Goal: Task Accomplishment & Management: Use online tool/utility

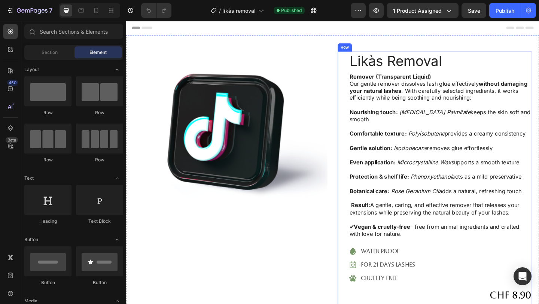
click at [471, 258] on div "Likàs Removal Product Title Remover (Transparent Liquid) Our gentle remover dis…" at bounding box center [468, 228] width 200 height 348
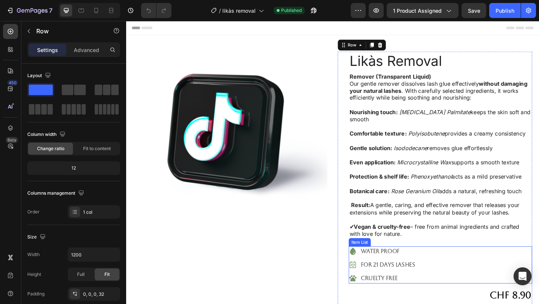
click at [424, 282] on p "for 21 days lashes" at bounding box center [411, 286] width 59 height 9
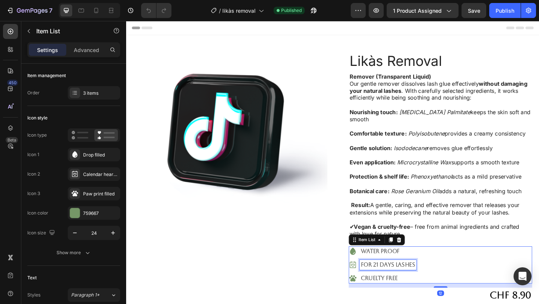
click at [440, 282] on p "for 21 days lashes" at bounding box center [411, 286] width 59 height 9
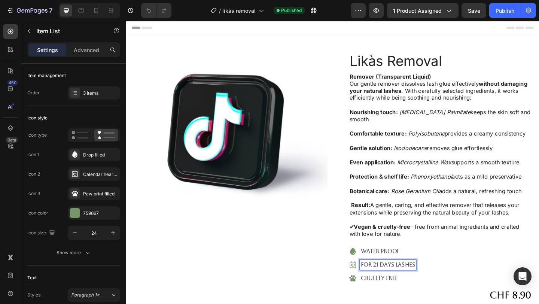
click at [440, 282] on p "for 21 days lashes" at bounding box center [411, 286] width 59 height 9
click at [400, 282] on p "for 21 days lashes" at bounding box center [411, 286] width 59 height 9
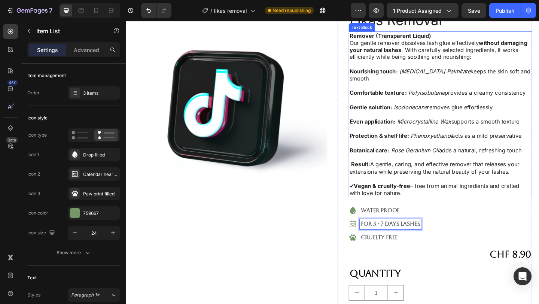
scroll to position [46, 0]
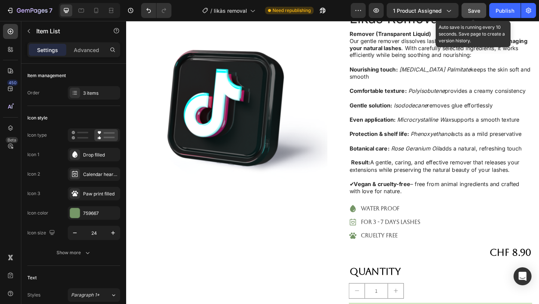
click at [472, 17] on button "Save" at bounding box center [474, 10] width 25 height 15
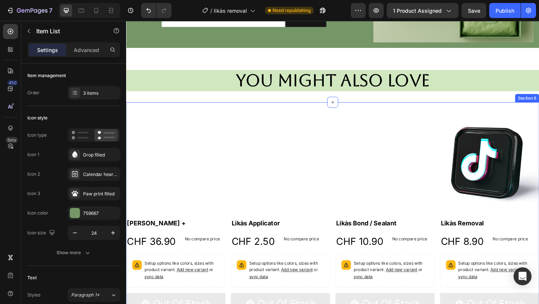
scroll to position [593, 0]
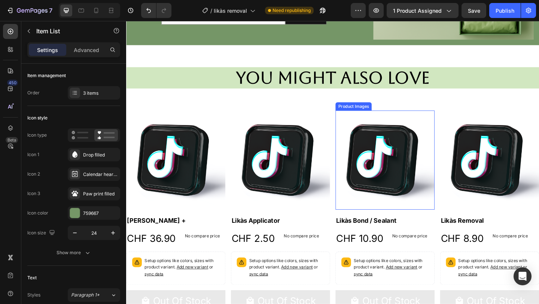
click at [413, 127] on img at bounding box center [408, 172] width 108 height 108
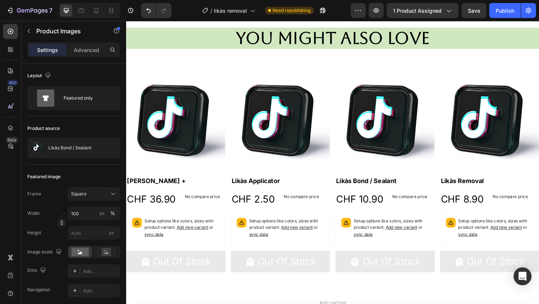
scroll to position [633, 0]
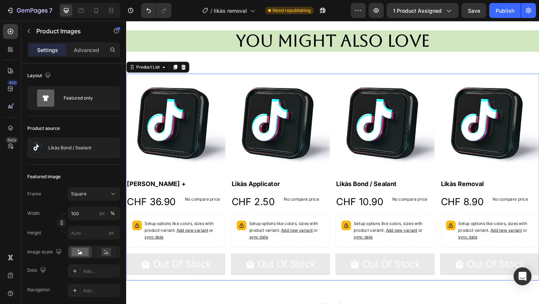
click at [464, 271] on div "Product Images Haliya Lashes + Product Title CHF 36.90 Product Price Product Pr…" at bounding box center [350, 190] width 449 height 225
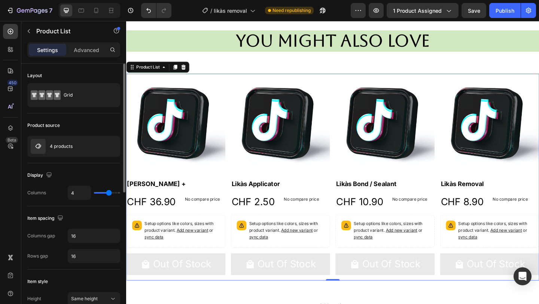
type input "3"
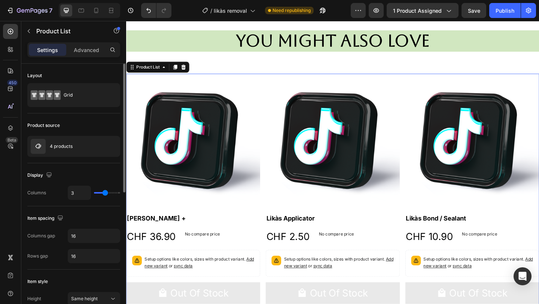
type input "2"
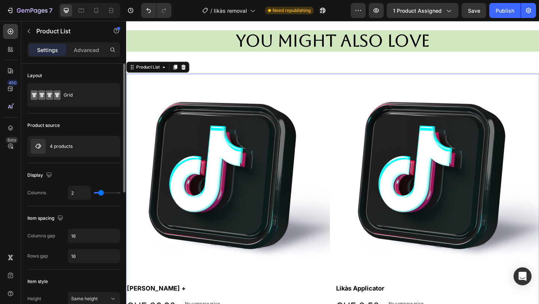
type input "3"
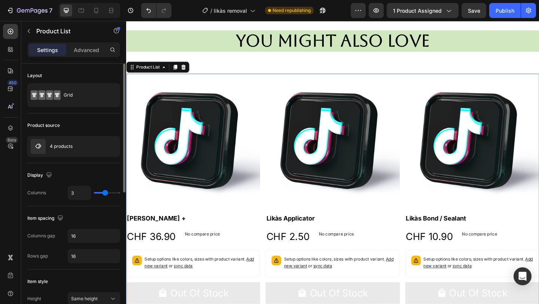
type input "4"
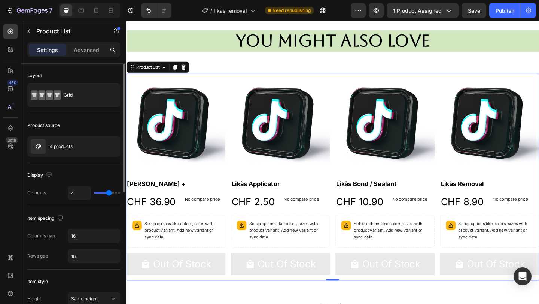
type input "5"
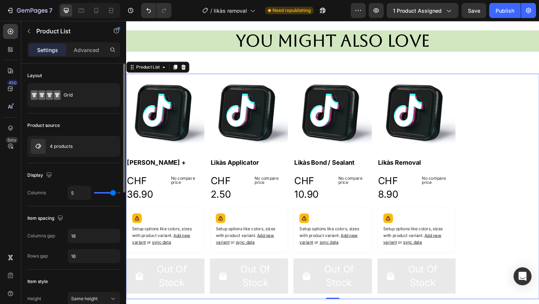
type input "4"
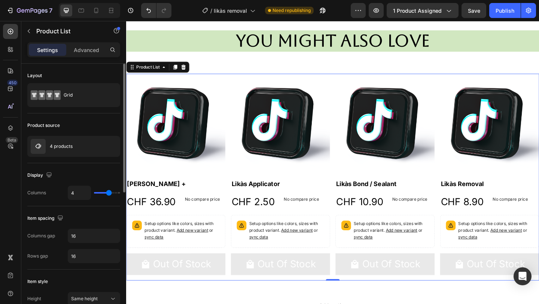
click at [110, 194] on input "range" at bounding box center [107, 192] width 26 height 1
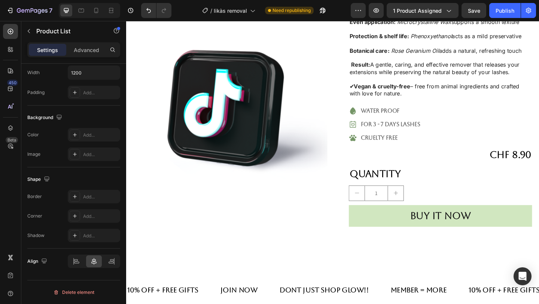
scroll to position [149, 0]
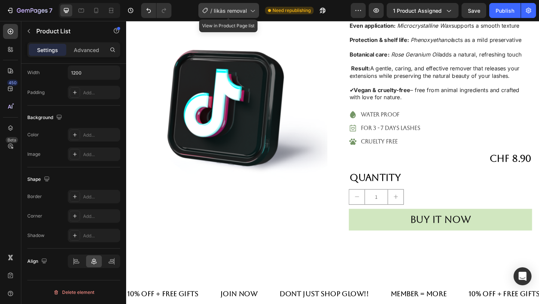
click at [240, 10] on span "likàs removal" at bounding box center [230, 11] width 33 height 8
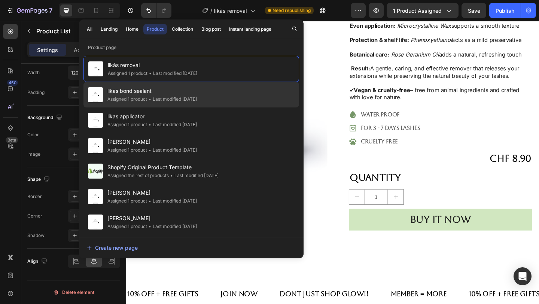
click at [197, 92] on span "likas bond sealant" at bounding box center [151, 90] width 89 height 9
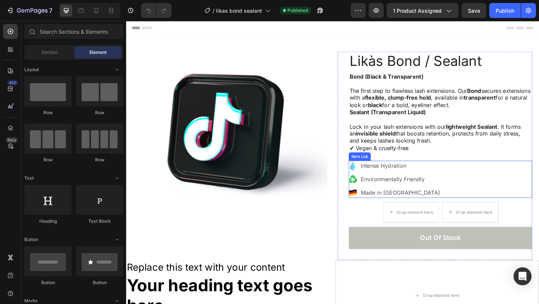
click at [423, 175] on p "Intense Hydration" at bounding box center [425, 178] width 86 height 9
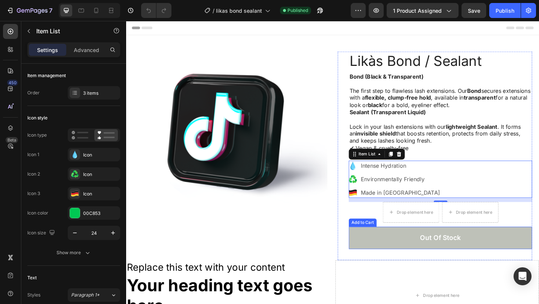
scroll to position [12, 0]
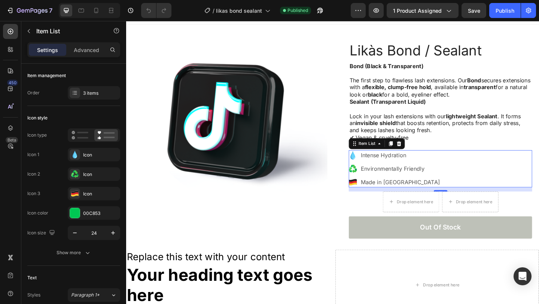
click at [518, 199] on div "Intense Hydration Environmentally Friendly Made in [GEOGRAPHIC_DATA]" at bounding box center [468, 181] width 200 height 40
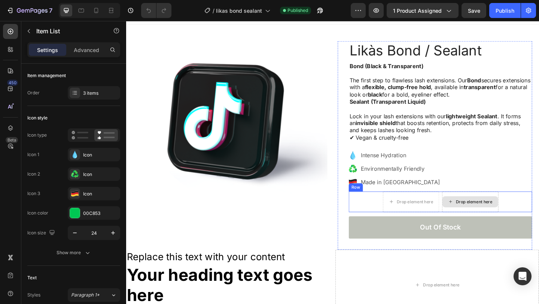
click at [512, 218] on div "Drop element here" at bounding box center [505, 218] width 40 height 6
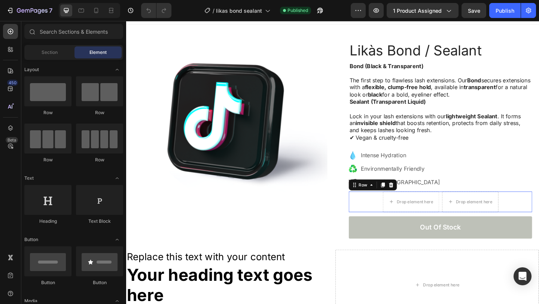
click at [400, 211] on div "Drop element here Drop element here Row 0" at bounding box center [468, 217] width 200 height 22
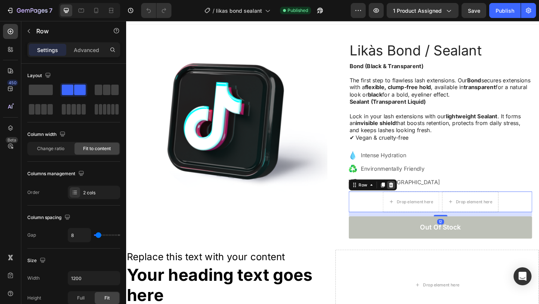
click at [416, 200] on icon at bounding box center [414, 199] width 5 height 5
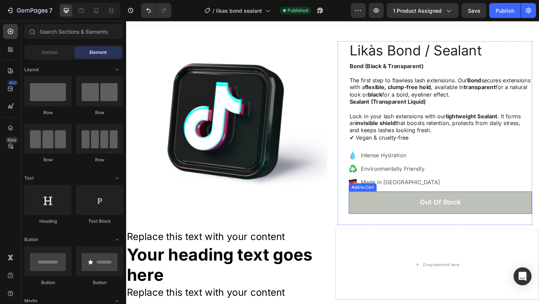
click at [416, 212] on button "Out of stock" at bounding box center [468, 218] width 200 height 24
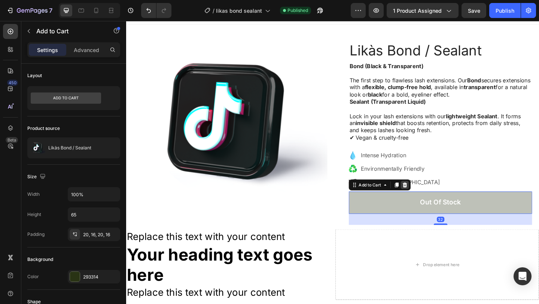
click at [430, 201] on icon at bounding box center [429, 199] width 5 height 5
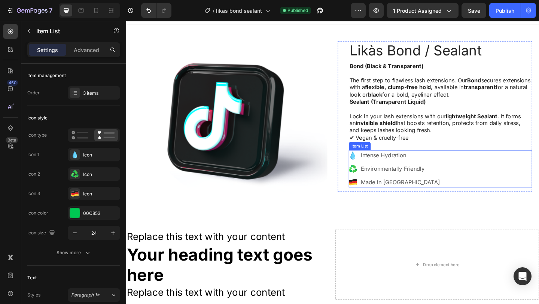
click at [371, 169] on icon at bounding box center [372, 167] width 4 height 9
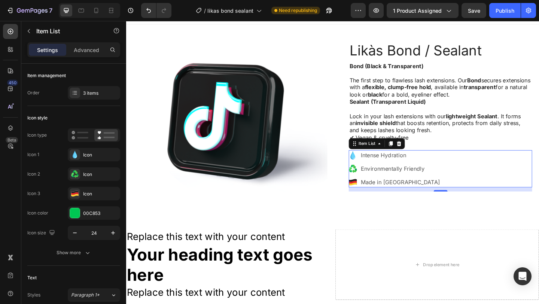
click at [371, 166] on icon at bounding box center [372, 167] width 4 height 9
click at [387, 166] on p "Intense Hydration" at bounding box center [425, 167] width 86 height 9
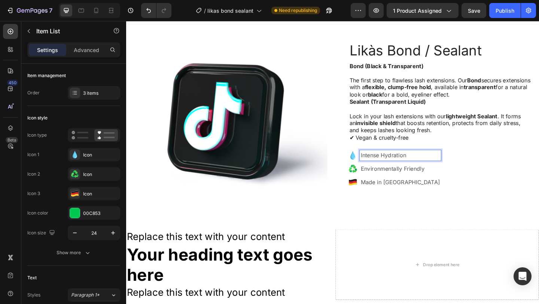
click at [449, 169] on p "Intense Hydration" at bounding box center [425, 167] width 86 height 9
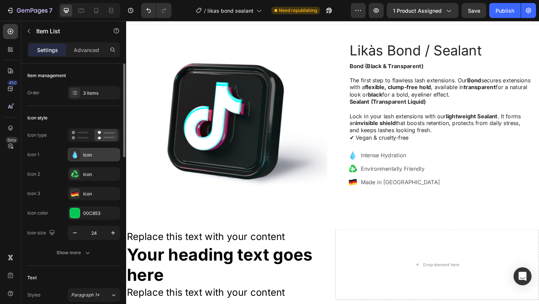
click at [92, 160] on div "Icon" at bounding box center [94, 154] width 52 height 13
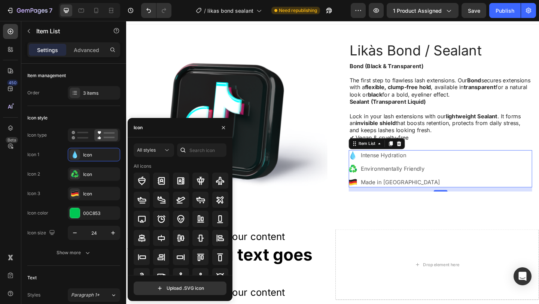
click at [201, 158] on div "All styles All icons" at bounding box center [180, 209] width 93 height 132
click at [201, 156] on input "text" at bounding box center [201, 149] width 49 height 13
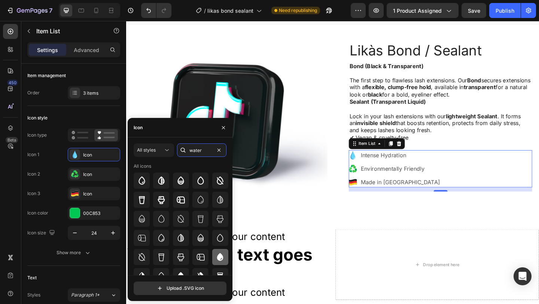
type input "water"
click at [220, 255] on icon at bounding box center [220, 257] width 6 height 8
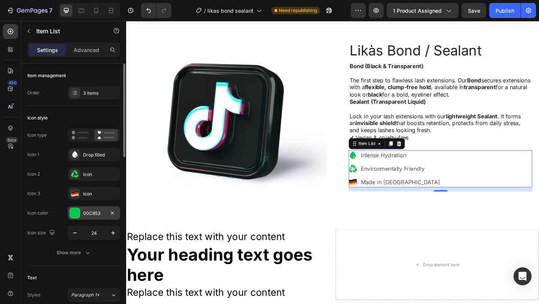
click at [100, 209] on div "00C853" at bounding box center [94, 212] width 52 height 13
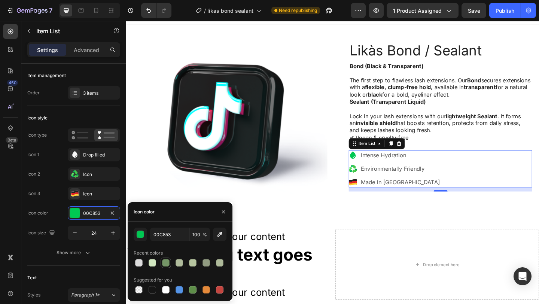
click at [164, 265] on div at bounding box center [165, 262] width 7 height 7
type input "759667"
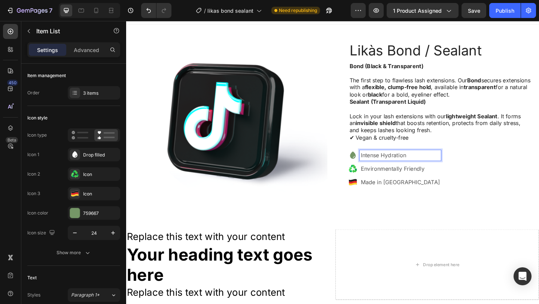
click at [443, 167] on p "Intense Hydration" at bounding box center [425, 167] width 86 height 9
drag, startPoint x: 433, startPoint y: 168, endPoint x: 382, endPoint y: 168, distance: 50.9
click at [382, 168] on p "Intense Hydration" at bounding box center [425, 167] width 86 height 9
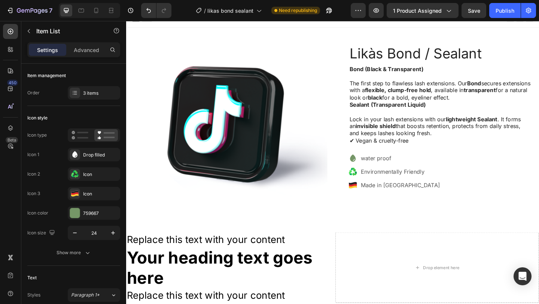
click at [373, 189] on icon at bounding box center [372, 184] width 9 height 9
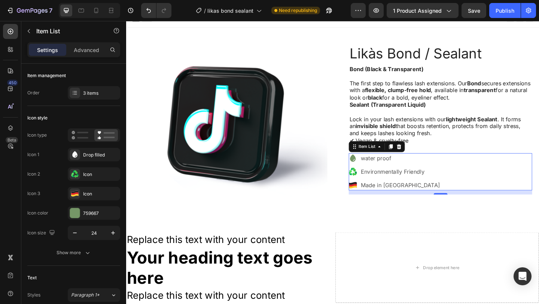
click at [374, 183] on icon at bounding box center [374, 182] width 3 height 4
drag, startPoint x: 374, startPoint y: 183, endPoint x: 394, endPoint y: 183, distance: 20.2
click at [395, 183] on div "Environmentally Friendly" at bounding box center [418, 184] width 100 height 11
click at [82, 172] on div "Icon" at bounding box center [94, 173] width 52 height 13
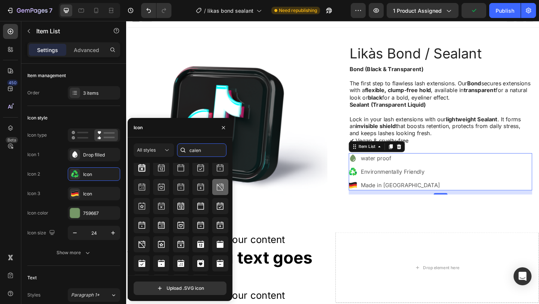
scroll to position [66, 0]
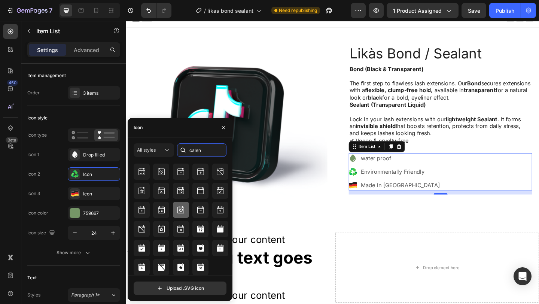
type input "calen"
click at [186, 216] on div at bounding box center [181, 210] width 16 height 16
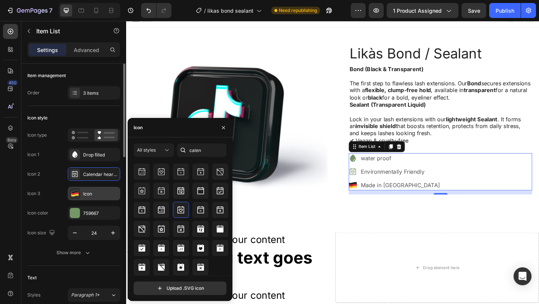
click at [101, 195] on div "Icon" at bounding box center [100, 194] width 35 height 7
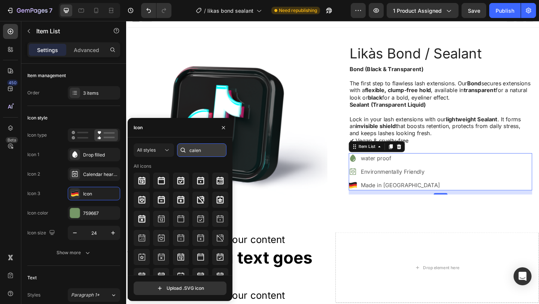
click at [209, 152] on input "calen" at bounding box center [201, 149] width 49 height 13
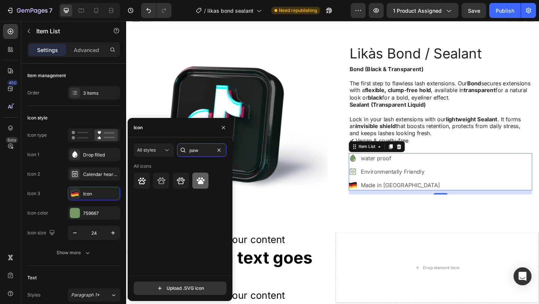
type input "paw"
click at [203, 184] on icon at bounding box center [200, 180] width 9 height 9
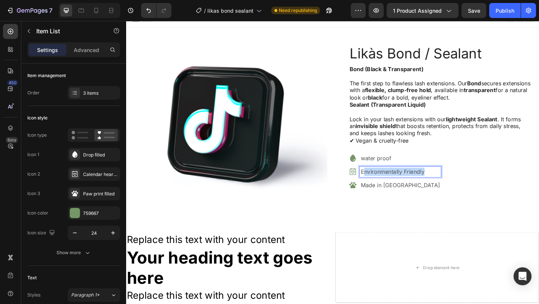
drag, startPoint x: 451, startPoint y: 185, endPoint x: 384, endPoint y: 184, distance: 67.0
click at [384, 184] on div "Environmentally Friendly" at bounding box center [424, 184] width 88 height 11
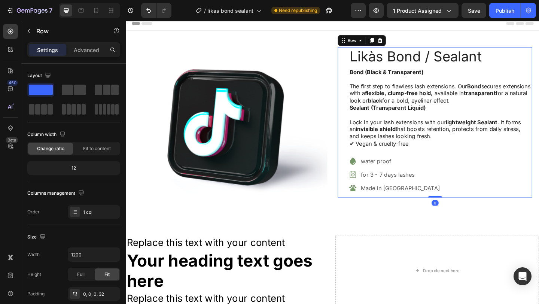
click at [429, 212] on div "Likàs Bond / Sealant Product Title Bond (Black & Transparent) The first step to…" at bounding box center [468, 131] width 200 height 164
click at [429, 207] on p "Made in Germany" at bounding box center [425, 202] width 86 height 9
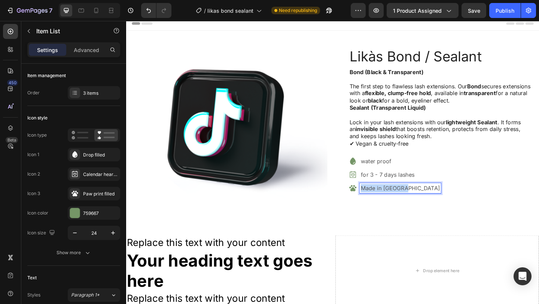
drag, startPoint x: 437, startPoint y: 203, endPoint x: 383, endPoint y: 203, distance: 54.3
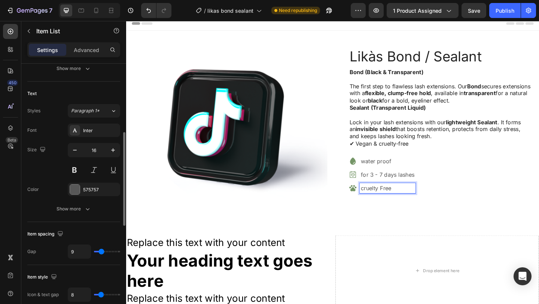
scroll to position [184, 0]
click at [102, 131] on div "Inter" at bounding box center [100, 131] width 35 height 7
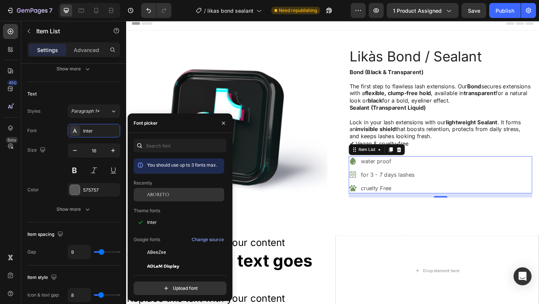
click at [165, 194] on span "Aboreto" at bounding box center [158, 194] width 22 height 7
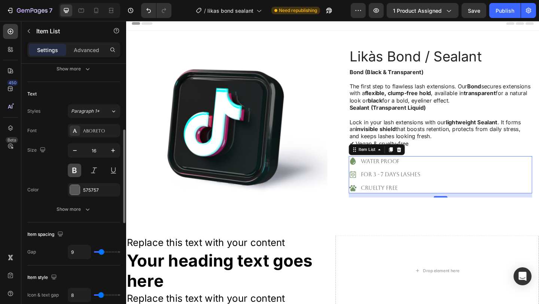
click at [77, 170] on button at bounding box center [74, 170] width 13 height 13
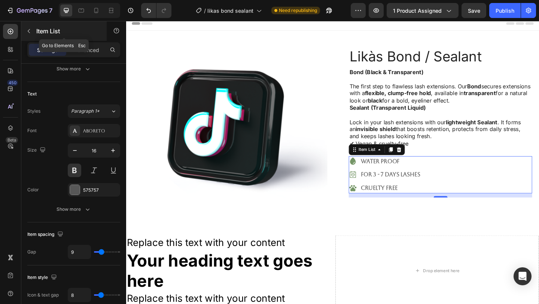
click at [30, 33] on icon "button" at bounding box center [29, 31] width 6 height 6
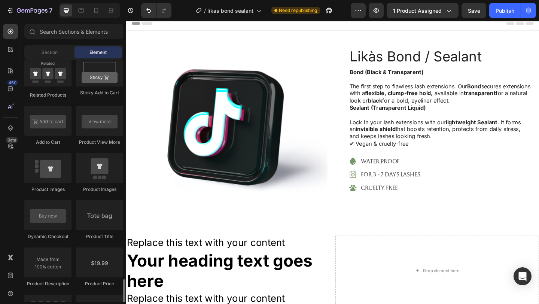
scroll to position [1181, 0]
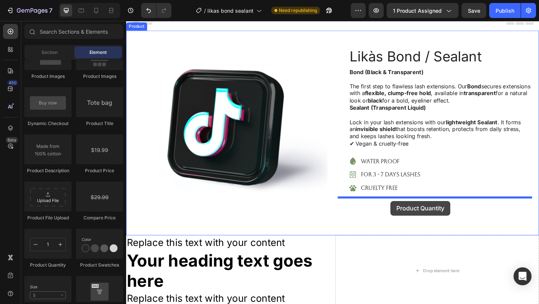
drag, startPoint x: 171, startPoint y: 272, endPoint x: 413, endPoint y: 215, distance: 248.6
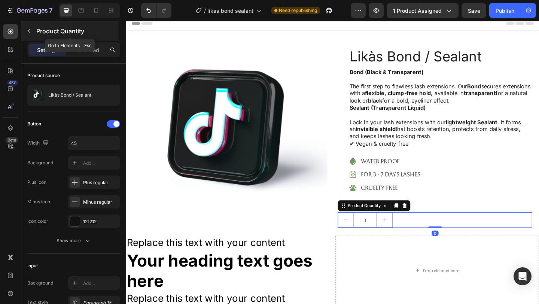
click at [28, 29] on icon "button" at bounding box center [29, 31] width 6 height 6
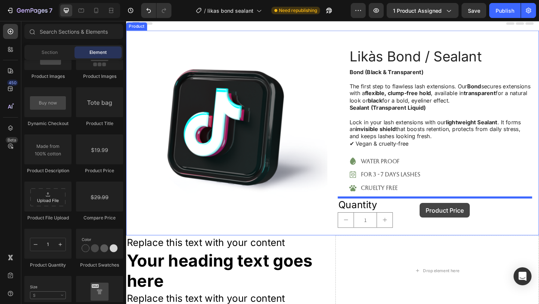
drag, startPoint x: 234, startPoint y: 180, endPoint x: 446, endPoint y: 217, distance: 215.6
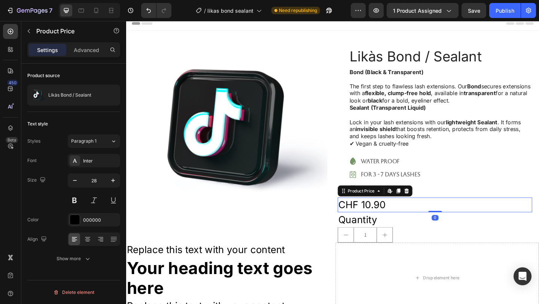
click at [439, 224] on div "CHF 10.90" at bounding box center [462, 221] width 212 height 16
click at [412, 221] on div "CHF 10.90" at bounding box center [462, 221] width 212 height 16
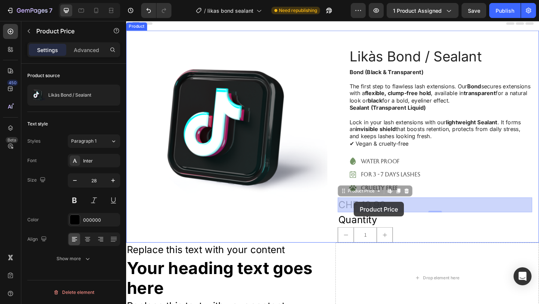
drag, startPoint x: 412, startPoint y: 221, endPoint x: 383, endPoint y: 218, distance: 29.4
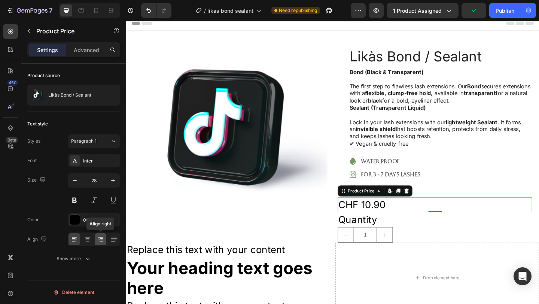
click at [98, 239] on icon at bounding box center [100, 239] width 7 height 7
click at [85, 168] on div "Font Inter Size 28 Color 000000 Align Show more" at bounding box center [73, 210] width 93 height 112
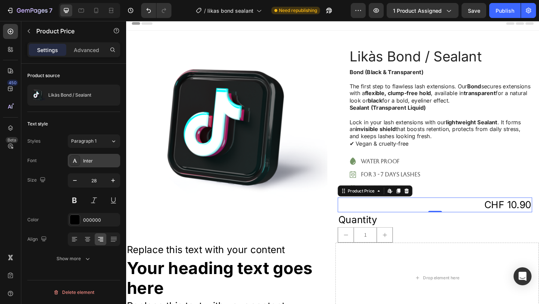
click at [88, 160] on div "Inter" at bounding box center [100, 161] width 35 height 7
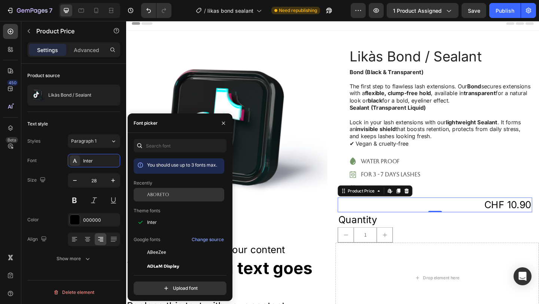
click at [198, 195] on div "Aboreto" at bounding box center [185, 194] width 76 height 7
click at [75, 204] on button at bounding box center [74, 200] width 13 height 13
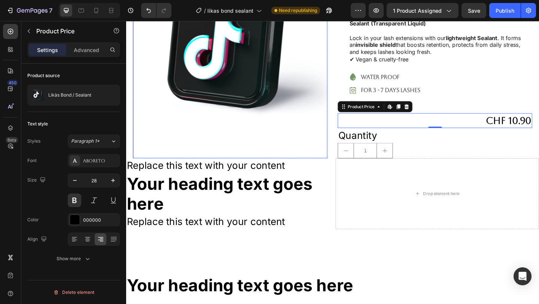
scroll to position [116, 0]
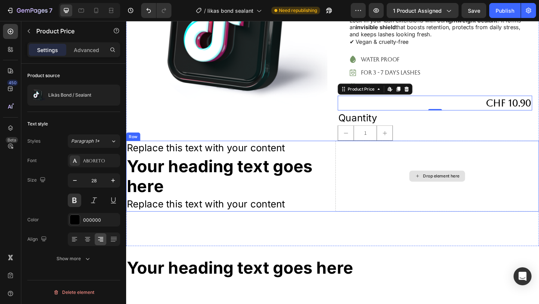
click at [396, 179] on div "Drop element here" at bounding box center [465, 189] width 222 height 77
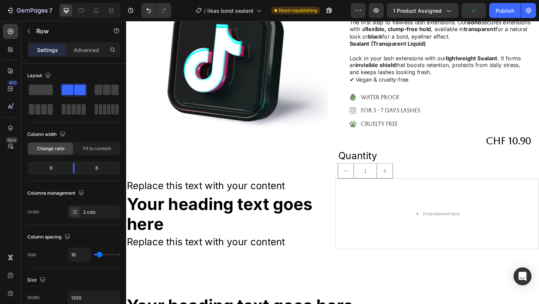
scroll to position [74, 0]
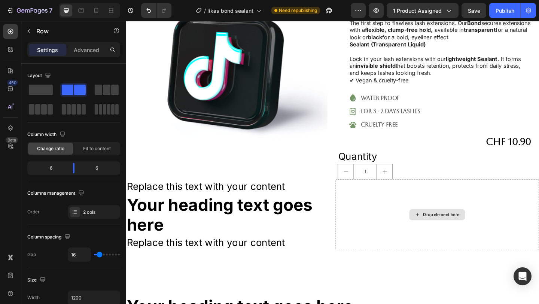
click at [355, 193] on div "Drop element here" at bounding box center [465, 231] width 222 height 77
click at [437, 192] on div "1" at bounding box center [462, 184] width 212 height 17
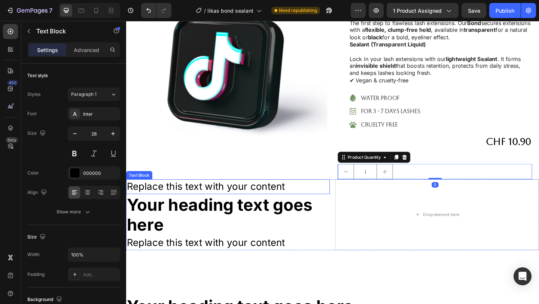
click at [256, 195] on div "Replace this text with your content" at bounding box center [237, 201] width 222 height 16
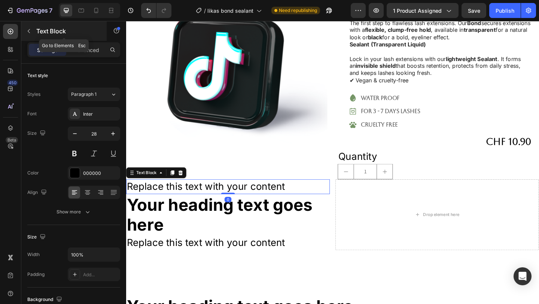
click at [30, 30] on icon "button" at bounding box center [29, 31] width 6 height 6
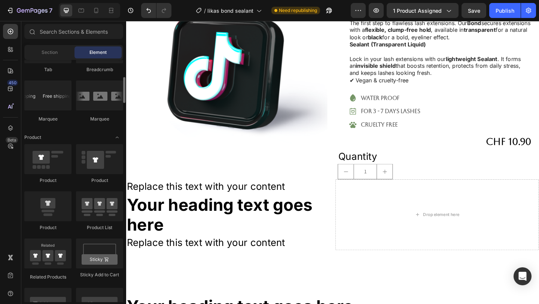
scroll to position [806, 0]
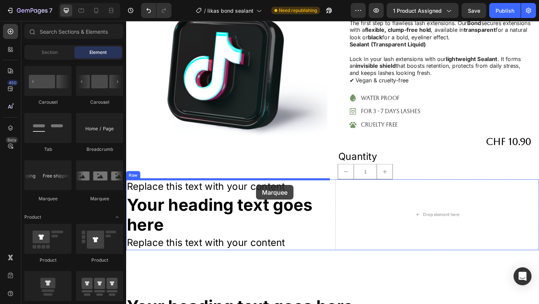
drag, startPoint x: 174, startPoint y: 198, endPoint x: 302, endPoint y: 199, distance: 128.1
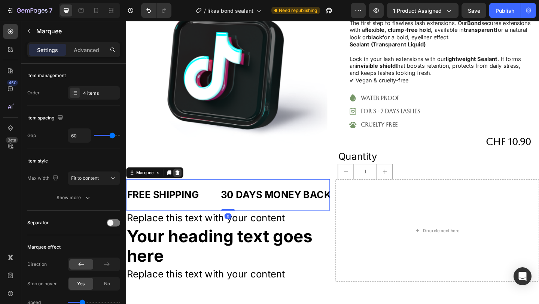
click at [182, 188] on icon at bounding box center [182, 185] width 5 height 5
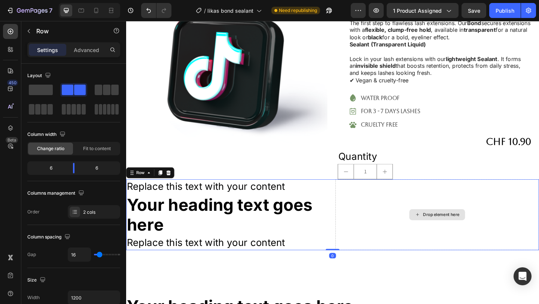
click at [429, 209] on div "Drop element here" at bounding box center [465, 231] width 222 height 77
click at [352, 194] on div "Replace this text with your content Text Block Your heading text goes here Head…" at bounding box center [350, 231] width 449 height 77
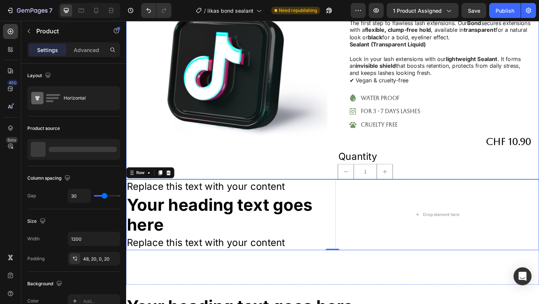
click at [351, 191] on div "Product Images Row Likàs Bond / Sealant Product Title Bond (Black & Transparent…" at bounding box center [350, 78] width 449 height 231
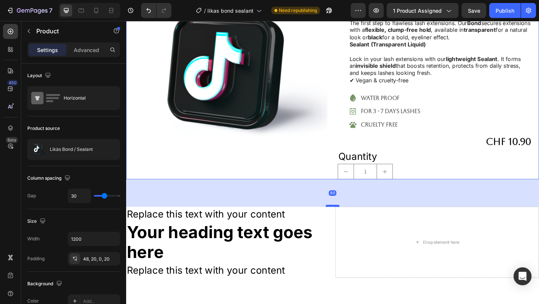
drag, startPoint x: 351, startPoint y: 192, endPoint x: 352, endPoint y: 222, distance: 30.0
click at [352, 222] on div at bounding box center [350, 222] width 15 height 2
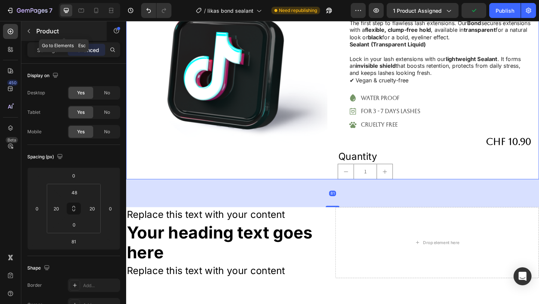
click at [29, 31] on icon "button" at bounding box center [29, 31] width 6 height 6
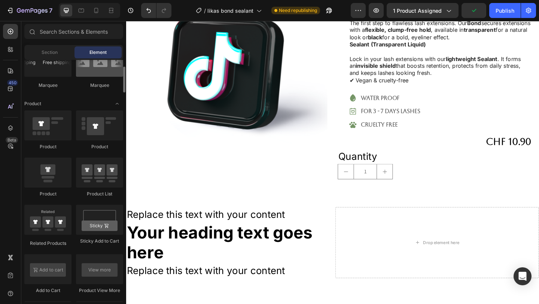
scroll to position [983, 0]
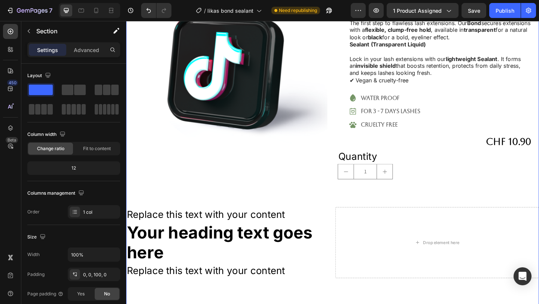
click at [252, 221] on div "Product Images Row Likàs Bond / Sealant Product Title Bond (Black & Transparent…" at bounding box center [350, 132] width 449 height 338
click at [261, 209] on div "Product Images Row Likàs Bond / Sealant Product Title Bond (Black & Transparent…" at bounding box center [350, 132] width 449 height 338
click at [27, 32] on icon "button" at bounding box center [29, 31] width 6 height 6
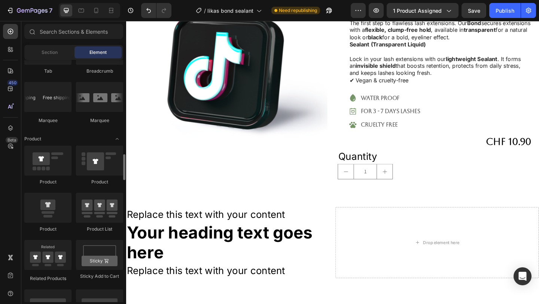
scroll to position [884, 0]
click at [59, 98] on div at bounding box center [47, 97] width 47 height 30
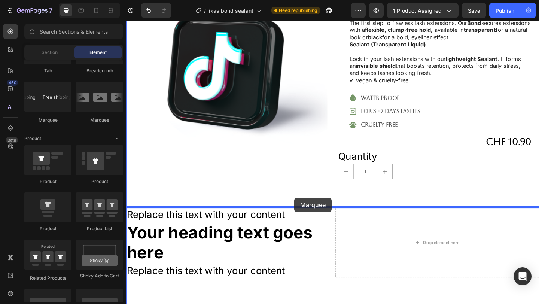
drag, startPoint x: 185, startPoint y: 119, endPoint x: 309, endPoint y: 212, distance: 155.1
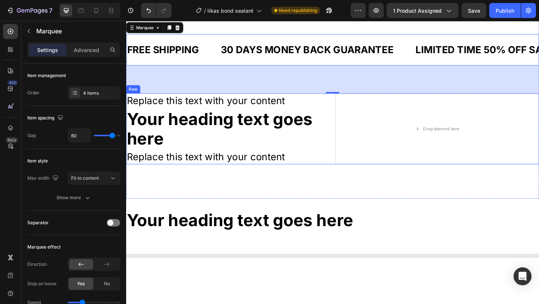
scroll to position [274, 0]
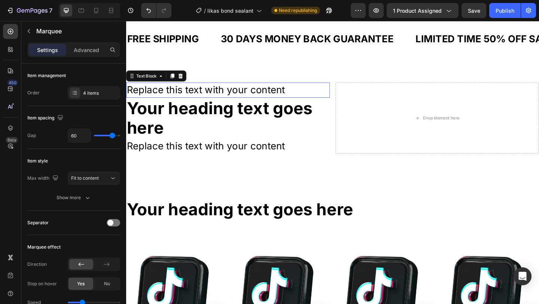
click at [268, 103] on div "Replace this text with your content" at bounding box center [237, 96] width 222 height 16
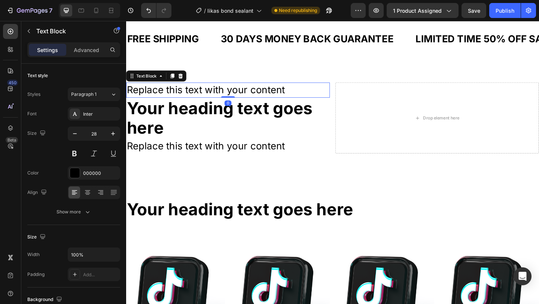
click at [304, 95] on div "Replace this text with your content" at bounding box center [237, 96] width 222 height 16
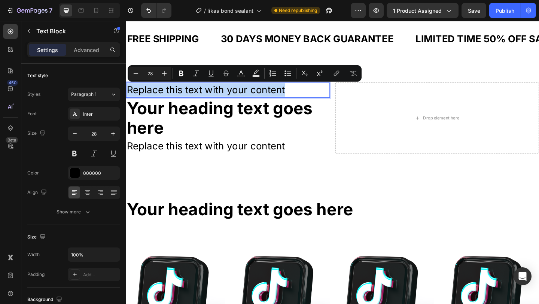
drag, startPoint x: 304, startPoint y: 95, endPoint x: 121, endPoint y: 89, distance: 183.2
click at [126, 89] on html "Header Product Images Row Likàs Bond / Sealant Product Title Bond (Black & Tran…" at bounding box center [350, 176] width 449 height 859
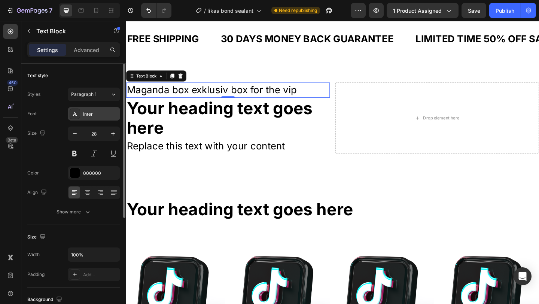
click at [99, 115] on div "Inter" at bounding box center [100, 114] width 35 height 7
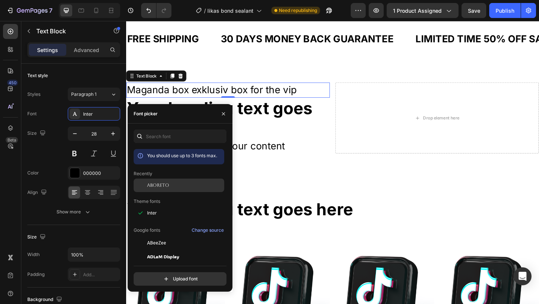
click at [185, 185] on div "Aboreto" at bounding box center [185, 185] width 76 height 7
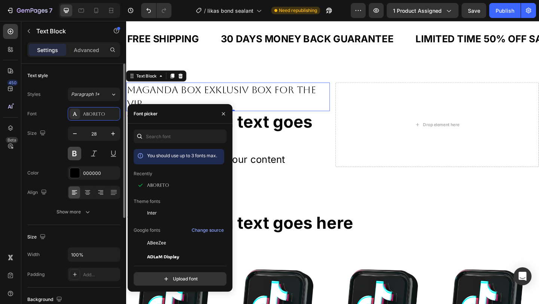
click at [75, 156] on button at bounding box center [74, 153] width 13 height 13
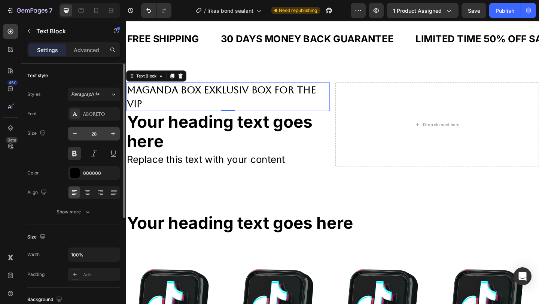
click at [97, 137] on input "28" at bounding box center [94, 133] width 25 height 13
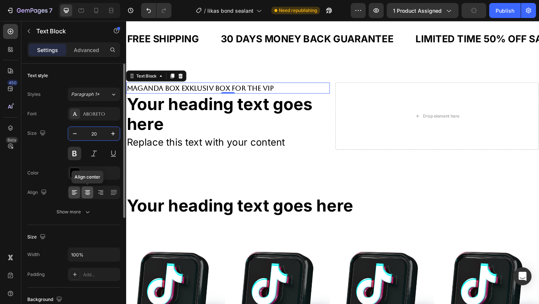
type input "20"
click at [89, 191] on icon at bounding box center [87, 192] width 7 height 7
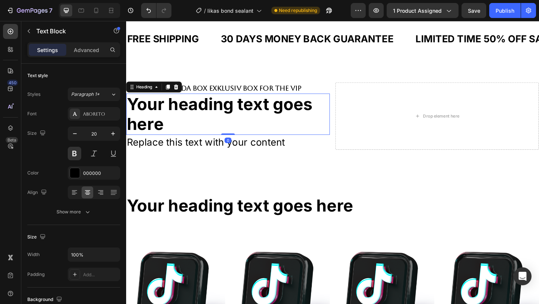
click at [252, 120] on h2 "Your heading text goes here" at bounding box center [237, 122] width 222 height 45
click at [191, 128] on h2 "Your heading text goes here" at bounding box center [237, 122] width 222 height 45
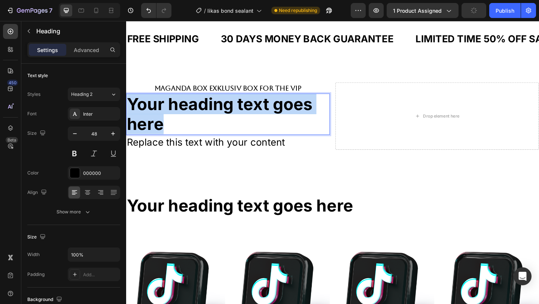
drag, startPoint x: 191, startPoint y: 128, endPoint x: 134, endPoint y: 103, distance: 61.7
click at [131, 106] on p "Your heading text goes here" at bounding box center [237, 122] width 220 height 43
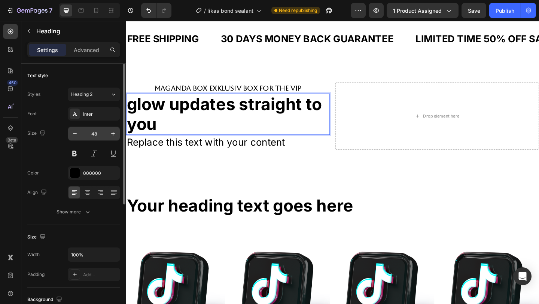
click at [97, 134] on input "48" at bounding box center [94, 133] width 25 height 13
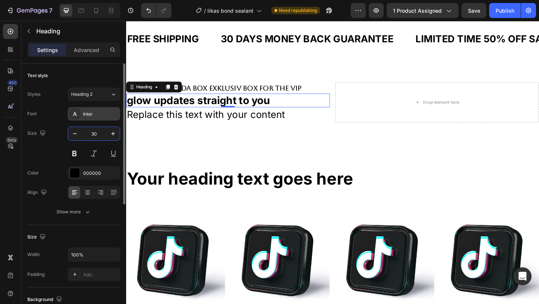
type input "30"
click at [94, 118] on div "Inter" at bounding box center [94, 113] width 52 height 13
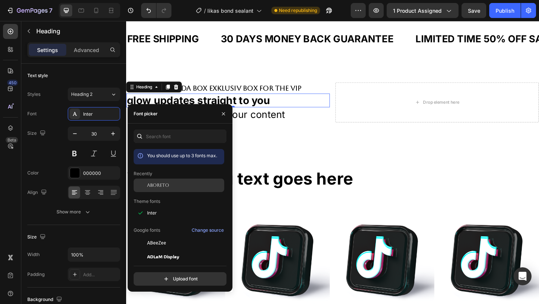
click at [157, 188] on span "Aboreto" at bounding box center [158, 185] width 22 height 7
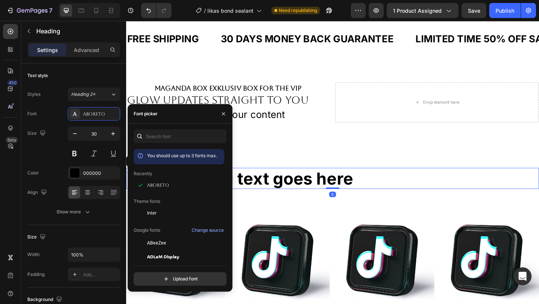
click at [365, 192] on h2 "Your heading text goes here" at bounding box center [350, 192] width 449 height 23
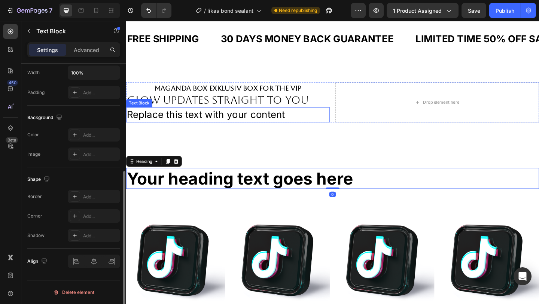
click at [287, 128] on div "Replace this text with your content" at bounding box center [237, 123] width 222 height 16
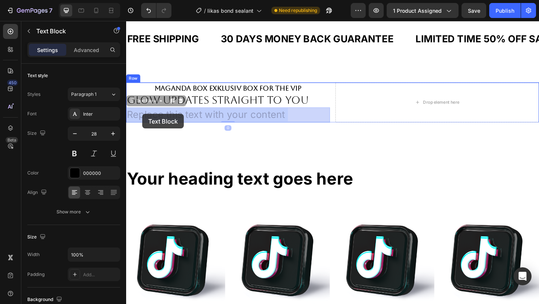
drag, startPoint x: 305, startPoint y: 129, endPoint x: 201, endPoint y: 130, distance: 103.7
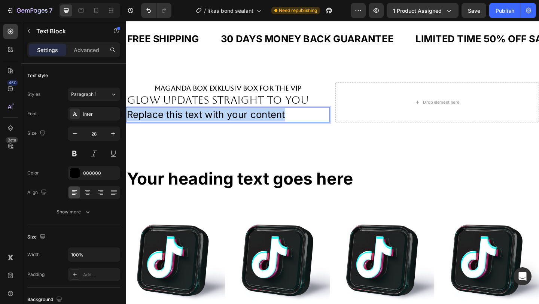
drag, startPoint x: 304, startPoint y: 120, endPoint x: 125, endPoint y: 120, distance: 179.7
click at [126, 120] on html "Header Product Images Row Likàs Bond / Sealant Product Title Bond (Black & Tran…" at bounding box center [350, 160] width 449 height 826
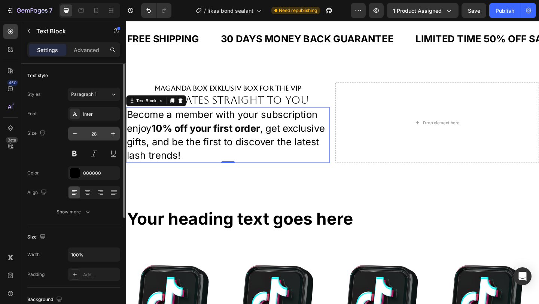
click at [100, 136] on input "28" at bounding box center [94, 133] width 25 height 13
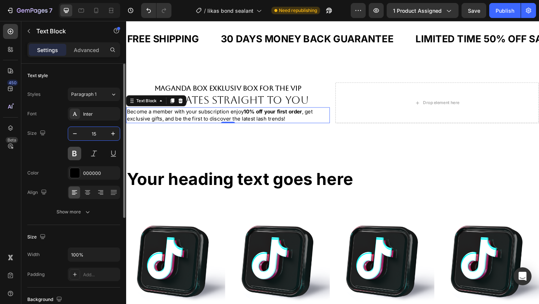
type input "15"
click at [75, 158] on button at bounding box center [74, 153] width 13 height 13
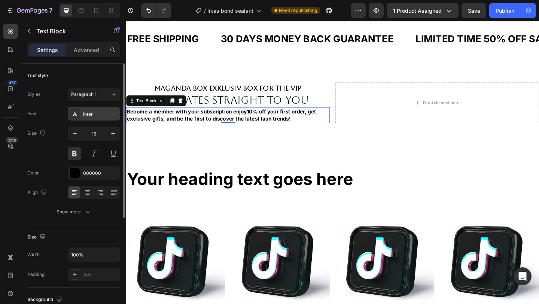
click at [93, 118] on div "Inter" at bounding box center [94, 113] width 52 height 13
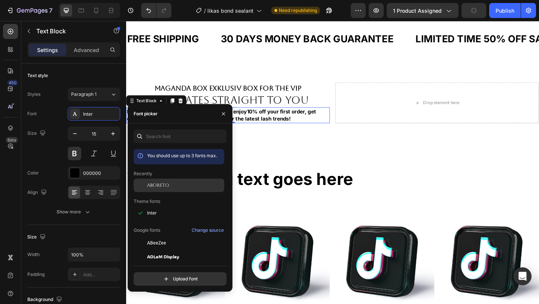
click at [166, 183] on span "Aboreto" at bounding box center [158, 185] width 22 height 7
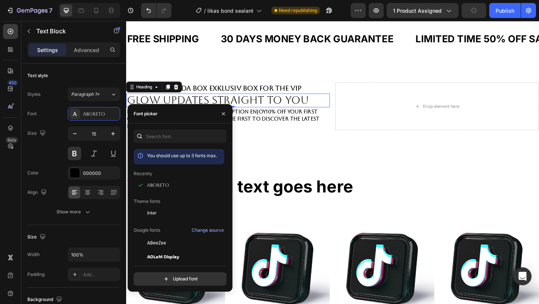
click at [273, 101] on p "glow updates straight to you" at bounding box center [237, 107] width 220 height 13
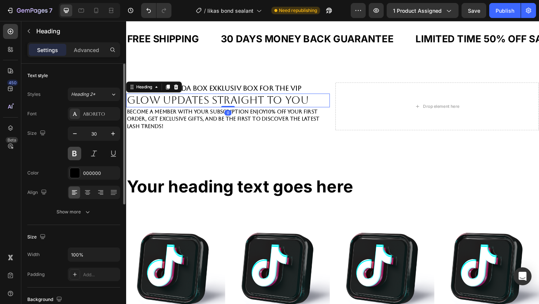
click at [76, 157] on button at bounding box center [74, 153] width 13 height 13
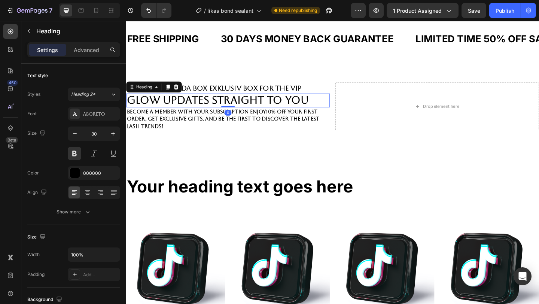
click at [211, 100] on h2 "glow updates straight to you" at bounding box center [237, 107] width 222 height 15
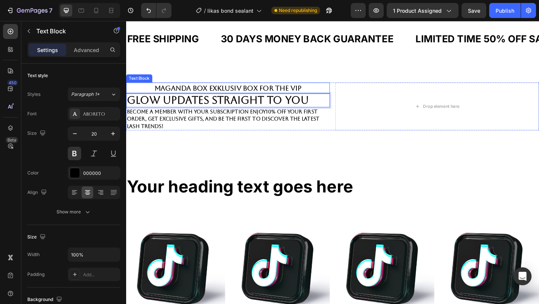
click at [185, 92] on p "Maganda box exklusiv box for the vip" at bounding box center [237, 94] width 220 height 10
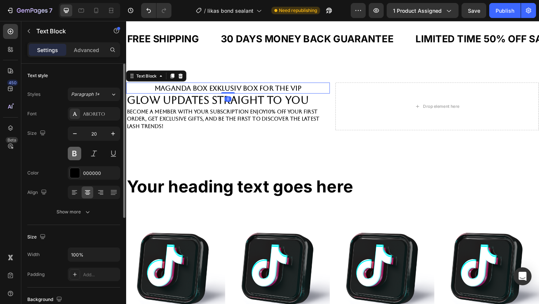
click at [76, 157] on button at bounding box center [74, 153] width 13 height 13
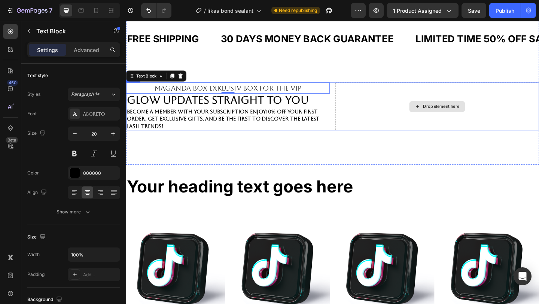
click at [426, 130] on div "Drop element here" at bounding box center [465, 114] width 222 height 52
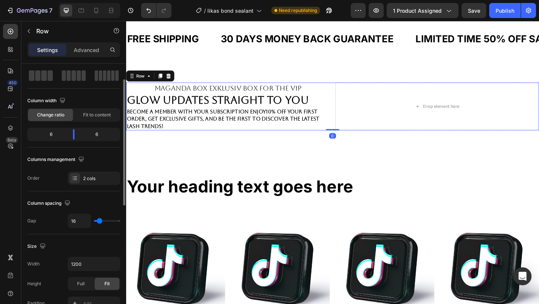
scroll to position [33, 0]
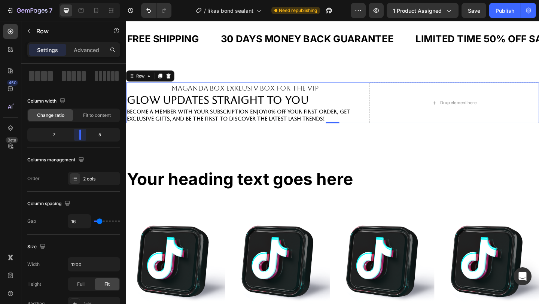
drag, startPoint x: 75, startPoint y: 136, endPoint x: 83, endPoint y: 136, distance: 8.6
click at [83, 0] on body "7 Version history / likas bond sealant Need republishing Preview 1 product assi…" at bounding box center [269, 0] width 539 height 0
click at [32, 36] on button "button" at bounding box center [29, 31] width 12 height 12
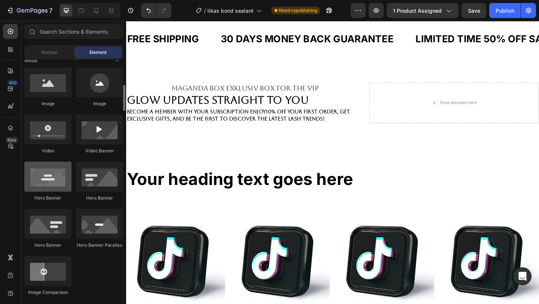
scroll to position [240, 0]
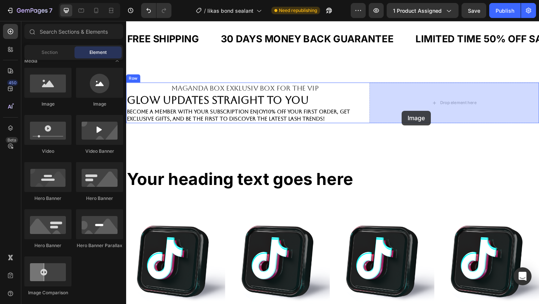
drag, startPoint x: 177, startPoint y: 113, endPoint x: 426, endPoint y: 118, distance: 249.8
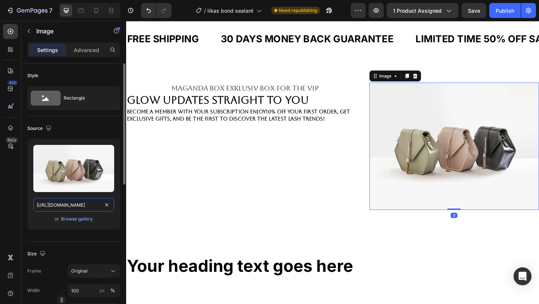
click at [87, 204] on input "https://cdn.shopify.com/s/files/1/2005/9307/files/image_demo.jpg" at bounding box center [73, 204] width 81 height 13
click at [83, 222] on div "Browse gallery" at bounding box center [77, 219] width 32 height 7
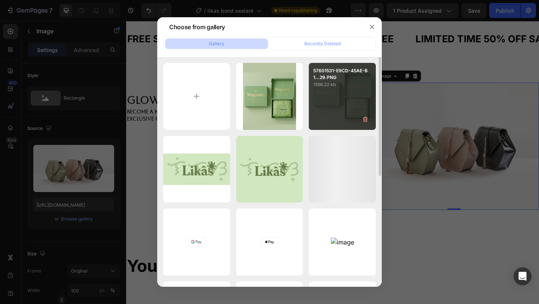
click at [351, 110] on div "57601531-E9CD-45AE-B1...29.PNG 1566.22 kb" at bounding box center [342, 96] width 67 height 67
type input "https://cdn.shopify.com/s/files/1/0916/8810/8359/files/gempages_581967958549463…"
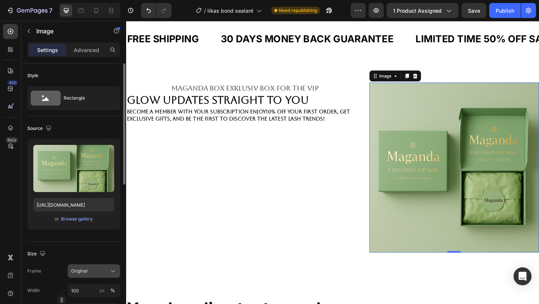
click at [110, 270] on icon at bounding box center [112, 270] width 7 height 7
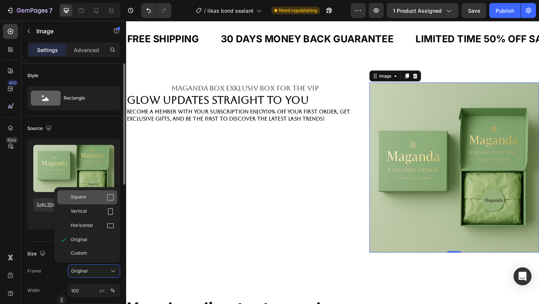
click at [100, 196] on div "Square" at bounding box center [92, 197] width 43 height 7
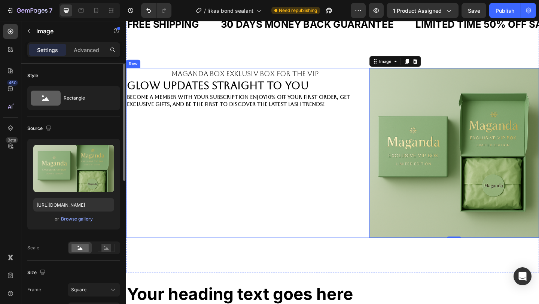
scroll to position [282, 0]
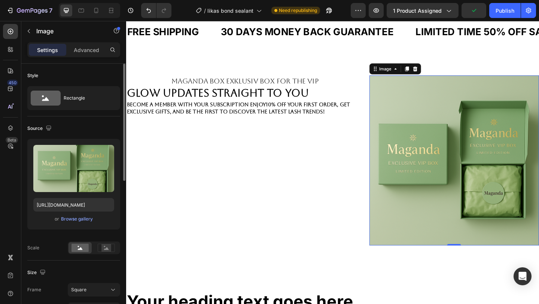
click at [411, 190] on img at bounding box center [483, 172] width 185 height 185
click at [106, 288] on div "Square" at bounding box center [89, 289] width 37 height 7
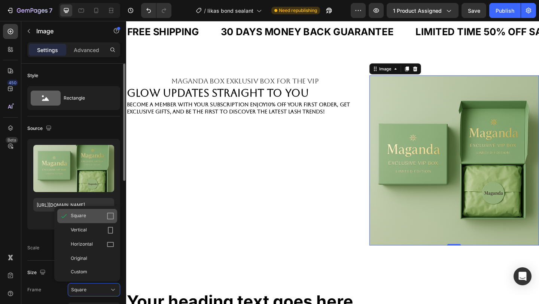
click at [108, 212] on div "Square" at bounding box center [87, 216] width 60 height 14
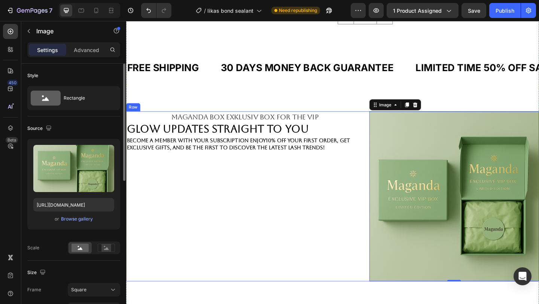
scroll to position [234, 0]
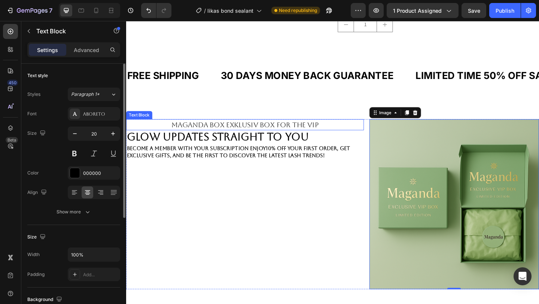
click at [361, 131] on p "Maganda box exklusiv box for the vip" at bounding box center [255, 133] width 257 height 10
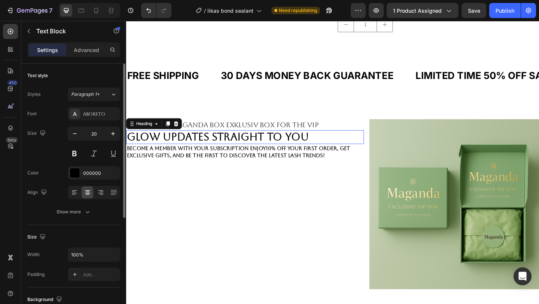
click at [201, 150] on p "glow updates straight to you" at bounding box center [255, 146] width 257 height 13
click at [87, 189] on icon at bounding box center [87, 192] width 7 height 7
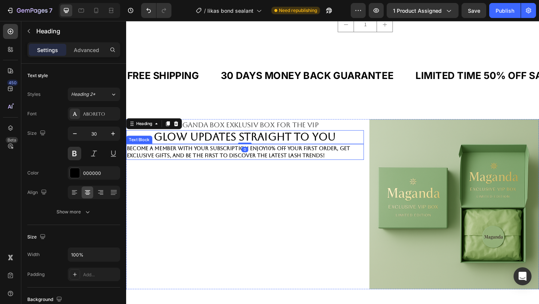
click at [234, 170] on p "Become a member with your subscription enjoy 10% off your first order , get exc…" at bounding box center [255, 163] width 257 height 16
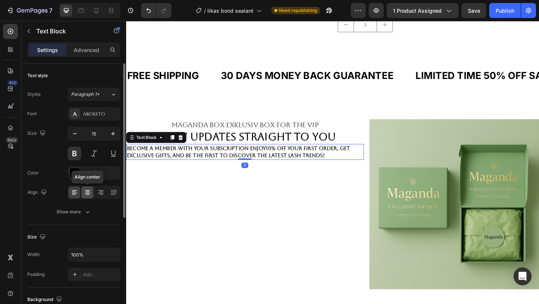
click at [88, 193] on icon at bounding box center [87, 193] width 5 height 1
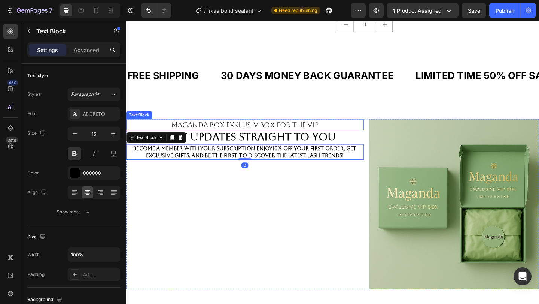
click at [224, 136] on p "Maganda box exklusiv box for the vip" at bounding box center [255, 133] width 257 height 10
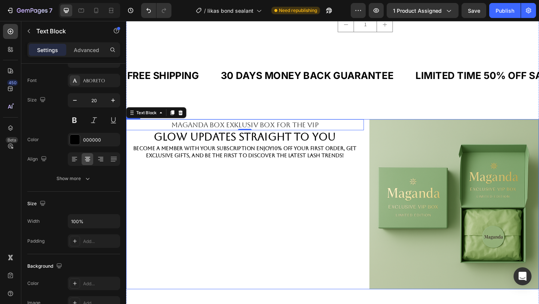
click at [269, 257] on div "Maganda box exklusiv box for the vip Text Block 0 glow updates straight to you …" at bounding box center [255, 220] width 259 height 185
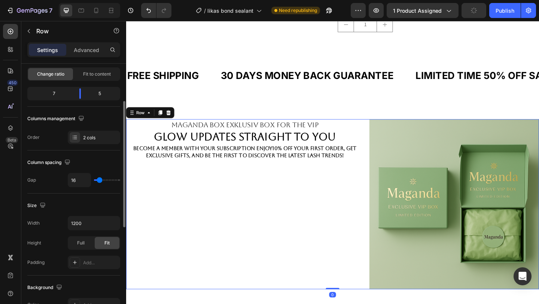
scroll to position [79, 0]
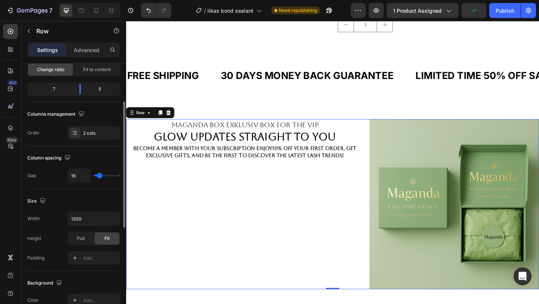
type input "24"
type input "31"
type input "35"
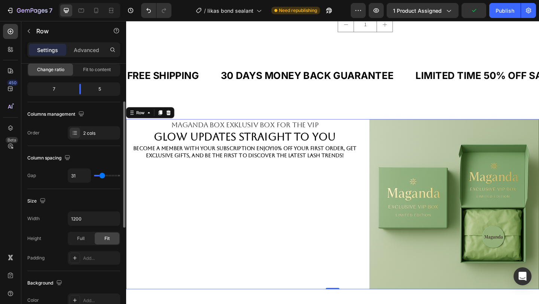
type input "35"
type input "39"
type input "42"
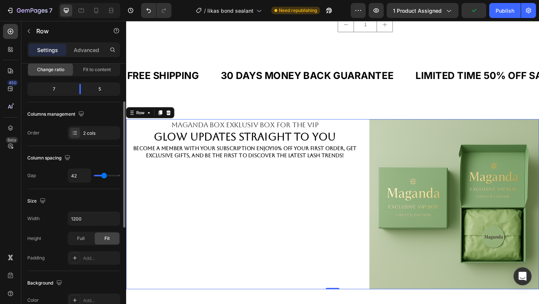
type input "45"
type input "47"
type input "49"
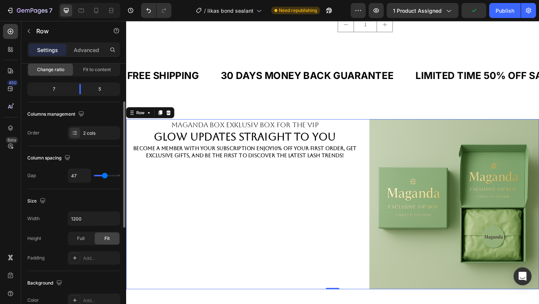
type input "49"
type input "50"
type input "51"
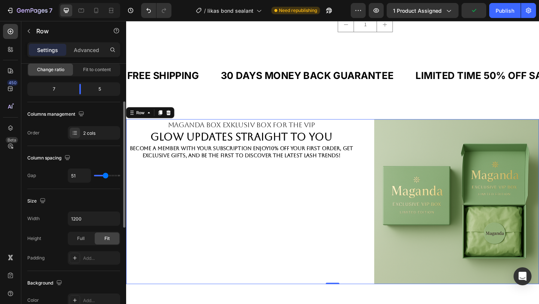
type input "52"
type input "53"
type input "55"
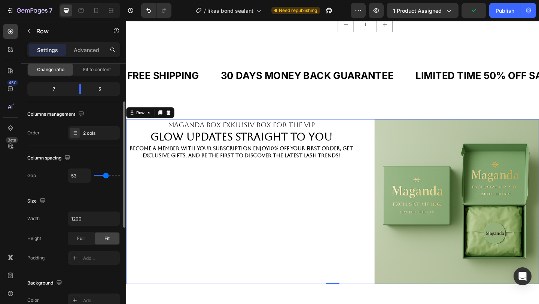
type input "55"
type input "57"
type input "58"
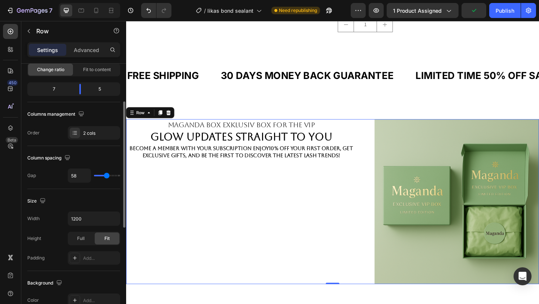
type input "59"
type input "60"
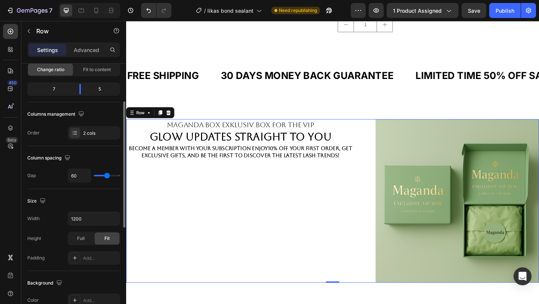
type input "62"
type input "64"
type input "66"
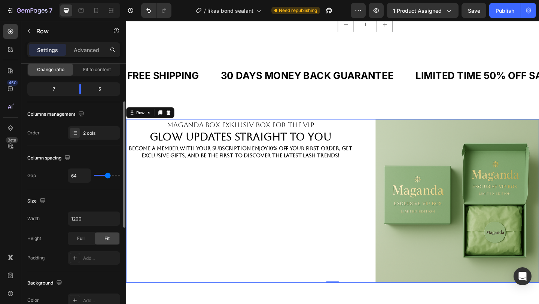
type input "66"
type input "67"
type input "68"
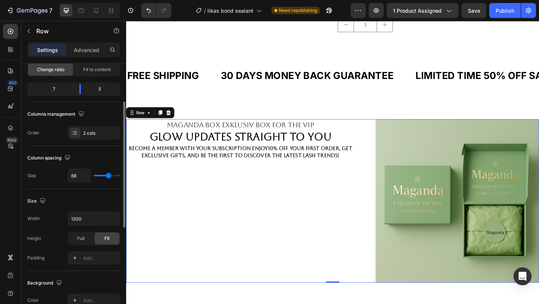
type input "69"
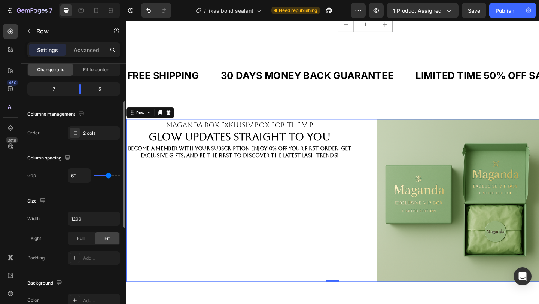
type input "68"
type input "67"
type input "66"
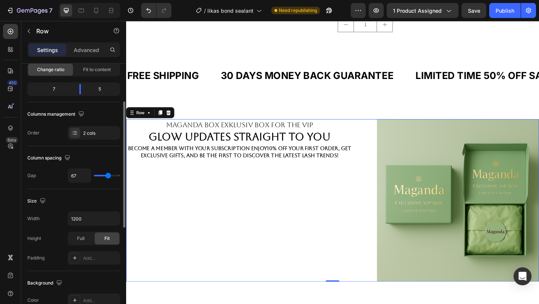
type input "66"
type input "65"
type input "64"
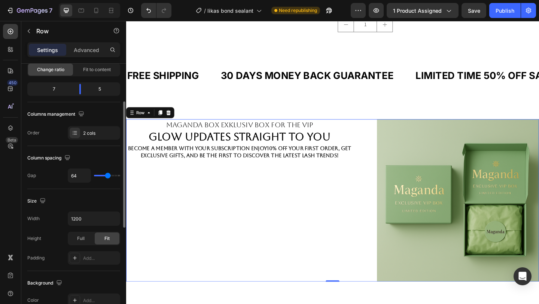
type input "63"
type input "61"
type input "59"
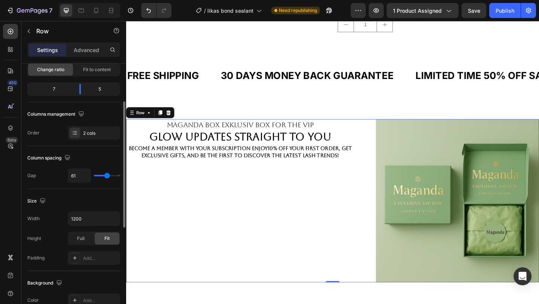
type input "59"
type input "57"
type input "56"
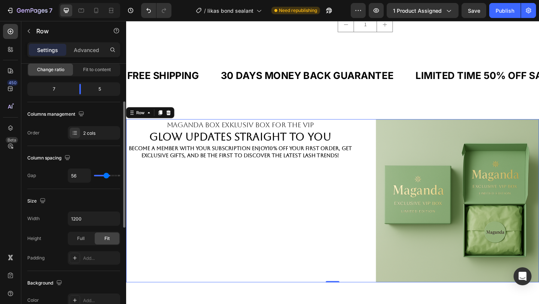
type input "55"
type input "54"
type input "53"
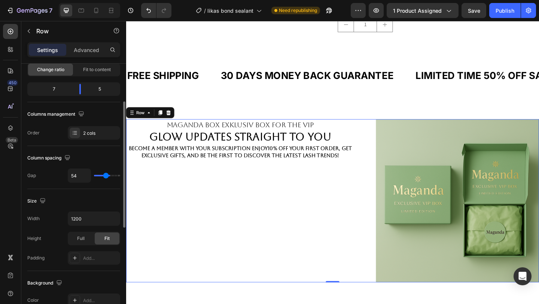
type input "53"
type input "52"
type input "51"
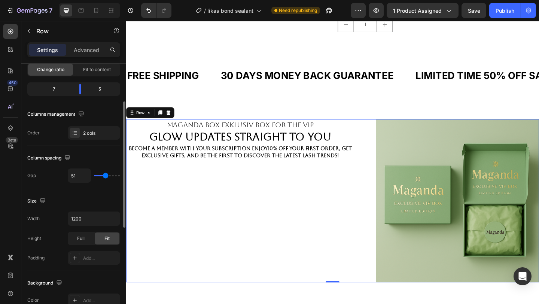
type input "50"
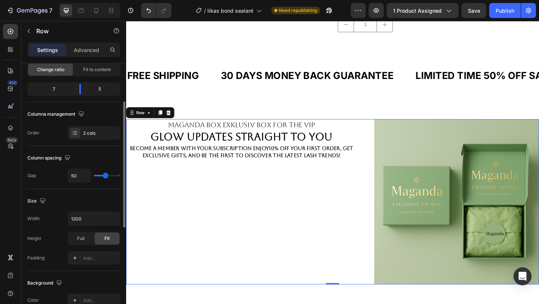
type input "49"
type input "46"
type input "45"
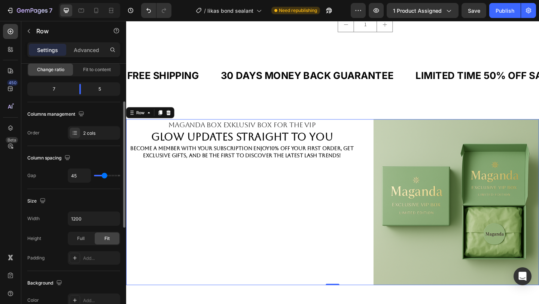
drag, startPoint x: 100, startPoint y: 175, endPoint x: 104, endPoint y: 176, distance: 4.3
type input "45"
click at [104, 176] on input "range" at bounding box center [107, 175] width 26 height 1
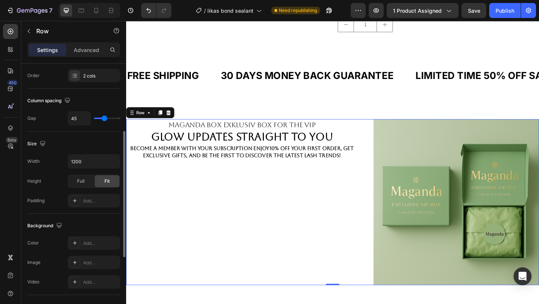
scroll to position [138, 0]
click at [76, 245] on div at bounding box center [75, 241] width 10 height 10
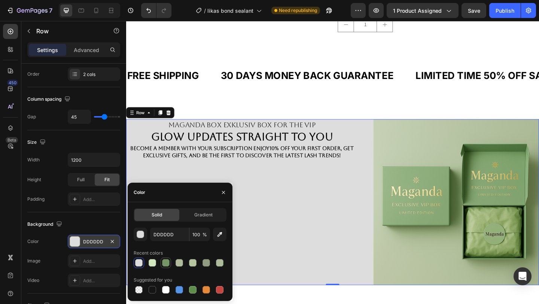
click at [165, 265] on div at bounding box center [165, 262] width 7 height 7
type input "759667"
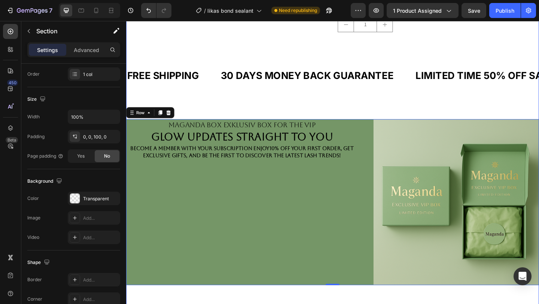
click at [209, 116] on div "FREE SHIPPING Text Block 30 DAYS MONEY BACK GUARANTEE Text Block LIMITED TIME 5…" at bounding box center [350, 95] width 449 height 64
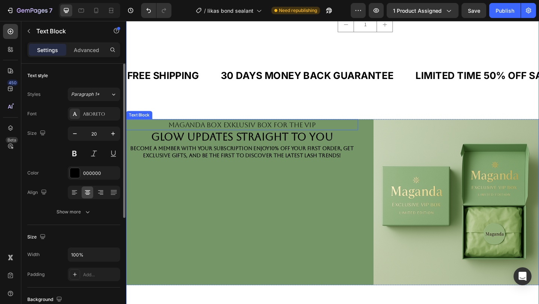
click at [207, 133] on p "Maganda box exklusiv box for the vip" at bounding box center [252, 133] width 251 height 10
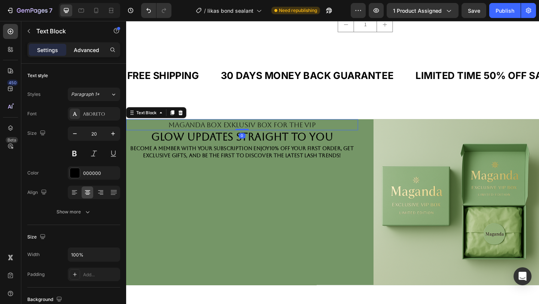
click at [92, 49] on p "Advanced" at bounding box center [86, 50] width 25 height 8
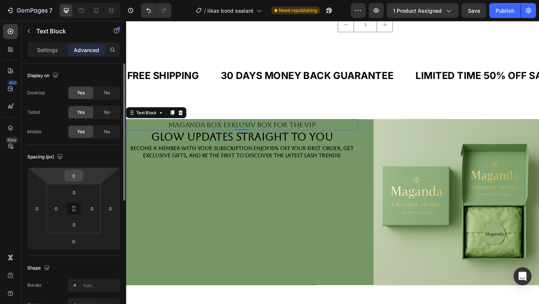
click at [83, 174] on div "0" at bounding box center [73, 176] width 19 height 12
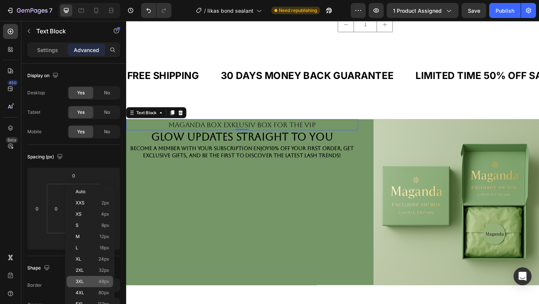
click at [90, 280] on p "3XL 48px" at bounding box center [93, 281] width 34 height 5
type input "48"
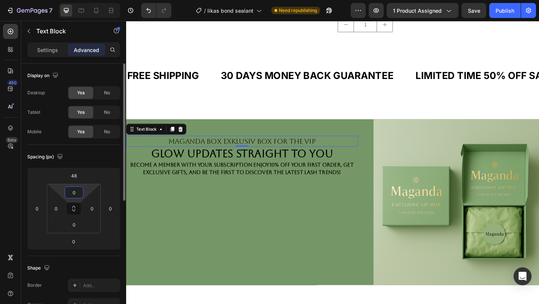
click at [80, 193] on input "0" at bounding box center [74, 192] width 15 height 11
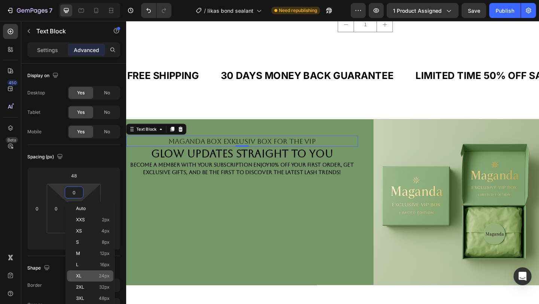
click at [106, 278] on span "24px" at bounding box center [104, 275] width 11 height 5
type input "24"
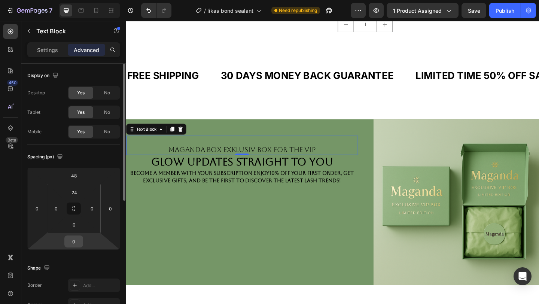
click at [71, 244] on input "0" at bounding box center [73, 241] width 15 height 11
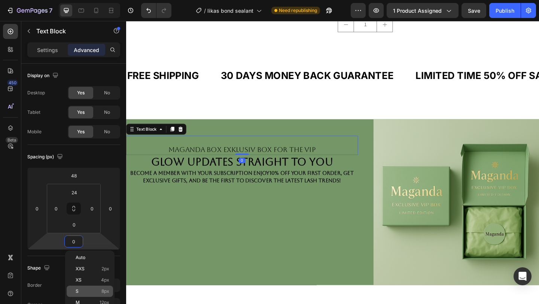
click at [107, 289] on span "8px" at bounding box center [105, 291] width 8 height 5
type input "8"
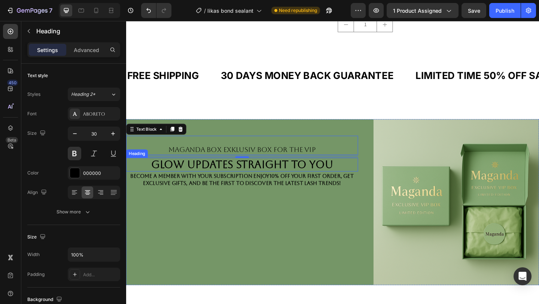
click at [193, 174] on p "glow updates straight to you" at bounding box center [252, 176] width 251 height 13
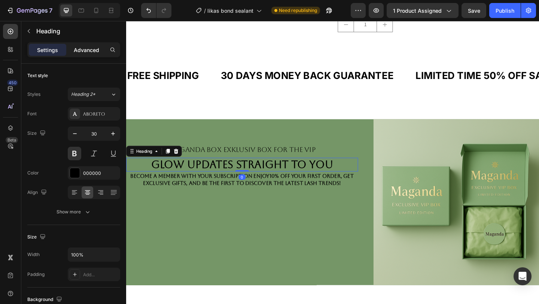
click at [91, 45] on div "Advanced" at bounding box center [86, 50] width 37 height 12
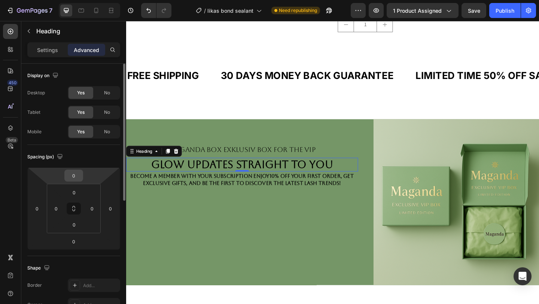
click at [80, 173] on input "0" at bounding box center [73, 175] width 15 height 11
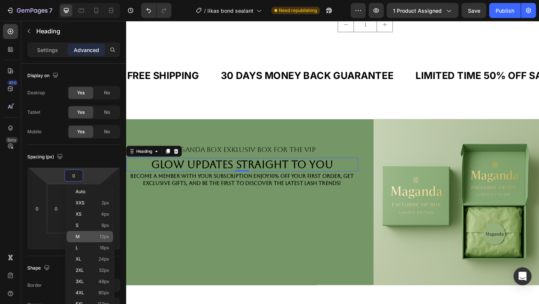
click at [101, 240] on div "M 12px" at bounding box center [90, 236] width 46 height 11
type input "12"
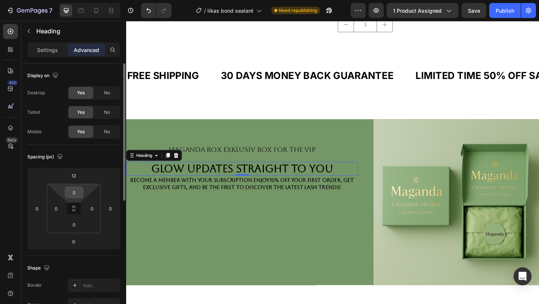
click at [80, 194] on input "0" at bounding box center [74, 192] width 15 height 11
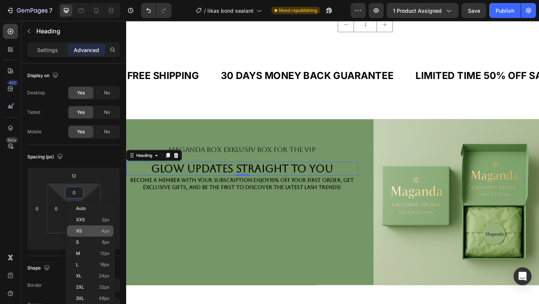
click at [109, 230] on span "4px" at bounding box center [105, 230] width 8 height 5
type input "4"
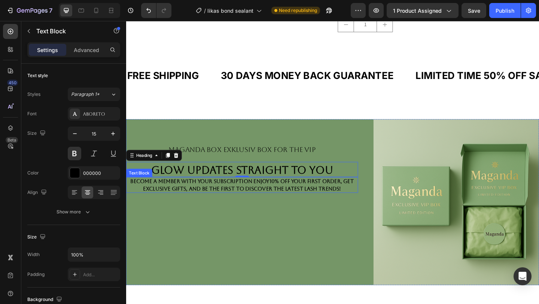
click at [179, 203] on p "Become a member with your subscription enjoy 10% off your first order , get exc…" at bounding box center [252, 199] width 251 height 16
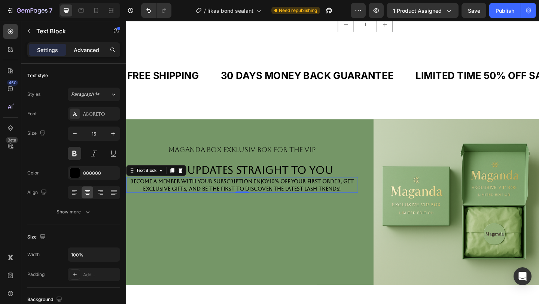
click at [83, 54] on p "Advanced" at bounding box center [86, 50] width 25 height 8
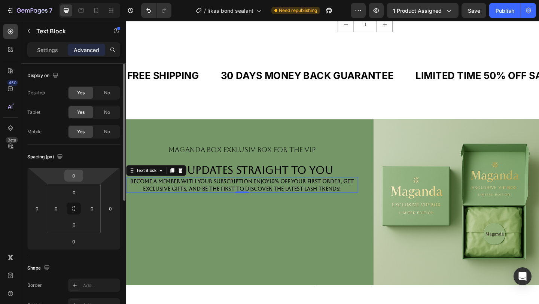
click at [79, 177] on input "0" at bounding box center [73, 175] width 15 height 11
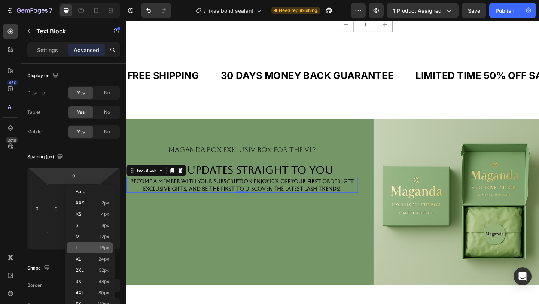
click at [105, 248] on span "16px" at bounding box center [105, 247] width 10 height 5
type input "16"
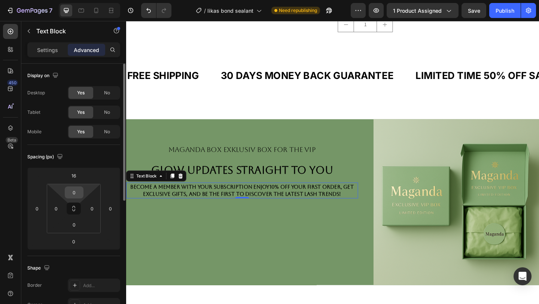
click at [78, 194] on input "0" at bounding box center [74, 192] width 15 height 11
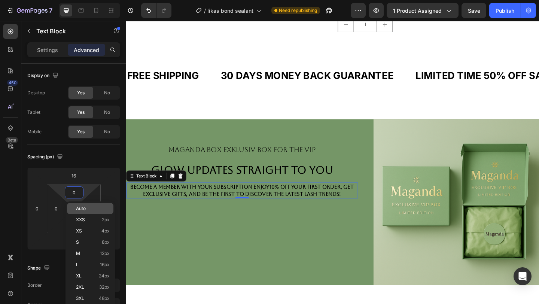
click at [96, 209] on p "Auto" at bounding box center [93, 208] width 34 height 5
type input "Auto"
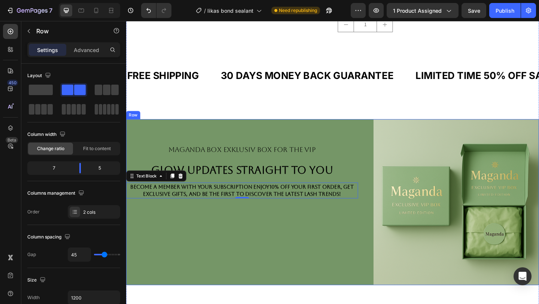
click at [244, 262] on div "Maganda box exklusiv box for the vip Text Block glow updates straight to you He…" at bounding box center [252, 218] width 252 height 180
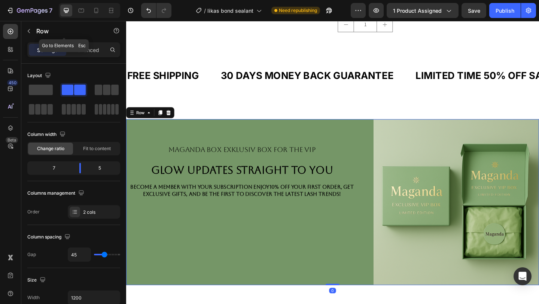
click at [34, 30] on button "button" at bounding box center [29, 31] width 12 height 12
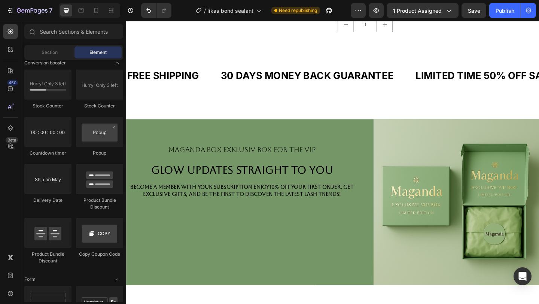
scroll to position [1674, 0]
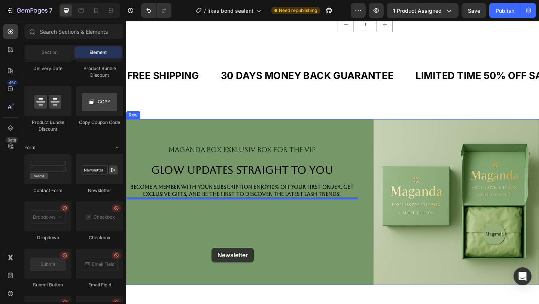
drag, startPoint x: 230, startPoint y: 192, endPoint x: 219, endPoint y: 268, distance: 76.8
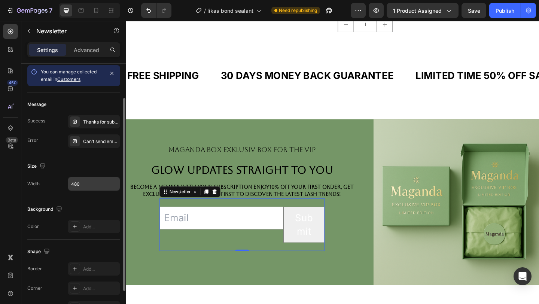
scroll to position [0, 0]
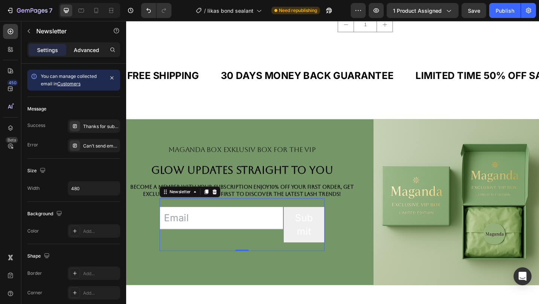
click at [95, 50] on p "Advanced" at bounding box center [86, 50] width 25 height 8
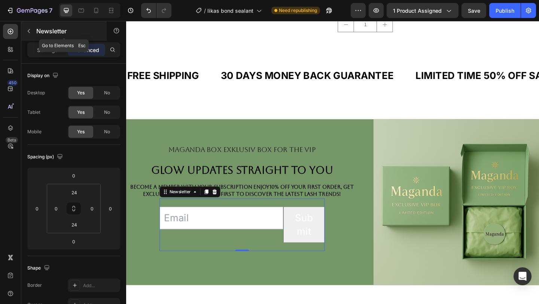
click at [29, 36] on button "button" at bounding box center [29, 31] width 12 height 12
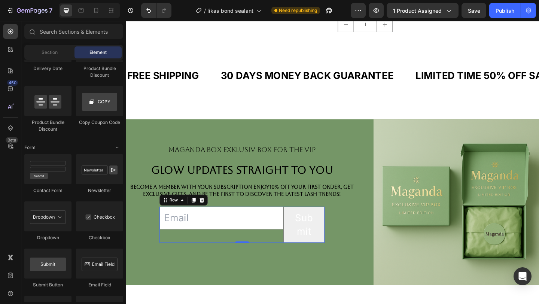
click at [184, 249] on div "Email Field" at bounding box center [230, 242] width 135 height 39
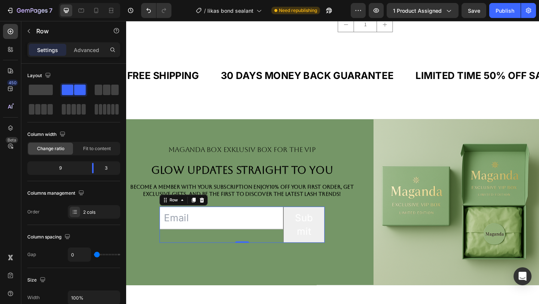
click at [185, 249] on div "Email Field" at bounding box center [230, 242] width 135 height 39
click at [83, 44] on div "Advanced" at bounding box center [86, 50] width 37 height 12
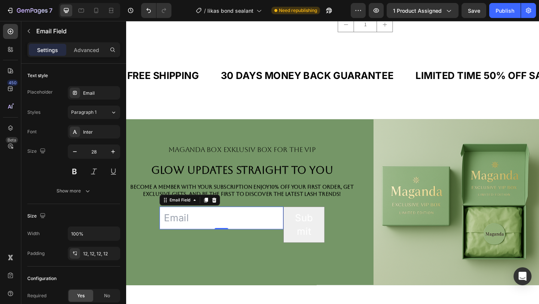
click at [187, 229] on input "email" at bounding box center [230, 235] width 135 height 24
click at [187, 230] on input "email" at bounding box center [230, 235] width 135 height 24
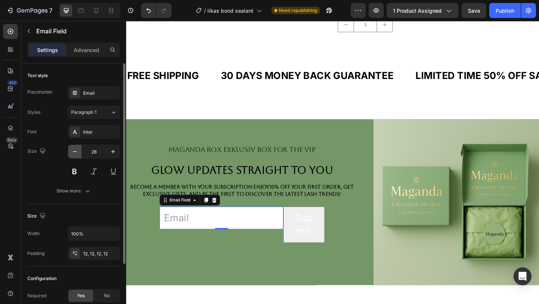
click at [72, 152] on icon "button" at bounding box center [74, 151] width 7 height 7
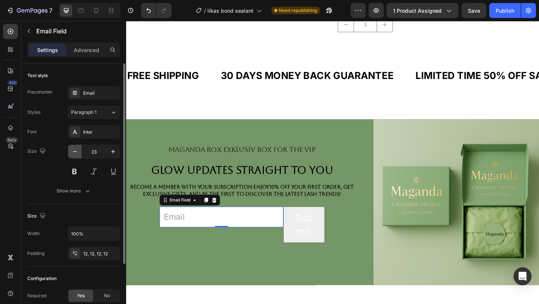
click at [72, 152] on icon "button" at bounding box center [74, 151] width 7 height 7
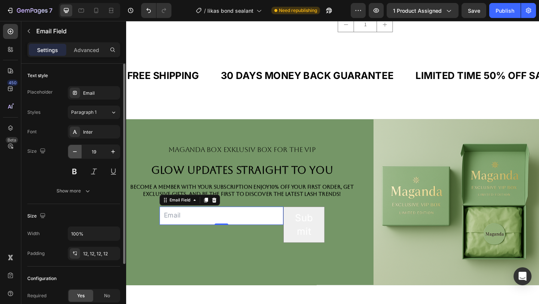
type input "18"
click at [98, 132] on div "Inter" at bounding box center [100, 132] width 35 height 7
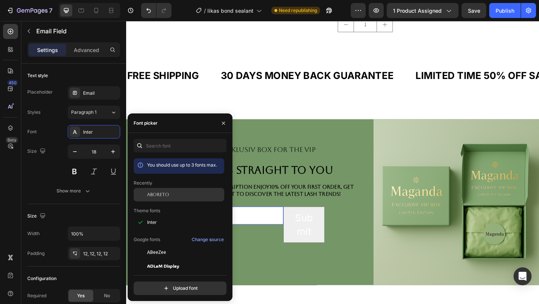
click at [151, 197] on span "Aboreto" at bounding box center [158, 194] width 22 height 7
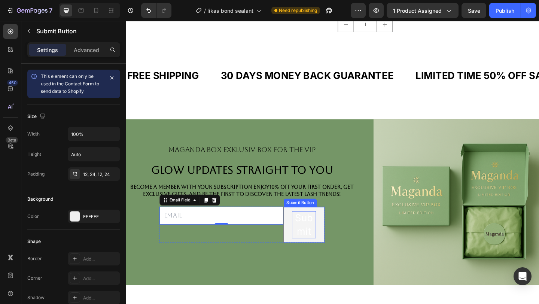
click at [320, 254] on div "Submit" at bounding box center [320, 242] width 26 height 29
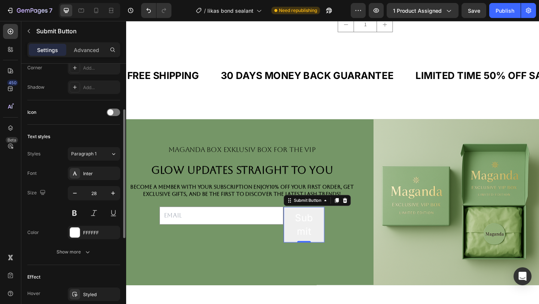
scroll to position [269, 0]
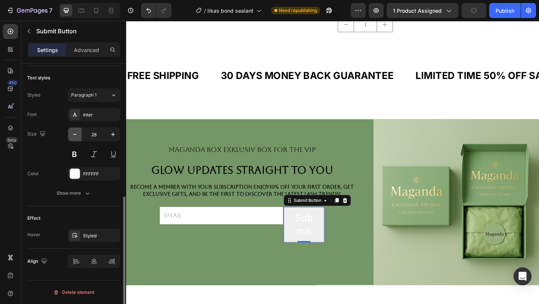
click at [77, 133] on icon "button" at bounding box center [74, 134] width 7 height 7
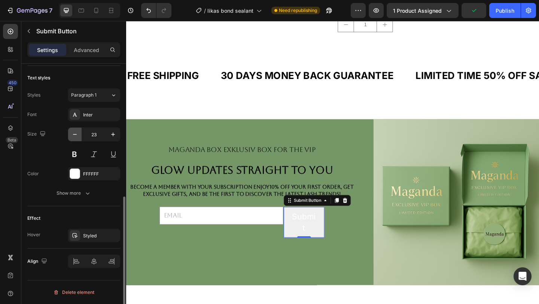
click at [77, 133] on icon "button" at bounding box center [74, 134] width 7 height 7
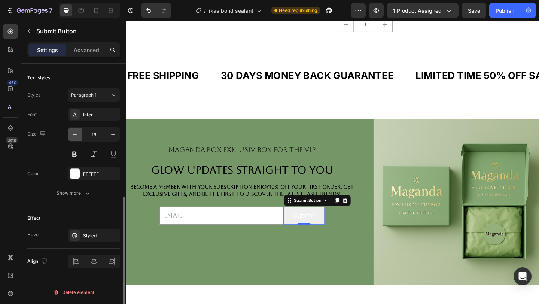
type input "18"
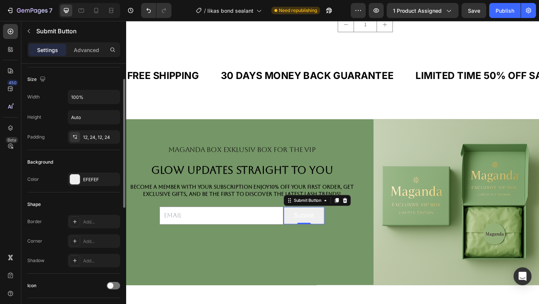
scroll to position [35, 0]
click at [91, 179] on div "EFEFEF" at bounding box center [94, 182] width 22 height 7
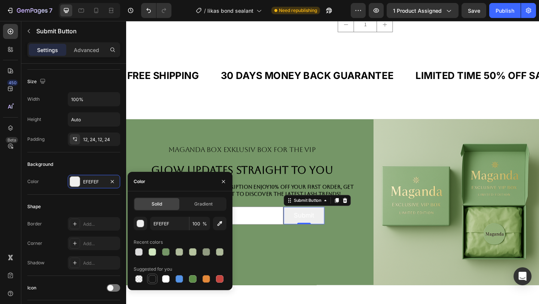
click at [153, 279] on div at bounding box center [152, 278] width 7 height 7
type input "151515"
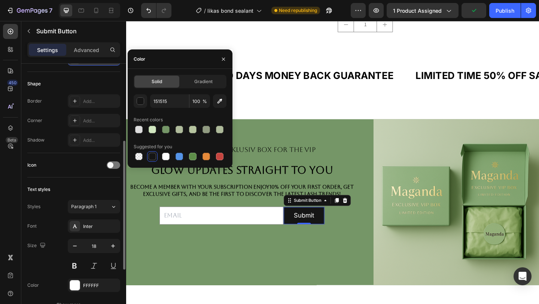
scroll to position [175, 0]
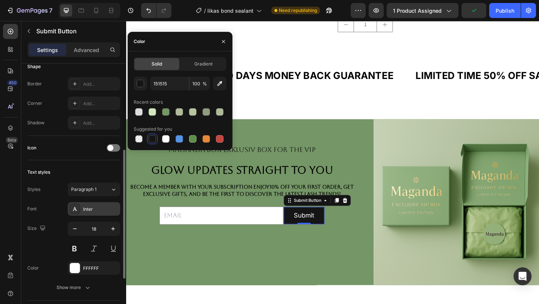
click at [97, 208] on div "Inter" at bounding box center [100, 209] width 35 height 7
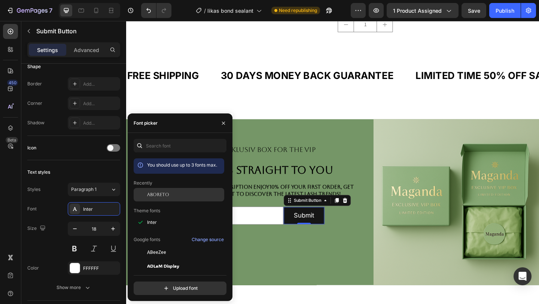
click at [178, 191] on div "Aboreto" at bounding box center [185, 194] width 76 height 7
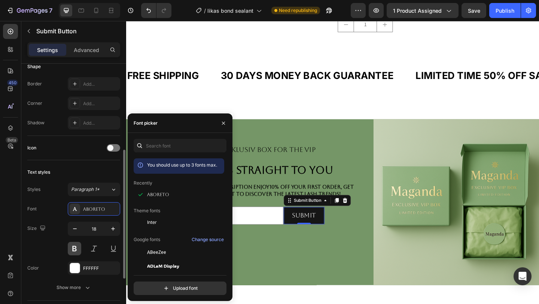
click at [78, 246] on button at bounding box center [74, 248] width 13 height 13
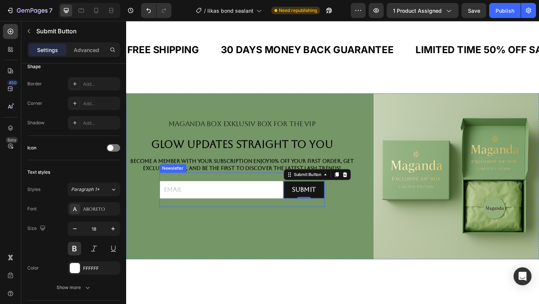
scroll to position [256, 0]
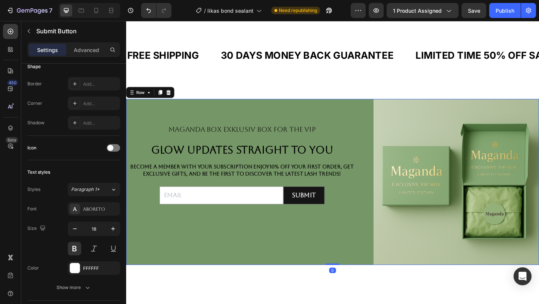
click at [298, 253] on div "Maganda box exklusiv box for the vip Text Block glow updates straight to you He…" at bounding box center [252, 196] width 252 height 180
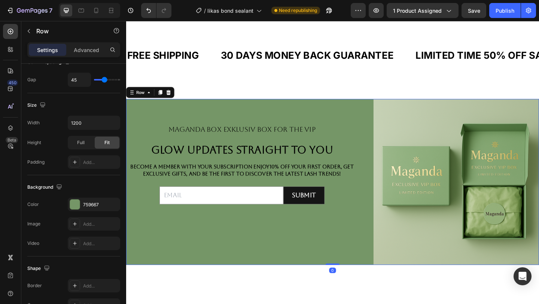
scroll to position [0, 0]
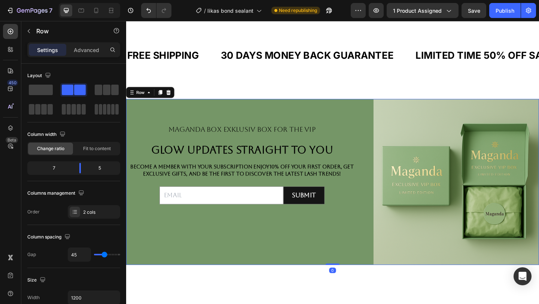
drag, startPoint x: 355, startPoint y: 285, endPoint x: 356, endPoint y: 252, distance: 32.6
click at [356, 252] on div "Maganda box exklusiv box for the vip Text Block glow updates straight to you He…" at bounding box center [350, 196] width 449 height 180
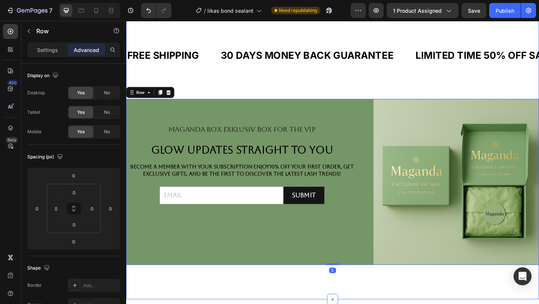
click at [268, 117] on div "Maganda box exklusiv box for the vip Text Block glow updates straight to you He…" at bounding box center [252, 196] width 252 height 180
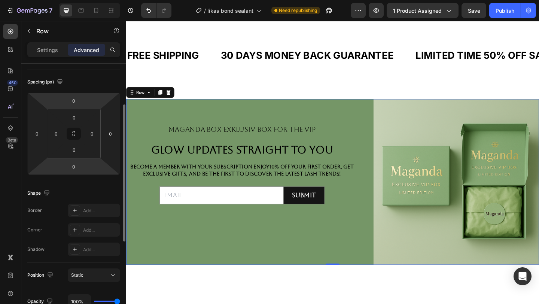
scroll to position [76, 0]
click at [267, 121] on div "Maganda box exklusiv box for the vip Text Block glow updates straight to you He…" at bounding box center [252, 196] width 252 height 180
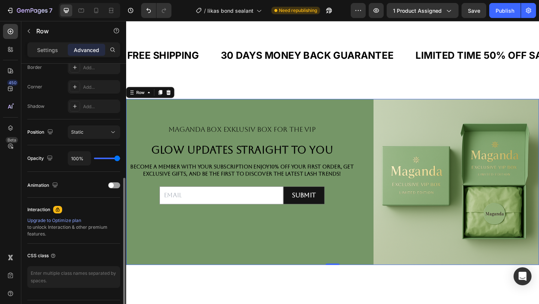
scroll to position [238, 0]
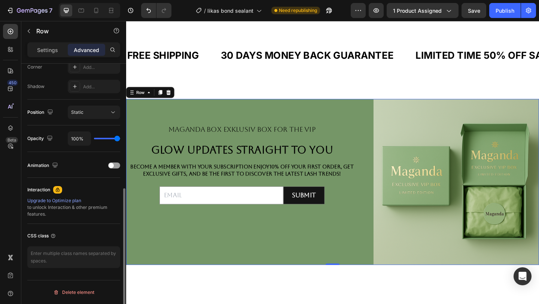
click at [223, 282] on div "Maganda box exklusiv box for the vip Text Block glow updates straight to you He…" at bounding box center [252, 196] width 252 height 180
drag, startPoint x: 223, startPoint y: 282, endPoint x: 238, endPoint y: 243, distance: 41.7
click at [223, 282] on div "Maganda box exklusiv box for the vip Text Block glow updates straight to you He…" at bounding box center [252, 196] width 252 height 180
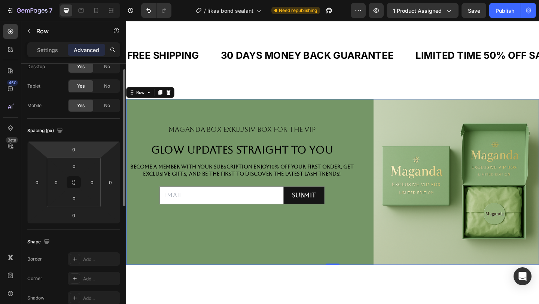
scroll to position [0, 0]
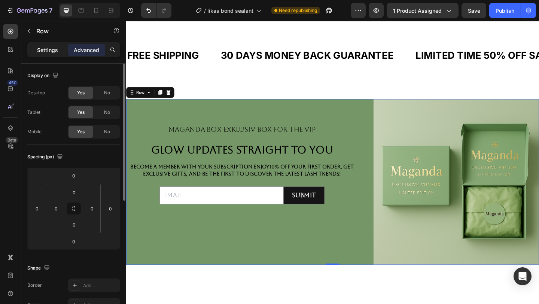
click at [49, 49] on p "Settings" at bounding box center [47, 50] width 21 height 8
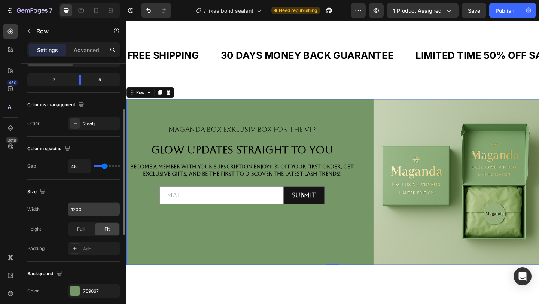
scroll to position [91, 0]
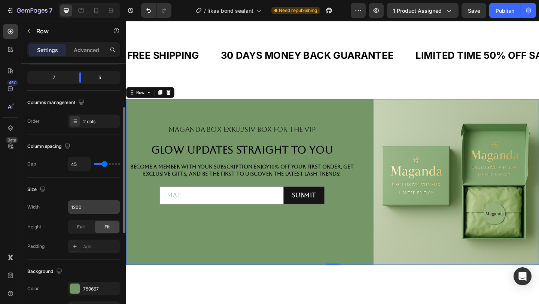
click at [95, 242] on div "Add..." at bounding box center [94, 246] width 52 height 13
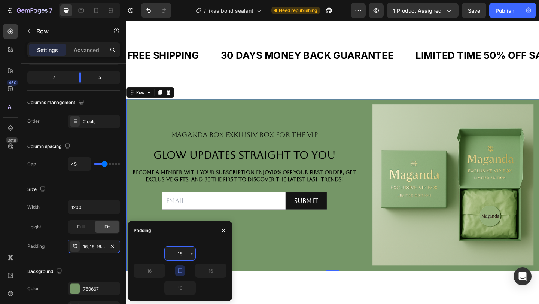
click at [271, 278] on div "Maganda box exklusiv box for the vip Text Block glow updates straight to you He…" at bounding box center [254, 199] width 245 height 175
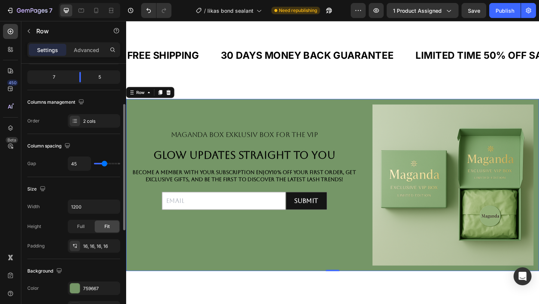
scroll to position [80, 0]
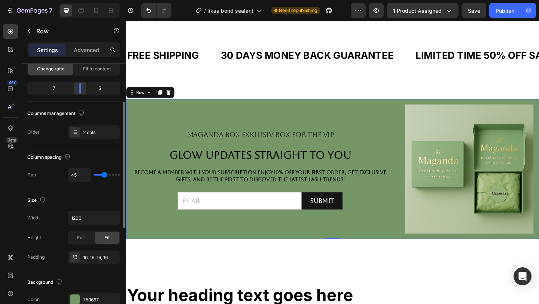
drag, startPoint x: 79, startPoint y: 92, endPoint x: 88, endPoint y: 93, distance: 9.1
click at [88, 0] on body "7 Version history / likas bond sealant Need republishing Preview 1 product assi…" at bounding box center [269, 0] width 539 height 0
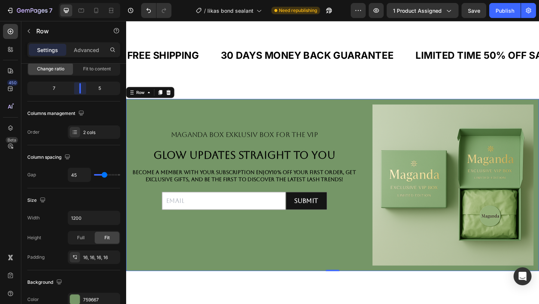
click at [81, 0] on body "7 Version history / likas bond sealant Need republishing Preview 1 product assi…" at bounding box center [269, 0] width 539 height 0
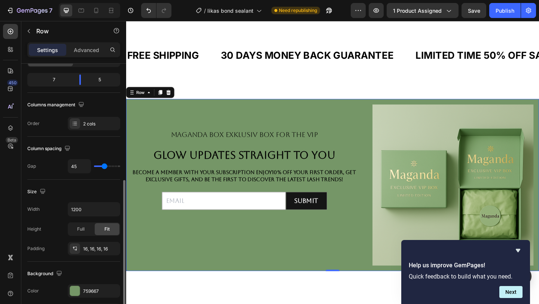
scroll to position [9, 0]
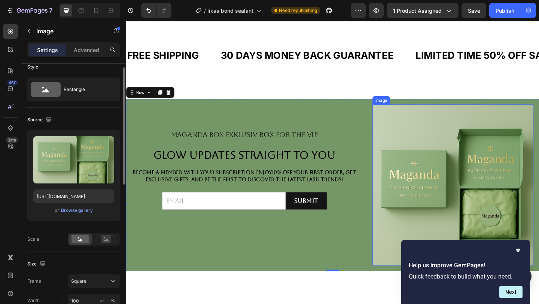
click at [443, 195] on img at bounding box center [481, 199] width 175 height 175
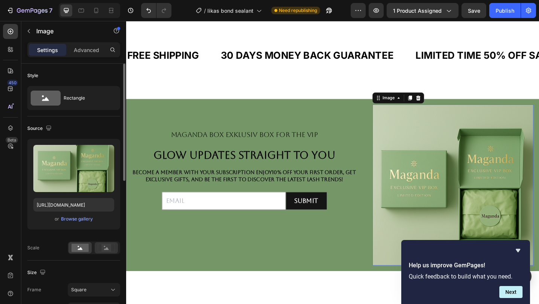
click at [106, 253] on div at bounding box center [106, 247] width 23 height 11
click at [76, 252] on div at bounding box center [80, 247] width 23 height 11
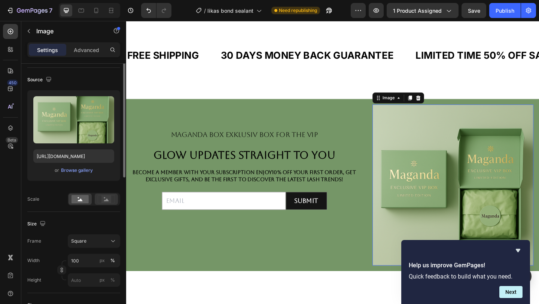
scroll to position [49, 0]
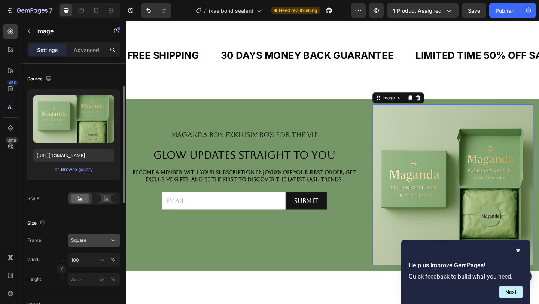
click at [109, 239] on div "Square" at bounding box center [94, 240] width 46 height 7
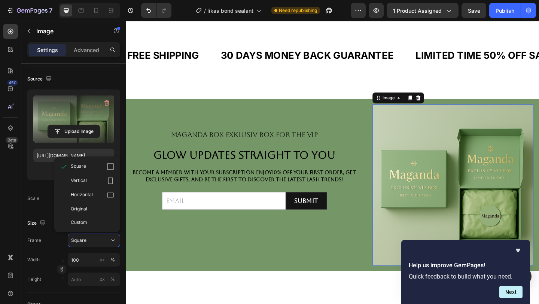
click at [105, 131] on div "Upload Image" at bounding box center [73, 131] width 81 height 13
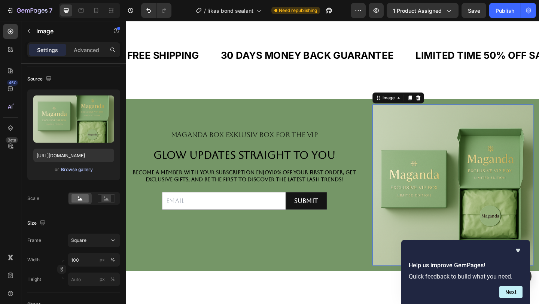
click at [86, 170] on div "Browse gallery" at bounding box center [77, 169] width 32 height 7
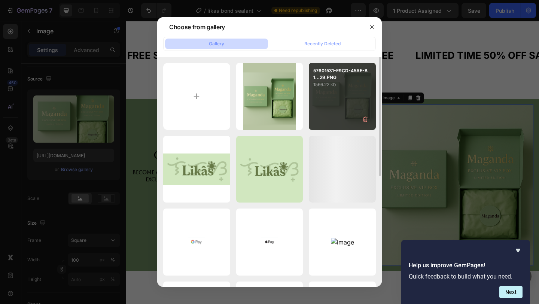
click at [352, 114] on div "57601531-E9CD-45AE-B1...29.PNG 1566.22 kb" at bounding box center [342, 96] width 67 height 67
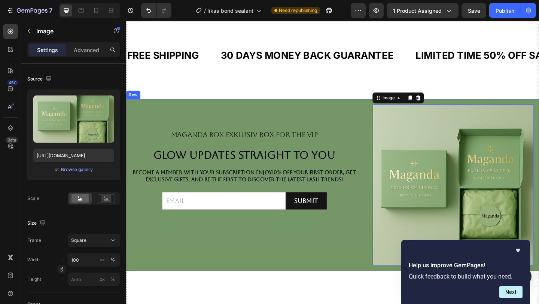
click at [388, 203] on div "Maganda box exklusiv box for the vip Text Block glow updates straight to you He…" at bounding box center [350, 199] width 449 height 187
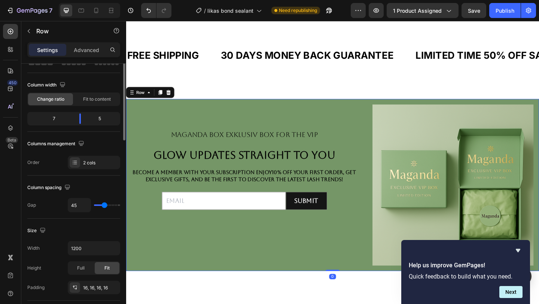
scroll to position [0, 0]
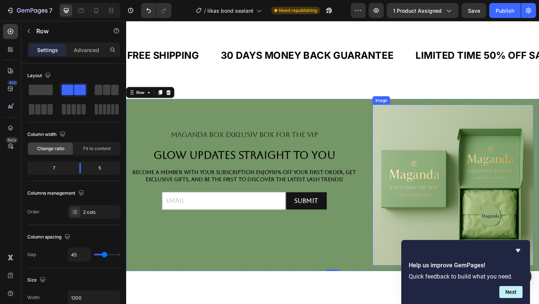
click at [395, 177] on img at bounding box center [481, 199] width 175 height 175
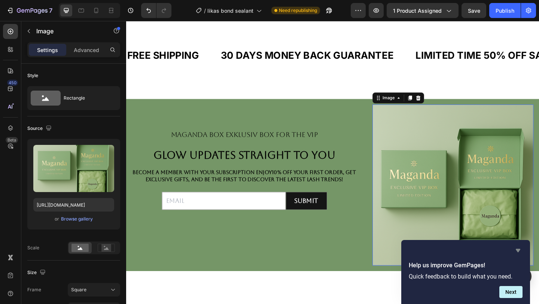
click at [522, 248] on icon "Hide survey" at bounding box center [518, 250] width 9 height 9
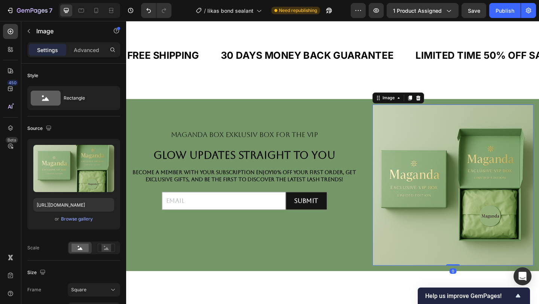
drag, startPoint x: 485, startPoint y: 285, endPoint x: 487, endPoint y: 261, distance: 23.7
click at [486, 261] on div "Image 0" at bounding box center [481, 199] width 175 height 175
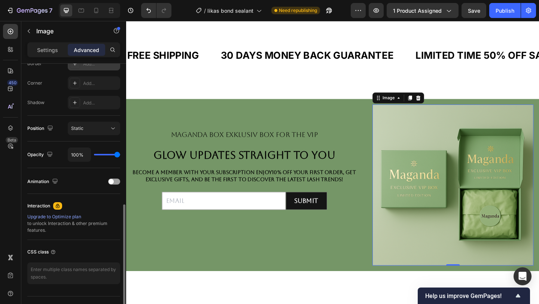
scroll to position [238, 0]
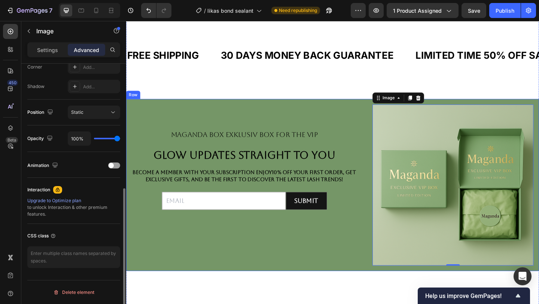
click at [286, 129] on div "Maganda box exklusiv box for the vip Text Block glow updates straight to you He…" at bounding box center [254, 199] width 245 height 175
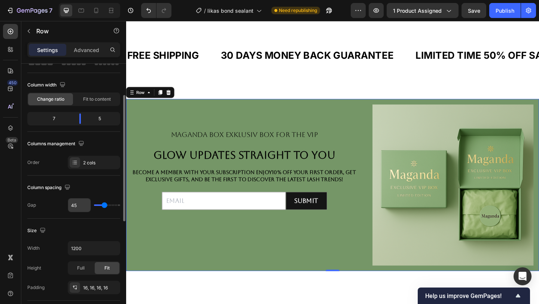
scroll to position [62, 0]
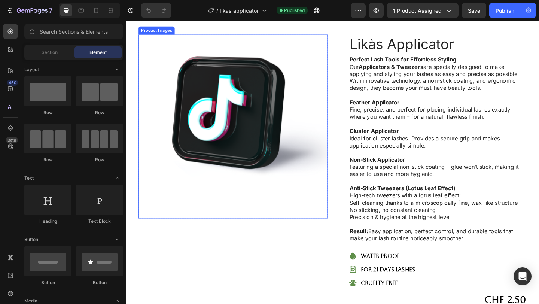
scroll to position [30, 0]
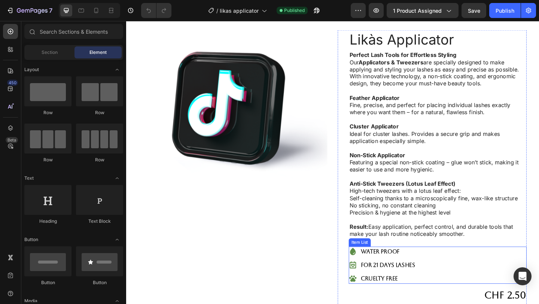
click at [411, 287] on p "for 21 days lashes" at bounding box center [411, 286] width 59 height 9
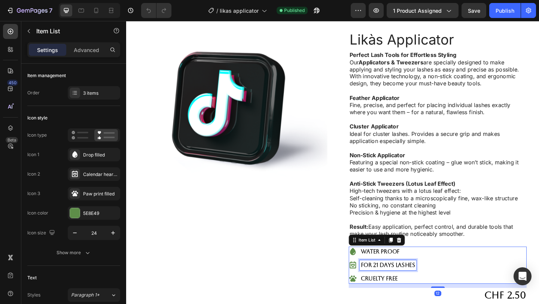
click at [438, 287] on p "for 21 days lashes" at bounding box center [411, 286] width 59 height 9
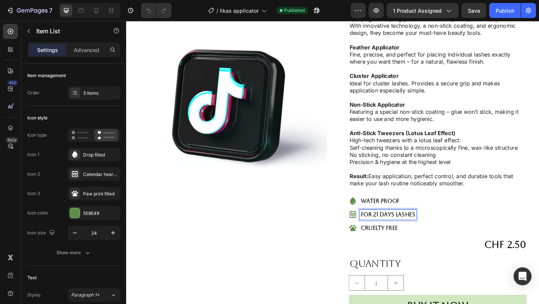
scroll to position [86, 0]
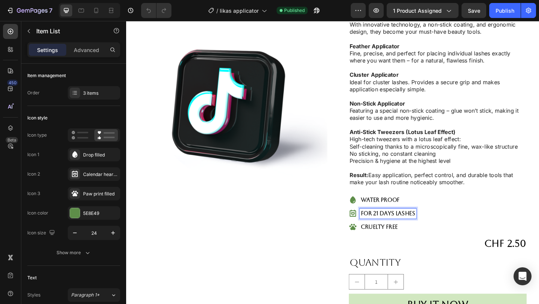
click at [440, 234] on p "for 21 days lashes" at bounding box center [411, 230] width 59 height 9
drag, startPoint x: 440, startPoint y: 234, endPoint x: 384, endPoint y: 232, distance: 56.6
click at [383, 232] on p "for 21 days lashes" at bounding box center [411, 230] width 59 height 9
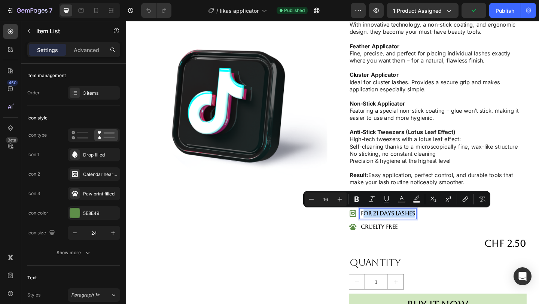
click at [406, 234] on p "for 21 days lashes" at bounding box center [411, 230] width 59 height 9
click at [416, 227] on p "for 21 days lashes" at bounding box center [411, 230] width 59 height 9
click at [398, 228] on p "for 21 days lashes" at bounding box center [411, 230] width 59 height 9
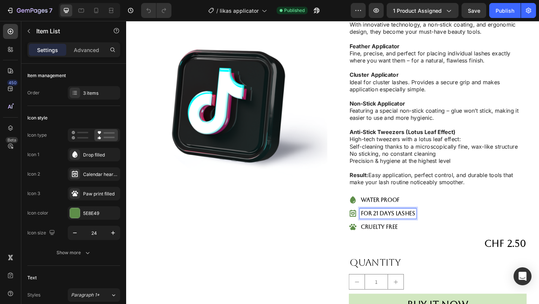
click at [401, 229] on p "for 21 days lashes" at bounding box center [411, 230] width 59 height 9
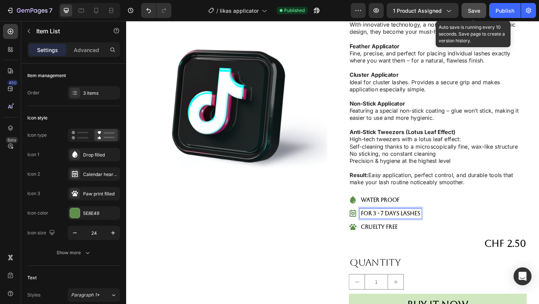
click at [476, 16] on button "Save" at bounding box center [474, 10] width 25 height 15
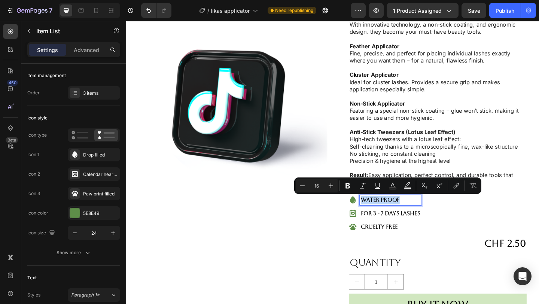
drag, startPoint x: 432, startPoint y: 215, endPoint x: 379, endPoint y: 213, distance: 52.8
click at [379, 214] on div "water proof" at bounding box center [407, 215] width 79 height 11
copy p "water proof"
click at [428, 234] on p "for 3 - 7 days lashes" at bounding box center [414, 230] width 65 height 9
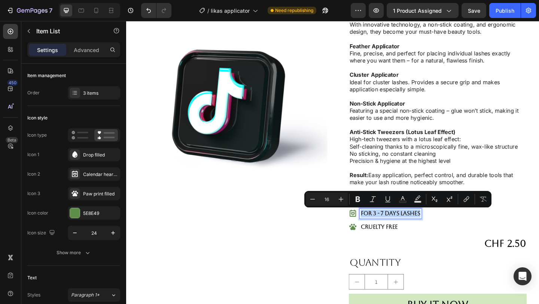
drag, startPoint x: 447, startPoint y: 232, endPoint x: 379, endPoint y: 231, distance: 68.2
click at [378, 231] on div "for 3 - 7 days lashes" at bounding box center [407, 230] width 79 height 11
copy p "for 3 - 7 days lashes"
click at [416, 248] on p "cruelty Free" at bounding box center [414, 244] width 65 height 9
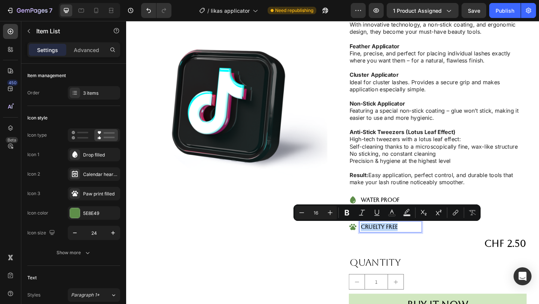
drag, startPoint x: 431, startPoint y: 247, endPoint x: 382, endPoint y: 243, distance: 49.5
click at [382, 244] on p "cruelty Free" at bounding box center [414, 244] width 65 height 9
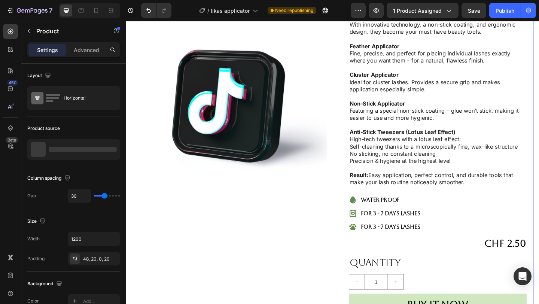
click at [139, 47] on div "Product Images Row Likàs Applicator Product Title Perfect Lash Tools for Effort…" at bounding box center [350, 151] width 437 height 389
click at [148, 11] on icon "Undo/Redo" at bounding box center [148, 10] width 7 height 7
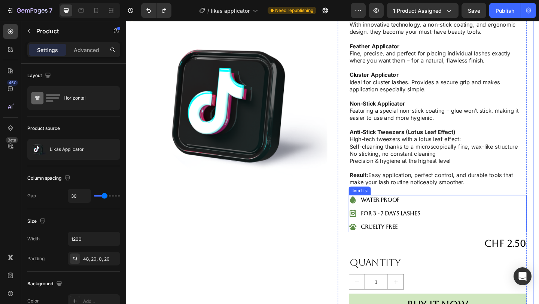
click at [415, 248] on p "cruelty Free" at bounding box center [414, 244] width 65 height 9
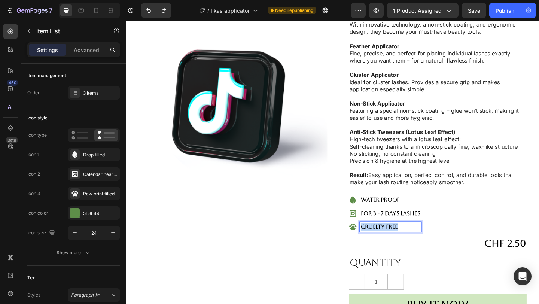
drag, startPoint x: 428, startPoint y: 248, endPoint x: 381, endPoint y: 244, distance: 46.9
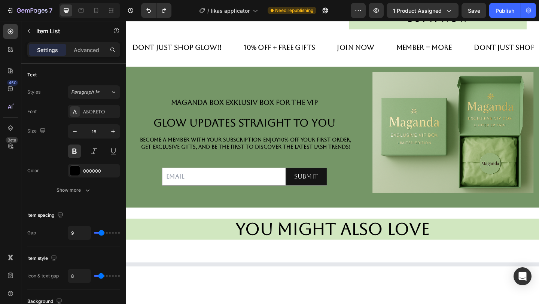
scroll to position [329, 0]
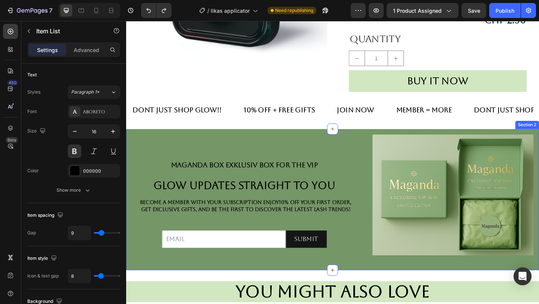
click at [281, 188] on div "Maganda box exklusiv box for the vip Text Block glow updates straight to you He…" at bounding box center [254, 215] width 245 height 141
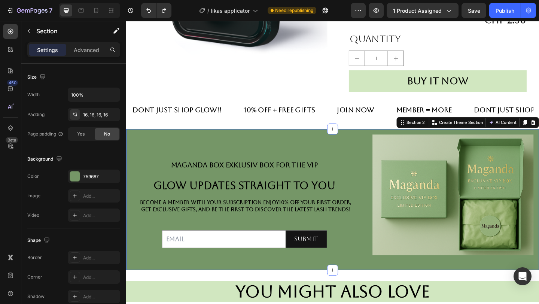
scroll to position [0, 0]
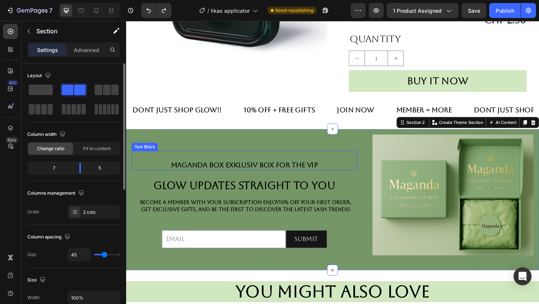
click at [308, 183] on div "Maganda box exklusiv box for the vip" at bounding box center [254, 177] width 245 height 12
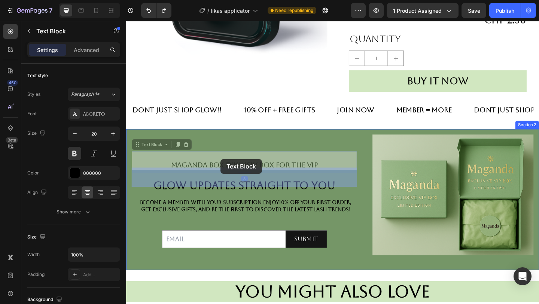
drag, startPoint x: 347, startPoint y: 178, endPoint x: 330, endPoint y: 181, distance: 17.8
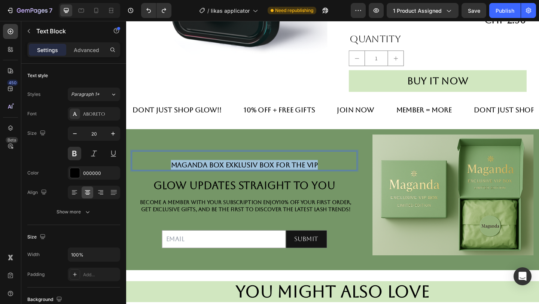
drag, startPoint x: 337, startPoint y: 177, endPoint x: 175, endPoint y: 176, distance: 161.8
click at [173, 176] on p "Maganda box exklusiv box for the vip" at bounding box center [255, 177] width 244 height 10
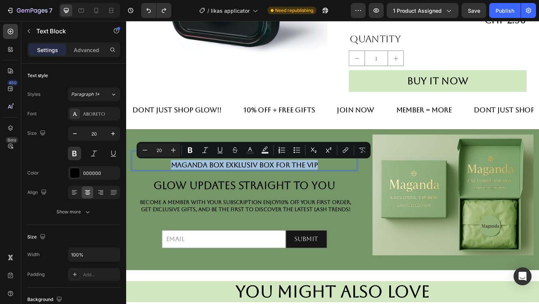
copy p "Maganda box exklusiv box for the vip"
click at [287, 203] on h2 "glow updates straight to you" at bounding box center [254, 199] width 245 height 15
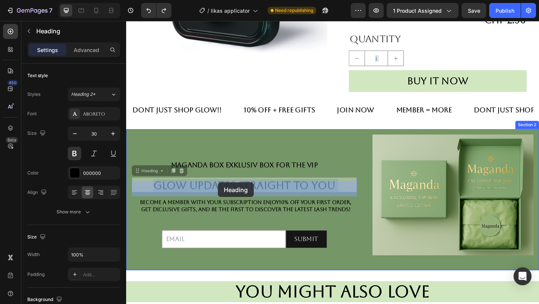
drag, startPoint x: 355, startPoint y: 200, endPoint x: 295, endPoint y: 205, distance: 60.5
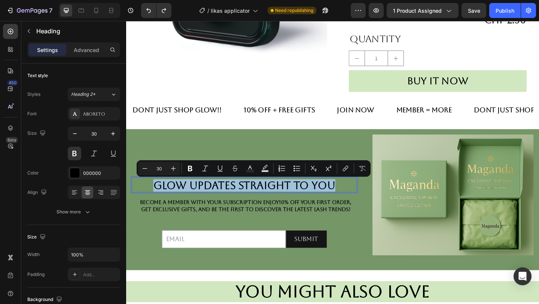
drag, startPoint x: 362, startPoint y: 198, endPoint x: 161, endPoint y: 192, distance: 201.5
click at [161, 192] on h2 "glow updates straight to you" at bounding box center [254, 199] width 245 height 15
copy p "glow updates straight to you"
click at [236, 221] on p "Become a member with your subscription enjoy 10% off your first order , get exc…" at bounding box center [256, 222] width 241 height 16
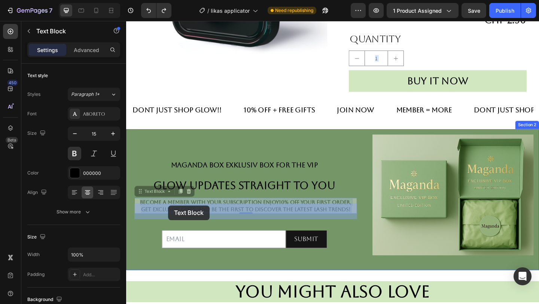
drag, startPoint x: 370, startPoint y: 225, endPoint x: 190, endPoint y: 226, distance: 180.5
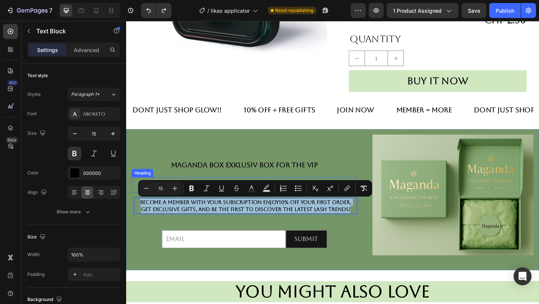
drag, startPoint x: 373, startPoint y: 226, endPoint x: 146, endPoint y: 207, distance: 227.3
copy p "Become a member with your subscription enjoy 10% off your first order , get exc…"
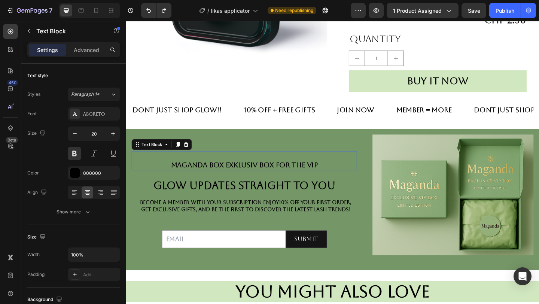
click at [226, 166] on div "Maganda box exklusiv box for the vip Text Block 0" at bounding box center [254, 173] width 245 height 21
click at [90, 44] on div "Advanced" at bounding box center [86, 50] width 37 height 12
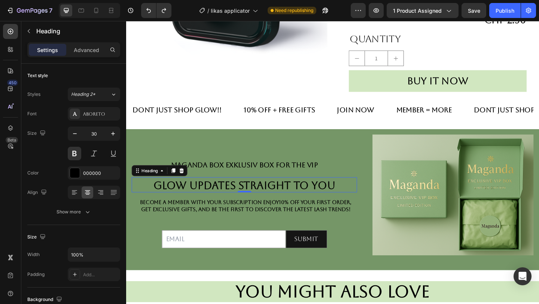
click at [274, 197] on p "glow updates straight to you" at bounding box center [255, 199] width 244 height 13
click at [85, 54] on div "Advanced" at bounding box center [86, 50] width 37 height 12
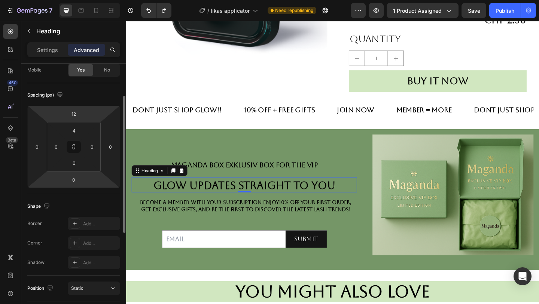
scroll to position [60, 0]
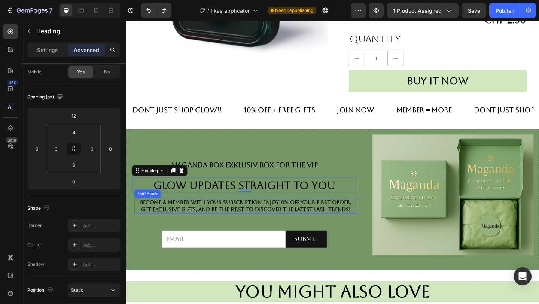
click at [230, 222] on p "Become a member with your subscription enjoy 10% off your first order , get exc…" at bounding box center [256, 222] width 241 height 16
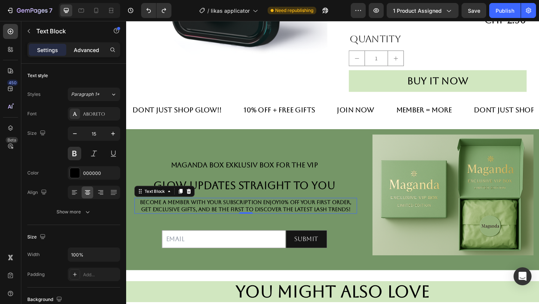
click at [88, 49] on p "Advanced" at bounding box center [86, 50] width 25 height 8
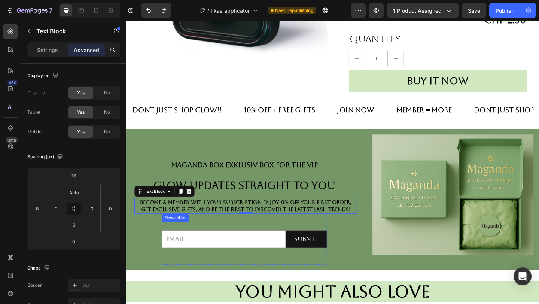
click at [203, 253] on input "email" at bounding box center [232, 258] width 135 height 19
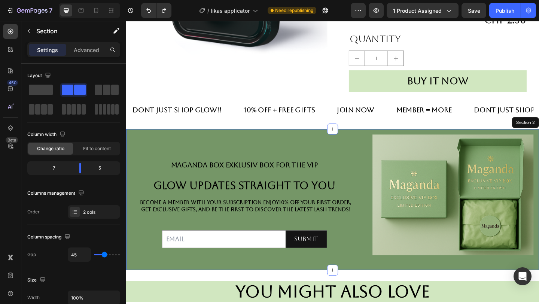
click at [263, 150] on div "Maganda box exklusiv box for the vip Text Block glow updates straight to you He…" at bounding box center [254, 215] width 245 height 141
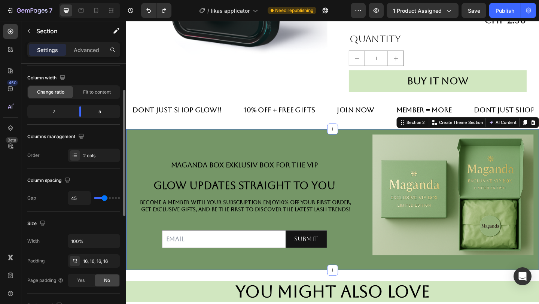
scroll to position [55, 0]
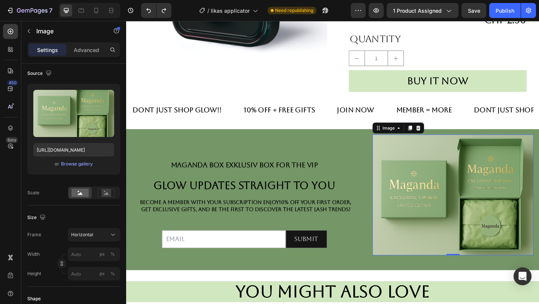
click at [529, 212] on img at bounding box center [481, 210] width 175 height 131
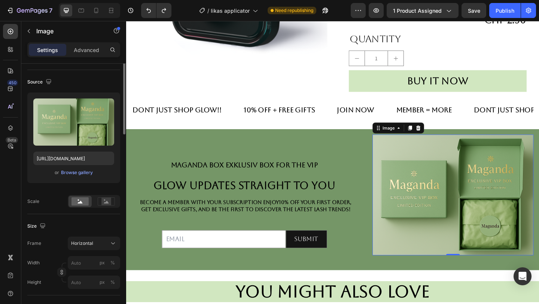
scroll to position [0, 0]
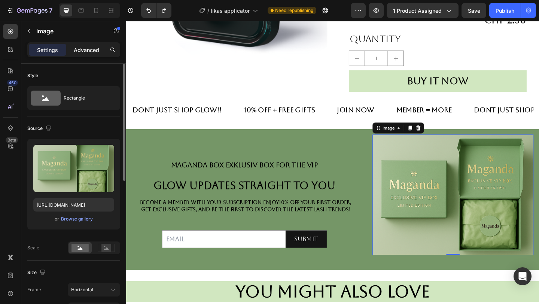
click at [85, 55] on div "Advanced" at bounding box center [86, 50] width 37 height 12
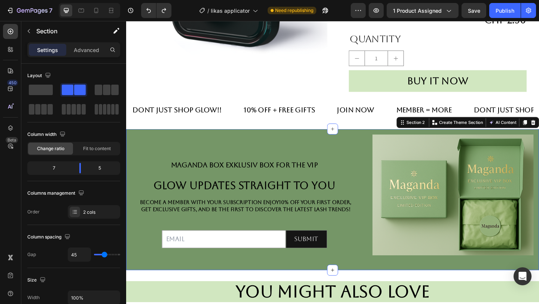
click at [188, 150] on div "Maganda box exklusiv box for the vip Text Block glow updates straight to you He…" at bounding box center [254, 215] width 245 height 141
click at [159, 142] on div "Maganda box exklusiv box for the vip Text Block glow updates straight to you He…" at bounding box center [350, 215] width 449 height 153
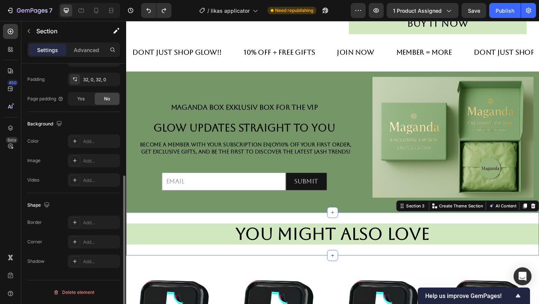
scroll to position [195, 0]
click at [308, 236] on div "you might also love Heading Section 3 Create Theme Section AI Content Write wit…" at bounding box center [350, 252] width 449 height 47
click at [311, 231] on div "you might also love Heading Section 3 Create Theme Section AI Content Write wit…" at bounding box center [350, 252] width 449 height 47
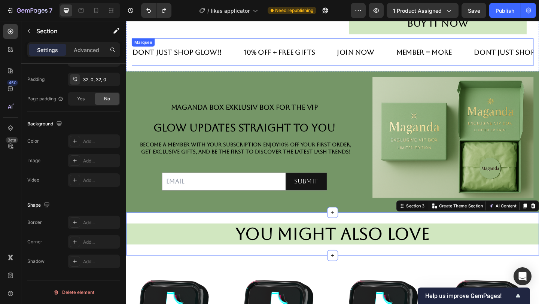
click at [301, 69] on div "dont just shop Glow!! Text Block 10% Off + Free gifts Text Block join now Text …" at bounding box center [350, 55] width 437 height 30
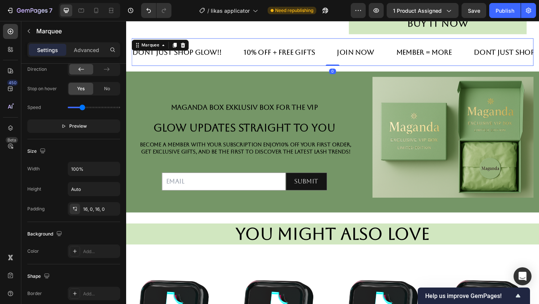
scroll to position [0, 0]
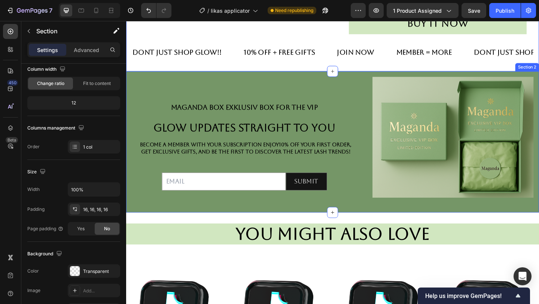
click at [249, 228] on div "Maganda box exklusiv box for the vip Text Block glow updates straight to you He…" at bounding box center [350, 152] width 449 height 153
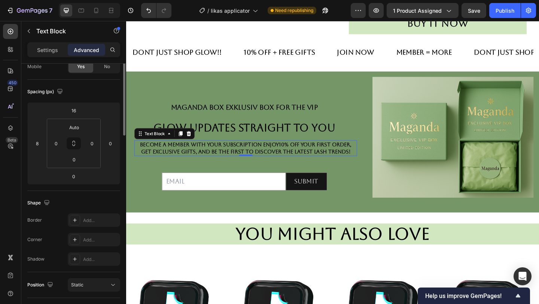
click at [356, 154] on strong "10% off your first order" at bounding box center [331, 155] width 78 height 6
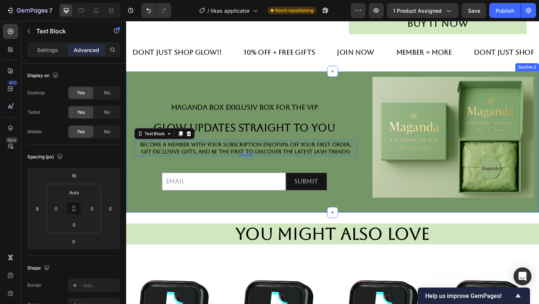
click at [258, 83] on div "Maganda box exklusiv box for the vip Text Block glow updates straight to you He…" at bounding box center [254, 152] width 245 height 141
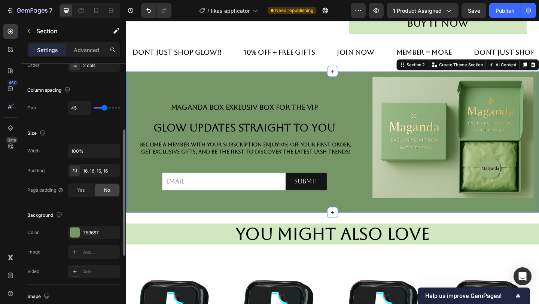
scroll to position [149, 0]
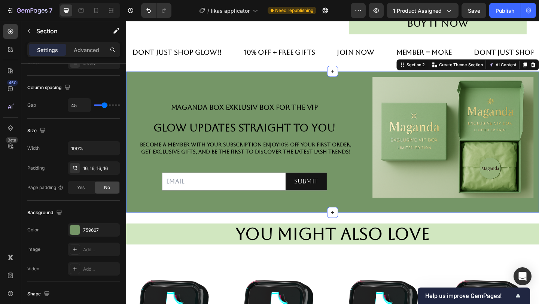
click at [83, 56] on div "Settings Advanced" at bounding box center [73, 49] width 93 height 15
click at [85, 51] on p "Advanced" at bounding box center [86, 50] width 25 height 8
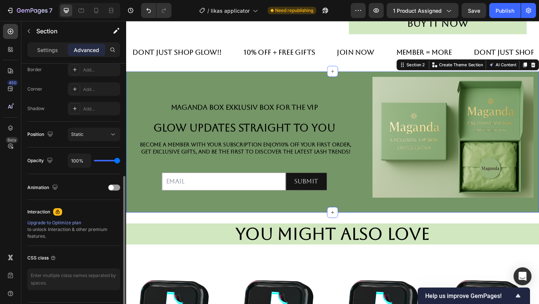
scroll to position [216, 0]
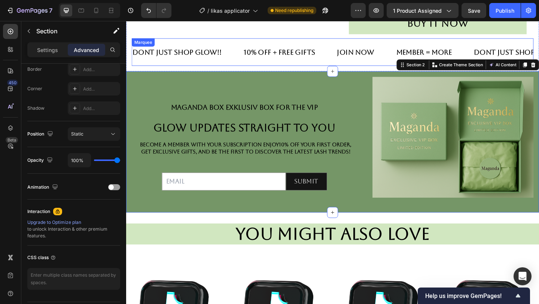
click at [237, 69] on div "dont just shop Glow!! Text Block 10% Off + Free gifts Text Block join now Text …" at bounding box center [350, 55] width 437 height 30
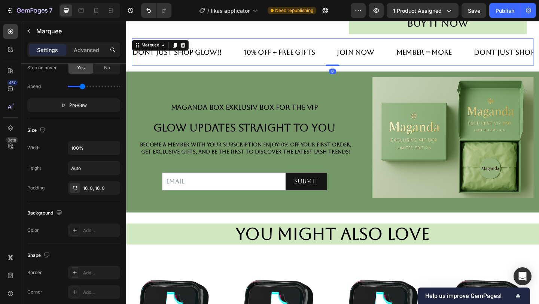
scroll to position [0, 0]
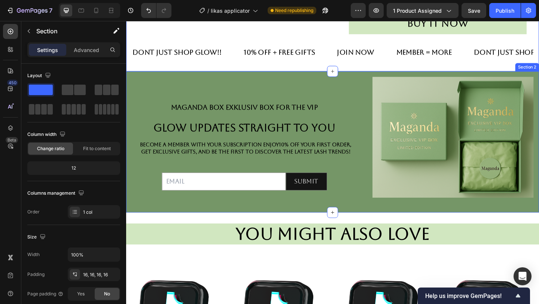
click at [394, 227] on div "Maganda box exklusiv box for the vip Text Block glow updates straight to you He…" at bounding box center [350, 152] width 449 height 153
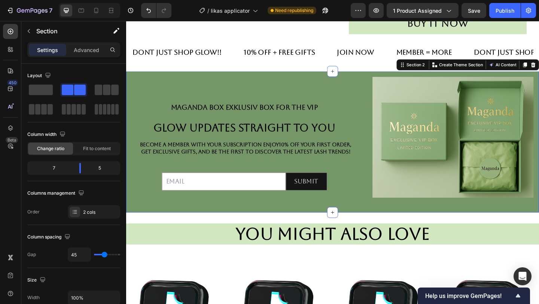
click at [333, 81] on div "Maganda box exklusiv box for the vip Text Block glow updates straight to you He…" at bounding box center [350, 152] width 449 height 153
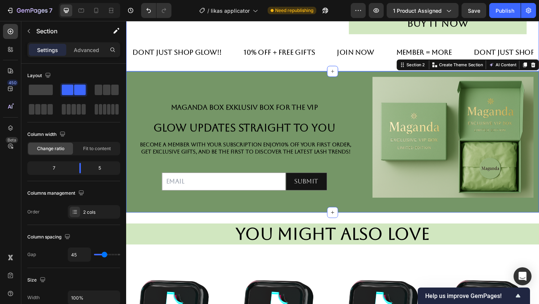
click at [326, 70] on div "dont just shop Glow!! Text Block 10% Off + Free gifts Text Block join now Text …" at bounding box center [350, 55] width 437 height 30
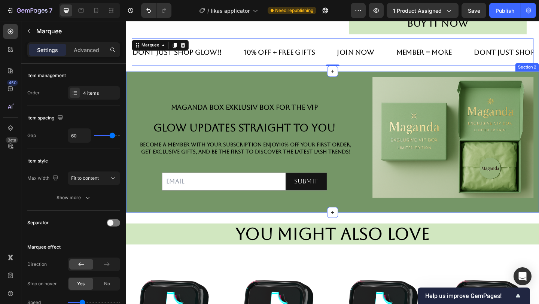
click at [327, 81] on div "Maganda box exklusiv box for the vip Text Block glow updates straight to you He…" at bounding box center [350, 152] width 449 height 153
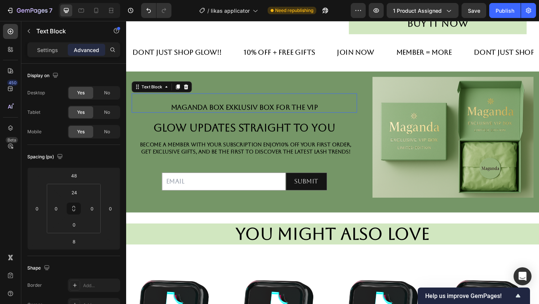
click at [338, 100] on div "Maganda box exklusiv box for the vip Text Block 0" at bounding box center [254, 110] width 245 height 21
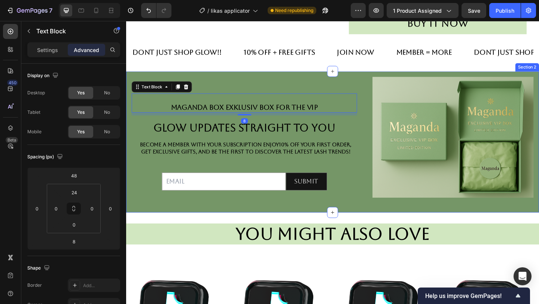
click at [349, 94] on div "Maganda box exklusiv box for the vip Text Block 8 glow updates straight to you …" at bounding box center [254, 152] width 245 height 141
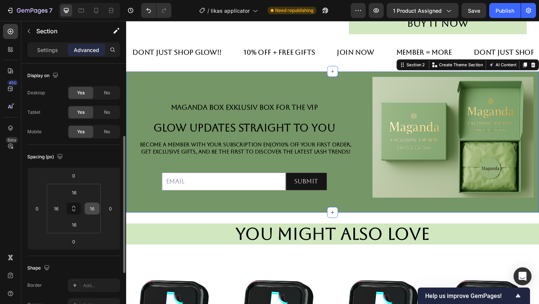
scroll to position [97, 0]
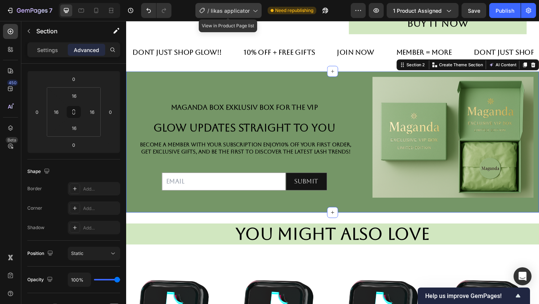
click at [237, 15] on div "/ likas applicator" at bounding box center [228, 10] width 66 height 15
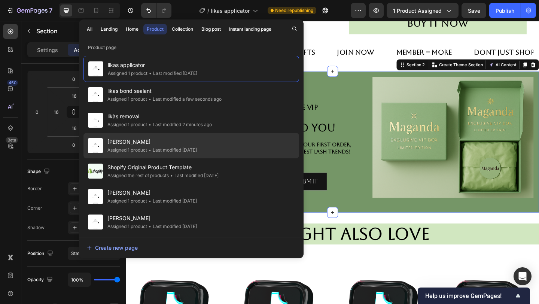
click at [138, 152] on div "Assigned 1 product" at bounding box center [127, 149] width 40 height 7
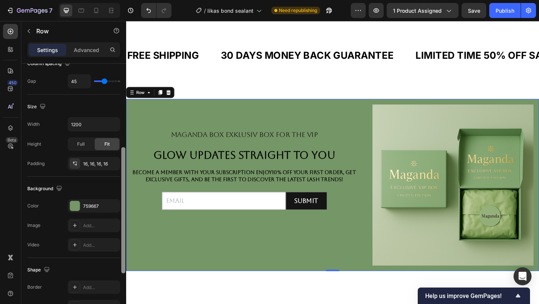
scroll to position [174, 0]
click at [109, 142] on span "Fit" at bounding box center [106, 143] width 5 height 7
click at [87, 144] on div "Full" at bounding box center [81, 144] width 25 height 12
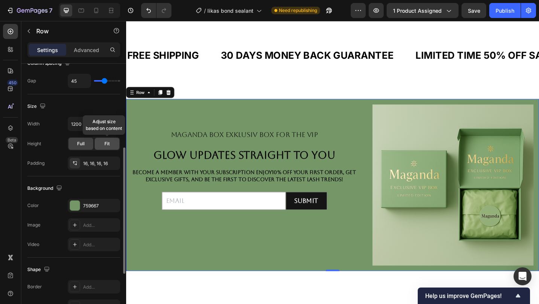
click at [104, 144] on span "Fit" at bounding box center [106, 143] width 5 height 7
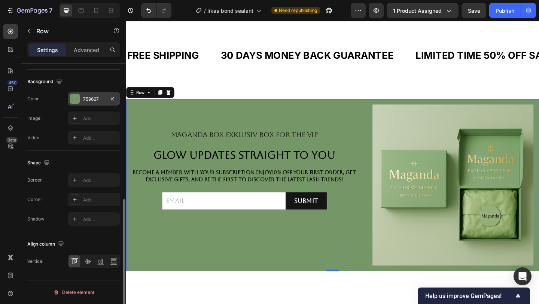
scroll to position [280, 0]
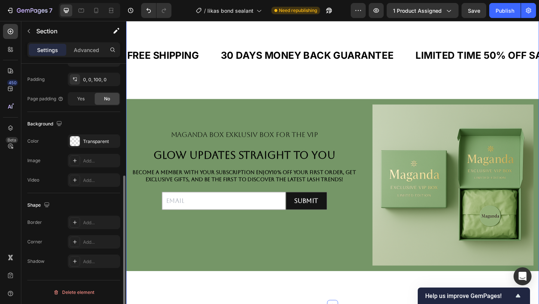
click at [280, 104] on div "FREE SHIPPING Text Block 30 DAYS MONEY BACK GUARANTEE Text Block LIMITED TIME 5…" at bounding box center [350, 73] width 449 height 64
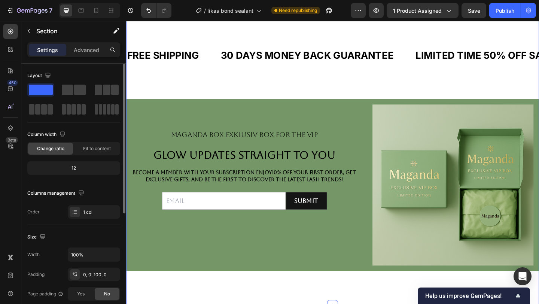
click at [279, 104] on div "FREE SHIPPING Text Block 30 DAYS MONEY BACK GUARANTEE Text Block LIMITED TIME 5…" at bounding box center [350, 73] width 449 height 64
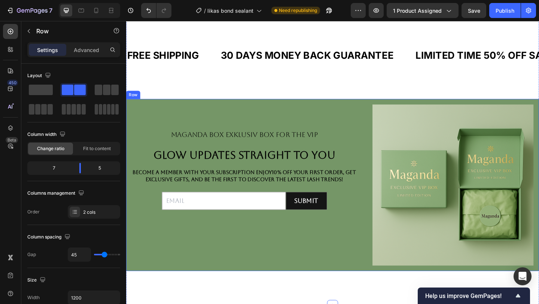
click at [281, 113] on div "Maganda box exklusiv box for the vip Text Block glow updates straight to you He…" at bounding box center [254, 199] width 245 height 175
click at [269, 87] on div "FREE SHIPPING Text Block 30 DAYS MONEY BACK GUARANTEE Text Block LIMITED TIME 5…" at bounding box center [350, 73] width 449 height 64
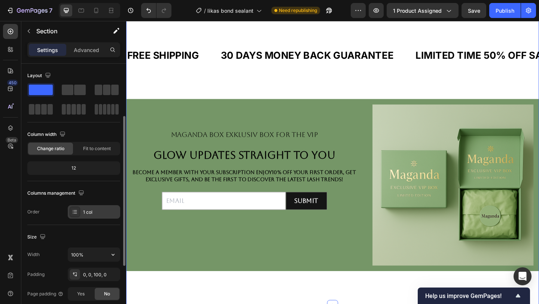
scroll to position [72, 0]
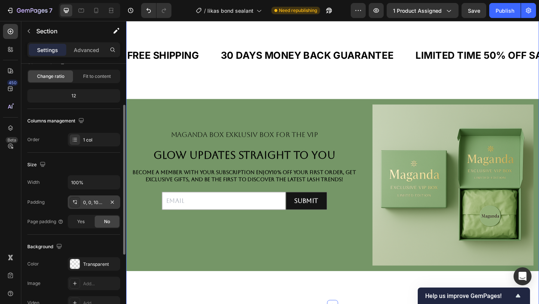
click at [94, 201] on div "0, 0, 100, 0" at bounding box center [94, 202] width 22 height 7
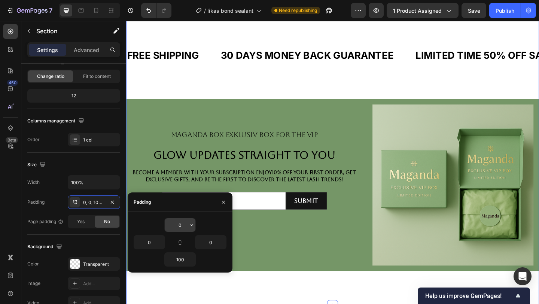
click at [183, 232] on div "0" at bounding box center [179, 225] width 31 height 14
click at [187, 228] on input "0" at bounding box center [180, 224] width 31 height 13
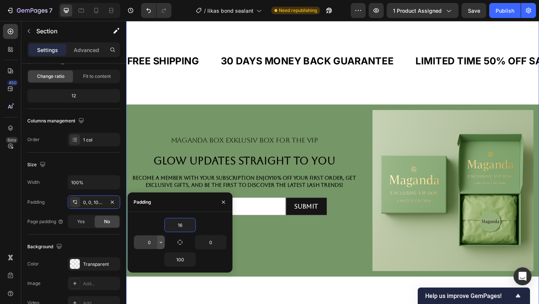
type input "16"
click at [158, 246] on button "button" at bounding box center [160, 242] width 7 height 13
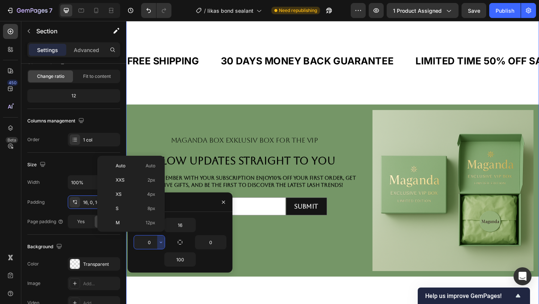
click at [152, 244] on input "0" at bounding box center [149, 242] width 31 height 13
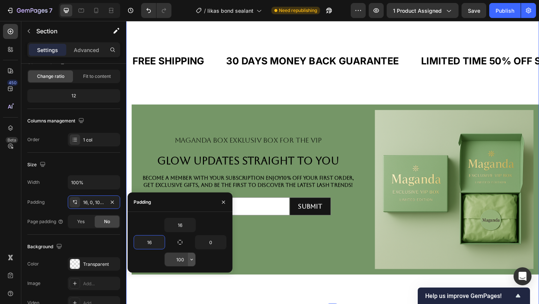
type input "16"
click at [188, 262] on button "button" at bounding box center [191, 259] width 7 height 13
click at [184, 261] on input "100" at bounding box center [180, 259] width 31 height 13
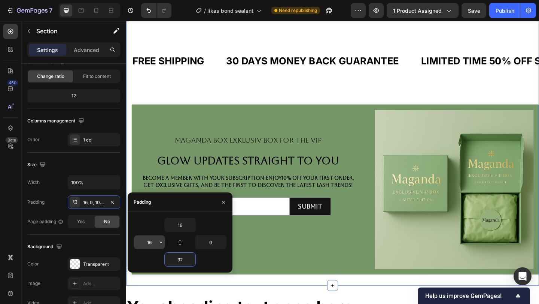
type input "32"
click at [154, 243] on input "16" at bounding box center [149, 242] width 31 height 13
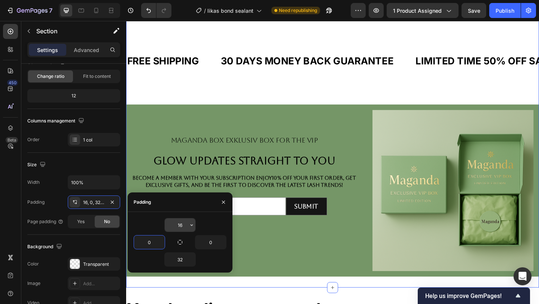
type input "0"
click at [183, 228] on input "16" at bounding box center [180, 224] width 31 height 13
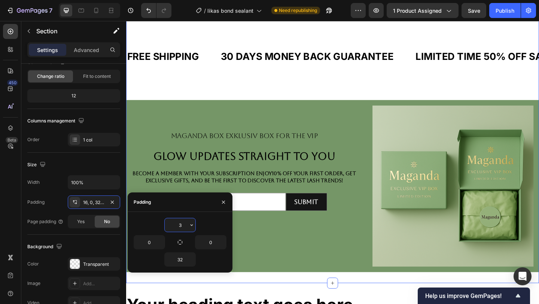
type input "32"
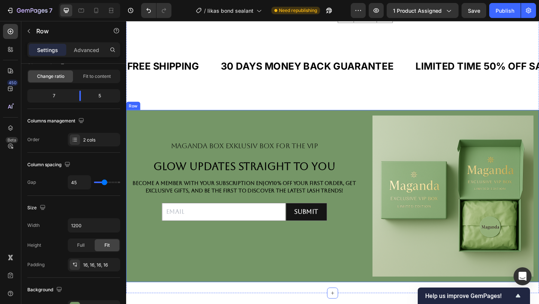
click at [346, 252] on div "Maganda box exklusiv box for the vip Text Block glow updates straight to you He…" at bounding box center [254, 211] width 245 height 175
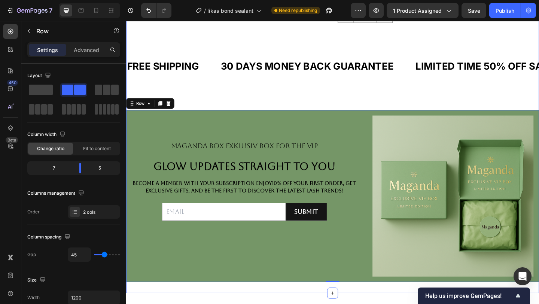
click at [256, 105] on div "FREE SHIPPING Text Block 30 DAYS MONEY BACK GUARANTEE Text Block LIMITED TIME 5…" at bounding box center [350, 85] width 449 height 64
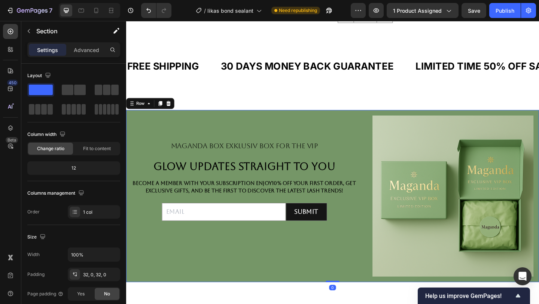
click at [250, 137] on div "Maganda box exklusiv box for the vip Text Block glow updates straight to you He…" at bounding box center [254, 211] width 245 height 175
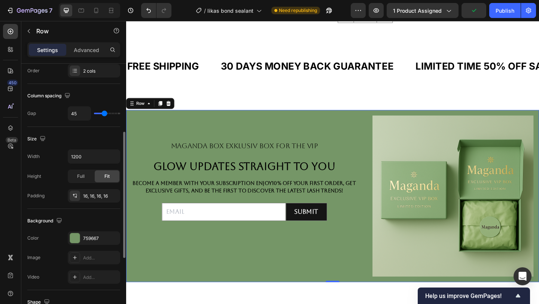
scroll to position [148, 0]
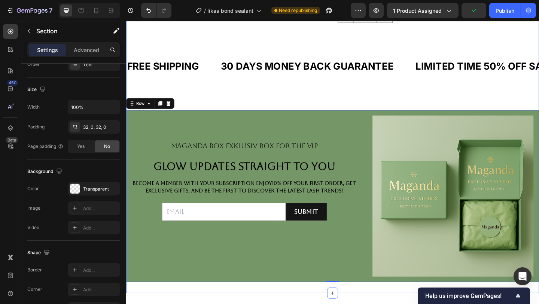
click at [218, 100] on div "FREE SHIPPING Text Block 30 DAYS MONEY BACK GUARANTEE Text Block LIMITED TIME 5…" at bounding box center [350, 85] width 449 height 64
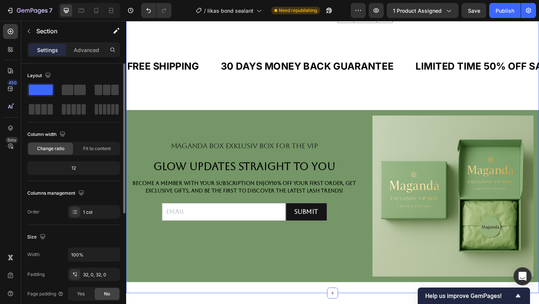
click at [217, 115] on div "FREE SHIPPING Text Block 30 DAYS MONEY BACK GUARANTEE Text Block LIMITED TIME 5…" at bounding box center [350, 85] width 449 height 64
click at [308, 102] on div "FREE SHIPPING Text Block 30 DAYS MONEY BACK GUARANTEE Text Block LIMITED TIME 5…" at bounding box center [350, 85] width 449 height 64
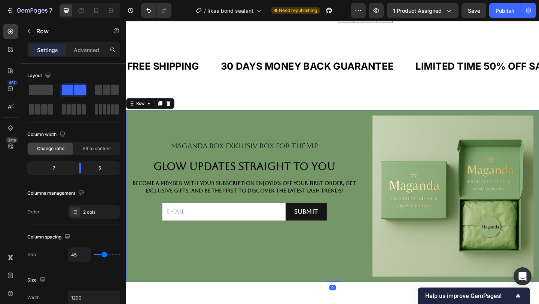
click at [422, 121] on div "Maganda box exklusiv box for the vip Text Block glow updates straight to you He…" at bounding box center [350, 211] width 449 height 187
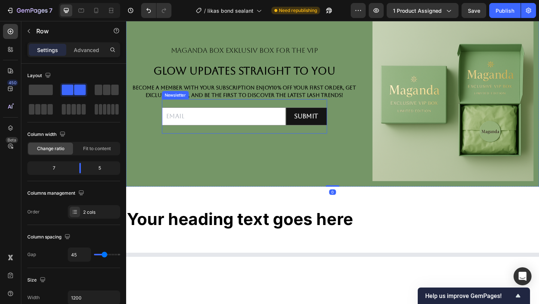
scroll to position [373, 0]
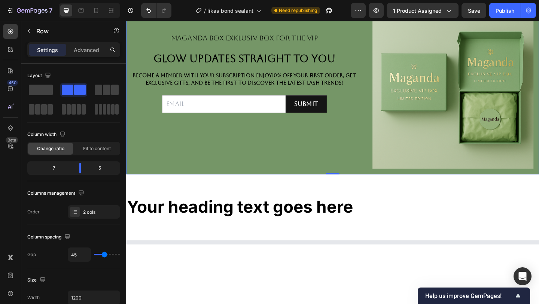
click at [366, 173] on div "Maganda box exklusiv box for the vip Text Block glow updates straight to you He…" at bounding box center [254, 93] width 245 height 175
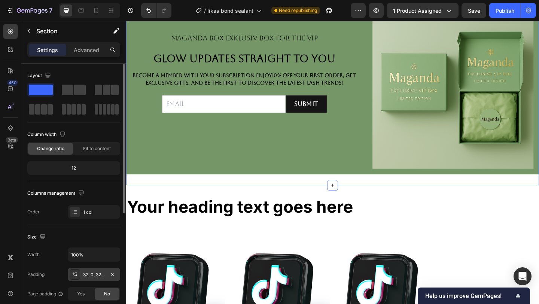
click at [75, 274] on icon at bounding box center [75, 274] width 6 height 6
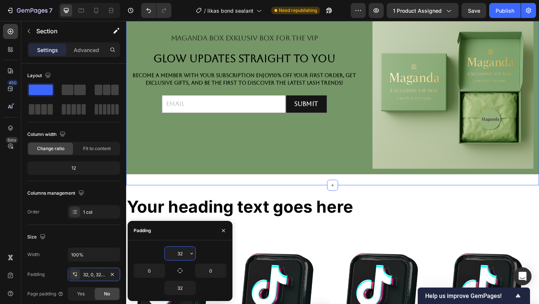
click at [187, 254] on input "32" at bounding box center [180, 253] width 31 height 13
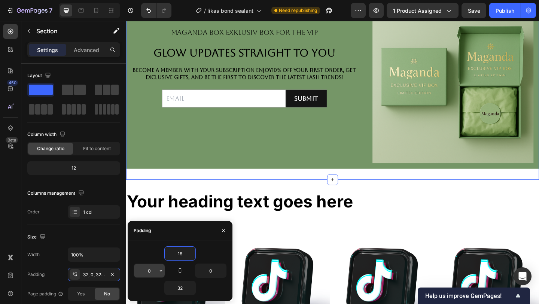
type input "16"
click at [153, 270] on input "0" at bounding box center [149, 270] width 31 height 13
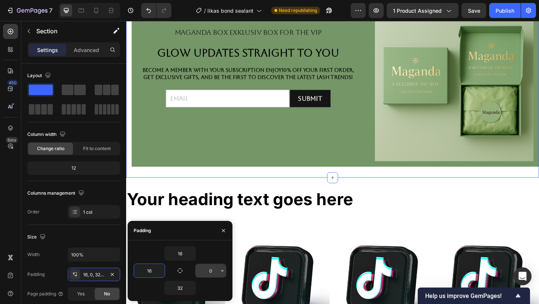
type input "16"
click at [212, 272] on input "0" at bounding box center [210, 270] width 31 height 13
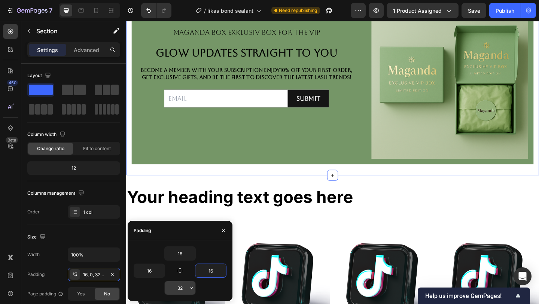
type input "16"
click at [183, 288] on input "32" at bounding box center [180, 287] width 31 height 13
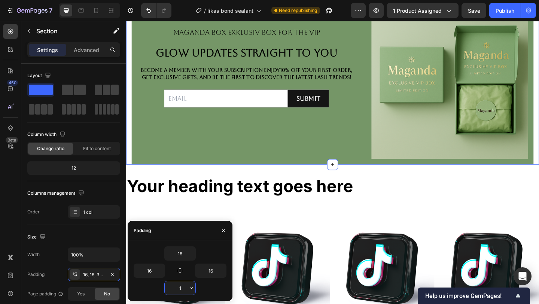
type input "16"
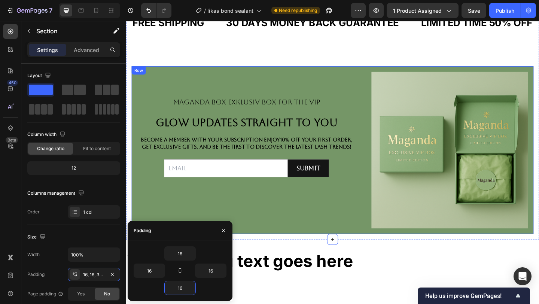
scroll to position [298, 0]
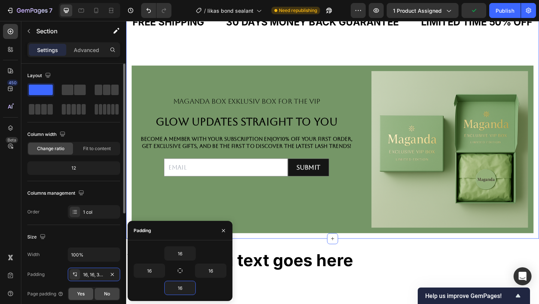
click at [82, 296] on span "Yes" at bounding box center [80, 294] width 7 height 7
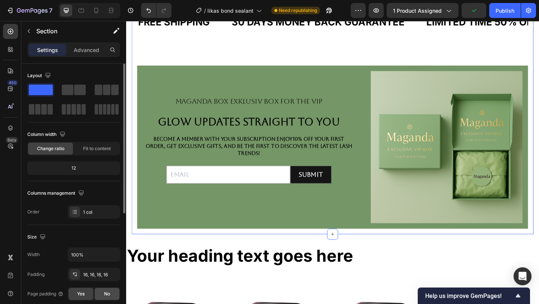
click at [105, 294] on span "No" at bounding box center [107, 294] width 6 height 7
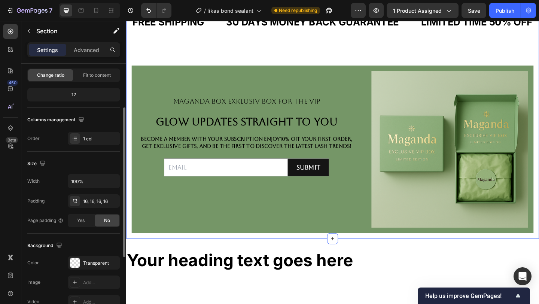
scroll to position [75, 0]
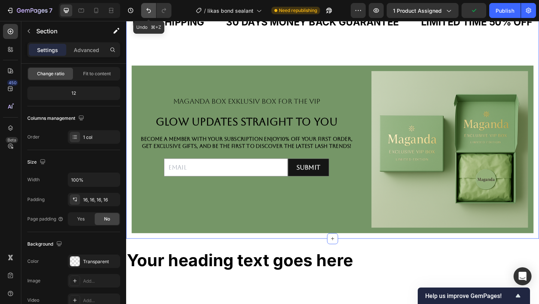
click at [149, 10] on icon "Undo/Redo" at bounding box center [148, 10] width 7 height 7
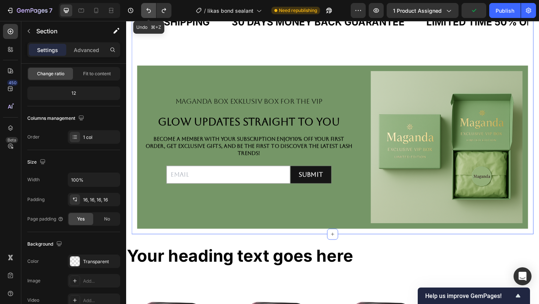
click at [149, 10] on icon "Undo/Redo" at bounding box center [148, 10] width 7 height 7
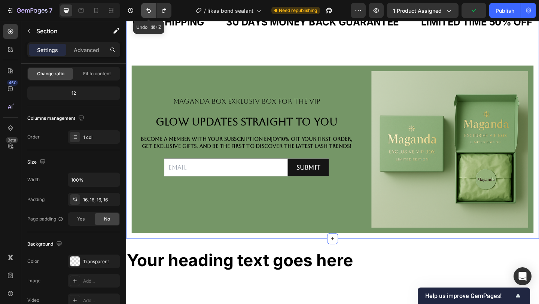
click at [149, 10] on icon "Undo/Redo" at bounding box center [148, 10] width 7 height 7
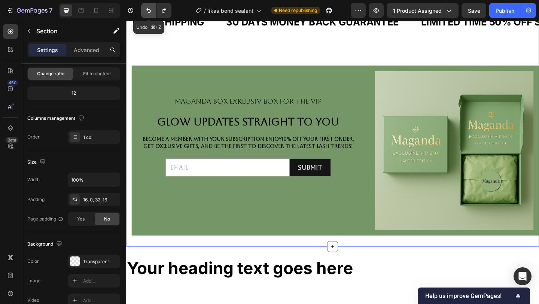
click at [149, 10] on icon "Undo/Redo" at bounding box center [148, 10] width 7 height 7
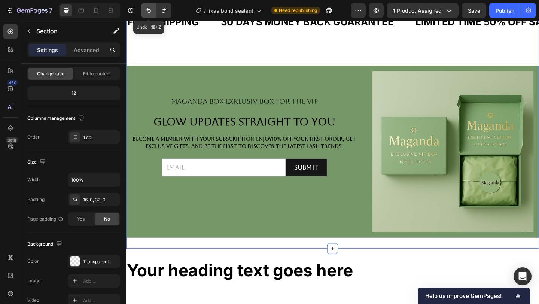
click at [149, 10] on icon "Undo/Redo" at bounding box center [148, 10] width 7 height 7
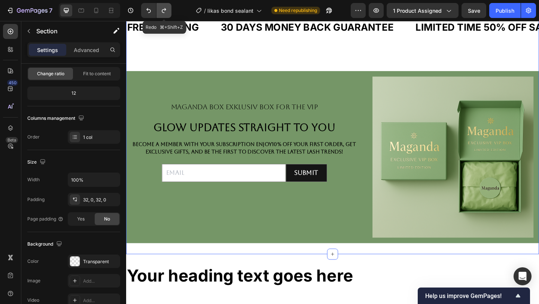
click at [165, 12] on icon "Undo/Redo" at bounding box center [163, 10] width 7 height 7
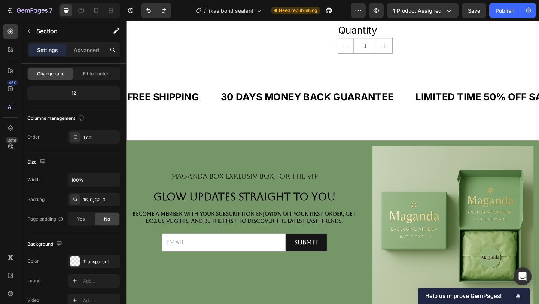
scroll to position [230, 0]
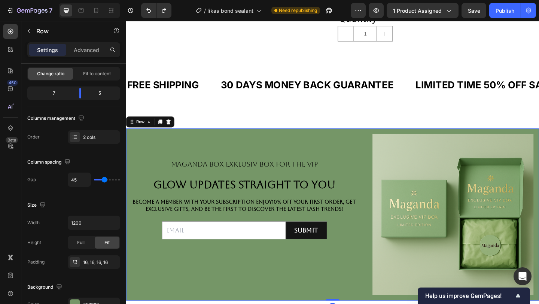
click at [244, 149] on div "Maganda box exklusiv box for the vip Text Block glow updates straight to you He…" at bounding box center [254, 231] width 245 height 175
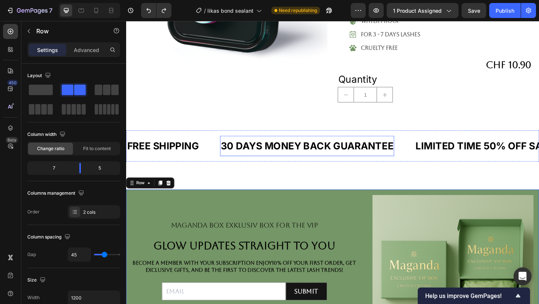
scroll to position [161, 0]
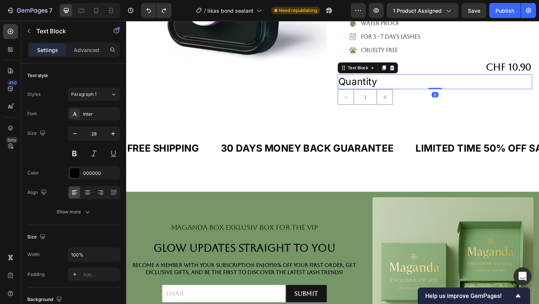
click at [393, 92] on div "Quantity" at bounding box center [462, 87] width 212 height 16
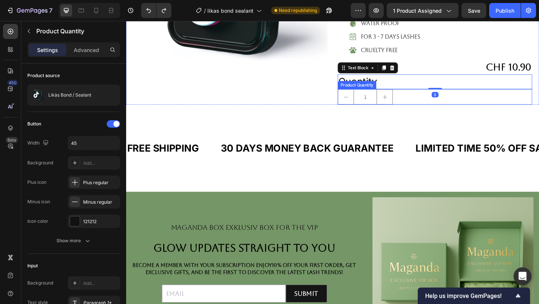
click at [400, 107] on button "increment" at bounding box center [407, 103] width 17 height 16
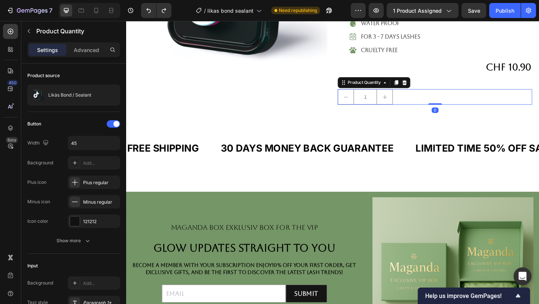
click at [400, 107] on button "increment" at bounding box center [407, 103] width 17 height 16
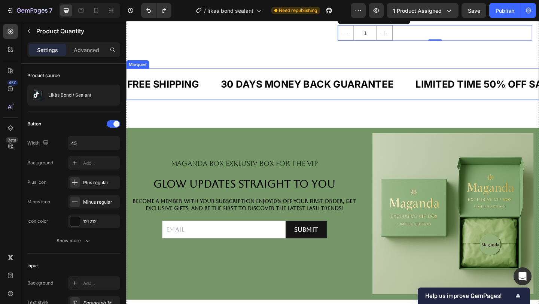
scroll to position [234, 0]
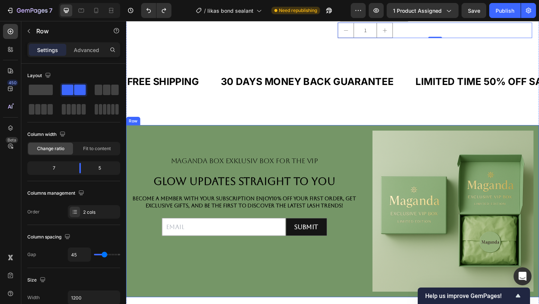
click at [235, 147] on div "Maganda box exklusiv box for the vip Text Block glow updates straight to you He…" at bounding box center [254, 227] width 245 height 175
click at [359, 209] on div "Become a member with your subscription enjoy 10% off your first order , get exc…" at bounding box center [254, 217] width 245 height 17
click at [343, 279] on div "Maganda box exklusiv box for the vip Text Block glow updates straight to you He…" at bounding box center [254, 227] width 245 height 175
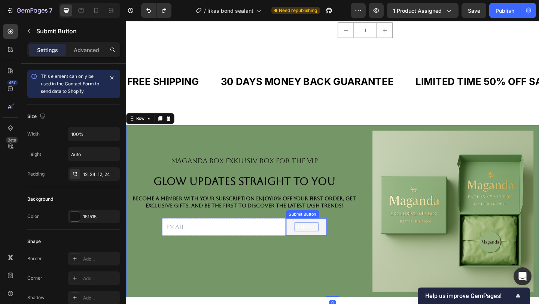
click at [324, 245] on div "Submit" at bounding box center [322, 244] width 26 height 9
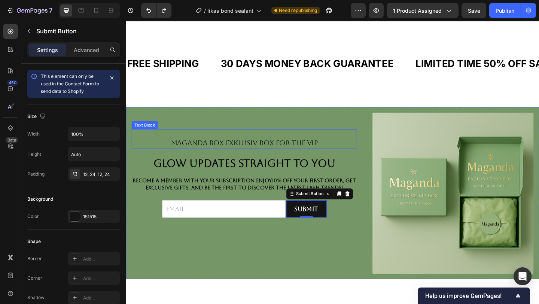
scroll to position [280, 0]
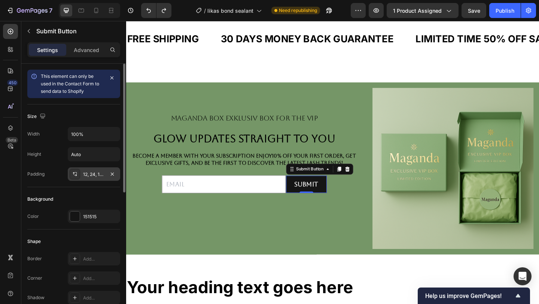
click at [96, 180] on div "12, 24, 12, 24" at bounding box center [94, 173] width 52 height 13
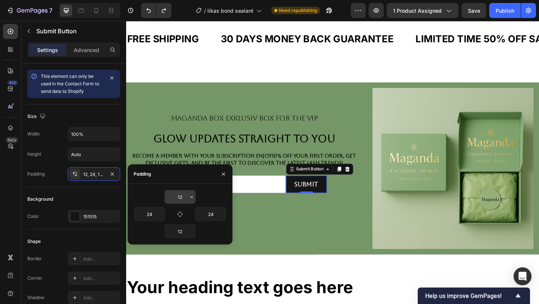
click at [187, 194] on input "12" at bounding box center [180, 196] width 31 height 13
type input "2"
click at [225, 177] on icon "button" at bounding box center [224, 174] width 6 height 6
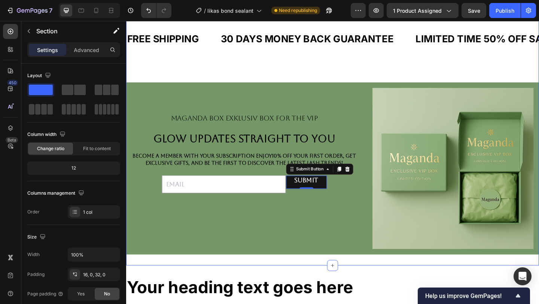
click at [324, 83] on div "FREE SHIPPING Text Block 30 DAYS MONEY BACK GUARANTEE Text Block LIMITED TIME 5…" at bounding box center [350, 55] width 449 height 64
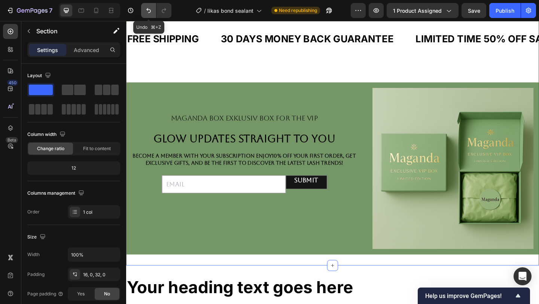
click at [146, 10] on icon "Undo/Redo" at bounding box center [148, 10] width 7 height 7
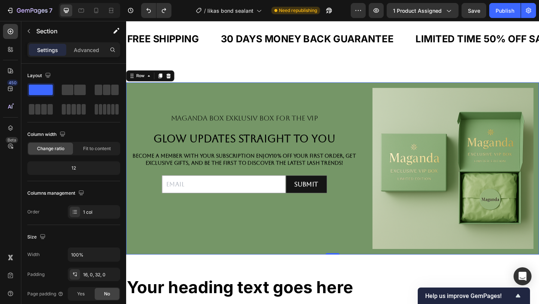
click at [245, 98] on div "Maganda box exklusiv box for the vip Text Block glow updates straight to you He…" at bounding box center [254, 181] width 245 height 175
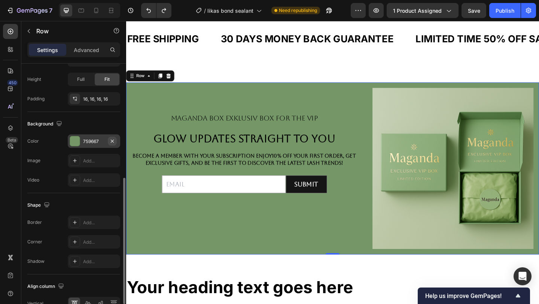
scroll to position [280, 0]
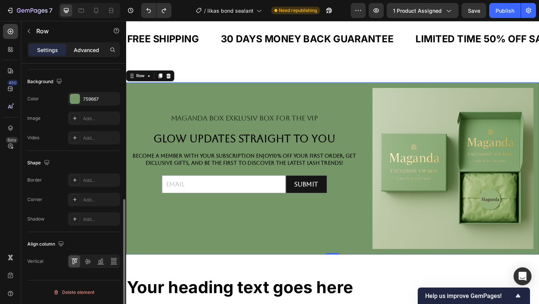
click at [87, 51] on p "Advanced" at bounding box center [86, 50] width 25 height 8
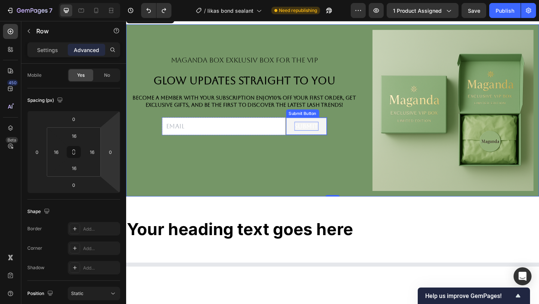
scroll to position [344, 0]
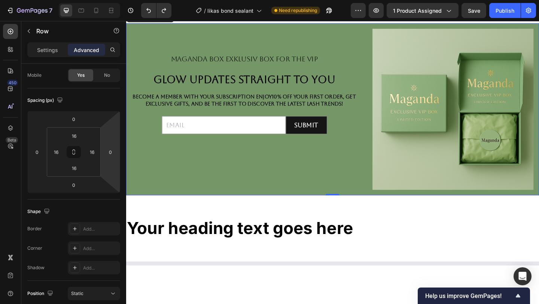
click at [352, 188] on div "Maganda box exklusiv box for the vip Text Block glow updates straight to you He…" at bounding box center [254, 116] width 245 height 175
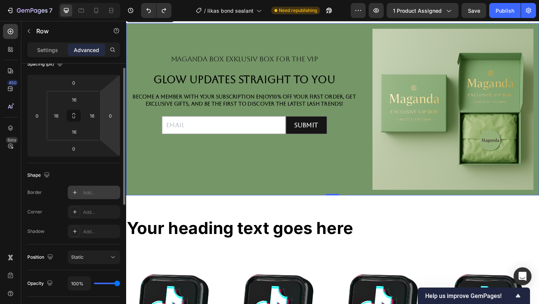
scroll to position [0, 0]
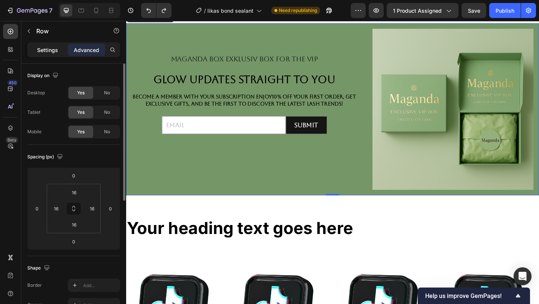
click at [46, 51] on p "Settings" at bounding box center [47, 50] width 21 height 8
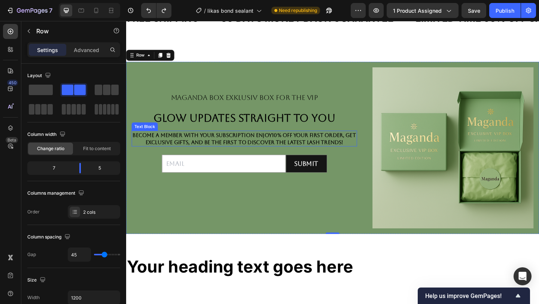
scroll to position [303, 0]
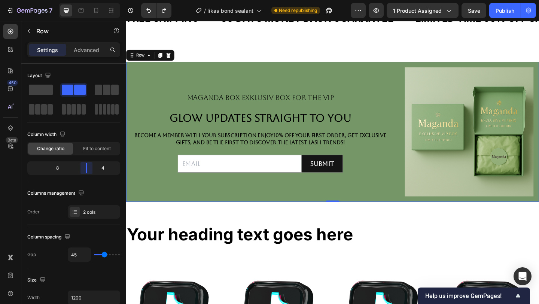
drag, startPoint x: 83, startPoint y: 170, endPoint x: 92, endPoint y: 171, distance: 9.1
click at [92, 0] on body "7 Version history / likas bond sealant Need republishing Preview 1 product assi…" at bounding box center [269, 0] width 539 height 0
click at [206, 114] on div "Maganda box exklusiv box for the vip Text Block glow updates straight to you He…" at bounding box center [272, 141] width 280 height 140
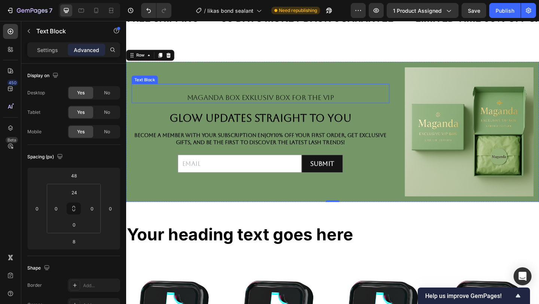
click at [206, 107] on p "Maganda box exklusiv box for the vip" at bounding box center [272, 104] width 279 height 10
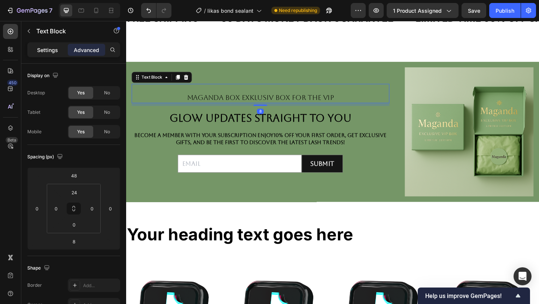
click at [46, 47] on p "Settings" at bounding box center [47, 50] width 21 height 8
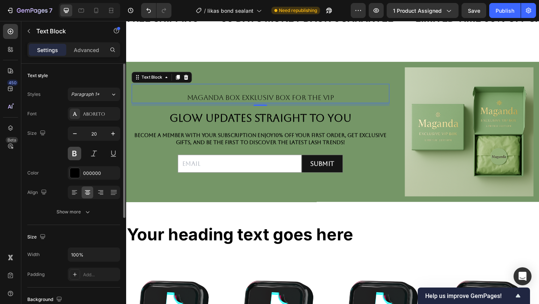
click at [75, 153] on button at bounding box center [74, 153] width 13 height 13
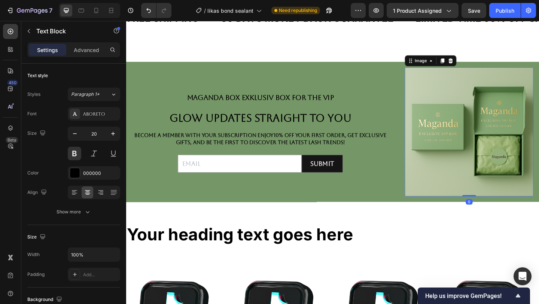
click at [452, 134] on img at bounding box center [499, 141] width 140 height 140
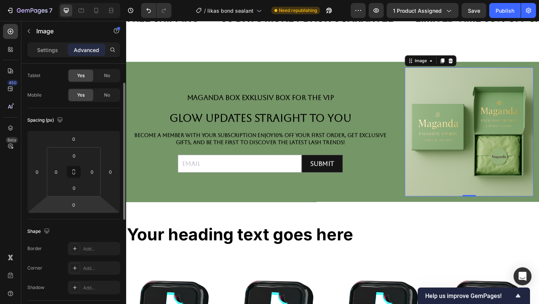
scroll to position [0, 0]
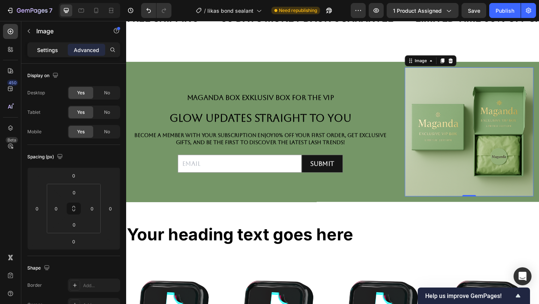
click at [43, 49] on p "Settings" at bounding box center [47, 50] width 21 height 8
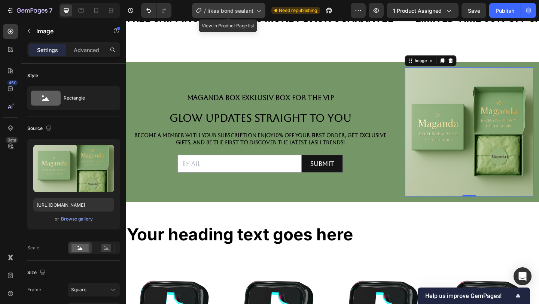
click at [231, 12] on span "likas bond sealant" at bounding box center [230, 11] width 46 height 8
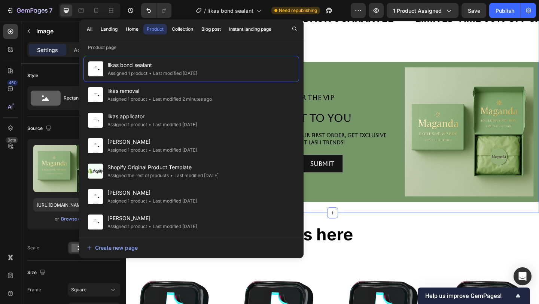
click at [367, 51] on div "FREE SHIPPING Text Block 30 DAYS MONEY BACK GUARANTEE Text Block LIMITED TIME 5…" at bounding box center [350, 33] width 449 height 64
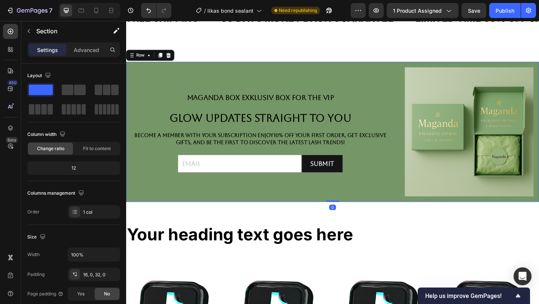
click at [201, 65] on div "Maganda box exklusiv box for the vip Text Block glow updates straight to you He…" at bounding box center [350, 141] width 449 height 152
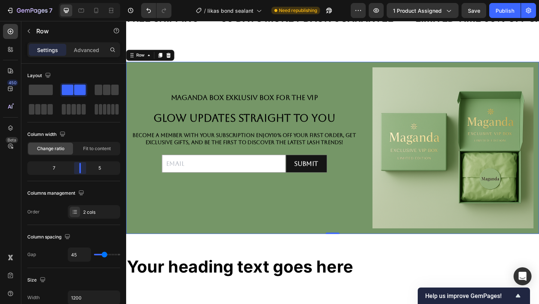
drag, startPoint x: 86, startPoint y: 166, endPoint x: 79, endPoint y: 166, distance: 6.8
click at [79, 0] on body "7 Version history / likas bond sealant Need republishing Preview 1 product assi…" at bounding box center [269, 0] width 539 height 0
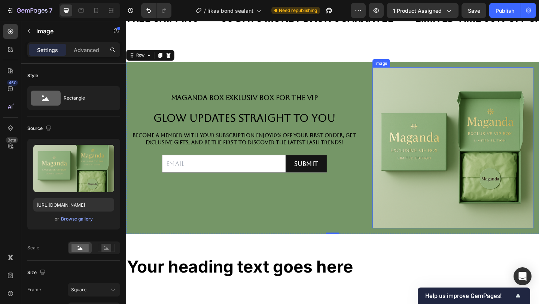
click at [437, 173] on img at bounding box center [481, 158] width 175 height 175
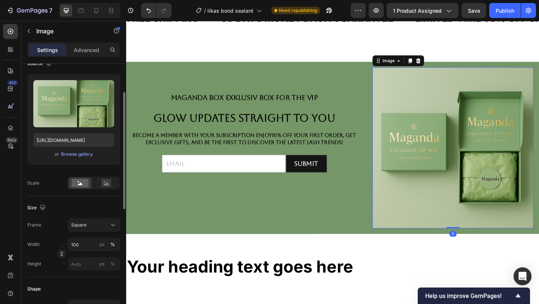
scroll to position [66, 0]
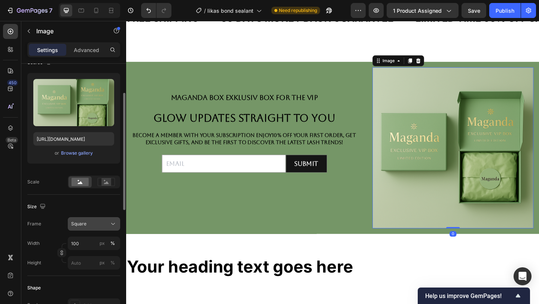
click at [111, 222] on icon at bounding box center [112, 223] width 7 height 7
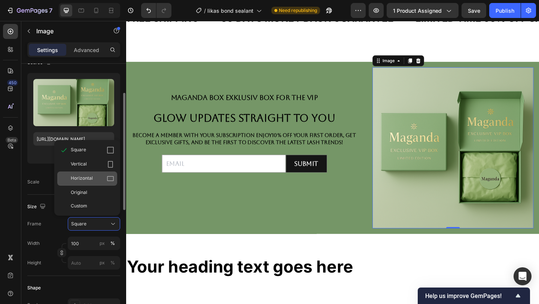
click at [99, 173] on div "Horizontal" at bounding box center [87, 178] width 60 height 14
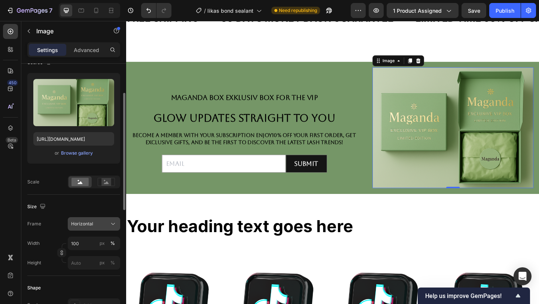
click at [109, 226] on div "Horizontal" at bounding box center [94, 223] width 46 height 7
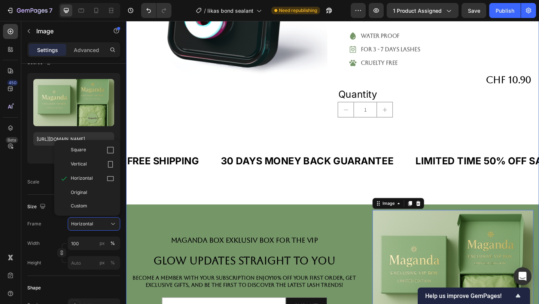
scroll to position [128, 0]
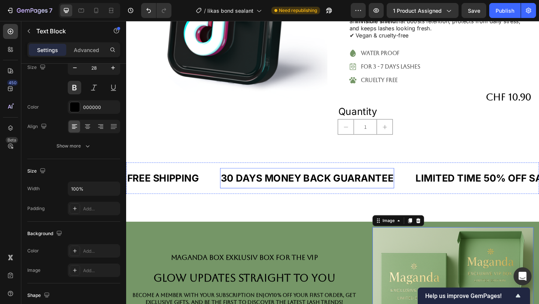
click at [278, 188] on div "30 DAYS MONEY BACK GUARANTEE" at bounding box center [322, 192] width 189 height 16
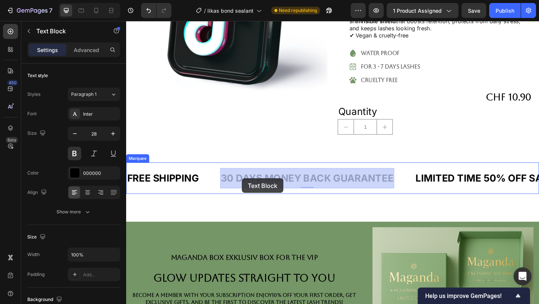
drag, startPoint x: 415, startPoint y: 196, endPoint x: 253, endPoint y: 193, distance: 162.2
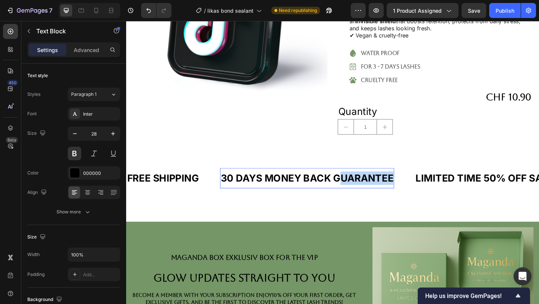
drag, startPoint x: 414, startPoint y: 194, endPoint x: 360, endPoint y: 188, distance: 54.3
click at [361, 188] on p "30 DAYS MONEY BACK GUARANTEE" at bounding box center [323, 192] width 188 height 15
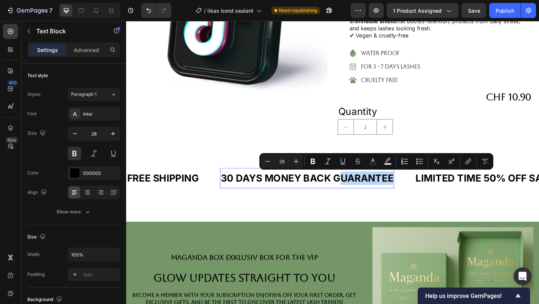
click at [410, 196] on p "30 DAYS MONEY BACK GUARANTEE" at bounding box center [323, 192] width 188 height 15
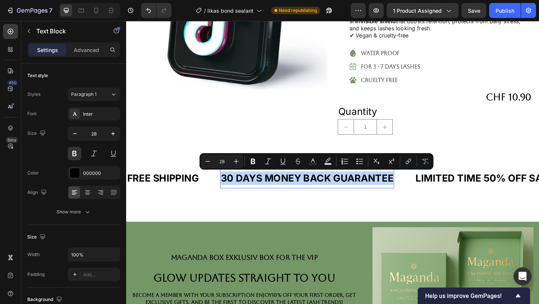
drag, startPoint x: 416, startPoint y: 196, endPoint x: 237, endPoint y: 184, distance: 179.4
click at [236, 184] on div "30 DAYS MONEY BACK GUARANTEE" at bounding box center [322, 192] width 189 height 16
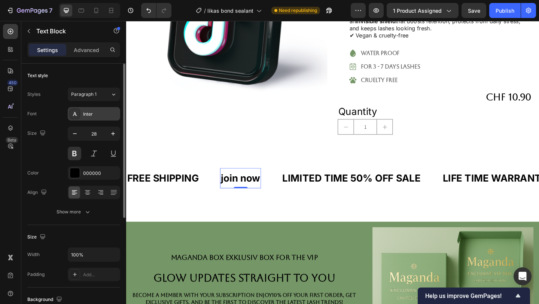
click at [99, 117] on div "Inter" at bounding box center [100, 114] width 35 height 7
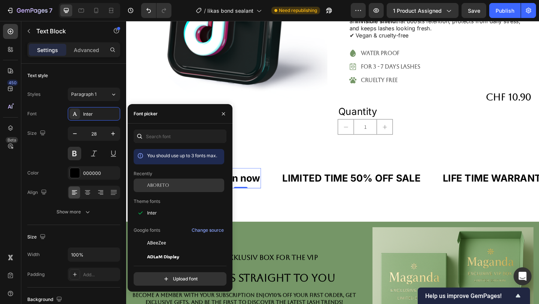
click at [145, 184] on div at bounding box center [140, 185] width 13 height 13
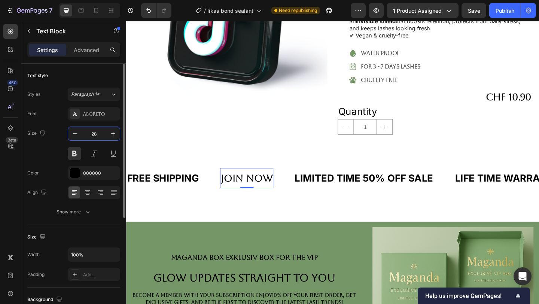
click at [96, 133] on input "28" at bounding box center [94, 133] width 25 height 13
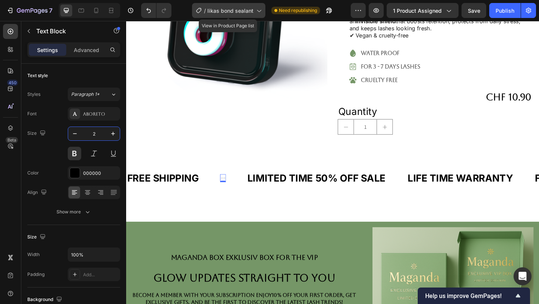
type input "20"
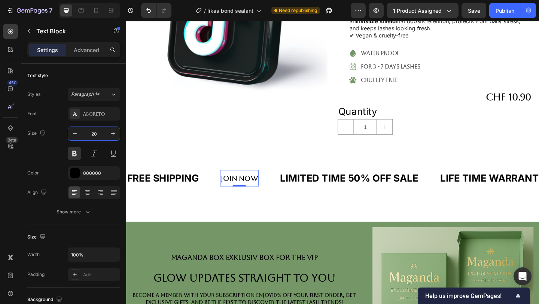
click at [185, 197] on div "FREE SHIPPING" at bounding box center [166, 192] width 79 height 16
click at [203, 195] on div "FREE SHIPPING" at bounding box center [166, 192] width 79 height 16
click at [203, 194] on p "FREE SHIPPING" at bounding box center [166, 192] width 78 height 15
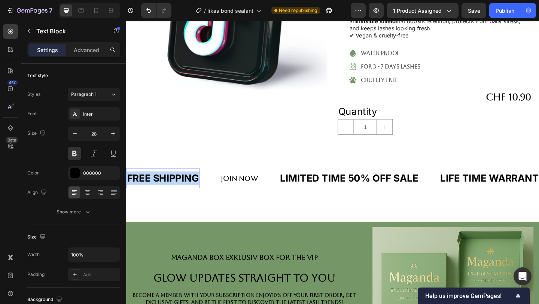
drag, startPoint x: 203, startPoint y: 194, endPoint x: 118, endPoint y: 184, distance: 85.1
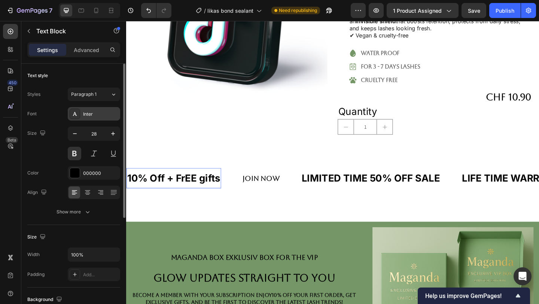
click at [87, 117] on div "Inter" at bounding box center [100, 114] width 35 height 7
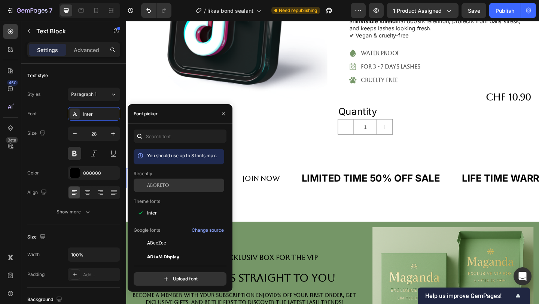
click at [166, 191] on div "Aboreto" at bounding box center [179, 185] width 91 height 13
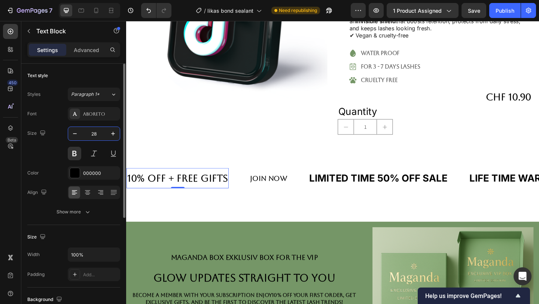
click at [98, 134] on input "28" at bounding box center [94, 133] width 25 height 13
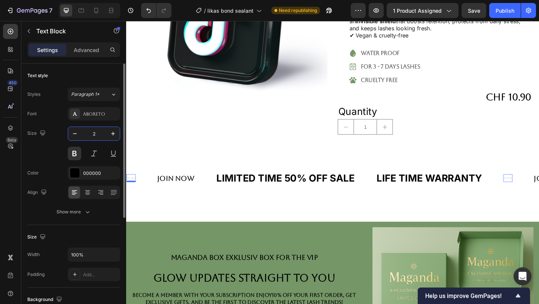
type input "20"
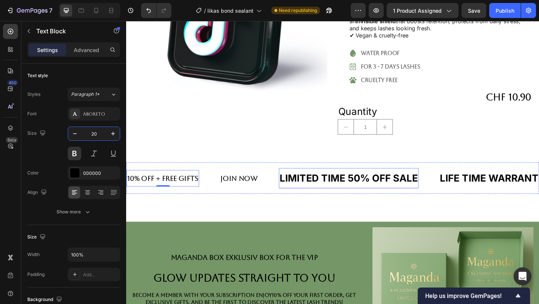
click at [353, 194] on div "LIMITED TIME 50% OFF SALE" at bounding box center [368, 192] width 152 height 16
click at [353, 185] on div "LIMITED TIME 50% OFF SALE" at bounding box center [368, 192] width 152 height 16
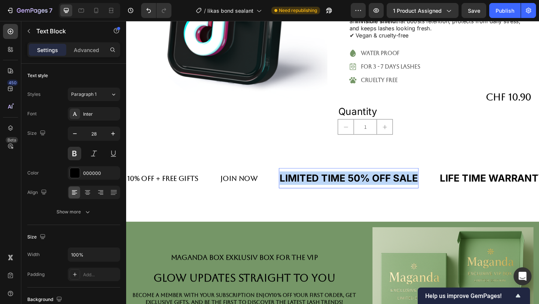
drag, startPoint x: 441, startPoint y: 193, endPoint x: 295, endPoint y: 188, distance: 146.9
click at [295, 188] on p "LIMITED TIME 50% OFF SALE" at bounding box center [368, 192] width 151 height 15
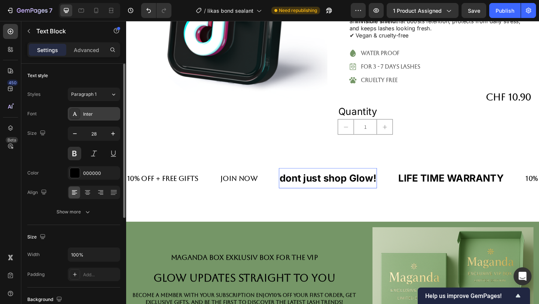
click at [91, 117] on div "Inter" at bounding box center [100, 114] width 35 height 7
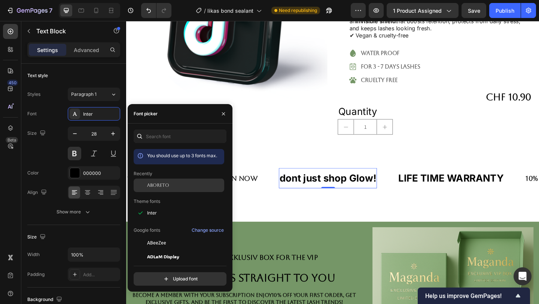
click at [148, 187] on span "Aboreto" at bounding box center [158, 185] width 22 height 7
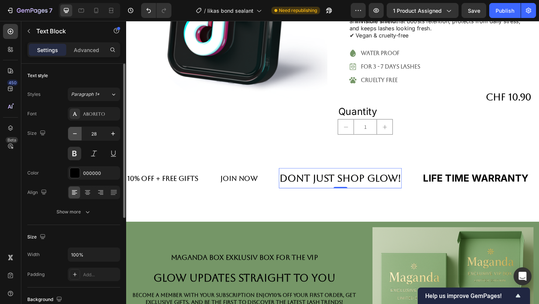
click at [73, 134] on icon "button" at bounding box center [74, 133] width 7 height 7
type input "27"
click at [103, 137] on input "27" at bounding box center [94, 133] width 25 height 13
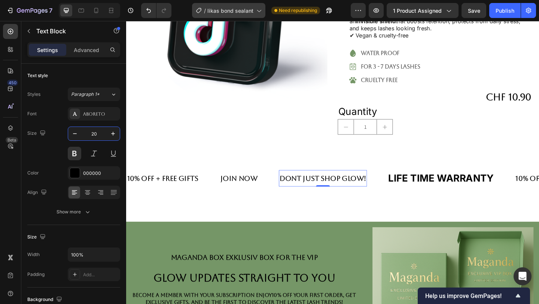
type input "20"
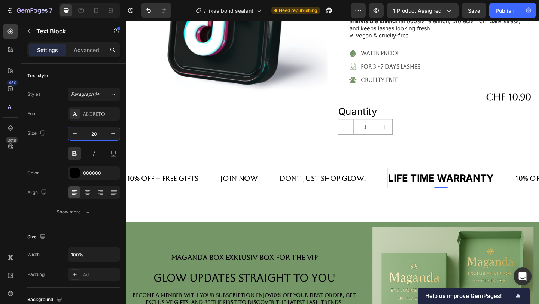
click at [474, 186] on div "LIFE TIME WARRANTY" at bounding box center [469, 192] width 116 height 16
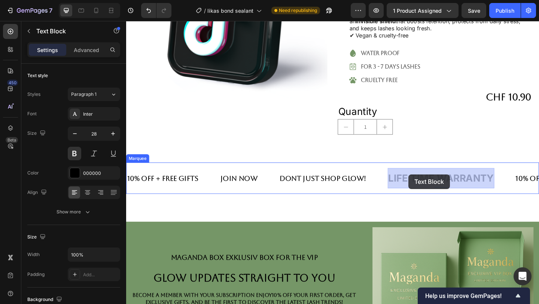
drag, startPoint x: 523, startPoint y: 193, endPoint x: 479, endPoint y: 198, distance: 43.7
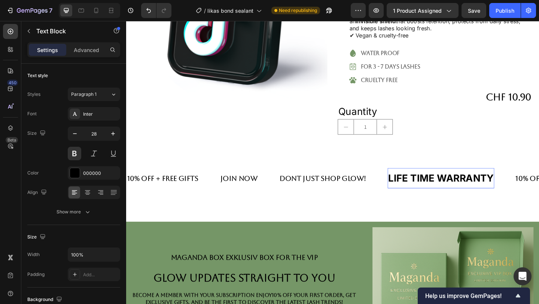
click at [525, 191] on p "LIFE TIME WARRANTY" at bounding box center [469, 192] width 115 height 15
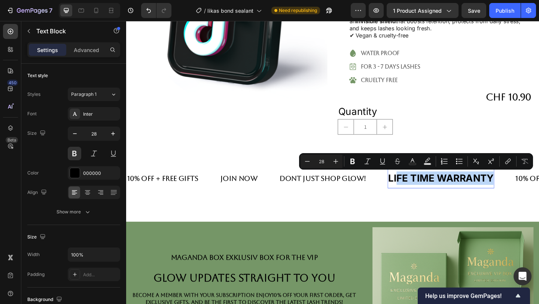
drag, startPoint x: 524, startPoint y: 191, endPoint x: 420, endPoint y: 193, distance: 103.7
click at [420, 193] on p "LIFE TIME WARRANTY" at bounding box center [469, 192] width 115 height 15
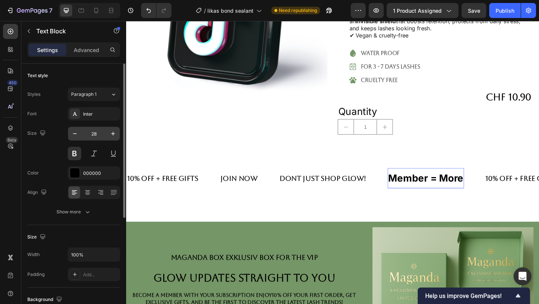
click at [93, 133] on input "28" at bounding box center [94, 133] width 25 height 13
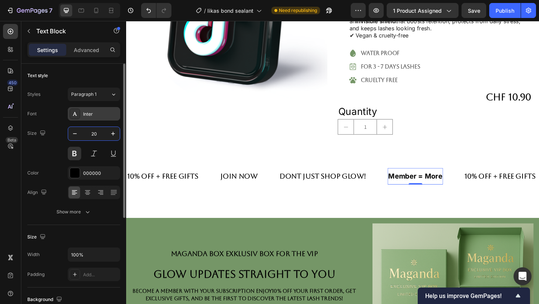
type input "20"
click at [82, 116] on div "Inter" at bounding box center [94, 113] width 52 height 13
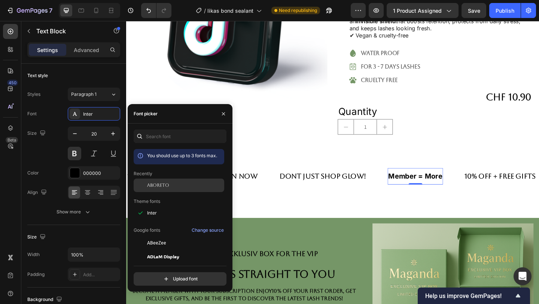
click at [146, 191] on div at bounding box center [140, 185] width 13 height 13
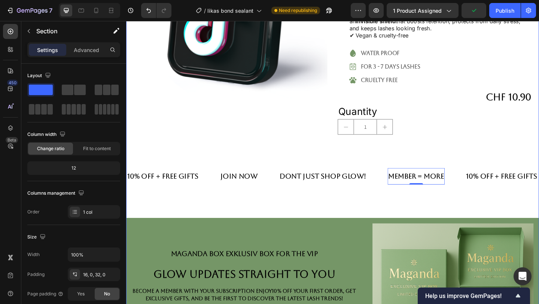
click at [301, 221] on div "10% Off + FrEE gifts Text Block join now Text Block dont just shop Glow! Text B…" at bounding box center [350, 205] width 449 height 60
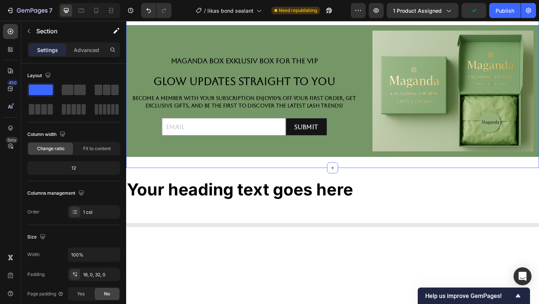
scroll to position [363, 0]
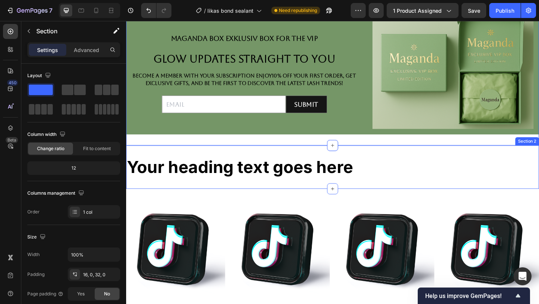
click at [339, 192] on div "Your heading text goes here Heading Section 2" at bounding box center [350, 179] width 449 height 47
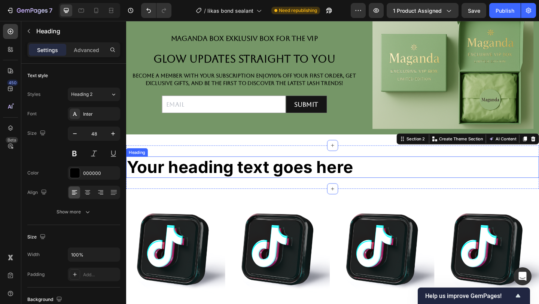
click at [366, 182] on h2 "Your heading text goes here" at bounding box center [350, 179] width 449 height 23
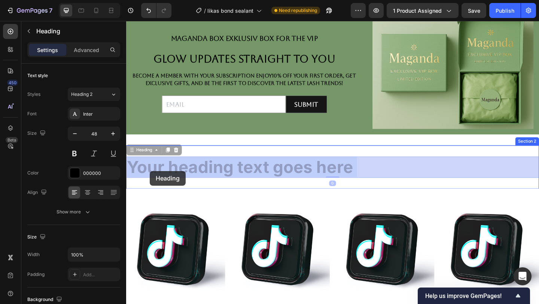
drag, startPoint x: 375, startPoint y: 182, endPoint x: 152, endPoint y: 183, distance: 223.2
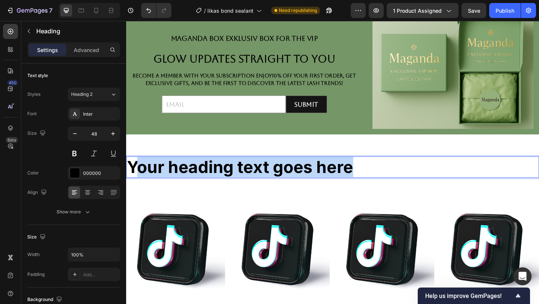
drag, startPoint x: 384, startPoint y: 187, endPoint x: 139, endPoint y: 169, distance: 245.1
click at [139, 171] on p "Your heading text goes here" at bounding box center [351, 180] width 448 height 22
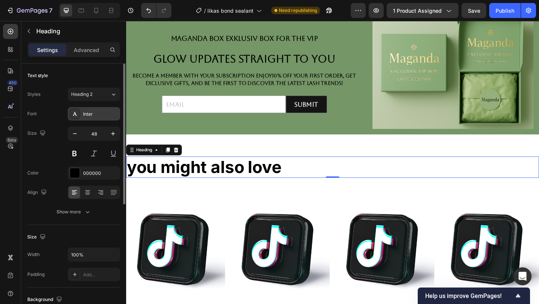
click at [97, 113] on div "Inter" at bounding box center [100, 114] width 35 height 7
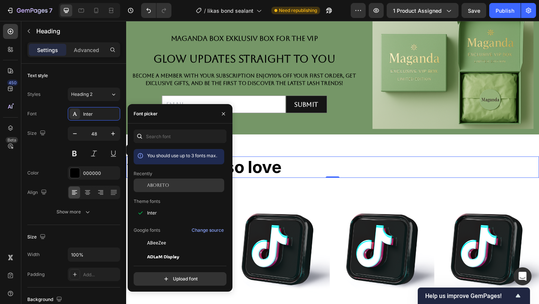
click at [181, 183] on div "Aboreto" at bounding box center [185, 185] width 76 height 7
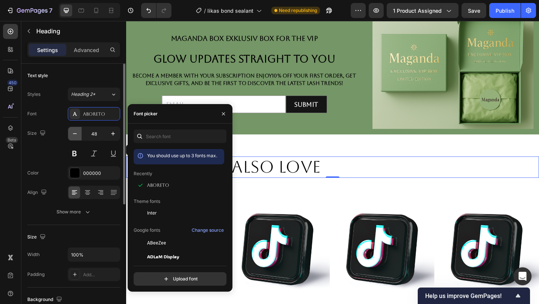
click at [72, 135] on icon "button" at bounding box center [74, 133] width 7 height 7
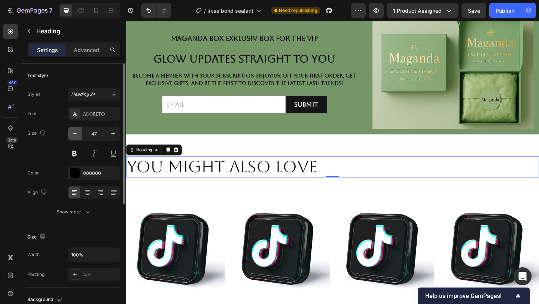
click at [72, 135] on icon "button" at bounding box center [74, 133] width 7 height 7
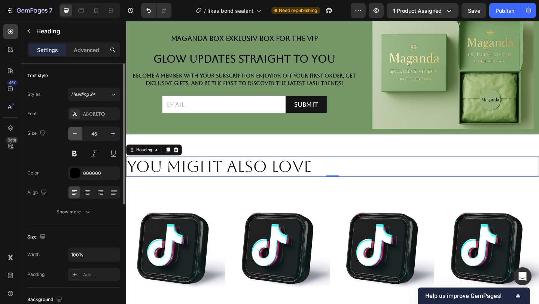
click at [72, 134] on icon "button" at bounding box center [74, 133] width 7 height 7
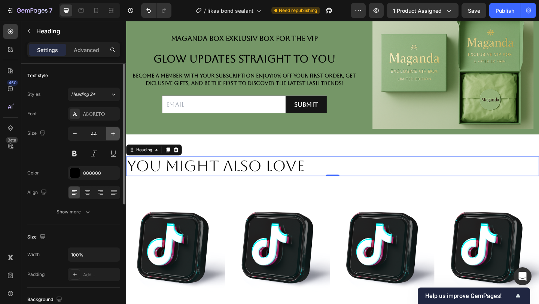
click at [107, 133] on button "button" at bounding box center [112, 133] width 13 height 13
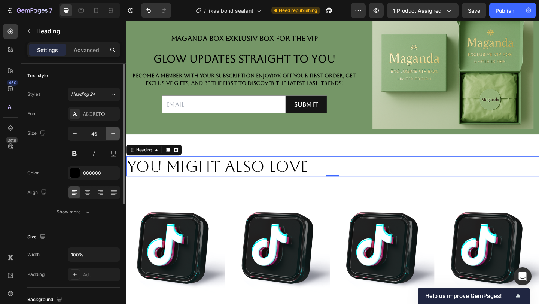
click at [107, 133] on button "button" at bounding box center [112, 133] width 13 height 13
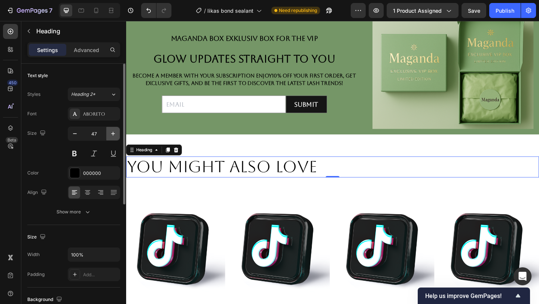
click at [109, 134] on button "button" at bounding box center [112, 133] width 13 height 13
type input "48"
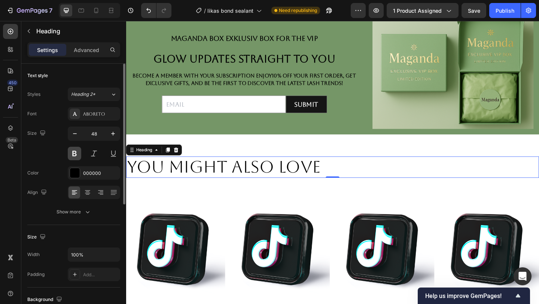
click at [80, 153] on button at bounding box center [74, 153] width 13 height 13
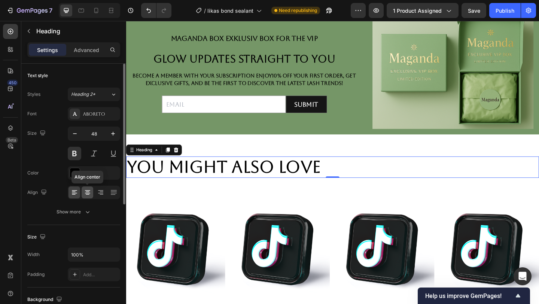
click at [89, 189] on icon at bounding box center [87, 192] width 7 height 7
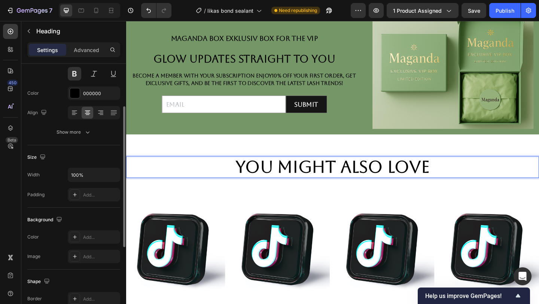
scroll to position [81, 0]
click at [86, 229] on div "Add..." at bounding box center [94, 235] width 52 height 13
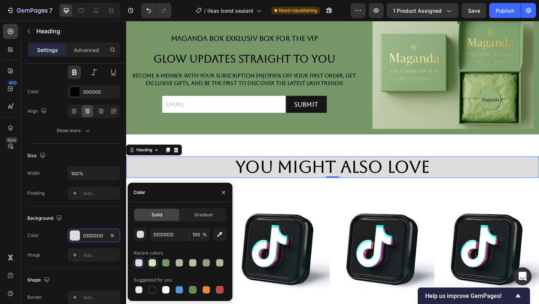
click at [154, 260] on div at bounding box center [152, 262] width 7 height 7
type input "D1E7C0"
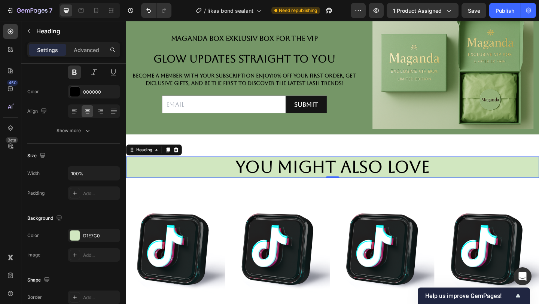
click at [367, 188] on p "you might also love" at bounding box center [351, 180] width 448 height 22
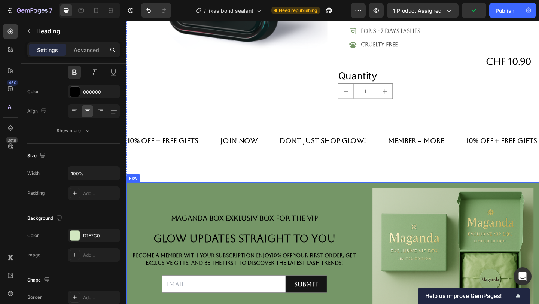
scroll to position [0, 0]
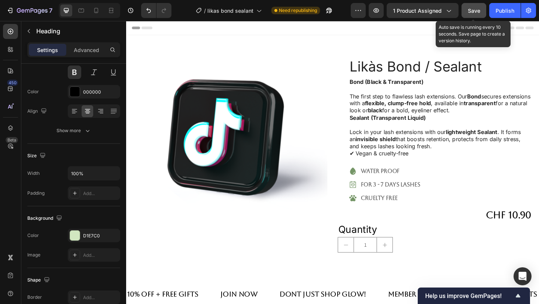
click at [476, 7] on div "Save" at bounding box center [474, 11] width 12 height 8
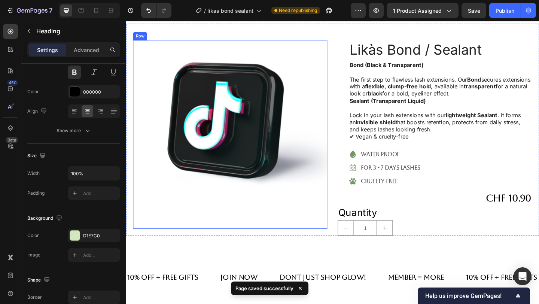
scroll to position [9, 0]
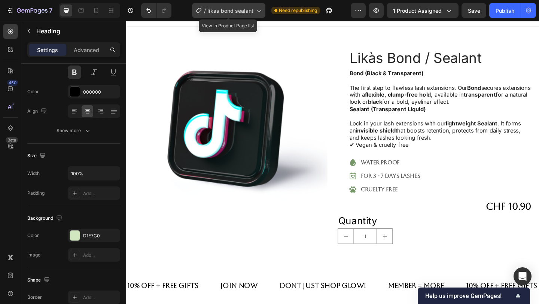
click at [234, 13] on span "likas bond sealant" at bounding box center [230, 11] width 46 height 8
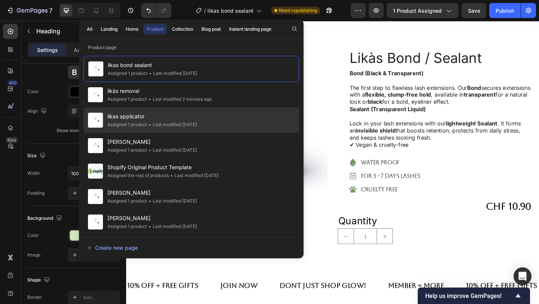
click at [151, 119] on span "likas applicator" at bounding box center [151, 116] width 89 height 9
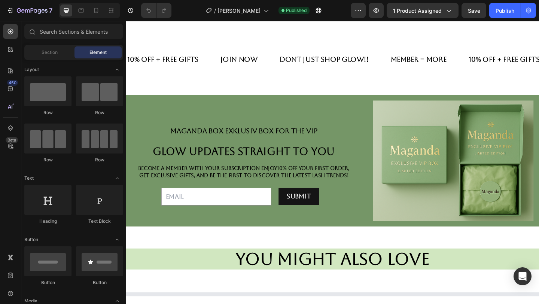
scroll to position [301, 0]
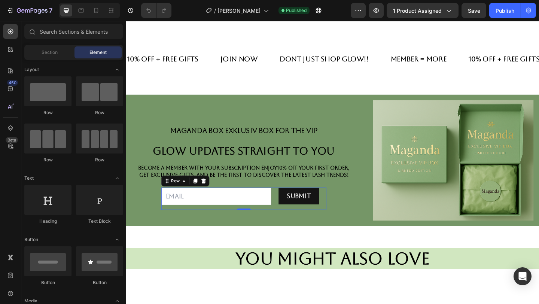
click at [298, 222] on div "Submit Submit Button" at bounding box center [314, 214] width 60 height 24
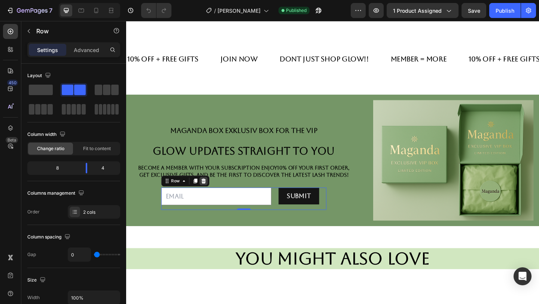
click at [212, 195] on icon at bounding box center [210, 194] width 5 height 5
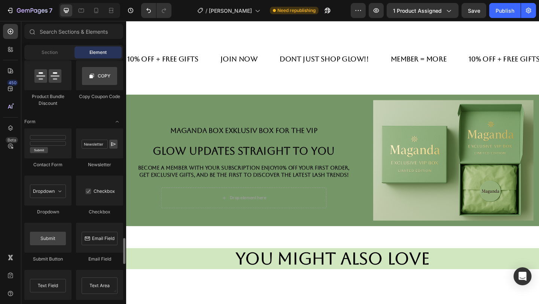
scroll to position [1704, 0]
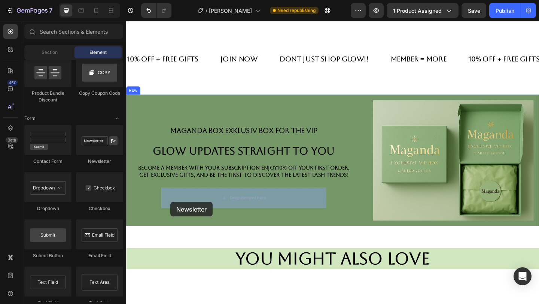
drag, startPoint x: 204, startPoint y: 169, endPoint x: 174, endPoint y: 218, distance: 57.5
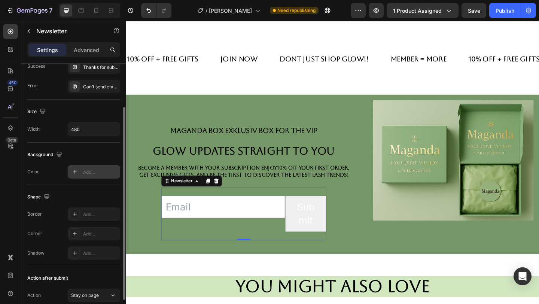
scroll to position [0, 0]
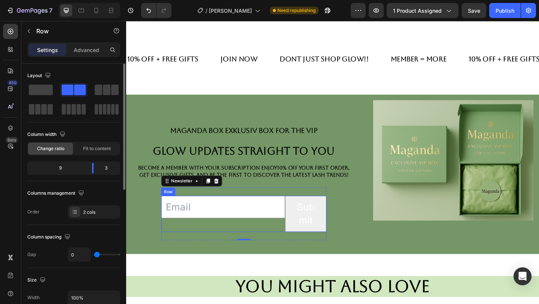
click at [191, 240] on div "Email Field" at bounding box center [231, 230] width 135 height 39
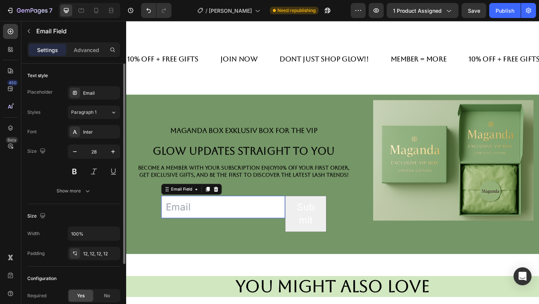
click at [215, 227] on input "email" at bounding box center [231, 223] width 135 height 24
click at [95, 134] on div "Inter" at bounding box center [100, 132] width 35 height 7
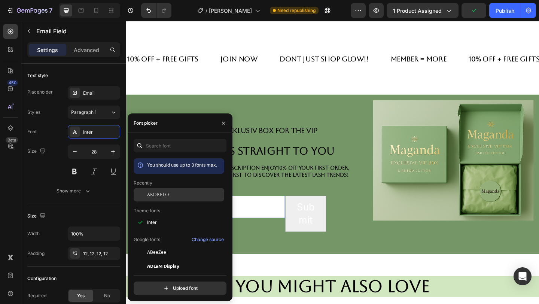
click at [165, 197] on span "Aboreto" at bounding box center [158, 194] width 22 height 7
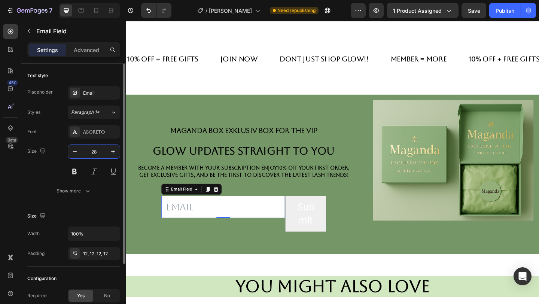
click at [98, 152] on input "28" at bounding box center [94, 151] width 25 height 13
type input "18"
click at [73, 170] on button at bounding box center [74, 171] width 13 height 13
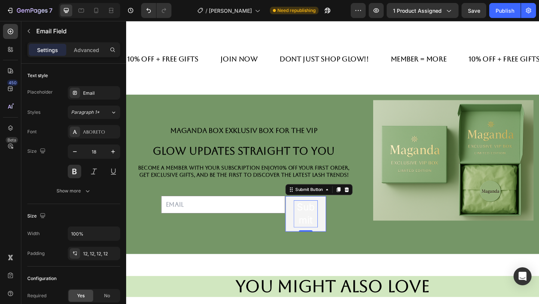
click at [312, 240] on div "Submit" at bounding box center [322, 230] width 26 height 29
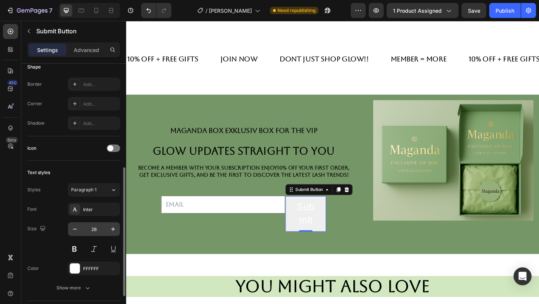
scroll to position [186, 0]
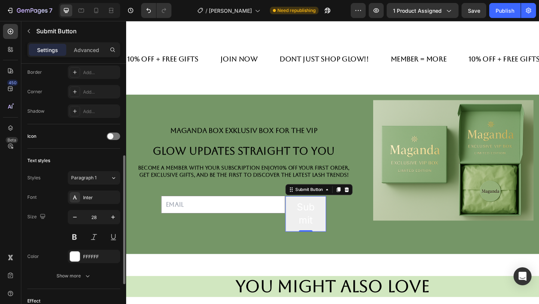
click at [103, 204] on div "Font Inter Size 28 Color FFFFFF Show more" at bounding box center [73, 237] width 93 height 92
click at [106, 193] on div "Inter" at bounding box center [94, 197] width 52 height 13
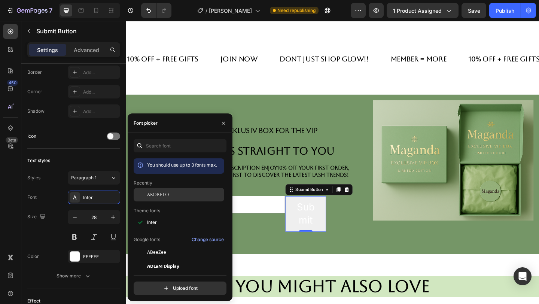
click at [170, 200] on div "Aboreto" at bounding box center [179, 194] width 91 height 13
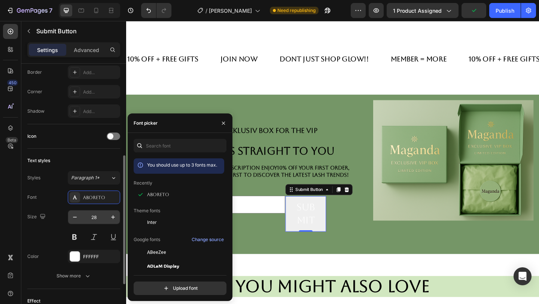
click at [100, 215] on input "28" at bounding box center [94, 216] width 25 height 13
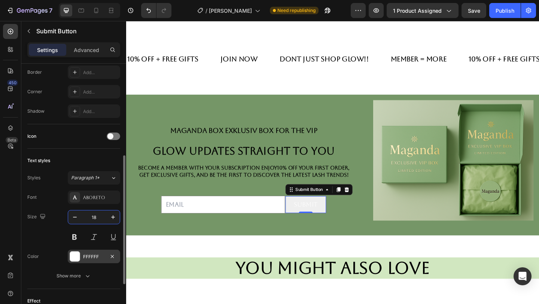
type input "18"
click at [88, 261] on div "FFFFFF" at bounding box center [94, 256] width 52 height 13
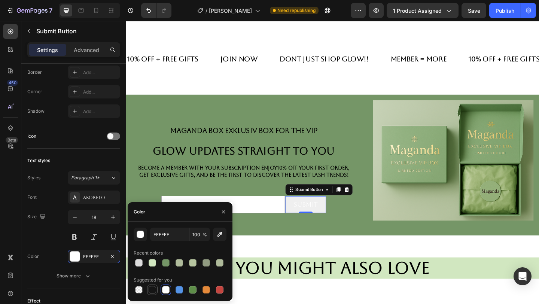
click at [151, 288] on div at bounding box center [152, 289] width 7 height 7
type input "151515"
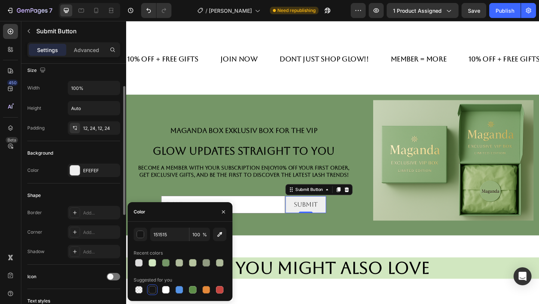
scroll to position [45, 0]
click at [95, 168] on div "EFEFEF" at bounding box center [94, 171] width 22 height 7
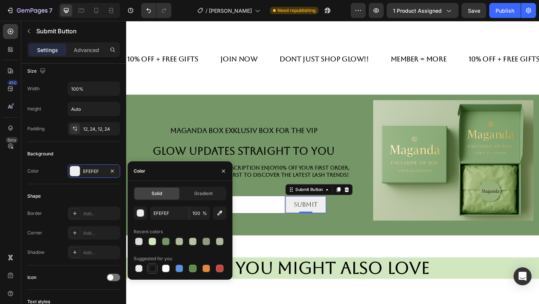
click at [154, 272] on div at bounding box center [152, 268] width 7 height 7
type input "151515"
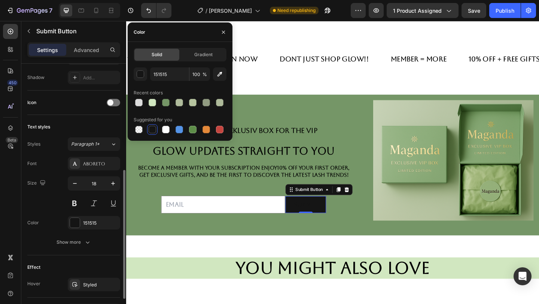
scroll to position [211, 0]
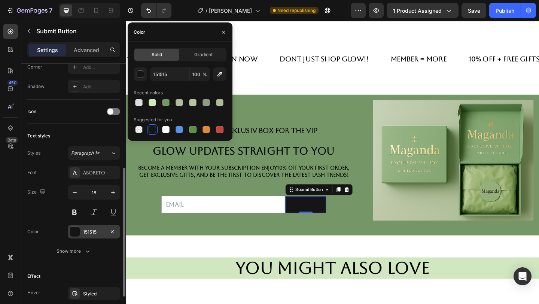
click at [90, 227] on div "151515" at bounding box center [94, 231] width 52 height 13
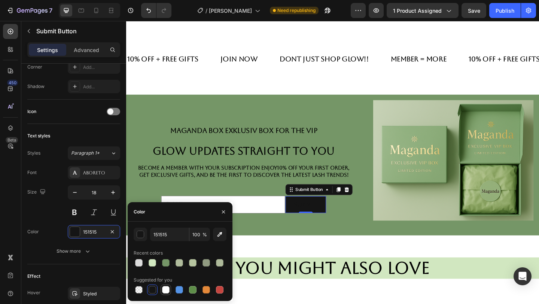
click at [166, 289] on div at bounding box center [165, 289] width 7 height 7
type input "FFFFFF"
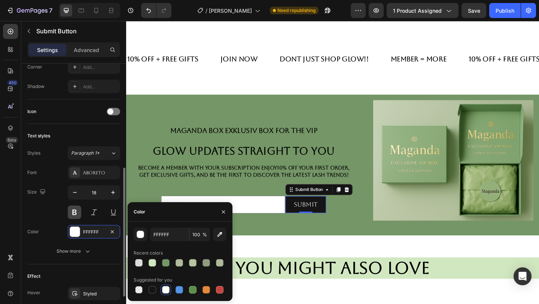
click at [72, 215] on button at bounding box center [74, 212] width 13 height 13
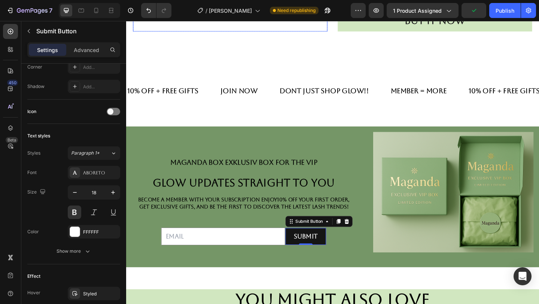
scroll to position [271, 0]
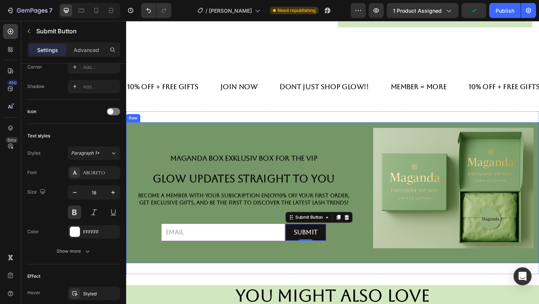
click at [256, 140] on div "Maganda box exklusiv box for the vip Text Block glow updates straight to you He…" at bounding box center [254, 207] width 244 height 141
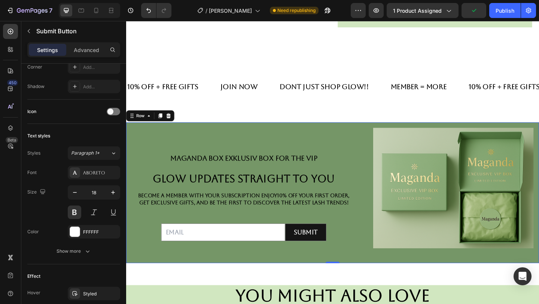
scroll to position [0, 0]
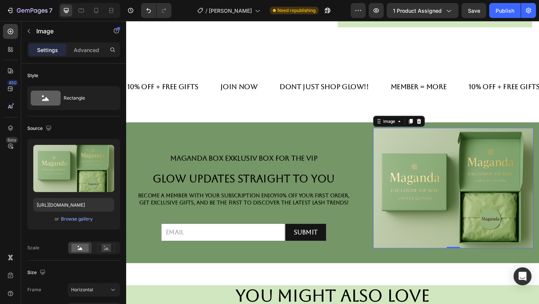
click at [510, 248] on img at bounding box center [482, 202] width 174 height 131
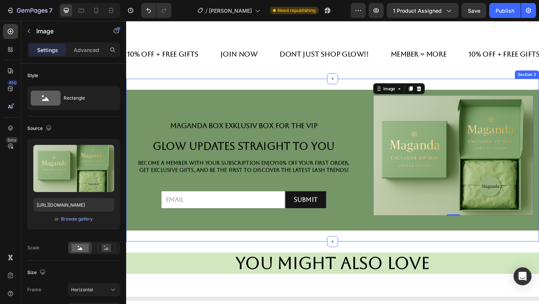
scroll to position [306, 0]
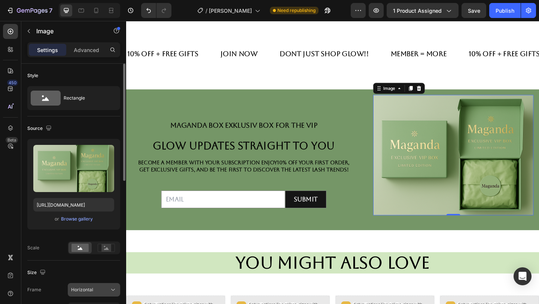
click at [106, 291] on div "Horizontal" at bounding box center [89, 289] width 37 height 7
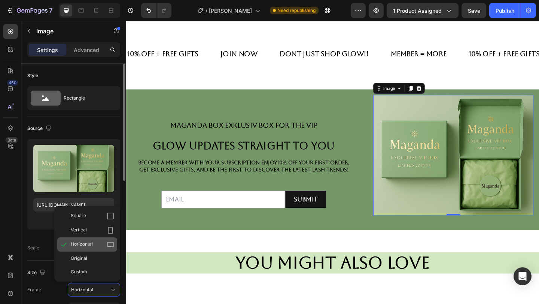
click at [107, 243] on icon at bounding box center [110, 244] width 7 height 7
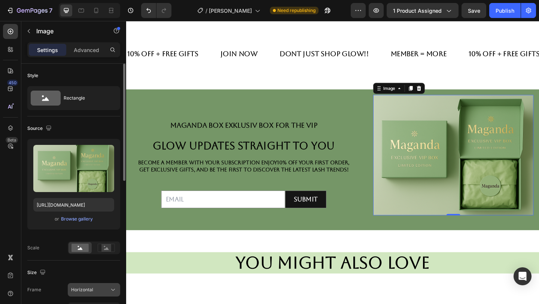
click at [106, 288] on div "Horizontal" at bounding box center [89, 289] width 37 height 7
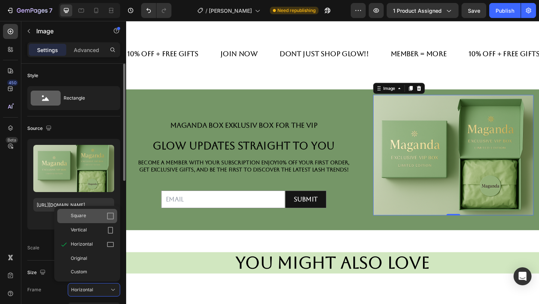
click at [109, 219] on icon at bounding box center [110, 216] width 7 height 7
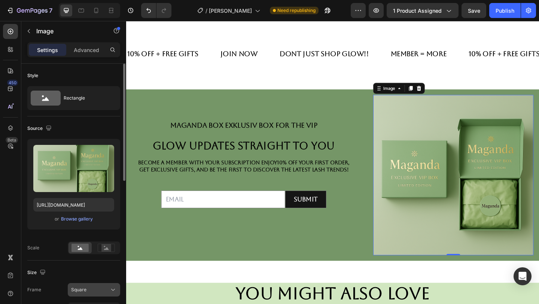
click at [109, 290] on icon at bounding box center [112, 289] width 7 height 7
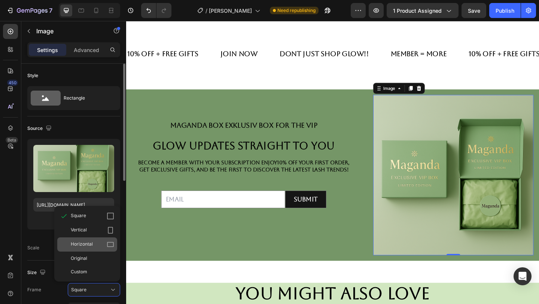
click at [112, 248] on icon at bounding box center [110, 244] width 7 height 7
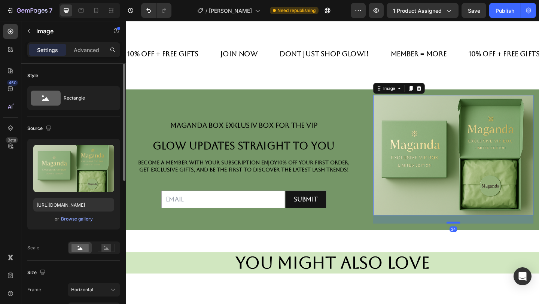
drag, startPoint x: 481, startPoint y: 230, endPoint x: 482, endPoint y: 239, distance: 9.1
click at [482, 239] on div at bounding box center [482, 240] width 15 height 2
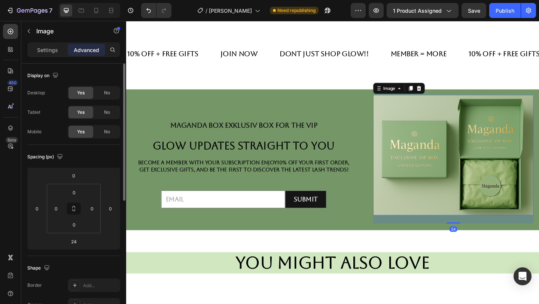
click at [476, 234] on div "24" at bounding box center [482, 237] width 174 height 9
click at [476, 209] on img at bounding box center [482, 166] width 174 height 131
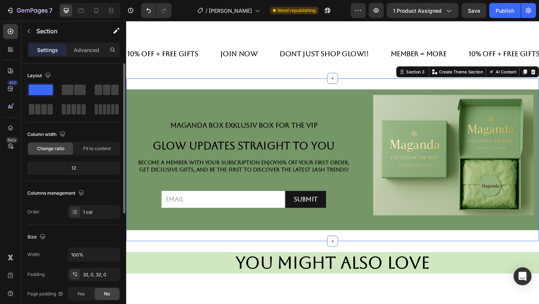
click at [417, 260] on div "Maganda box exklusiv box for the vip Text Block glow updates straight to you He…" at bounding box center [350, 171] width 449 height 177
click at [432, 255] on div "Maganda box exklusiv box for the vip Text Block glow updates straight to you He…" at bounding box center [350, 171] width 449 height 177
click at [410, 241] on div "Image" at bounding box center [482, 171] width 174 height 141
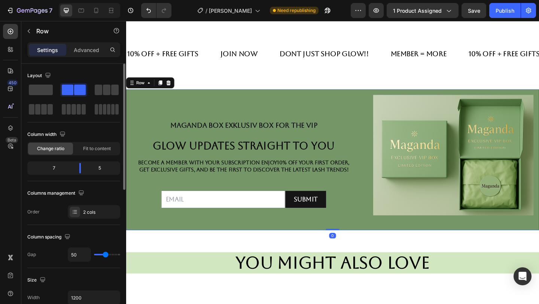
drag, startPoint x: 352, startPoint y: 248, endPoint x: 352, endPoint y: 231, distance: 16.5
click at [352, 231] on div "Maganda box exklusiv box for the vip Text Block glow updates straight to you He…" at bounding box center [350, 171] width 449 height 153
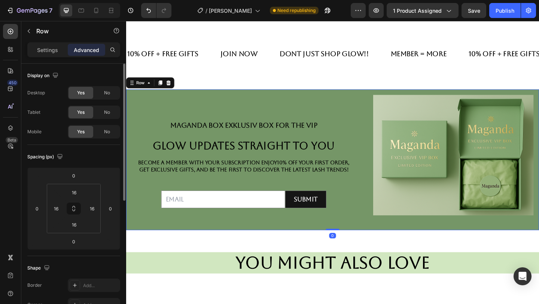
click at [349, 252] on div "0" at bounding box center [350, 255] width 7 height 6
click at [356, 230] on div "Maganda box exklusiv box for the vip Text Block glow updates straight to you He…" at bounding box center [254, 171] width 244 height 141
click at [346, 248] on div at bounding box center [350, 247] width 15 height 2
drag, startPoint x: 346, startPoint y: 248, endPoint x: 346, endPoint y: 237, distance: 10.5
click at [346, 237] on div "Maganda box exklusiv box for the vip Text Block glow updates straight to you He…" at bounding box center [350, 171] width 449 height 153
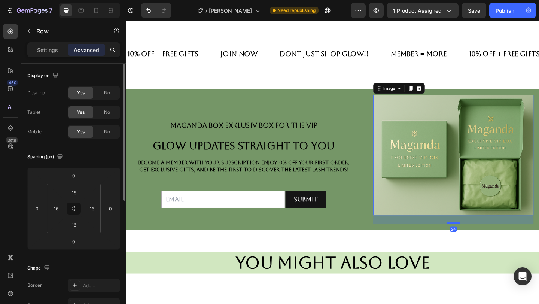
click at [505, 163] on img at bounding box center [482, 166] width 174 height 131
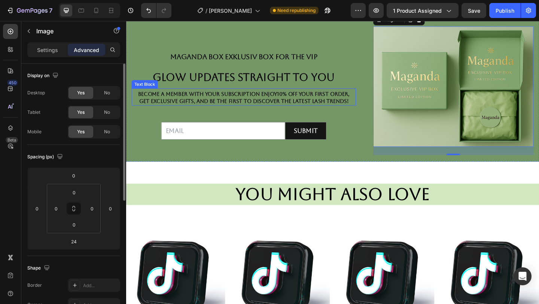
scroll to position [288, 0]
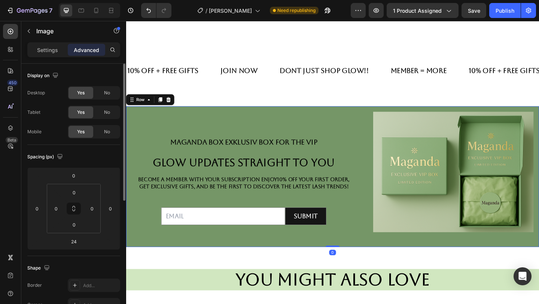
click at [374, 252] on div "Maganda box exklusiv box for the vip Text Block glow updates straight to you He…" at bounding box center [254, 190] width 244 height 141
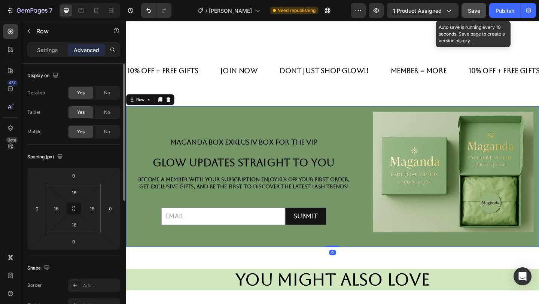
click at [482, 8] on button "Save" at bounding box center [474, 10] width 25 height 15
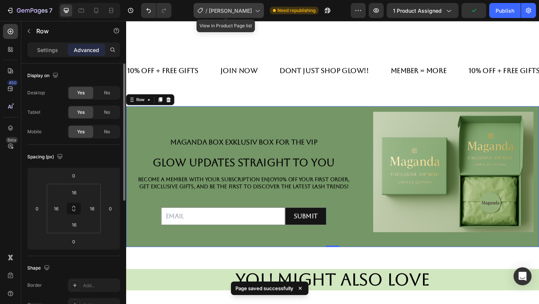
click at [249, 5] on div "/ mayumi lashes" at bounding box center [229, 10] width 70 height 15
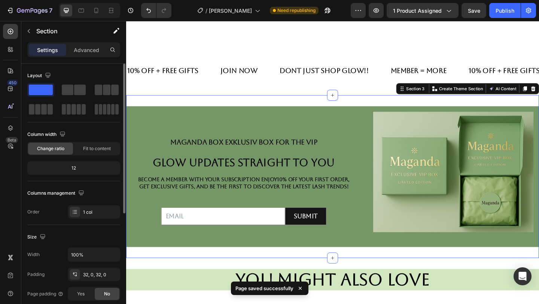
click at [458, 109] on div "Maganda box exklusiv box for the vip Text Block glow updates straight to you He…" at bounding box center [350, 190] width 449 height 177
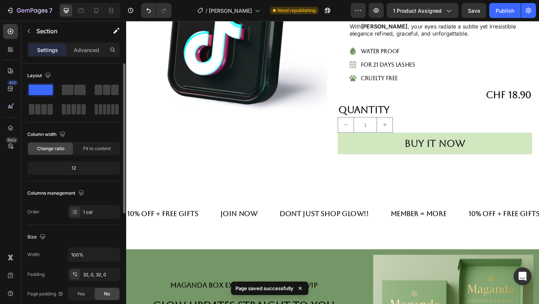
scroll to position [180, 0]
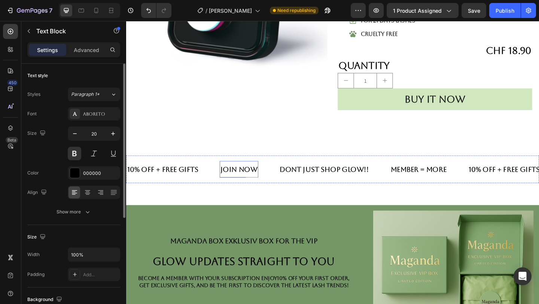
click at [242, 183] on p "join now" at bounding box center [249, 182] width 40 height 10
click at [265, 182] on p "join now" at bounding box center [249, 182] width 40 height 10
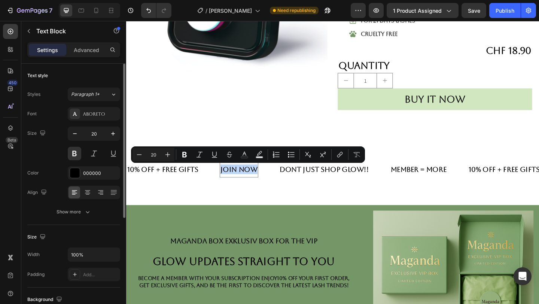
drag, startPoint x: 267, startPoint y: 182, endPoint x: 227, endPoint y: 182, distance: 40.8
click at [227, 182] on div "10% Off + FrEE gifts Text Block join now Text Block 0 dont just shop Glow!! Tex…" at bounding box center [312, 182] width 371 height 18
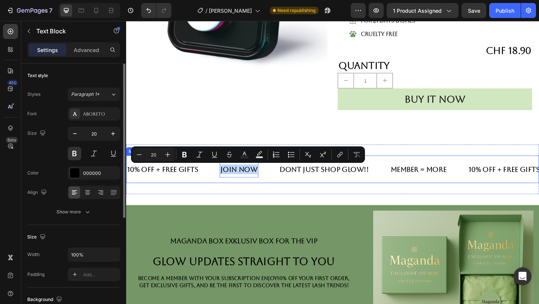
copy p "join now"
click at [191, 193] on div "10% Off + FrEE gifts Text Block join now Text Block 0 dont just shop Glow!! Tex…" at bounding box center [350, 182] width 449 height 30
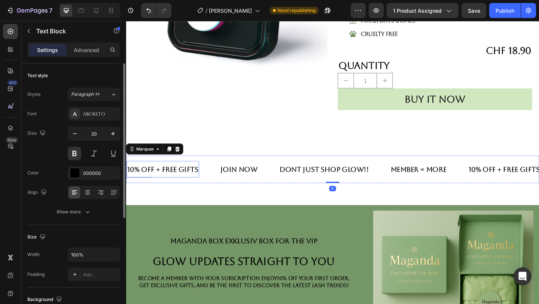
click at [194, 178] on p "10% Off + FrEE gifts" at bounding box center [166, 182] width 78 height 10
drag, startPoint x: 204, startPoint y: 185, endPoint x: 127, endPoint y: 180, distance: 76.9
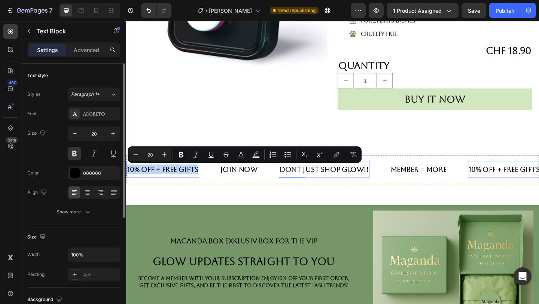
click at [365, 185] on p "dont just shop Glow!!" at bounding box center [341, 182] width 97 height 10
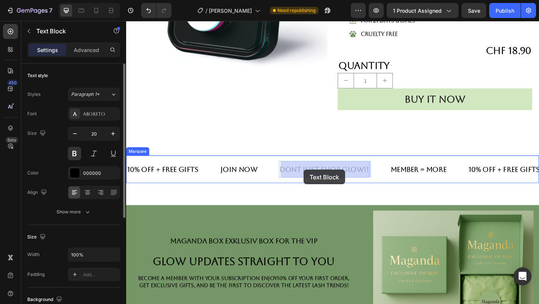
drag, startPoint x: 392, startPoint y: 184, endPoint x: 362, endPoint y: 185, distance: 29.2
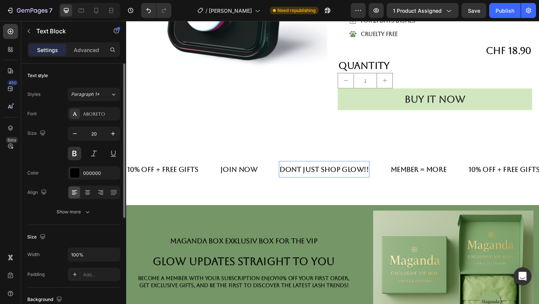
click at [390, 182] on p "dont just shop Glow!!" at bounding box center [341, 182] width 97 height 10
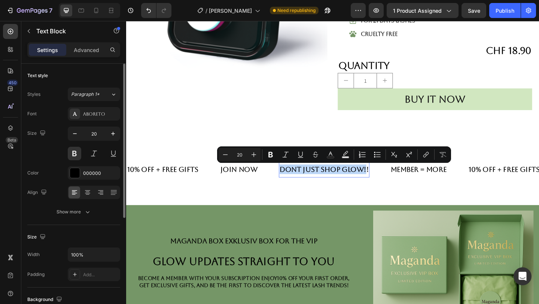
drag, startPoint x: 391, startPoint y: 182, endPoint x: 295, endPoint y: 178, distance: 96.0
click at [294, 178] on div "10% Off + FrEE gifts Text Block join now Text Block dont just shop Glow!! Text …" at bounding box center [312, 182] width 371 height 18
copy p "dont just shop Glow!"
click at [468, 183] on p "Member = More" at bounding box center [444, 182] width 61 height 10
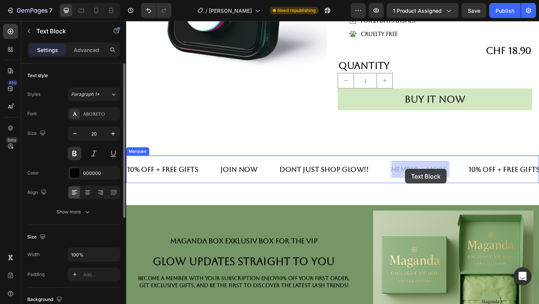
drag, startPoint x: 477, startPoint y: 185, endPoint x: 430, endPoint y: 182, distance: 47.3
drag, startPoint x: 477, startPoint y: 183, endPoint x: 415, endPoint y: 183, distance: 61.8
click at [415, 183] on div "10% Off + FrEE gifts Text Block join now Text Block dont just shop Glow!! Text …" at bounding box center [312, 182] width 371 height 18
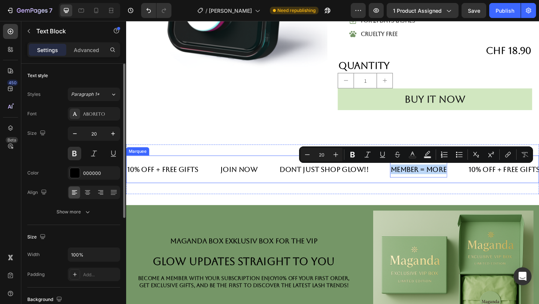
copy p "Member = More"
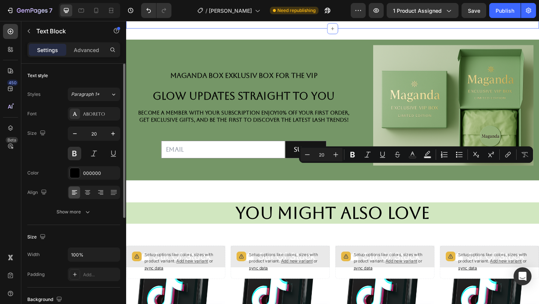
type input "16"
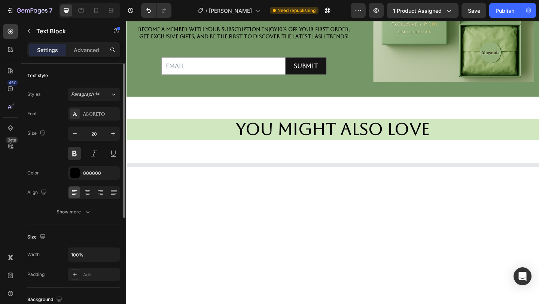
scroll to position [453, 0]
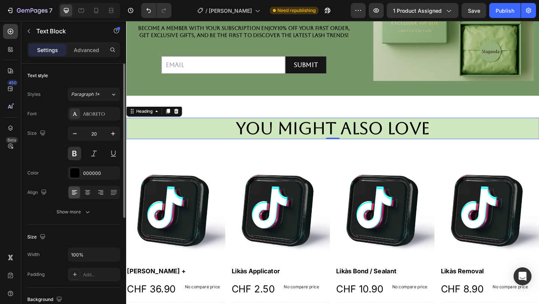
click at [338, 132] on h2 "you might also love" at bounding box center [350, 137] width 449 height 23
click at [477, 140] on h2 "you might also love" at bounding box center [350, 137] width 449 height 23
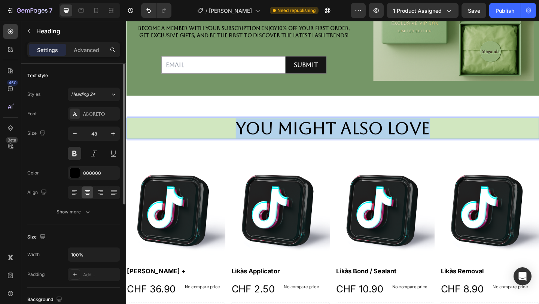
drag, startPoint x: 476, startPoint y: 140, endPoint x: 247, endPoint y: 139, distance: 229.2
click at [247, 140] on p "you might also love" at bounding box center [351, 138] width 448 height 22
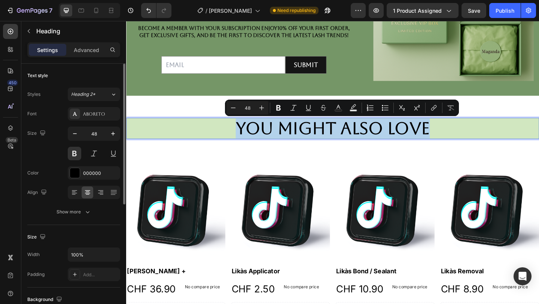
copy p "you might also love"
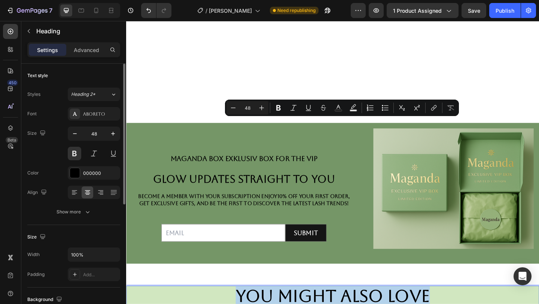
type input "16"
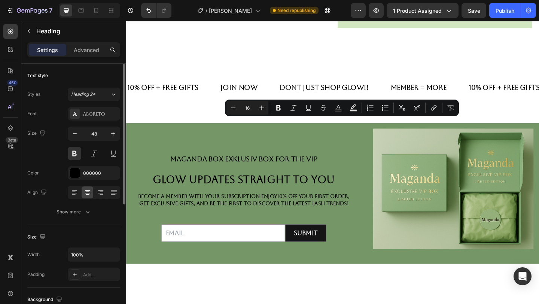
scroll to position [0, 0]
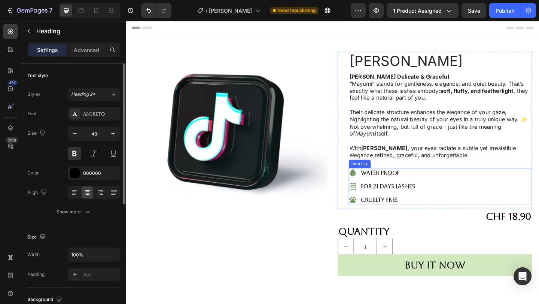
click at [434, 200] on p "for 21 days lashes" at bounding box center [411, 201] width 59 height 9
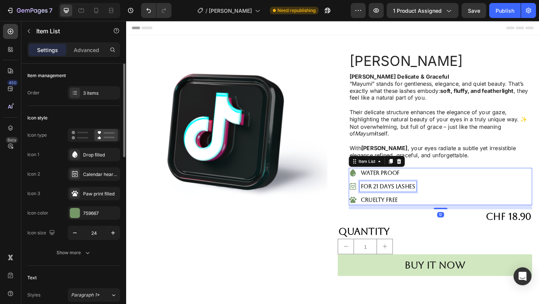
click at [440, 200] on p "for 21 days lashes" at bounding box center [411, 201] width 59 height 9
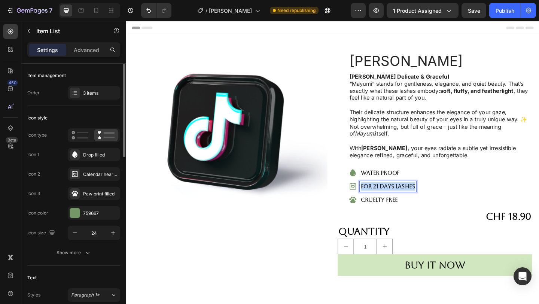
drag, startPoint x: 440, startPoint y: 200, endPoint x: 379, endPoint y: 200, distance: 61.8
click at [379, 200] on div "for 21 days lashes" at bounding box center [404, 200] width 73 height 11
click at [478, 11] on span "Save" at bounding box center [474, 10] width 12 height 6
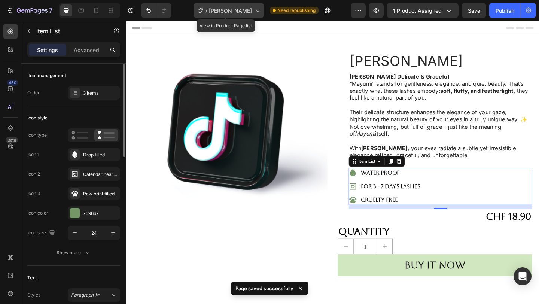
click at [243, 12] on span "[PERSON_NAME]" at bounding box center [230, 11] width 43 height 8
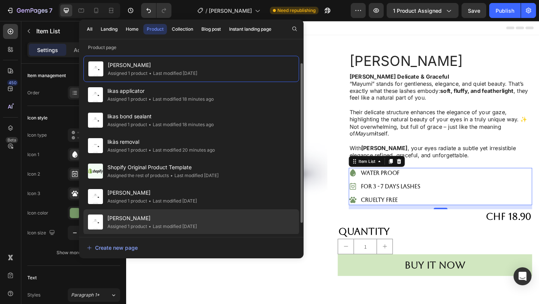
scroll to position [21, 0]
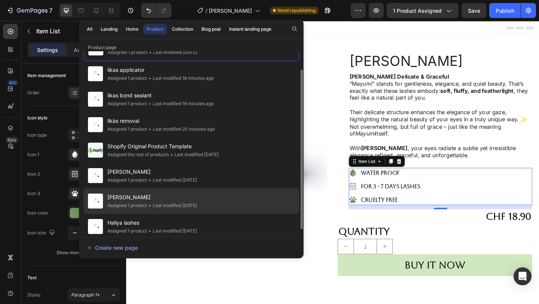
click at [208, 204] on div "mayumi lashes+ Assigned 1 product • Last modified 3 days ago" at bounding box center [191, 200] width 216 height 25
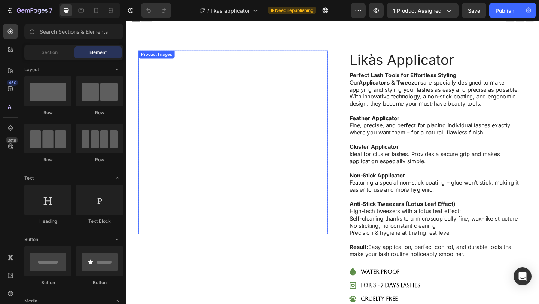
scroll to position [2, 0]
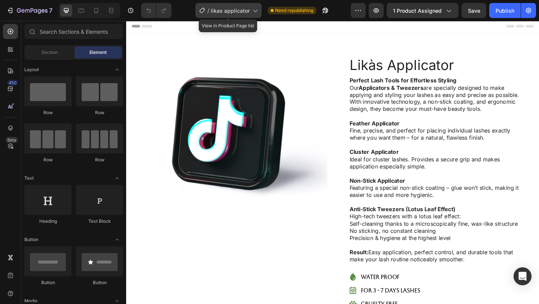
click at [234, 15] on div "/ likas applicator" at bounding box center [228, 10] width 66 height 15
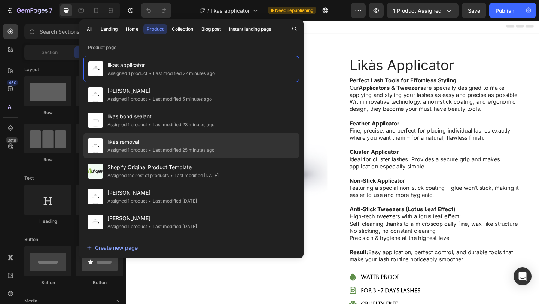
click at [189, 143] on span "likàs removal" at bounding box center [160, 141] width 107 height 9
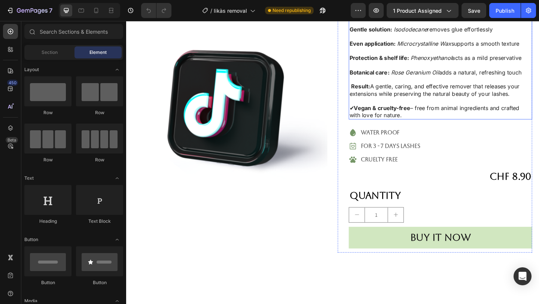
scroll to position [127, 0]
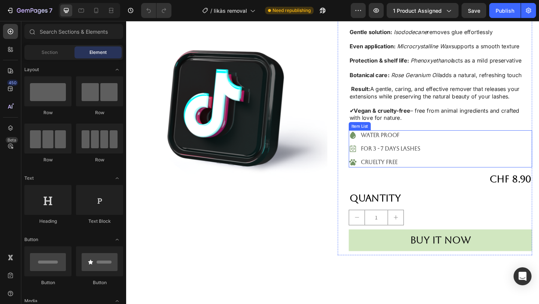
click at [429, 157] on div "for 3 - 7 days lashes" at bounding box center [413, 159] width 67 height 11
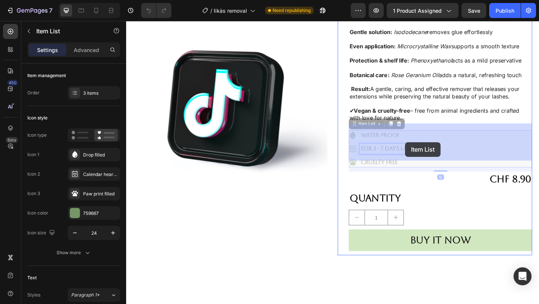
drag, startPoint x: 445, startPoint y: 153, endPoint x: 432, endPoint y: 153, distance: 12.4
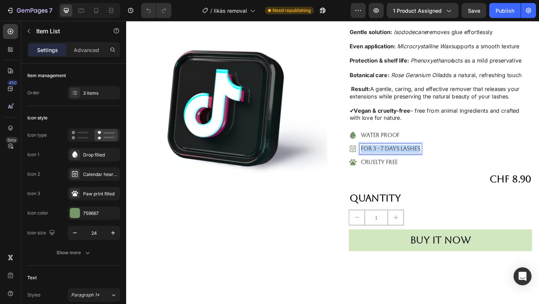
drag, startPoint x: 446, startPoint y: 153, endPoint x: 377, endPoint y: 148, distance: 69.8
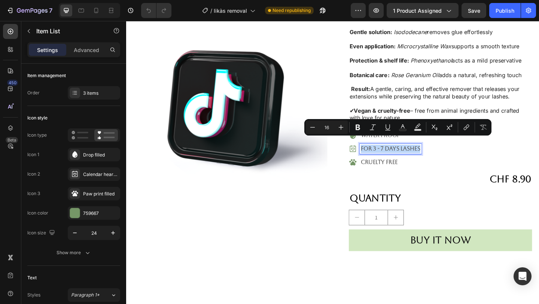
copy p "for 3 - 7 days lashes"
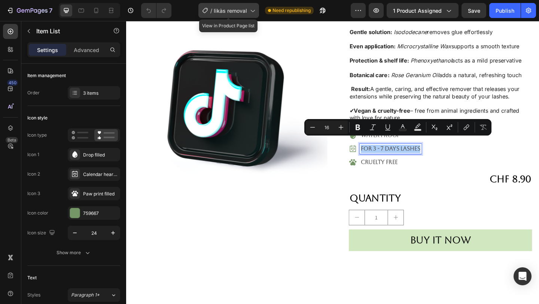
click at [235, 17] on div "/ likàs removal" at bounding box center [228, 10] width 61 height 15
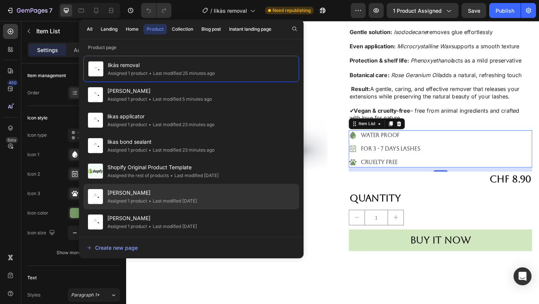
click at [159, 197] on div "• Last modified 3 days ago" at bounding box center [172, 200] width 50 height 7
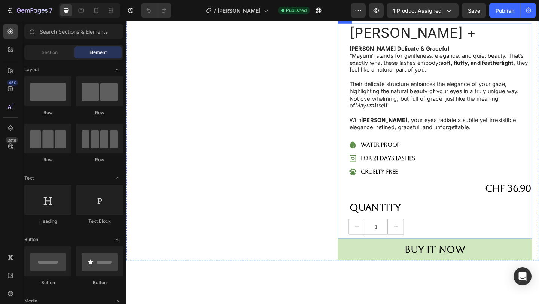
scroll to position [30, 0]
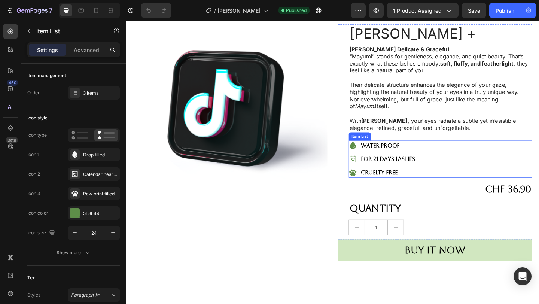
click at [420, 170] on p "for 21 days lashes" at bounding box center [411, 171] width 59 height 9
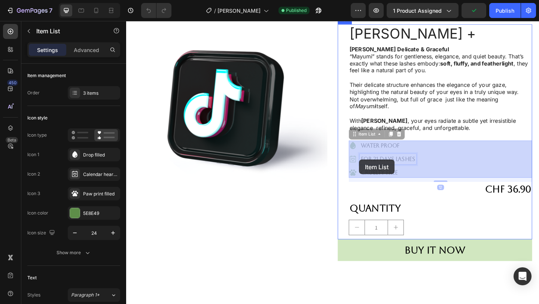
drag, startPoint x: 439, startPoint y: 171, endPoint x: 416, endPoint y: 172, distance: 23.2
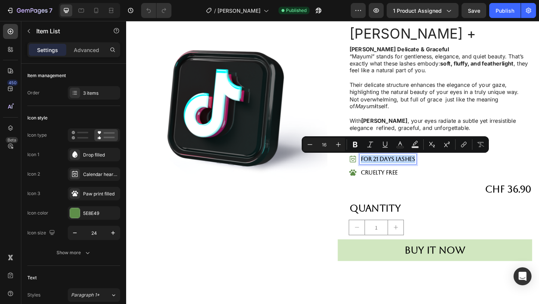
drag, startPoint x: 439, startPoint y: 171, endPoint x: 384, endPoint y: 171, distance: 54.7
click at [384, 171] on p "for 21 days lashes" at bounding box center [411, 171] width 59 height 9
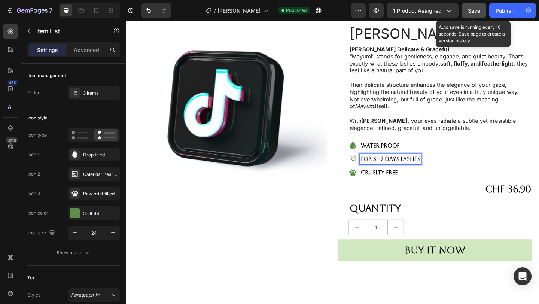
click at [474, 15] on button "Save" at bounding box center [474, 10] width 25 height 15
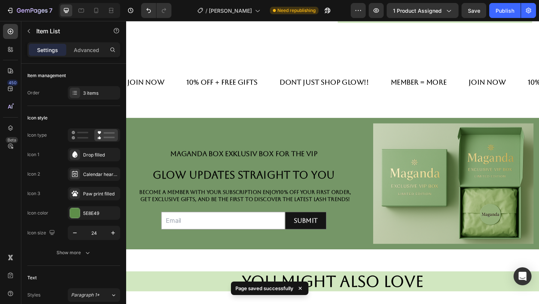
scroll to position [289, 0]
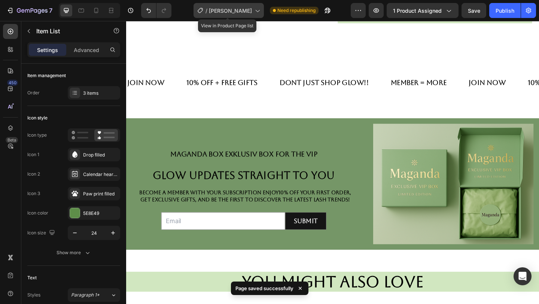
click at [231, 10] on span "[PERSON_NAME]" at bounding box center [230, 11] width 43 height 8
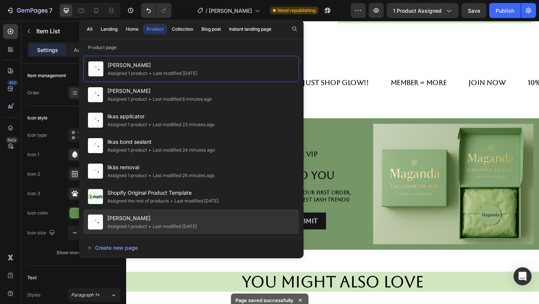
click at [151, 225] on span "•" at bounding box center [150, 227] width 3 height 6
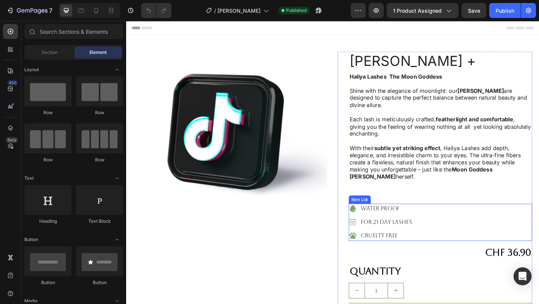
click at [412, 250] on p "cruelty Free" at bounding box center [410, 254] width 56 height 9
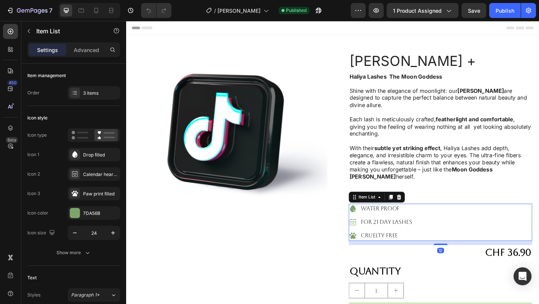
click at [424, 237] on p "for 21 day lashes" at bounding box center [410, 240] width 56 height 9
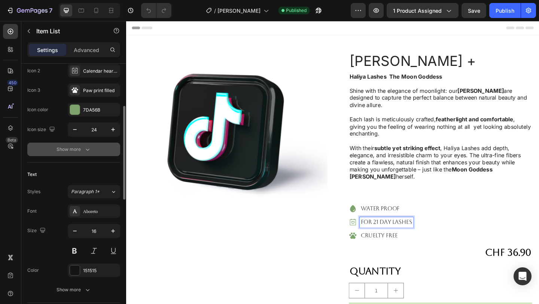
scroll to position [114, 0]
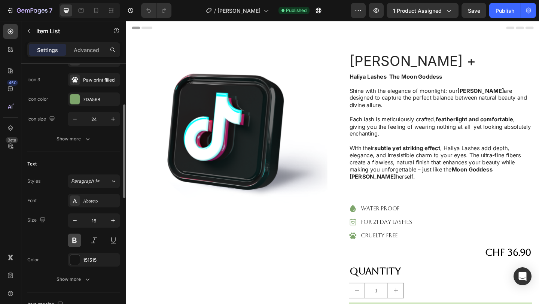
click at [75, 234] on button at bounding box center [74, 240] width 13 height 13
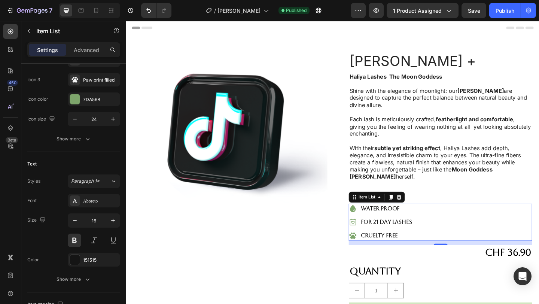
click at [438, 242] on div "for 21 day lashes" at bounding box center [409, 239] width 58 height 11
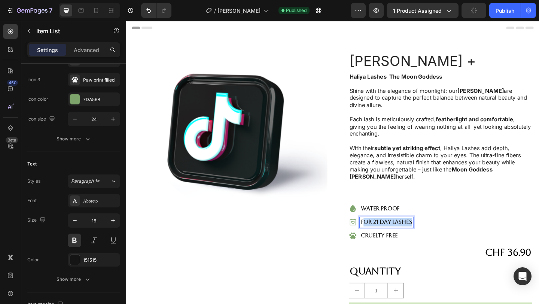
drag, startPoint x: 438, startPoint y: 242, endPoint x: 384, endPoint y: 239, distance: 53.6
click at [384, 239] on div "for 21 day lashes" at bounding box center [409, 239] width 58 height 11
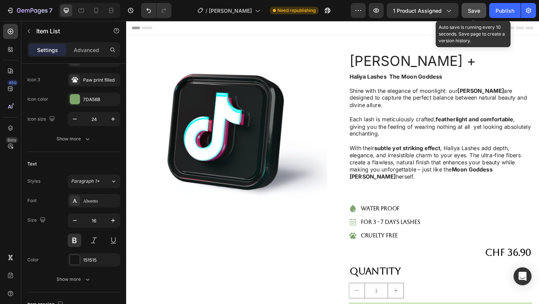
click at [468, 7] on div "Save" at bounding box center [474, 11] width 12 height 8
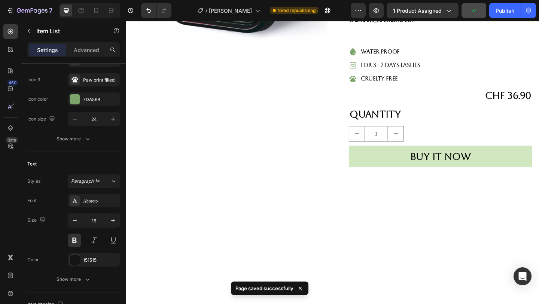
scroll to position [5, 0]
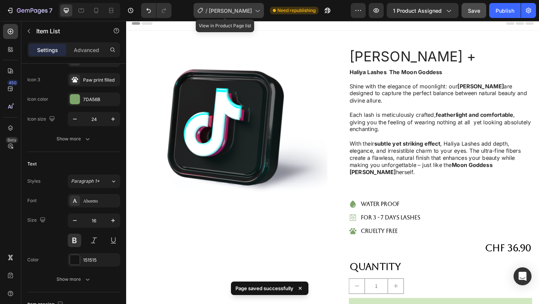
click at [218, 16] on div "/ [PERSON_NAME]" at bounding box center [229, 10] width 70 height 15
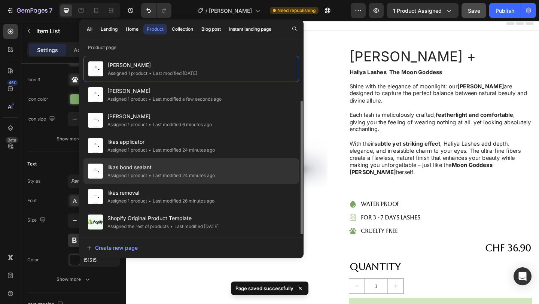
scroll to position [26, 0]
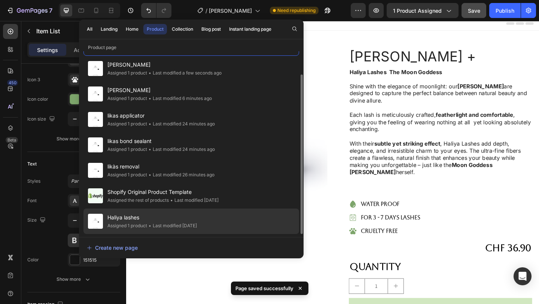
click at [147, 225] on div "Assigned 1 product" at bounding box center [127, 225] width 40 height 7
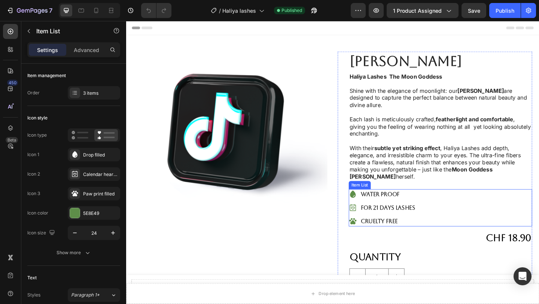
click at [427, 221] on p "for 21 days lashes" at bounding box center [411, 224] width 59 height 9
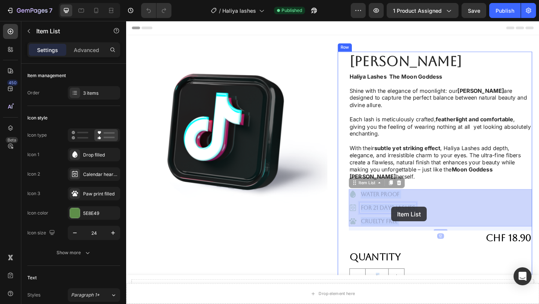
drag, startPoint x: 439, startPoint y: 224, endPoint x: 416, endPoint y: 223, distance: 23.2
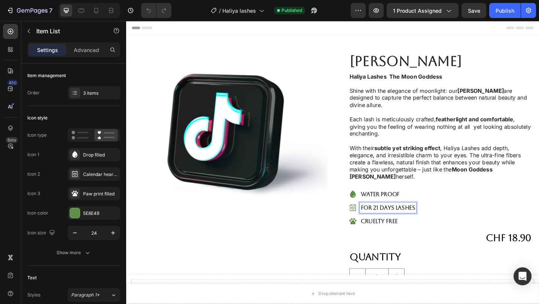
click at [440, 224] on p "for 21 days lashes" at bounding box center [411, 224] width 59 height 9
drag, startPoint x: 440, startPoint y: 224, endPoint x: 384, endPoint y: 219, distance: 56.4
click at [382, 220] on p "for 21 days lashes" at bounding box center [411, 224] width 59 height 9
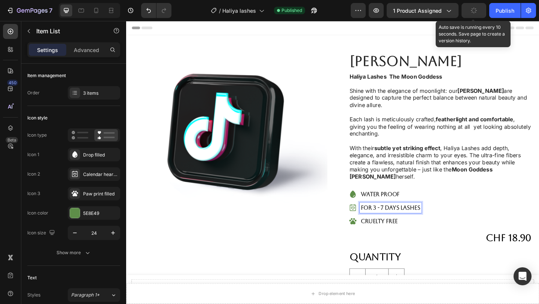
click at [472, 15] on button "button" at bounding box center [474, 10] width 25 height 15
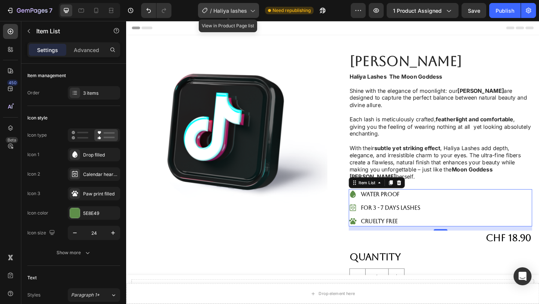
click at [242, 5] on div "/ Haliya lashes" at bounding box center [228, 10] width 61 height 15
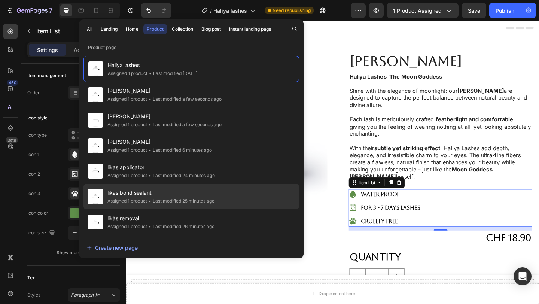
scroll to position [26, 0]
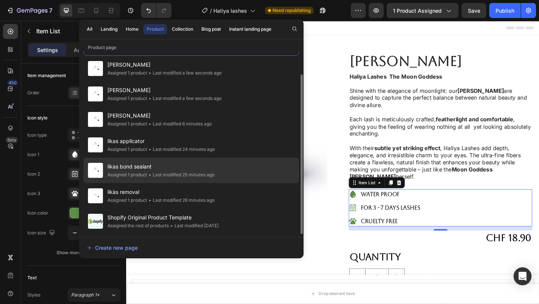
click at [168, 201] on div "• Last modified 26 minutes ago" at bounding box center [180, 200] width 67 height 7
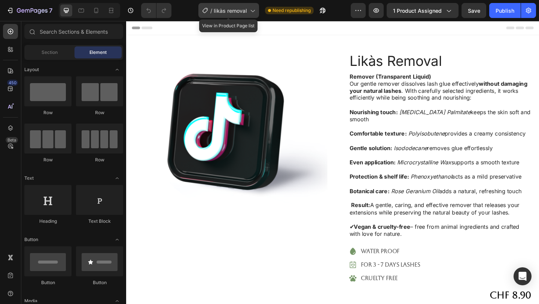
click at [224, 8] on span "likàs removal" at bounding box center [230, 11] width 33 height 8
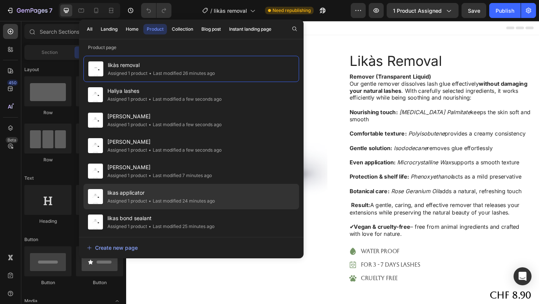
click at [140, 195] on span "likas applicator" at bounding box center [160, 192] width 107 height 9
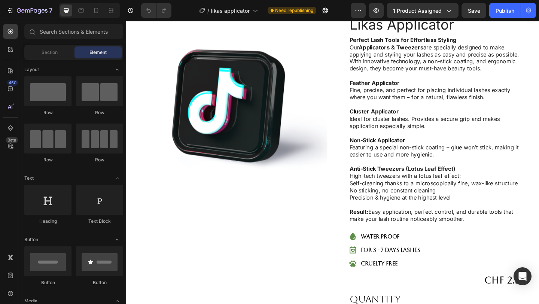
scroll to position [56, 0]
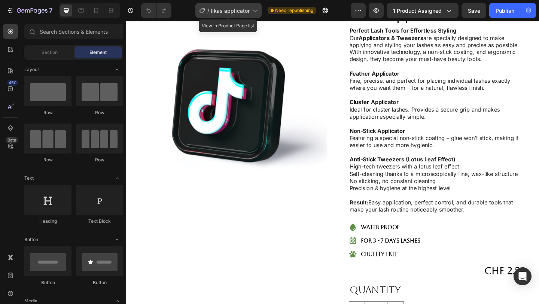
click at [233, 4] on div "/ likas applicator" at bounding box center [228, 10] width 66 height 15
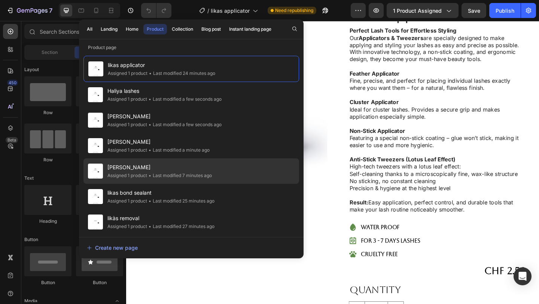
click at [135, 165] on span "[PERSON_NAME]" at bounding box center [159, 167] width 104 height 9
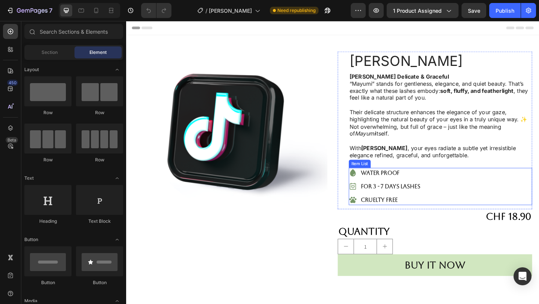
scroll to position [15, 0]
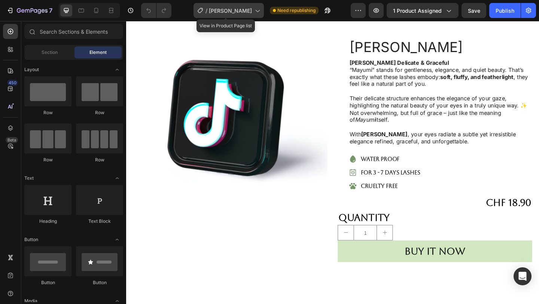
click at [248, 12] on span "[PERSON_NAME]" at bounding box center [230, 11] width 43 height 8
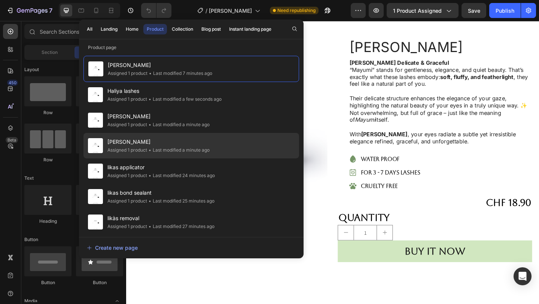
click at [188, 156] on div "[PERSON_NAME] Assigned 1 product • Last modified a minute ago" at bounding box center [191, 145] width 216 height 25
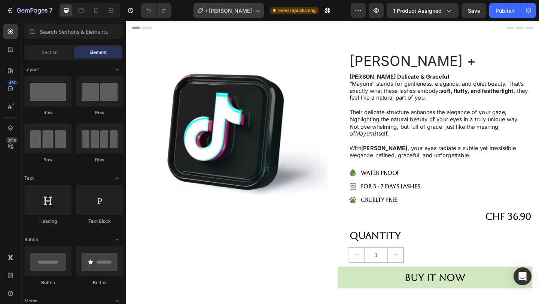
click at [204, 16] on div "/ mayumi lashes+" at bounding box center [229, 10] width 70 height 15
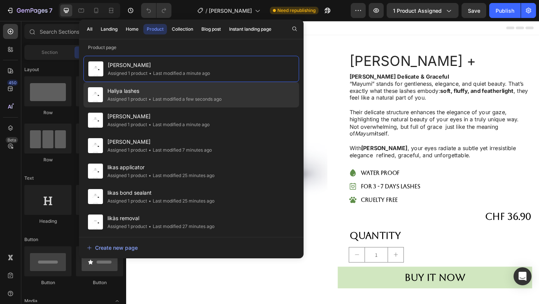
click at [178, 90] on span "Haliya lashes" at bounding box center [164, 90] width 114 height 9
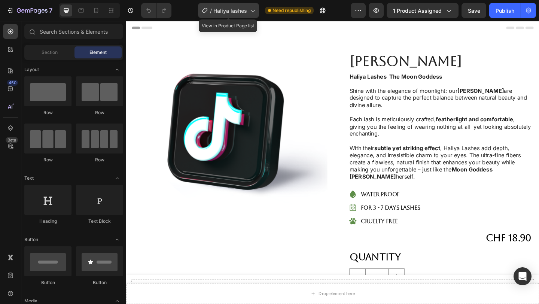
click at [233, 14] on span "Haliya lashes" at bounding box center [230, 11] width 34 height 8
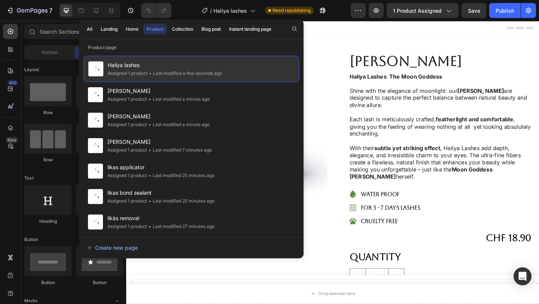
click at [208, 67] on span "Haliya lashes" at bounding box center [165, 65] width 114 height 9
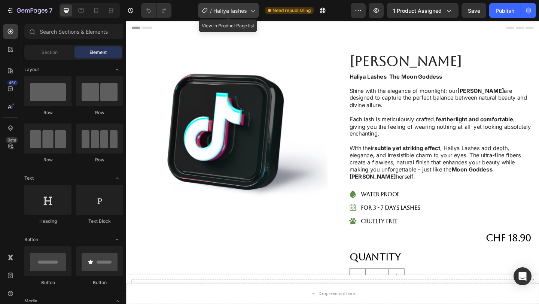
click at [252, 15] on div "/ Haliya lashes" at bounding box center [228, 10] width 61 height 15
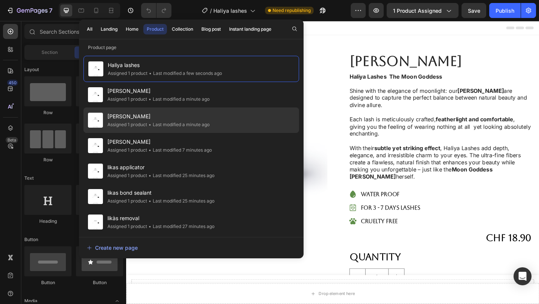
click at [178, 122] on div "• Last modified a minute ago" at bounding box center [178, 124] width 63 height 7
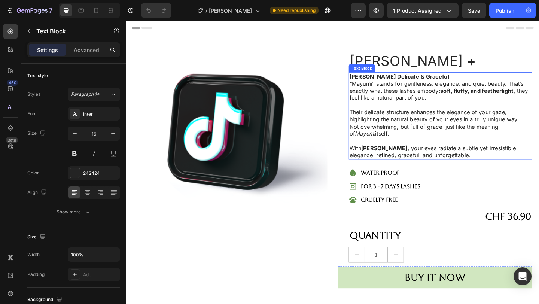
click at [524, 169] on p "With [PERSON_NAME] , your eyes radiate a subtle yet irresistible elegance refin…" at bounding box center [468, 163] width 198 height 16
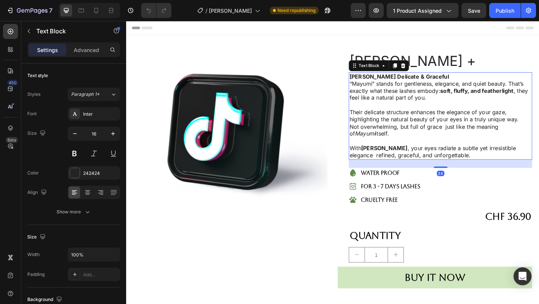
click at [520, 165] on p "With [PERSON_NAME] , your eyes radiate a subtle yet irresistible elegance refin…" at bounding box center [468, 163] width 198 height 16
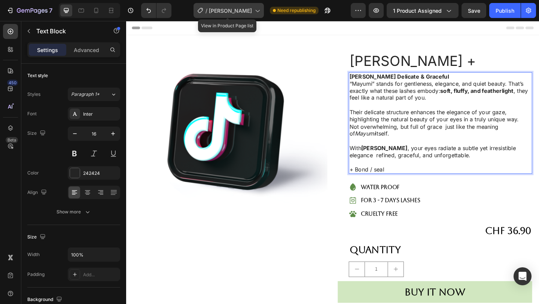
click at [227, 14] on span "[PERSON_NAME]" at bounding box center [230, 11] width 43 height 8
click at [230, 10] on span "[PERSON_NAME]" at bounding box center [230, 11] width 43 height 8
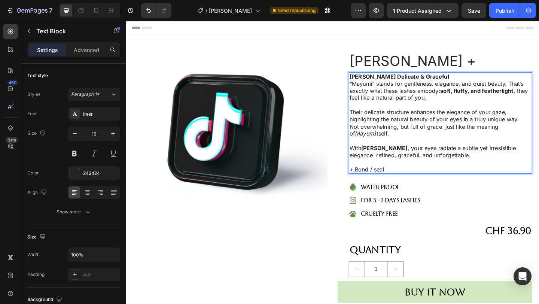
click at [415, 181] on p "+ Bond / seal" at bounding box center [468, 183] width 198 height 8
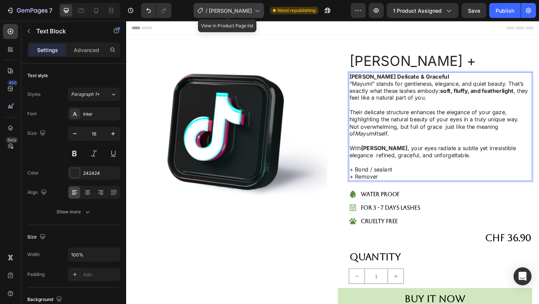
click at [253, 16] on div "/ [PERSON_NAME]" at bounding box center [229, 10] width 70 height 15
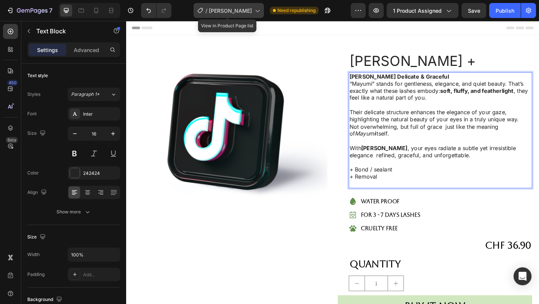
click at [224, 11] on span "[PERSON_NAME]" at bounding box center [230, 11] width 43 height 8
click at [246, 14] on span "[PERSON_NAME]" at bounding box center [230, 11] width 43 height 8
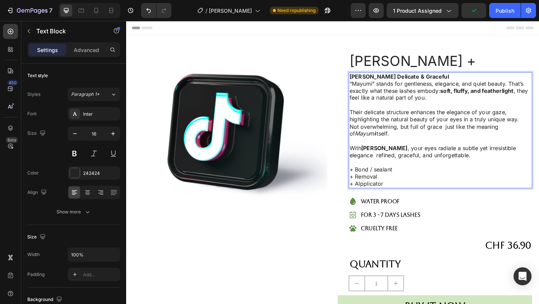
click at [375, 182] on p "+ Bond / sealant" at bounding box center [468, 183] width 198 height 8
click at [375, 190] on p "+ Removal" at bounding box center [468, 190] width 198 height 8
click at [374, 196] on p "+ Alpplicator" at bounding box center [468, 198] width 198 height 8
click at [373, 199] on p "+likàs Alpplicator" at bounding box center [468, 198] width 198 height 8
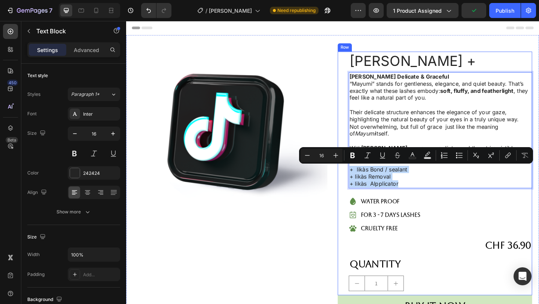
drag, startPoint x: 369, startPoint y: 180, endPoint x: 435, endPoint y: 203, distance: 69.9
click at [435, 203] on div "[PERSON_NAME] + Product Title [PERSON_NAME] Delicate & Graceful “Mayumi” stands…" at bounding box center [468, 186] width 200 height 265
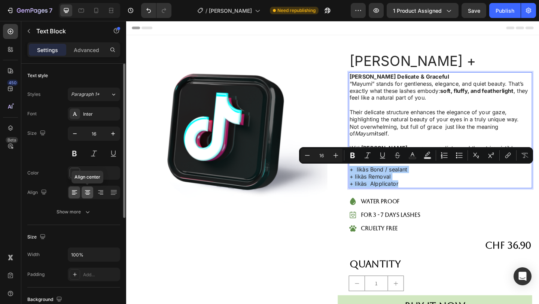
click at [90, 192] on icon at bounding box center [87, 192] width 7 height 7
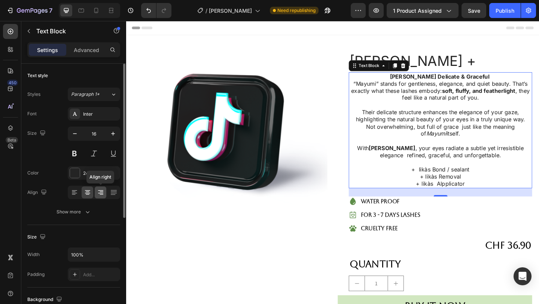
click at [101, 193] on icon at bounding box center [100, 193] width 5 height 1
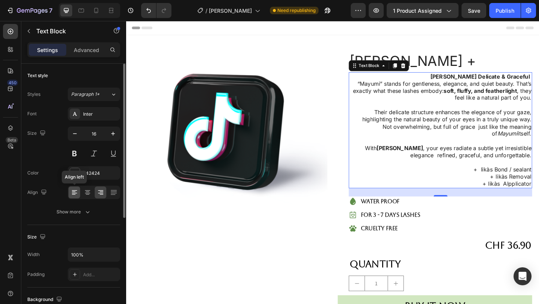
click at [74, 194] on icon at bounding box center [74, 194] width 4 height 1
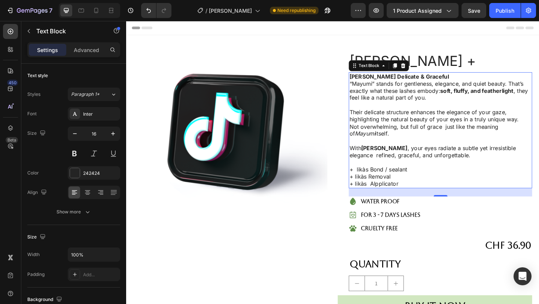
click at [376, 182] on p "+ likàs Bond / sealant" at bounding box center [468, 183] width 198 height 8
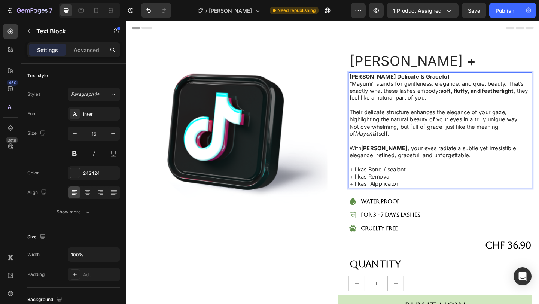
click at [454, 196] on p "+ likàs Alpplicator" at bounding box center [468, 198] width 198 height 8
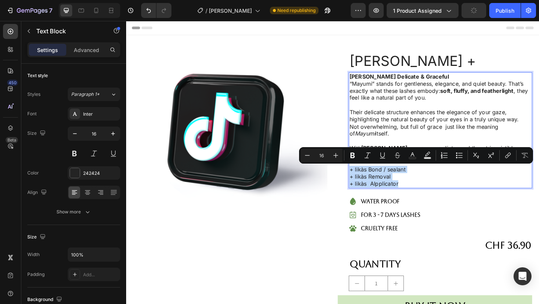
drag, startPoint x: 454, startPoint y: 196, endPoint x: 368, endPoint y: 182, distance: 86.8
click at [368, 182] on div "Mayumi Lashes Delicate & Graceful “Mayumi” stands for gentleness, elegance, and…" at bounding box center [468, 140] width 200 height 126
copy div "+ likàs Bond / sealant + likàs Removal + likàs Alpplicator"
click at [500, 195] on p "+ likàs Alpplicator" at bounding box center [468, 198] width 198 height 8
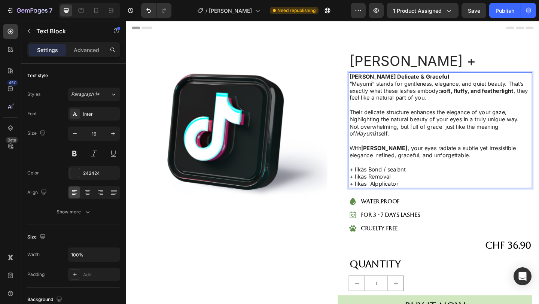
click at [389, 198] on p "+ likàs Alpplicator" at bounding box center [468, 198] width 198 height 8
click at [391, 198] on p "+ likàs Alpplicator" at bounding box center [468, 198] width 198 height 8
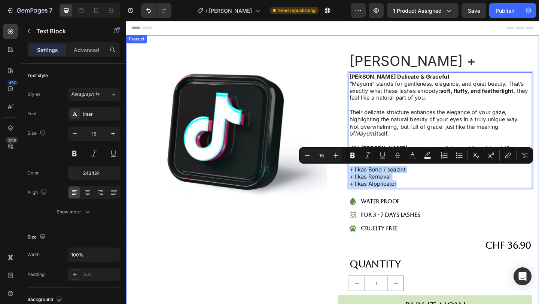
drag, startPoint x: 431, startPoint y: 198, endPoint x: 348, endPoint y: 182, distance: 84.4
click at [348, 181] on div "Product Images Row Mayumi Lashes + Product Title Mayumi Lashes Delicate & Grace…" at bounding box center [350, 189] width 449 height 307
copy div "+ likàs Bond / sealant + likàs Removal + likàs Alpplicator"
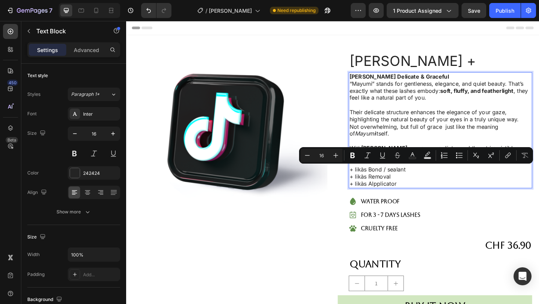
click at [534, 178] on p "Rich Text Editor. Editing area: main" at bounding box center [468, 175] width 198 height 8
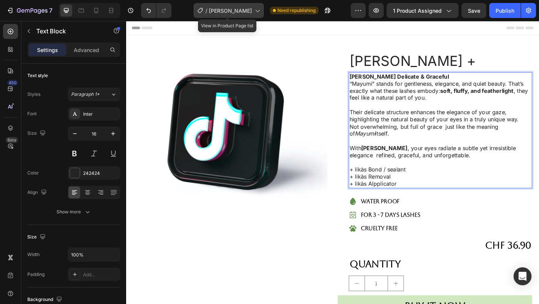
click at [211, 12] on span "[PERSON_NAME]" at bounding box center [230, 11] width 43 height 8
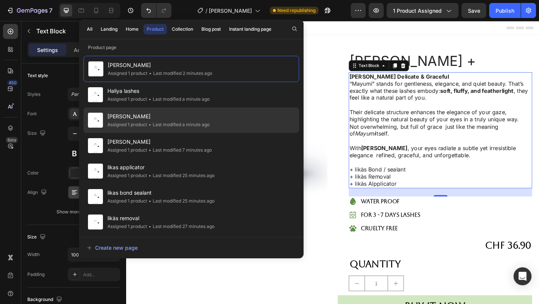
click at [197, 119] on span "[PERSON_NAME]" at bounding box center [158, 116] width 102 height 9
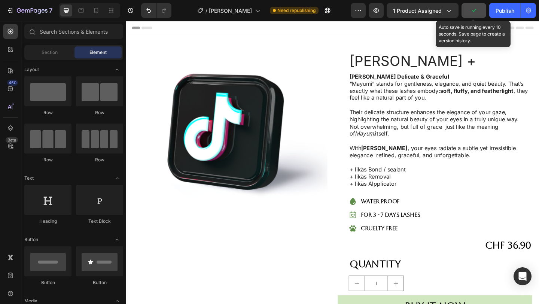
click at [471, 11] on icon "button" at bounding box center [473, 10] width 7 height 7
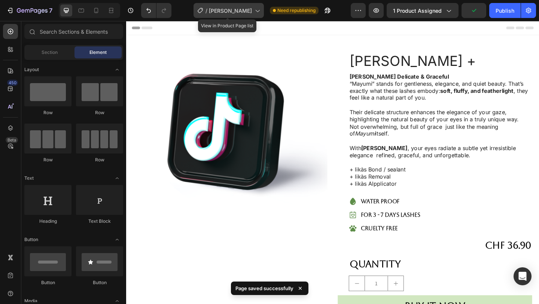
click at [249, 8] on span "[PERSON_NAME]" at bounding box center [230, 11] width 43 height 8
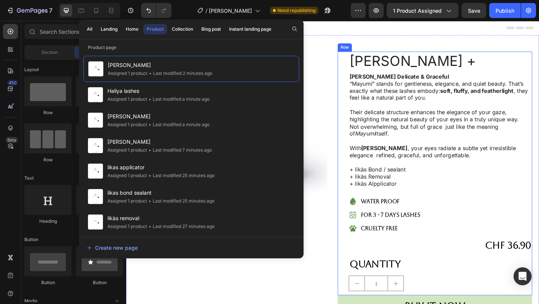
click at [399, 213] on p "water proof" at bounding box center [414, 217] width 65 height 9
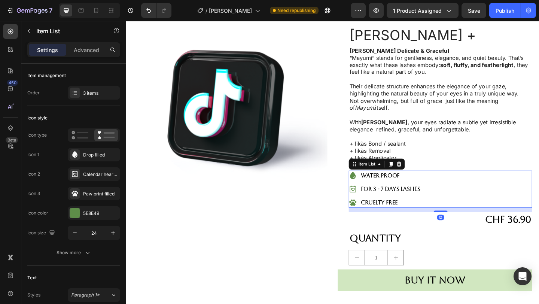
scroll to position [39, 0]
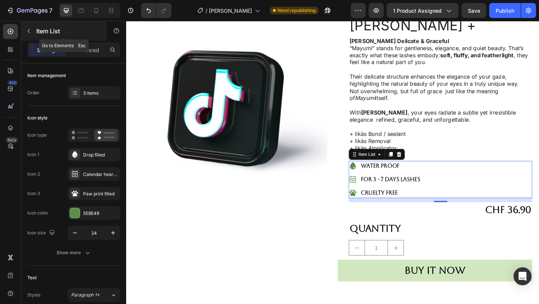
click at [27, 37] on button "button" at bounding box center [29, 31] width 12 height 12
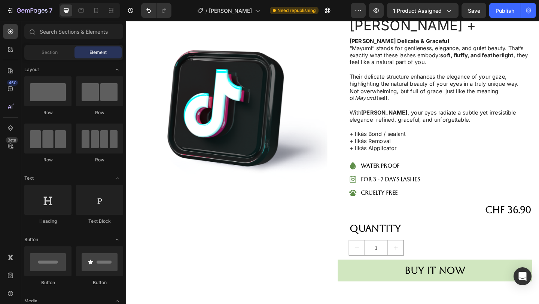
click at [47, 59] on div "Section Element" at bounding box center [73, 52] width 99 height 15
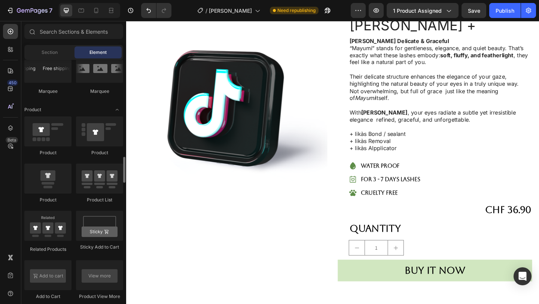
scroll to position [913, 0]
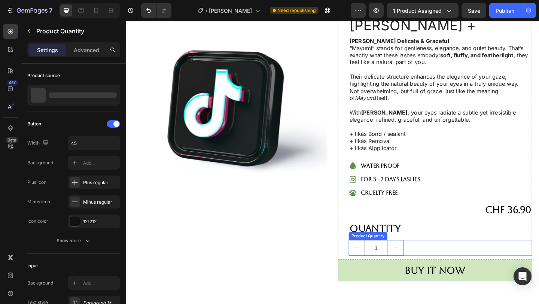
click at [420, 259] on div "1" at bounding box center [398, 267] width 60 height 17
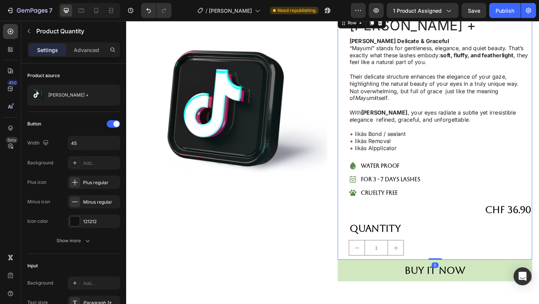
click at [435, 236] on div "Mayumi Lashes + Product Title Mayumi Lashes Delicate & Graceful “Mayumi” stands…" at bounding box center [468, 147] width 200 height 265
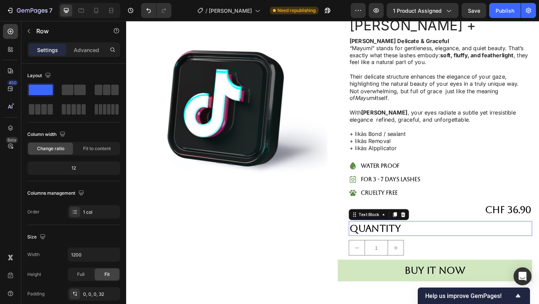
click at [435, 245] on div "Quantity" at bounding box center [468, 247] width 200 height 16
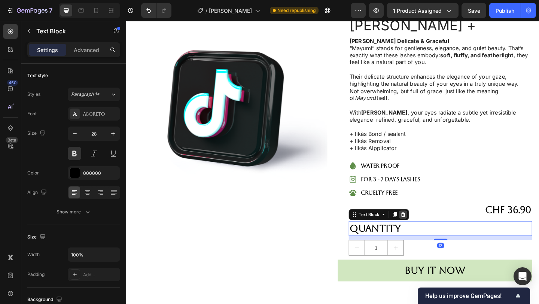
click at [429, 231] on icon at bounding box center [428, 231] width 6 height 6
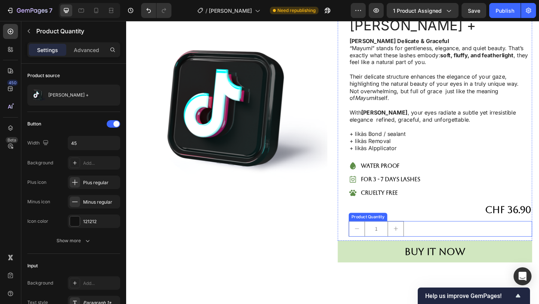
click at [426, 243] on button "increment" at bounding box center [419, 247] width 17 height 16
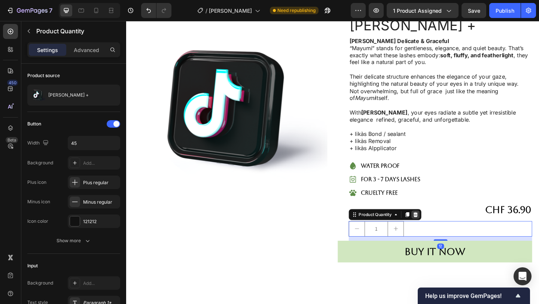
click at [439, 234] on icon at bounding box center [441, 231] width 6 height 6
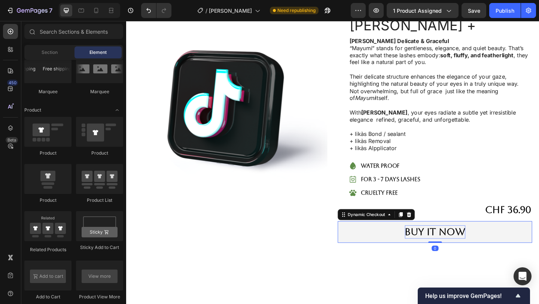
click at [437, 244] on div "Buy it now" at bounding box center [462, 250] width 66 height 15
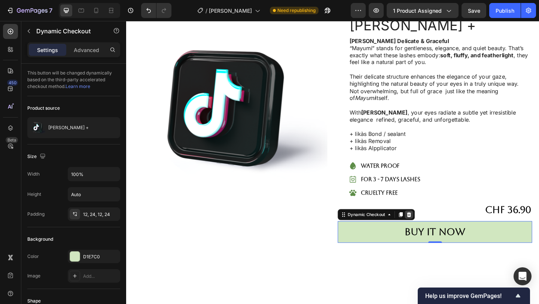
click at [432, 232] on icon at bounding box center [434, 231] width 5 height 5
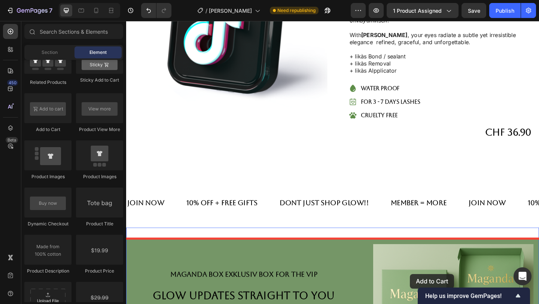
scroll to position [124, 0]
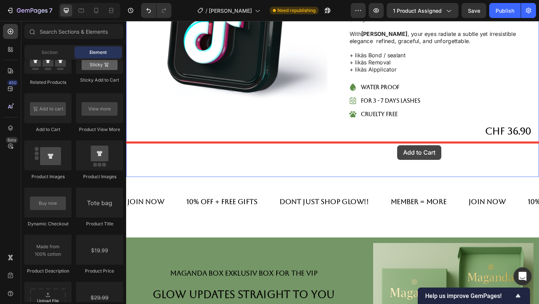
drag, startPoint x: 182, startPoint y: 143, endPoint x: 421, endPoint y: 157, distance: 240.0
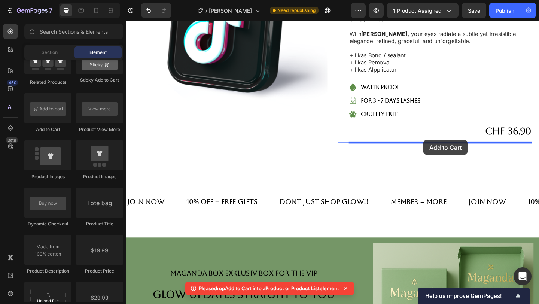
drag, startPoint x: 165, startPoint y: 142, endPoint x: 446, endPoint y: 148, distance: 281.3
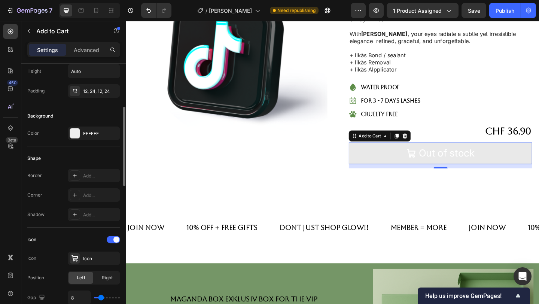
scroll to position [144, 0]
click at [99, 122] on div "Background Color EFEFEF" at bounding box center [73, 125] width 93 height 42
click at [98, 129] on div "EFEFEF" at bounding box center [94, 132] width 52 height 13
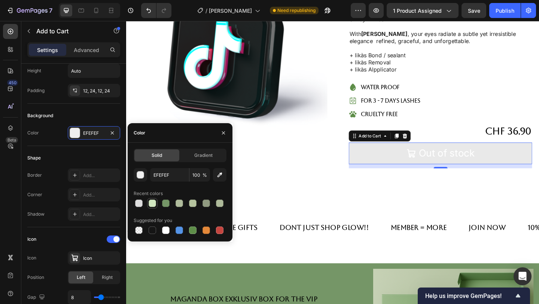
click at [151, 205] on div at bounding box center [152, 203] width 7 height 7
click at [150, 205] on div at bounding box center [152, 203] width 7 height 7
click at [156, 204] on div at bounding box center [152, 203] width 9 height 9
click at [172, 204] on div at bounding box center [180, 203] width 93 height 10
click at [167, 203] on div at bounding box center [165, 203] width 7 height 7
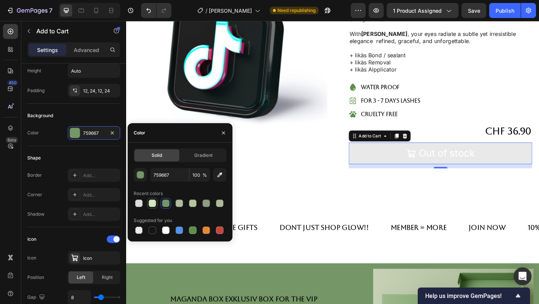
click at [156, 201] on div at bounding box center [152, 203] width 9 height 9
type input "D1E7C0"
click at [223, 134] on icon "button" at bounding box center [224, 133] width 6 height 6
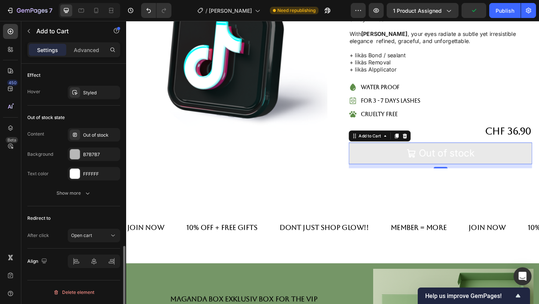
scroll to position [561, 0]
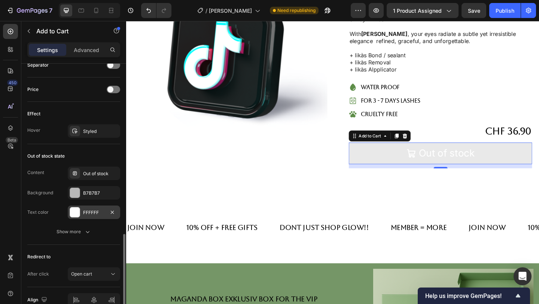
click at [82, 213] on div "FFFFFF" at bounding box center [94, 212] width 52 height 13
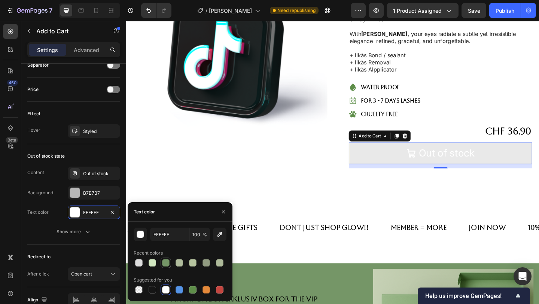
click at [162, 267] on div at bounding box center [166, 263] width 10 height 10
click at [154, 264] on div at bounding box center [152, 262] width 7 height 7
type input "D1E7C0"
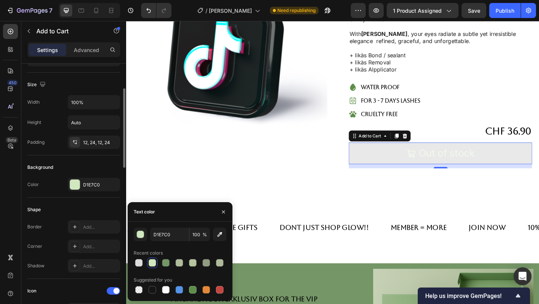
scroll to position [82, 0]
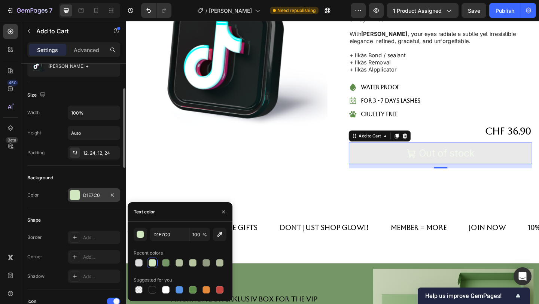
click at [94, 195] on div "D1E7C0" at bounding box center [94, 195] width 22 height 7
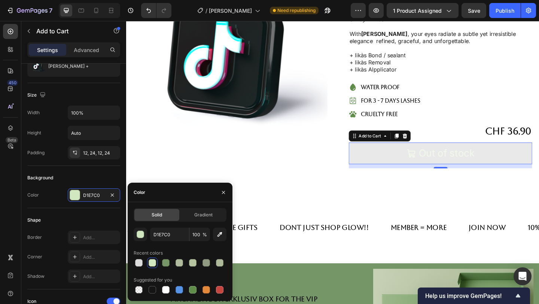
click at [156, 296] on div "Solid Gradient D1E7C0 100 % Recent colors Suggested for you" at bounding box center [180, 251] width 105 height 99
click at [155, 295] on div "Solid Gradient D1E7C0 100 % Recent colors Suggested for you" at bounding box center [180, 251] width 105 height 99
click at [155, 292] on div at bounding box center [152, 289] width 7 height 7
type input "151515"
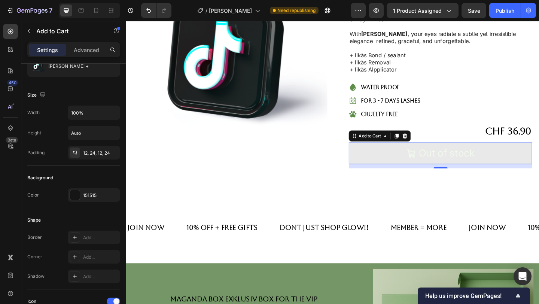
click at [113, 158] on div "12, 24, 12, 24" at bounding box center [94, 152] width 52 height 13
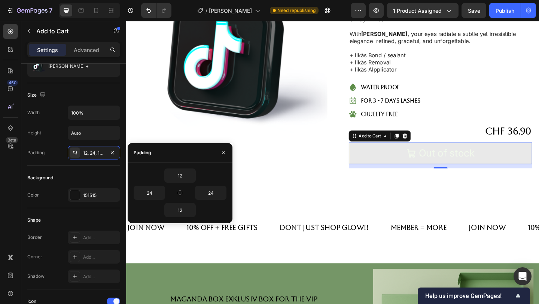
click at [431, 167] on icon "Out of stock" at bounding box center [436, 165] width 10 height 10
drag, startPoint x: 431, startPoint y: 167, endPoint x: 388, endPoint y: 167, distance: 43.8
click at [390, 167] on button "Out of stock" at bounding box center [468, 165] width 200 height 24
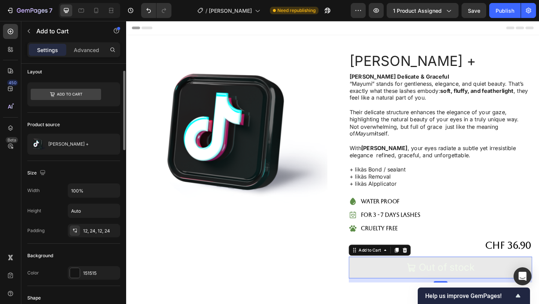
scroll to position [0, 0]
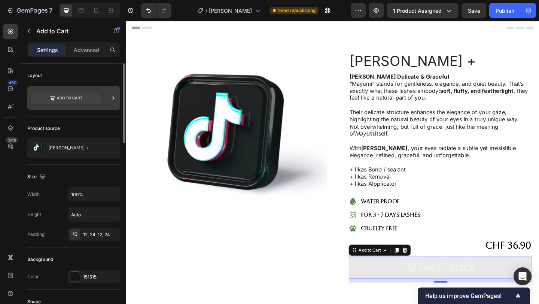
click at [81, 95] on icon at bounding box center [66, 97] width 70 height 11
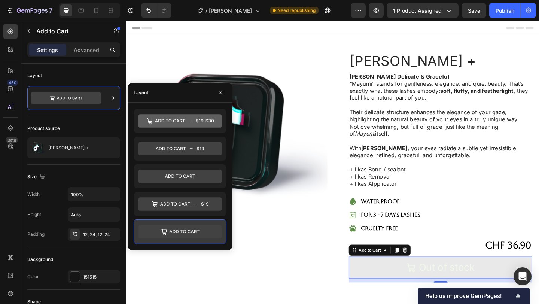
click at [211, 233] on icon at bounding box center [180, 231] width 83 height 13
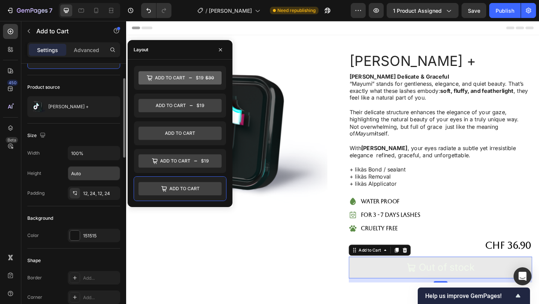
scroll to position [43, 0]
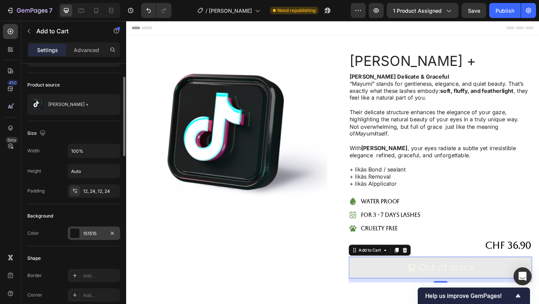
click at [97, 240] on div "151515" at bounding box center [94, 233] width 52 height 13
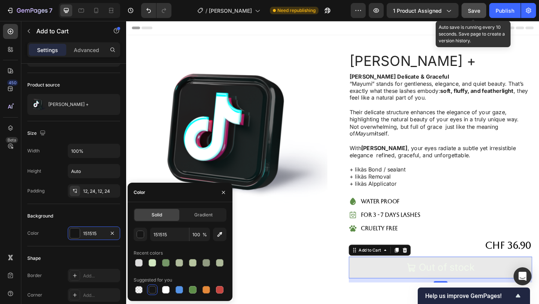
click at [478, 11] on span "Save" at bounding box center [474, 10] width 12 height 6
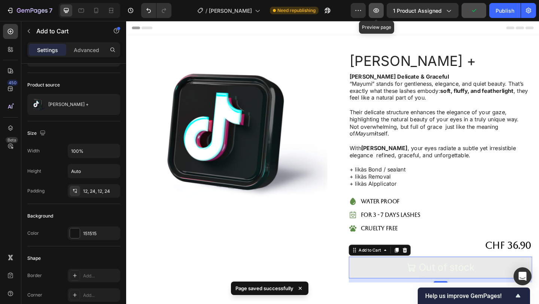
click at [380, 8] on icon "button" at bounding box center [376, 10] width 7 height 7
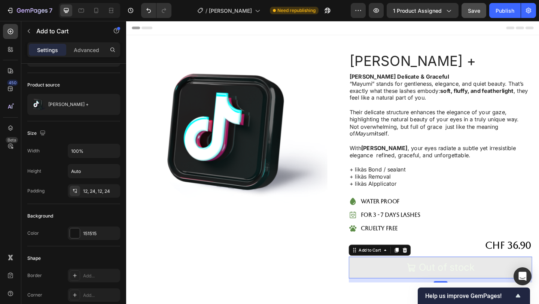
click at [478, 300] on button "Out of stock" at bounding box center [468, 289] width 200 height 24
click at [78, 233] on div at bounding box center [75, 233] width 10 height 10
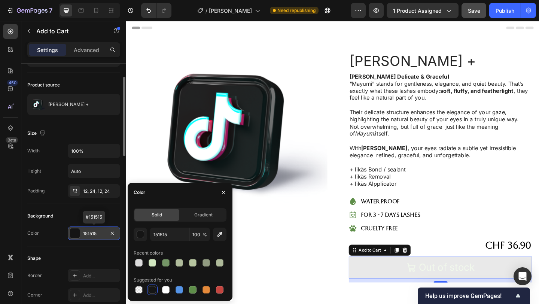
click at [82, 233] on div "151515" at bounding box center [94, 233] width 52 height 13
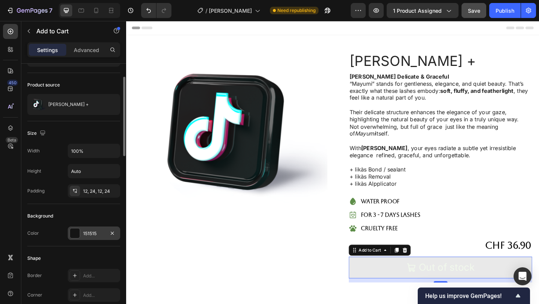
click at [93, 232] on div "151515" at bounding box center [94, 233] width 22 height 7
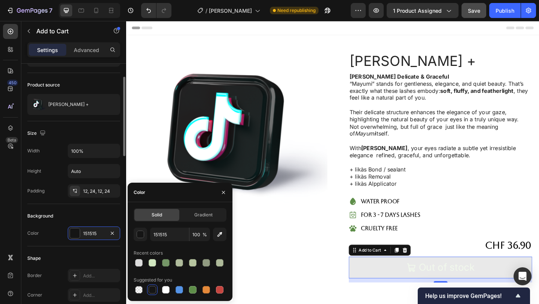
click at [89, 244] on div "Background Color 151515" at bounding box center [73, 225] width 93 height 42
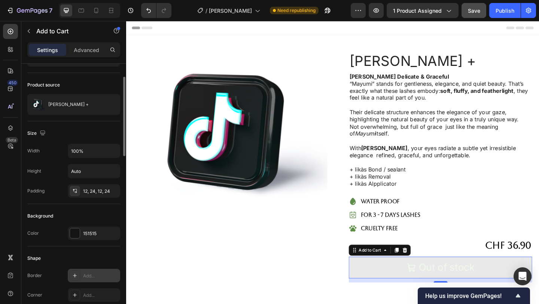
scroll to position [109, 0]
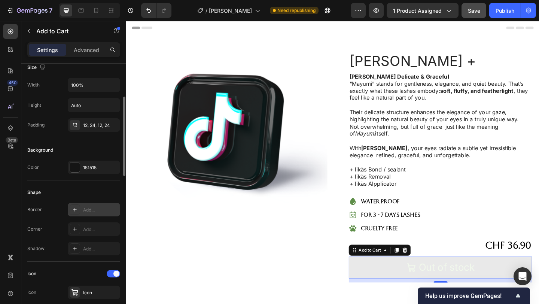
click at [86, 209] on div "Add..." at bounding box center [100, 210] width 35 height 7
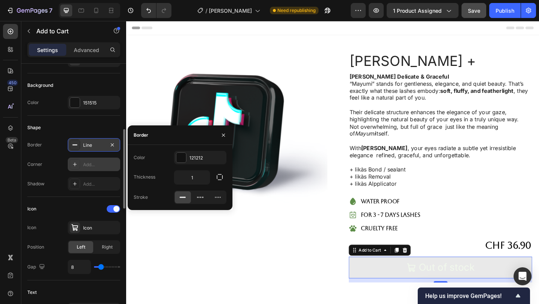
scroll to position [189, 0]
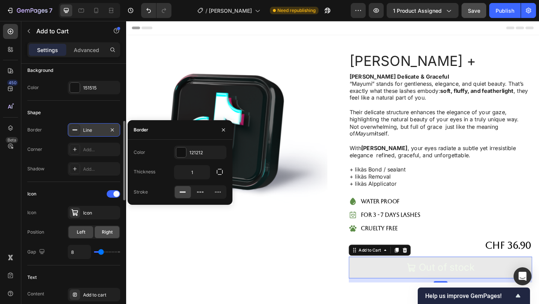
click at [102, 230] on span "Right" at bounding box center [107, 232] width 11 height 7
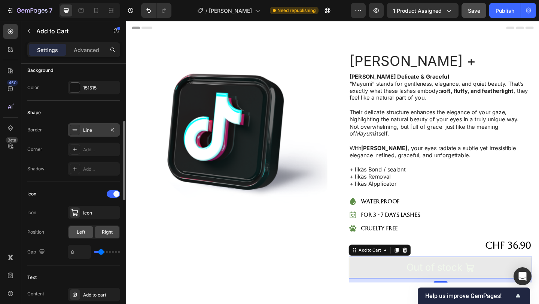
click at [81, 234] on span "Left" at bounding box center [81, 232] width 9 height 7
click at [116, 233] on div "Right" at bounding box center [107, 232] width 25 height 12
click at [81, 235] on span "Left" at bounding box center [81, 232] width 9 height 7
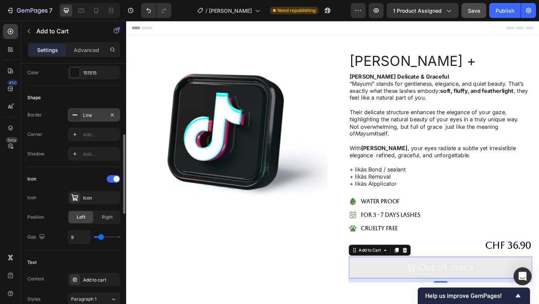
scroll to position [213, 0]
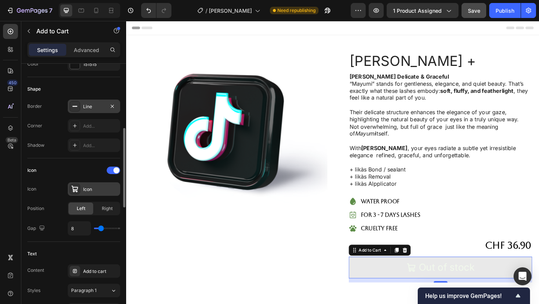
click at [100, 194] on div "Icon" at bounding box center [94, 188] width 52 height 13
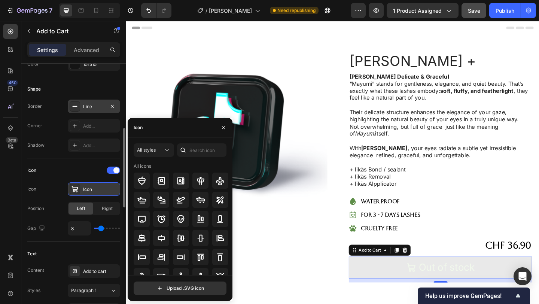
click at [100, 194] on div "Icon" at bounding box center [94, 188] width 52 height 13
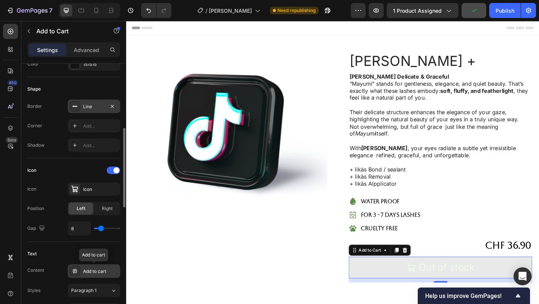
click at [98, 270] on div "Add to cart" at bounding box center [100, 271] width 35 height 7
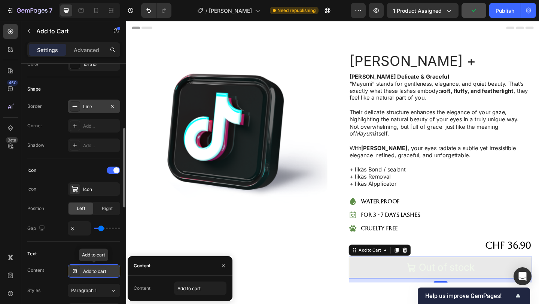
click at [98, 270] on div "Add to cart" at bounding box center [100, 271] width 35 height 7
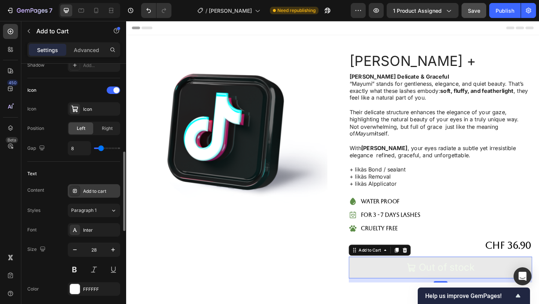
scroll to position [293, 0]
click at [100, 250] on input "28" at bounding box center [94, 249] width 25 height 13
click at [103, 230] on div "Inter" at bounding box center [100, 230] width 35 height 7
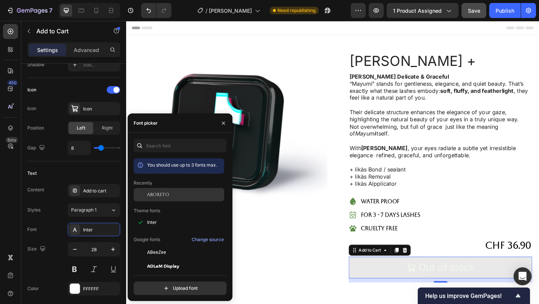
click at [163, 195] on span "Aboreto" at bounding box center [158, 194] width 22 height 7
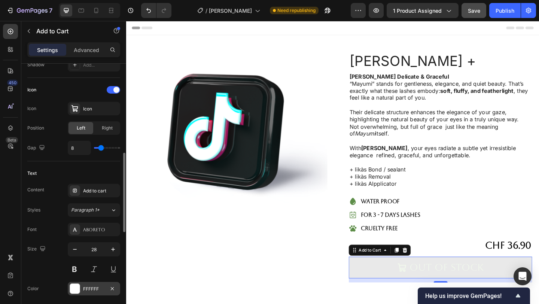
click at [86, 288] on div "FFFFFF" at bounding box center [94, 289] width 22 height 7
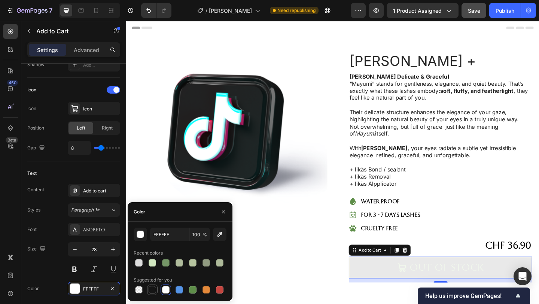
click at [149, 286] on div at bounding box center [152, 289] width 9 height 9
type input "151515"
click at [151, 288] on div at bounding box center [152, 289] width 7 height 7
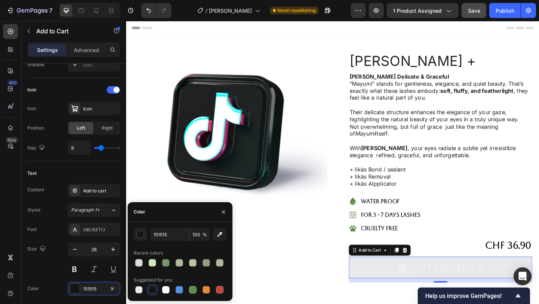
click at [151, 288] on div at bounding box center [152, 289] width 7 height 7
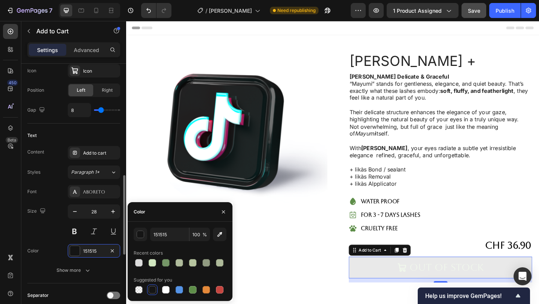
scroll to position [341, 0]
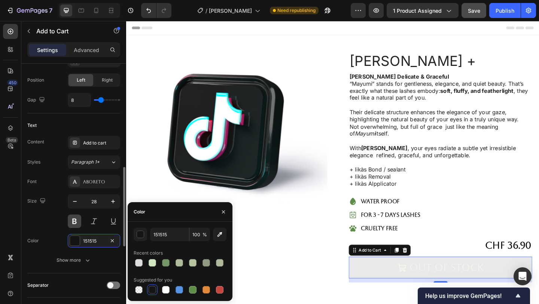
click at [79, 224] on button at bounding box center [74, 221] width 13 height 13
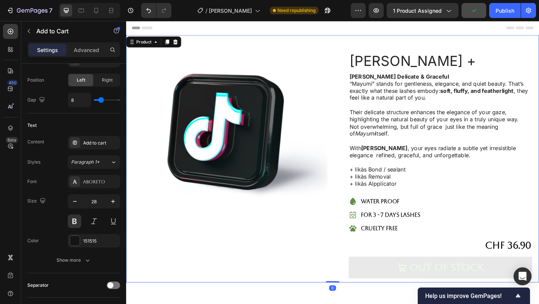
click at [304, 265] on div "Product Images Row" at bounding box center [240, 179] width 212 height 251
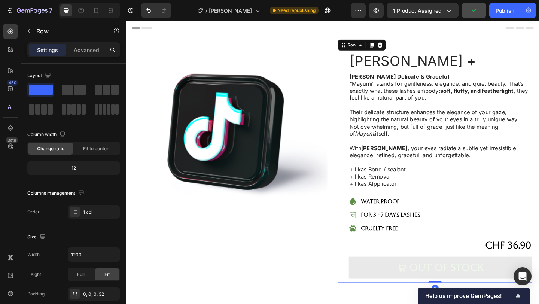
click at [429, 273] on div "Mayumi Lashes + Product Title Mayumi Lashes Delicate & Graceful “Mayumi” stands…" at bounding box center [468, 179] width 200 height 251
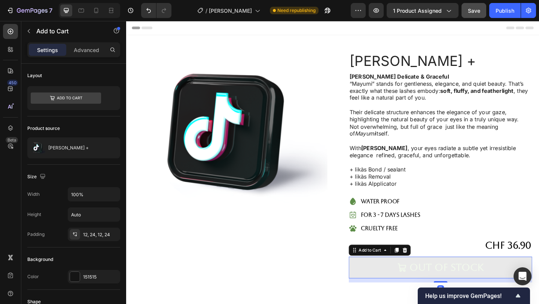
click at [429, 282] on button "Out of stock" at bounding box center [468, 289] width 200 height 24
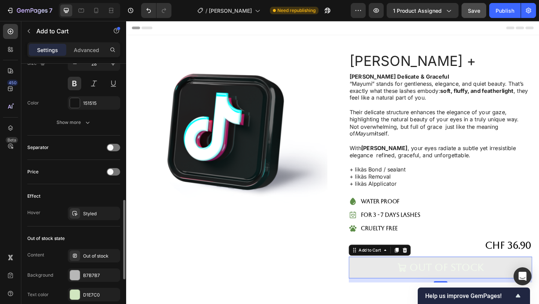
scroll to position [531, 0]
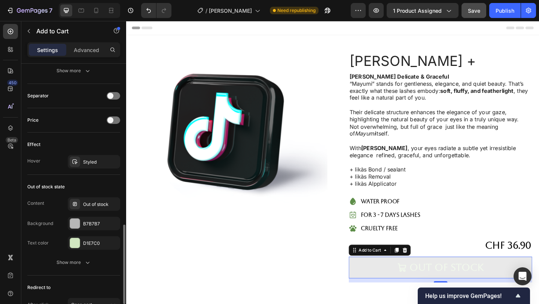
click at [113, 124] on div "Price" at bounding box center [73, 120] width 93 height 12
click at [85, 243] on div "D1E7C0" at bounding box center [94, 243] width 22 height 7
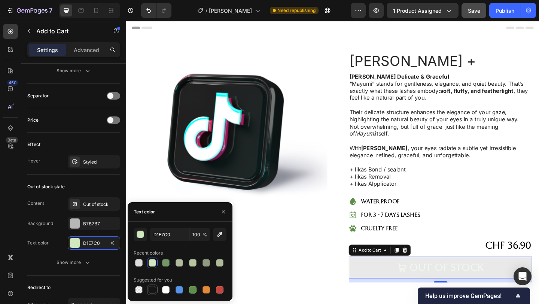
click at [151, 290] on div at bounding box center [152, 289] width 7 height 7
type input "151515"
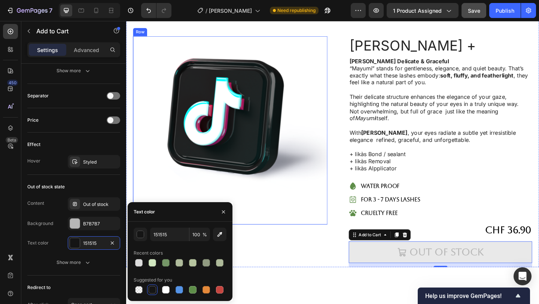
scroll to position [0, 0]
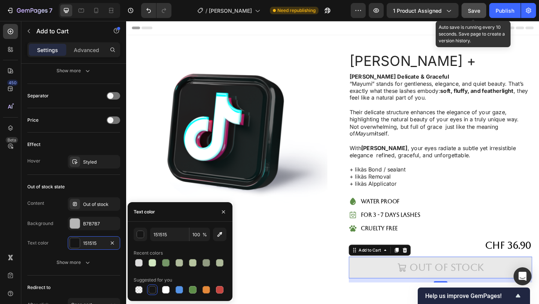
click at [476, 13] on span "Save" at bounding box center [474, 10] width 12 height 6
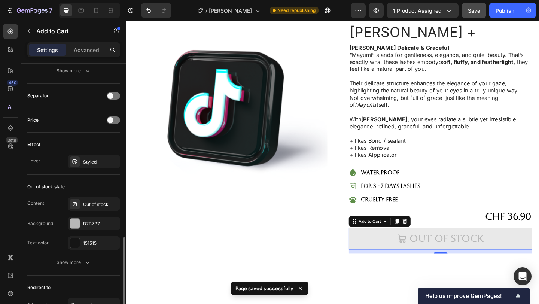
scroll to position [600, 0]
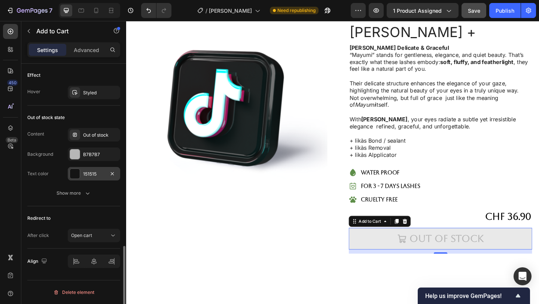
click at [71, 174] on div at bounding box center [75, 174] width 10 height 10
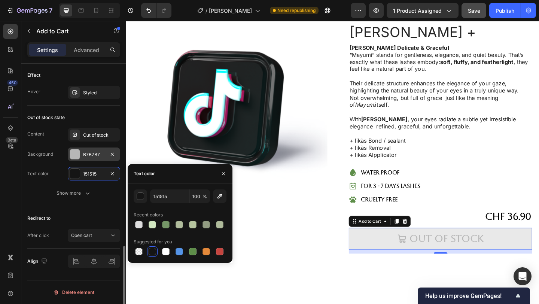
click at [89, 158] on div "B7B7B7" at bounding box center [94, 154] width 22 height 7
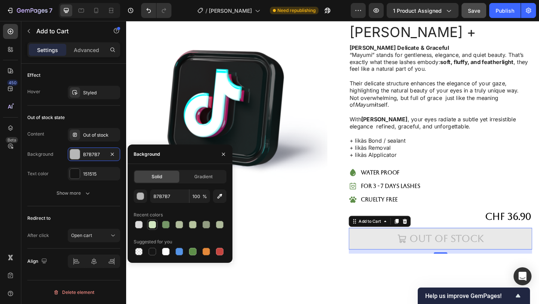
click at [152, 225] on div at bounding box center [152, 224] width 7 height 7
type input "D1E7C0"
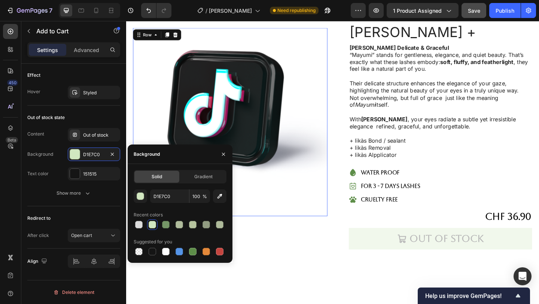
click at [258, 233] on div "Product Images" at bounding box center [240, 130] width 212 height 205
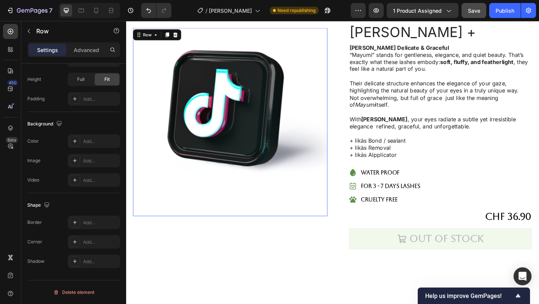
scroll to position [0, 0]
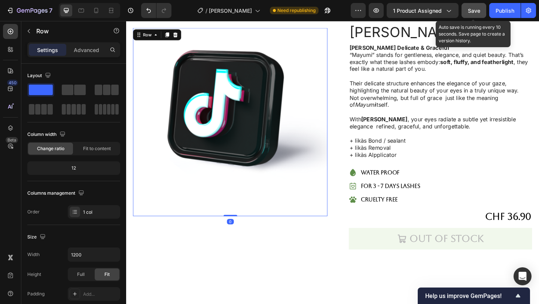
click at [475, 9] on span "Save" at bounding box center [474, 10] width 12 height 6
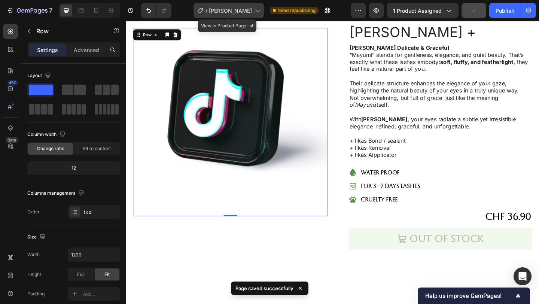
click at [243, 13] on span "[PERSON_NAME]" at bounding box center [230, 11] width 43 height 8
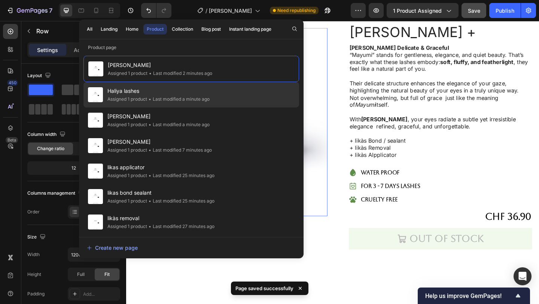
click at [170, 101] on div "• Last modified a minute ago" at bounding box center [178, 98] width 63 height 7
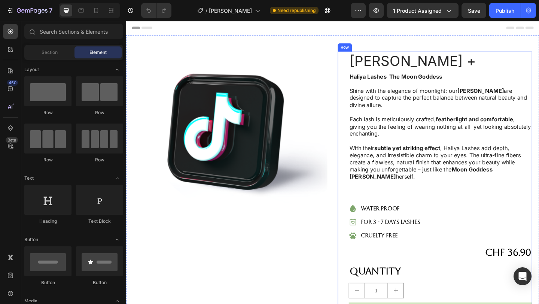
scroll to position [30, 0]
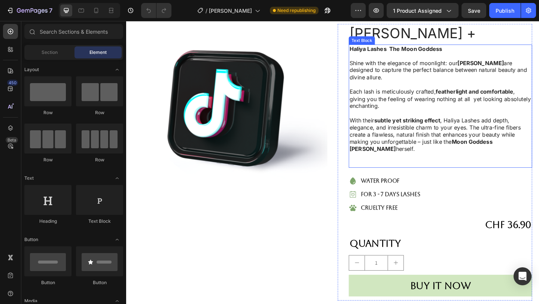
click at [417, 154] on p "With their subtle yet striking effect , Haliya Lashes add depth, elegance, and …" at bounding box center [468, 144] width 198 height 39
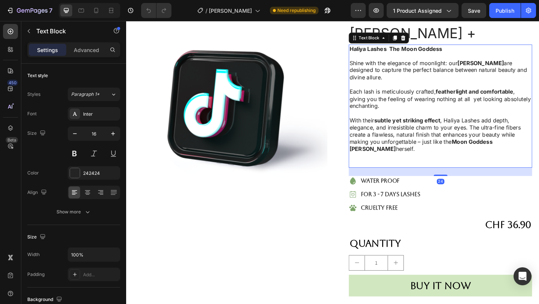
click at [413, 170] on p "Rich Text Editor. Editing area: main" at bounding box center [468, 168] width 198 height 8
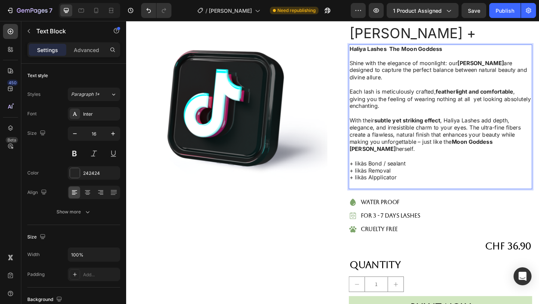
click at [492, 170] on p "Rich Text Editor. Editing area: main" at bounding box center [468, 168] width 198 height 8
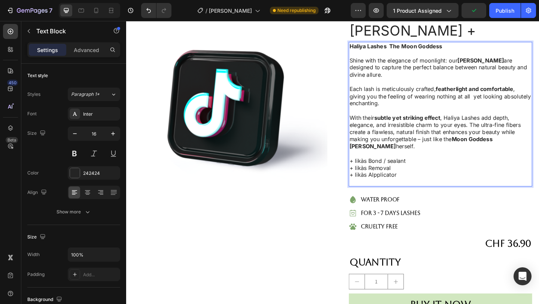
scroll to position [0, 0]
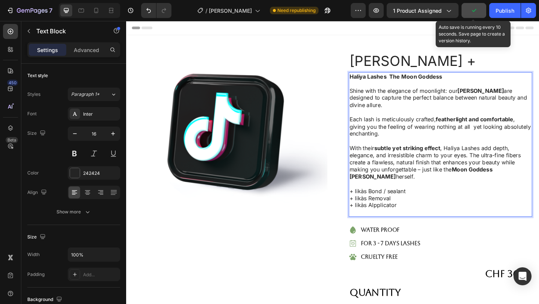
click at [477, 10] on icon "button" at bounding box center [473, 10] width 7 height 7
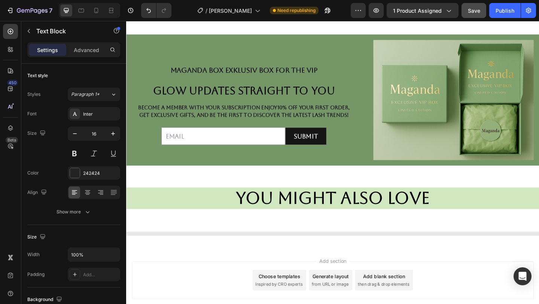
scroll to position [447, 0]
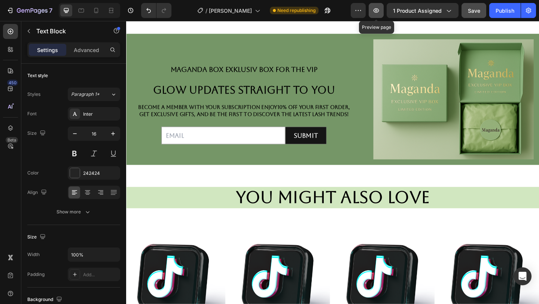
click at [380, 15] on button "button" at bounding box center [376, 10] width 15 height 15
click at [496, 12] on button "Publish" at bounding box center [504, 10] width 31 height 15
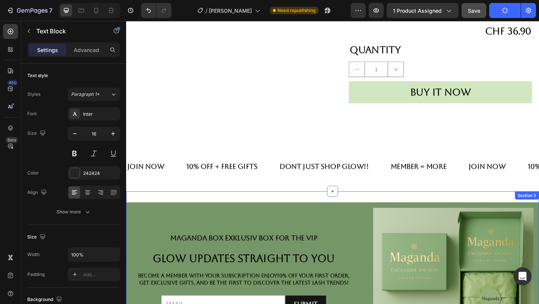
scroll to position [265, 0]
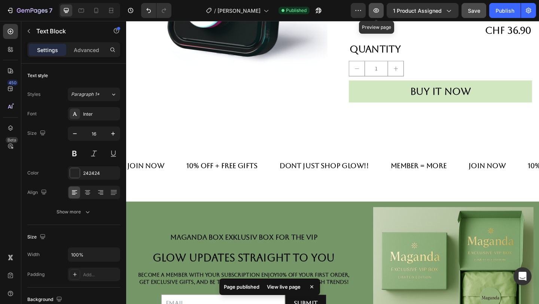
click at [377, 12] on icon "button" at bounding box center [376, 10] width 7 height 7
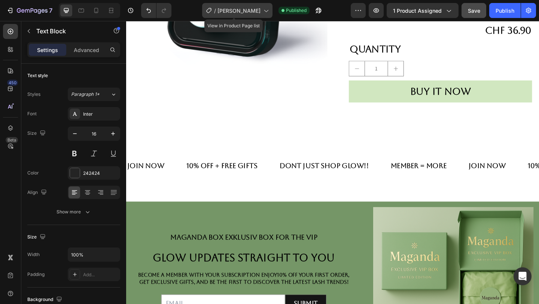
click at [253, 12] on span "[PERSON_NAME]" at bounding box center [239, 11] width 43 height 8
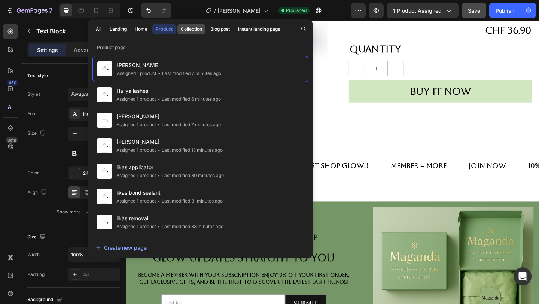
click at [197, 31] on div "Collection" at bounding box center [191, 29] width 21 height 7
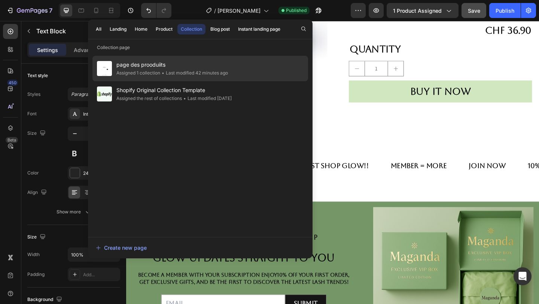
click at [191, 62] on span "page des prooduiits" at bounding box center [172, 64] width 112 height 9
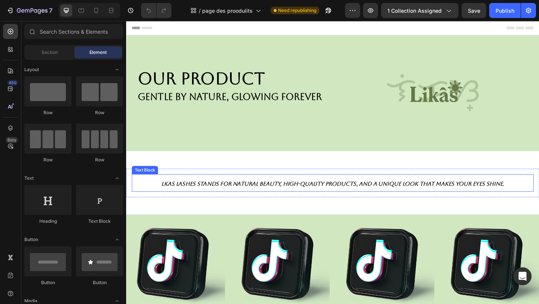
click at [174, 200] on span "lkas Lashes stands for natural beauty, high-quality products, and a unique look…" at bounding box center [350, 197] width 373 height 7
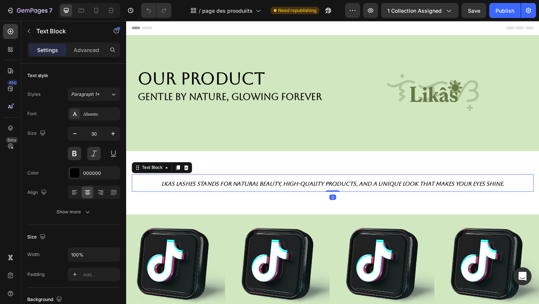
click at [173, 198] on span "lkas Lashes stands for natural beauty, high-quality products, and a unique look…" at bounding box center [350, 197] width 373 height 7
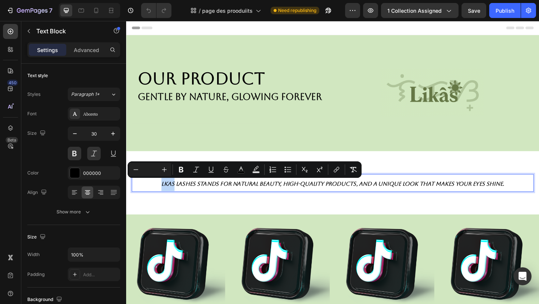
click at [177, 199] on span "lkas Lashes stands for natural beauty, high-quality products, and a unique look…" at bounding box center [350, 197] width 373 height 7
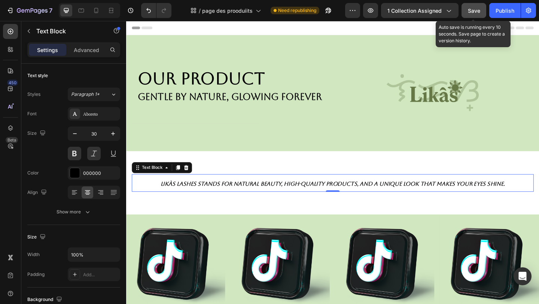
click at [480, 16] on button "Save" at bounding box center [474, 10] width 25 height 15
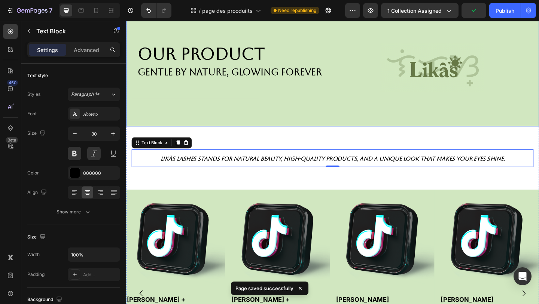
scroll to position [30, 0]
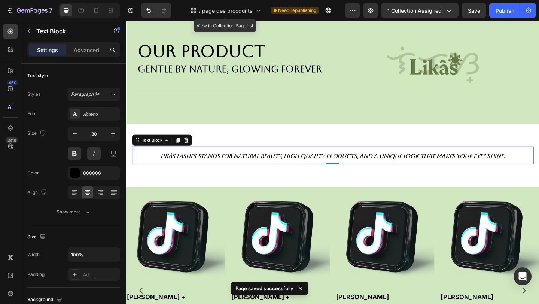
click at [249, 18] on div "/ page des prooduiits" at bounding box center [226, 10] width 78 height 18
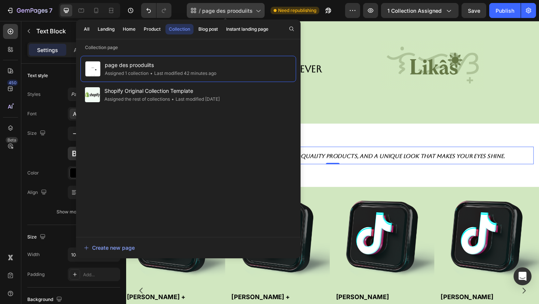
click at [238, 12] on span "page des prooduiits" at bounding box center [227, 11] width 51 height 8
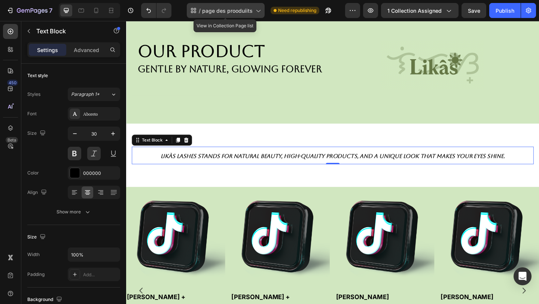
click at [209, 12] on span "page des prooduiits" at bounding box center [227, 11] width 51 height 8
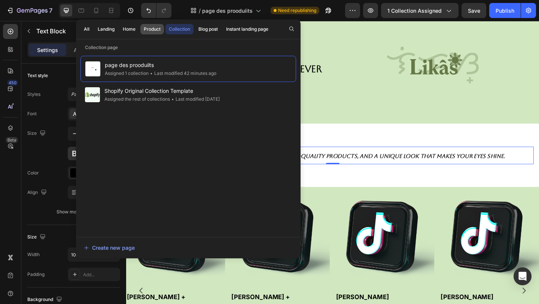
click at [152, 27] on div "Product" at bounding box center [152, 29] width 17 height 7
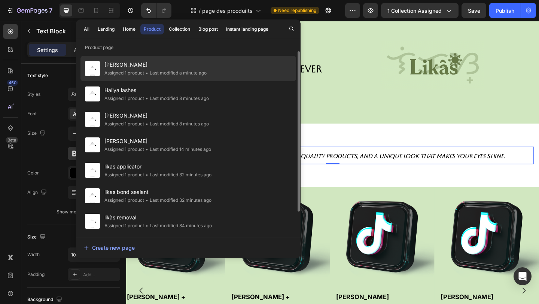
click at [150, 65] on span "[PERSON_NAME]" at bounding box center [155, 64] width 102 height 9
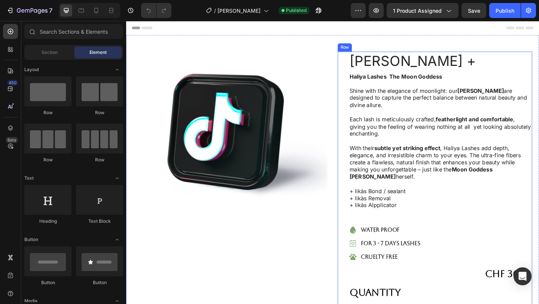
click at [413, 242] on div "[PERSON_NAME] + Product Title [PERSON_NAME] The Moon Goddess Shine with the ele…" at bounding box center [468, 216] width 200 height 325
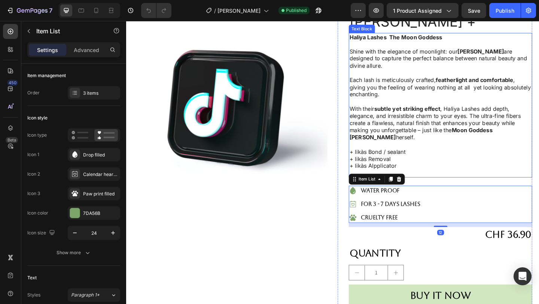
scroll to position [52, 0]
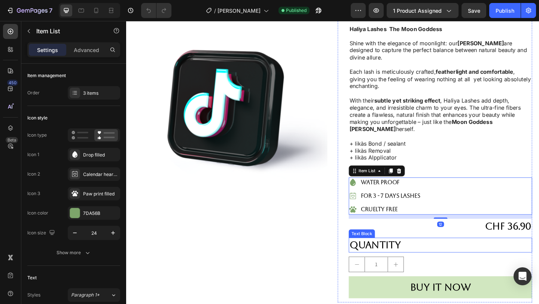
click at [417, 263] on div "Quantity" at bounding box center [468, 265] width 200 height 16
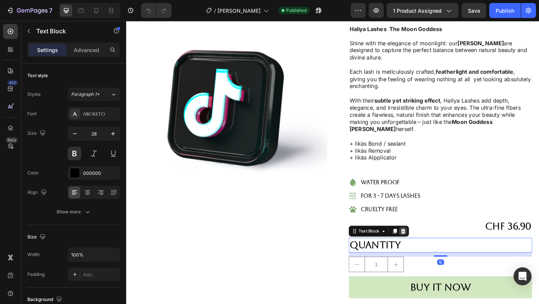
click at [428, 247] on icon at bounding box center [428, 250] width 6 height 6
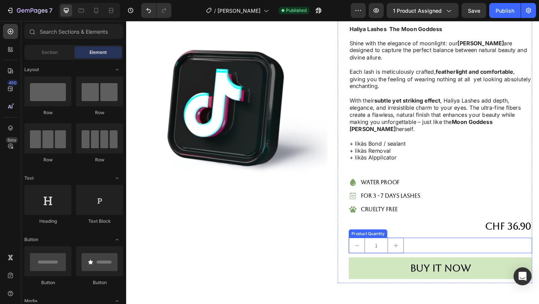
click at [423, 261] on button "increment" at bounding box center [419, 265] width 17 height 16
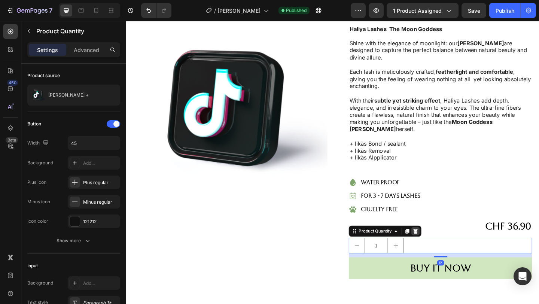
click at [443, 253] on icon at bounding box center [441, 250] width 6 height 6
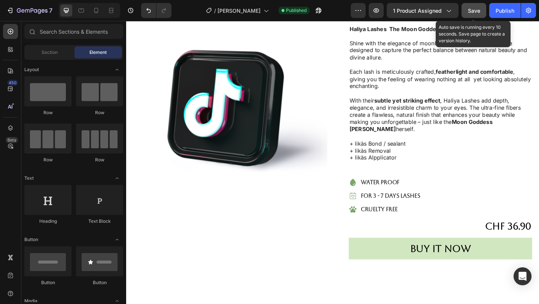
click at [482, 15] on button "Save" at bounding box center [474, 10] width 25 height 15
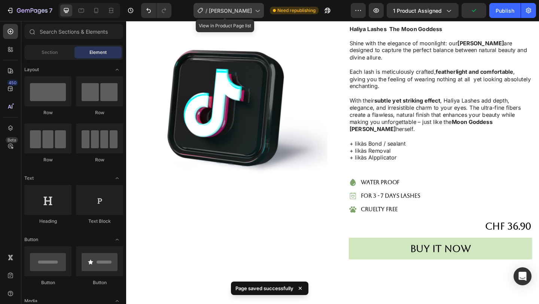
click at [238, 14] on span "[PERSON_NAME]" at bounding box center [230, 11] width 43 height 8
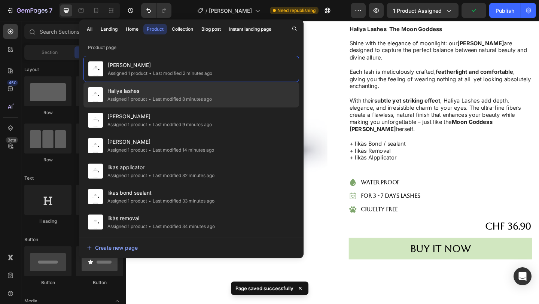
click at [167, 100] on div "• Last modified 8 minutes ago" at bounding box center [179, 98] width 65 height 7
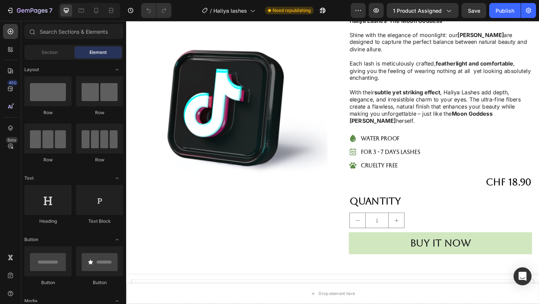
scroll to position [63, 0]
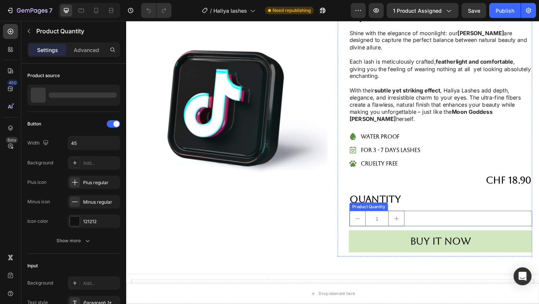
click at [446, 229] on div "1" at bounding box center [468, 235] width 199 height 17
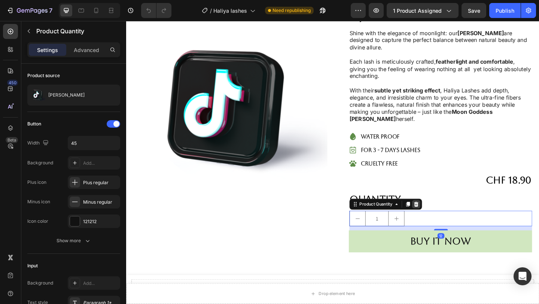
click at [439, 220] on icon at bounding box center [442, 220] width 6 height 6
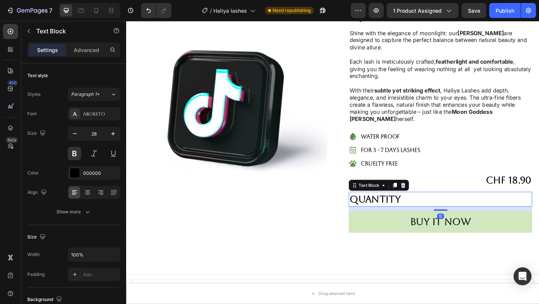
click at [435, 211] on div "Quantity" at bounding box center [468, 215] width 200 height 16
click at [428, 200] on icon at bounding box center [428, 200] width 6 height 6
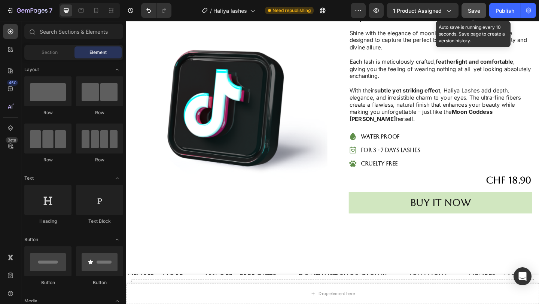
click at [476, 16] on button "Save" at bounding box center [474, 10] width 25 height 15
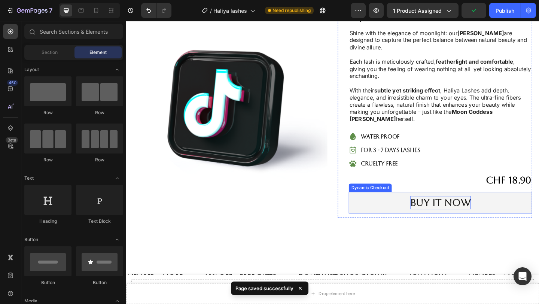
click at [481, 221] on div "Buy it now" at bounding box center [468, 218] width 66 height 15
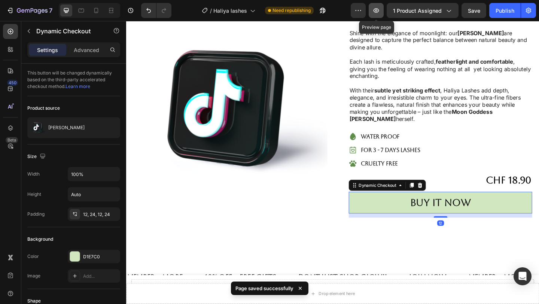
click at [381, 11] on button "button" at bounding box center [376, 10] width 15 height 15
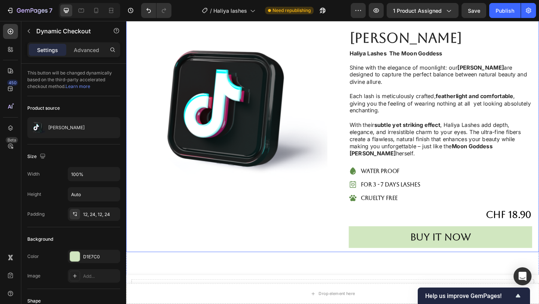
scroll to position [24, 0]
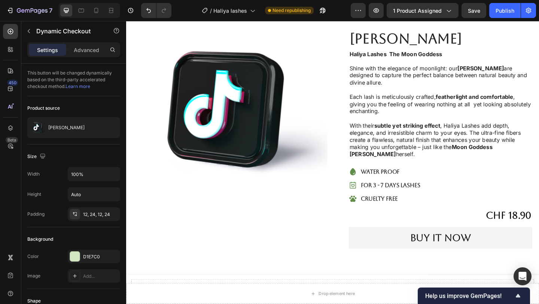
click at [395, 268] on button "Buy it now" at bounding box center [468, 257] width 200 height 24
click at [397, 261] on button "Buy it now" at bounding box center [468, 257] width 200 height 24
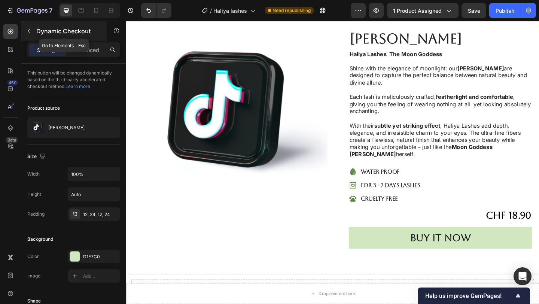
click at [35, 31] on div "Dynamic Checkout" at bounding box center [63, 30] width 85 height 19
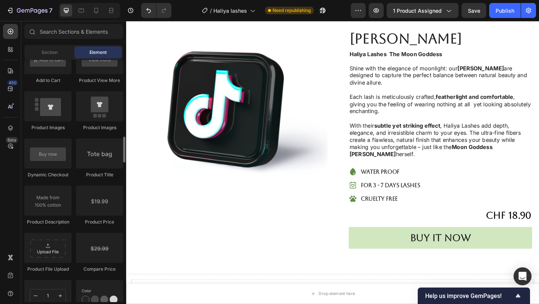
scroll to position [1012, 0]
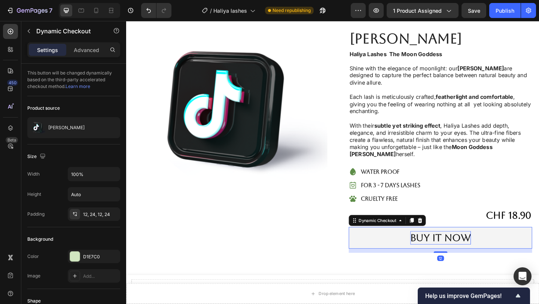
click at [480, 261] on div "Buy it now" at bounding box center [468, 257] width 66 height 15
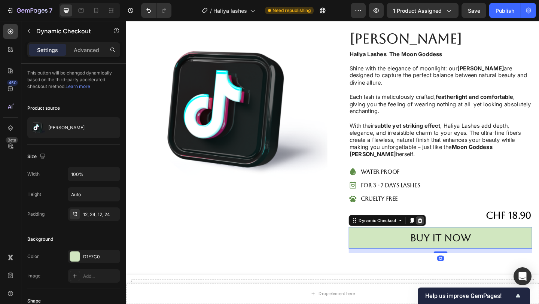
click at [446, 239] on icon at bounding box center [446, 238] width 6 height 6
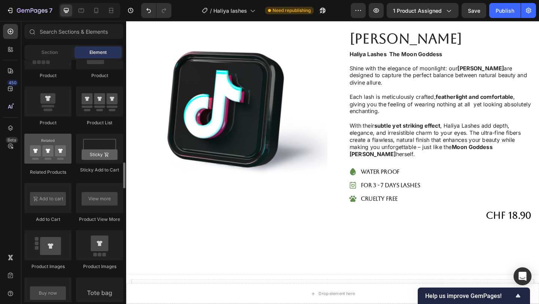
scroll to position [988, 0]
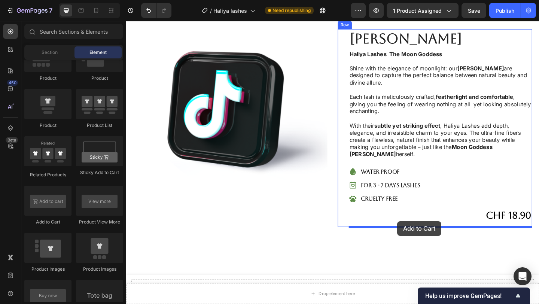
drag, startPoint x: 176, startPoint y: 218, endPoint x: 420, endPoint y: 239, distance: 245.0
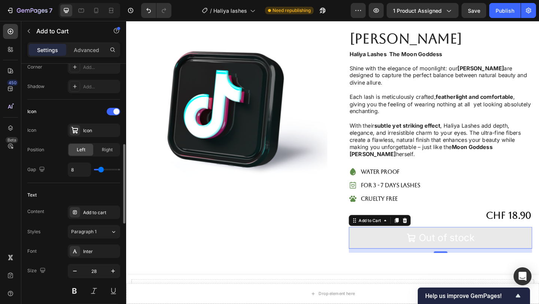
scroll to position [273, 0]
click at [91, 256] on div "Inter" at bounding box center [94, 249] width 52 height 13
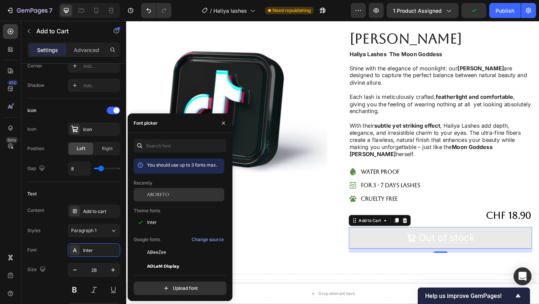
click at [171, 199] on div "Aboreto" at bounding box center [179, 194] width 91 height 13
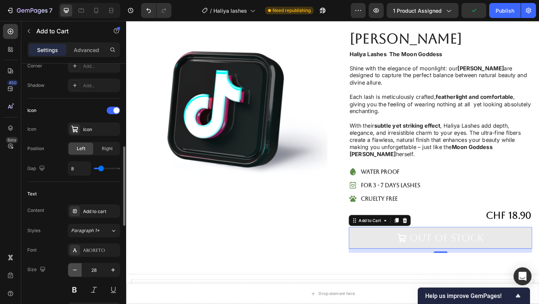
click at [79, 273] on button "button" at bounding box center [74, 269] width 13 height 13
click at [115, 276] on button "button" at bounding box center [112, 269] width 13 height 13
type input "28"
click at [72, 292] on button at bounding box center [74, 289] width 13 height 13
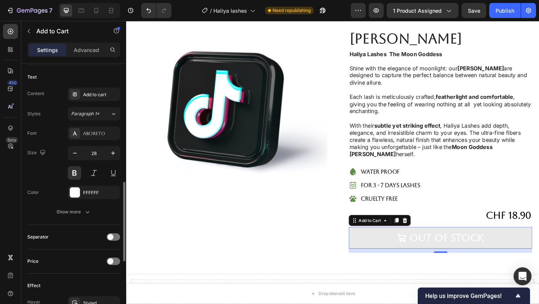
scroll to position [395, 0]
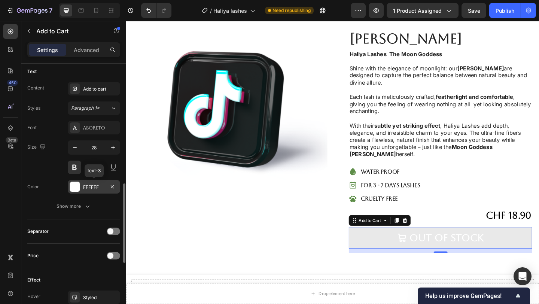
click at [97, 184] on div "FFFFFF" at bounding box center [94, 187] width 22 height 7
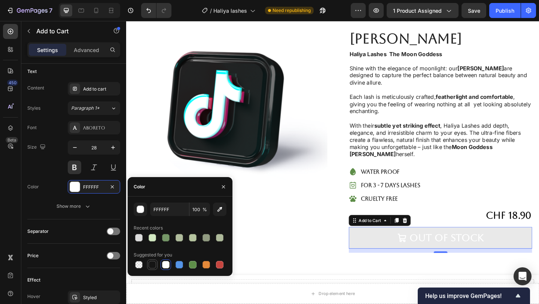
click at [155, 268] on div at bounding box center [152, 264] width 9 height 9
type input "151515"
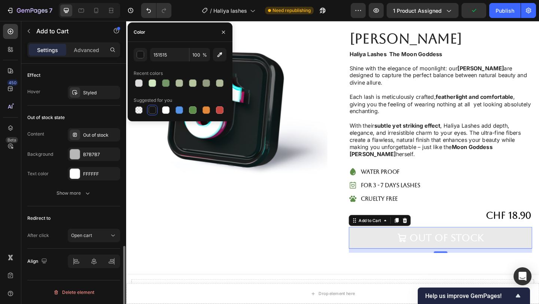
scroll to position [599, 0]
click at [89, 173] on div "FFFFFF" at bounding box center [94, 174] width 22 height 7
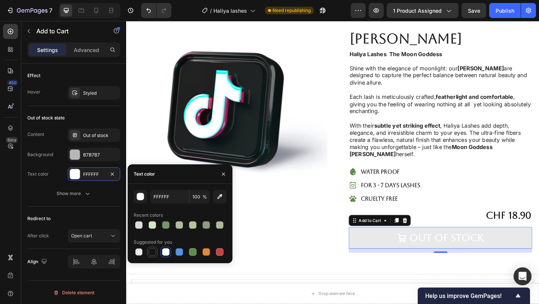
click at [154, 255] on div at bounding box center [152, 251] width 7 height 7
type input "151515"
click at [154, 254] on div at bounding box center [152, 251] width 7 height 7
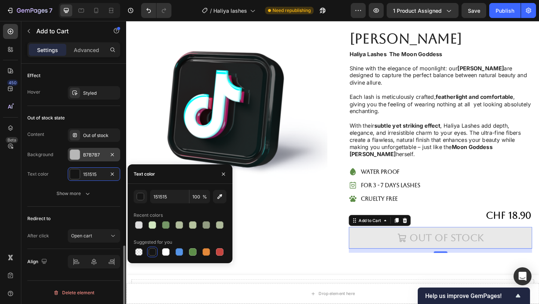
click at [98, 158] on div "B7B7B7" at bounding box center [94, 155] width 22 height 7
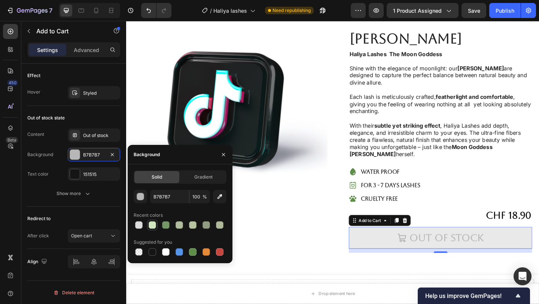
click at [152, 229] on div at bounding box center [152, 225] width 9 height 9
type input "D1E7C0"
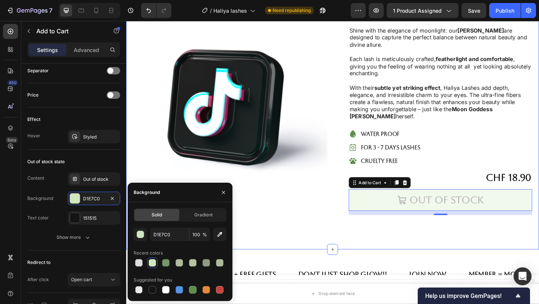
scroll to position [91, 0]
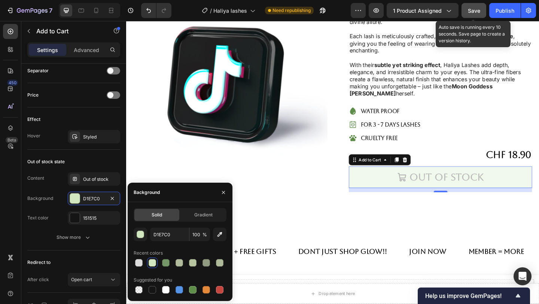
click at [478, 7] on div "Save" at bounding box center [474, 11] width 12 height 8
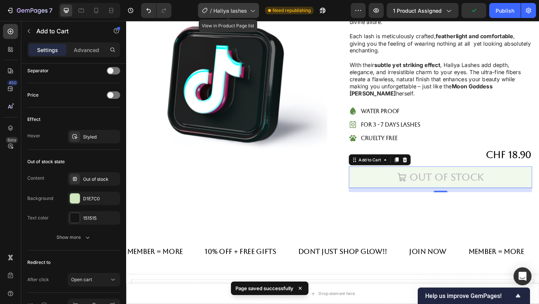
click at [218, 3] on div "/ Haliya lashes" at bounding box center [228, 10] width 61 height 15
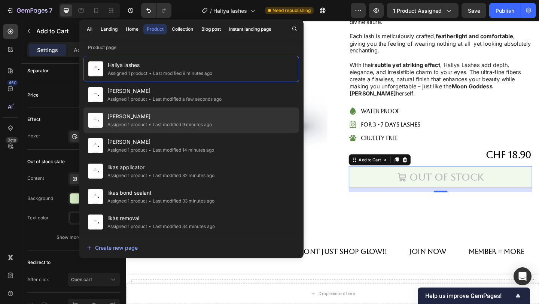
click at [160, 124] on div "• Last modified 9 minutes ago" at bounding box center [179, 124] width 65 height 7
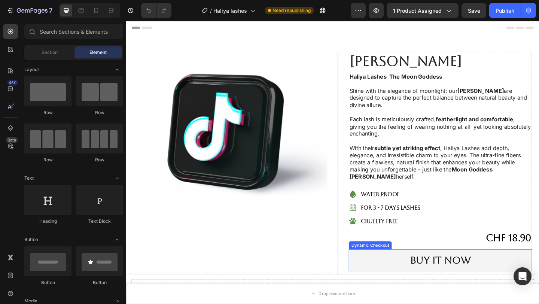
click at [413, 282] on button "Buy it now" at bounding box center [468, 282] width 200 height 24
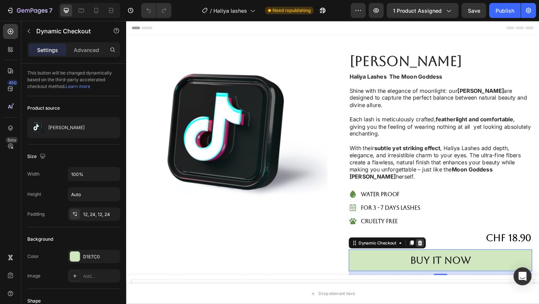
click at [448, 262] on icon at bounding box center [446, 262] width 6 height 6
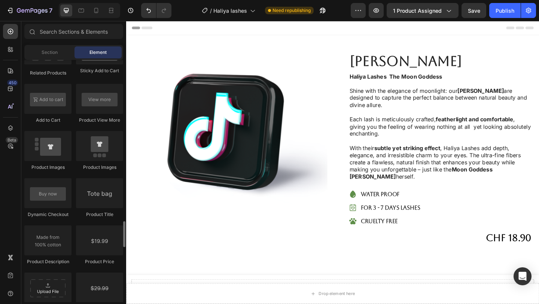
scroll to position [1084, 0]
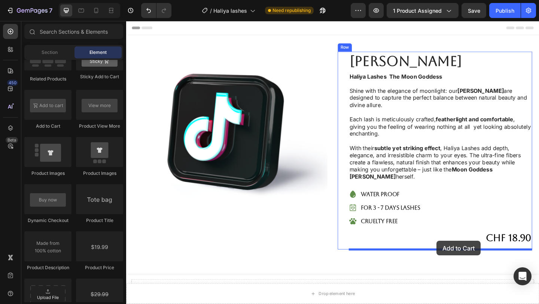
drag, startPoint x: 176, startPoint y: 121, endPoint x: 464, endPoint y: 260, distance: 319.7
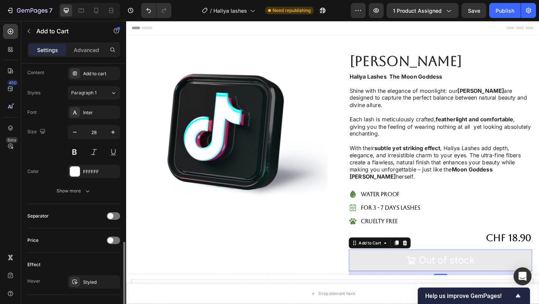
scroll to position [452, 0]
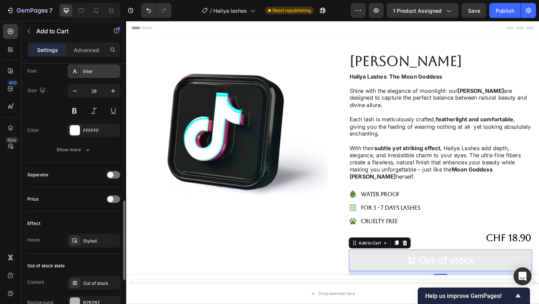
click at [92, 74] on div "Inter" at bounding box center [100, 71] width 35 height 7
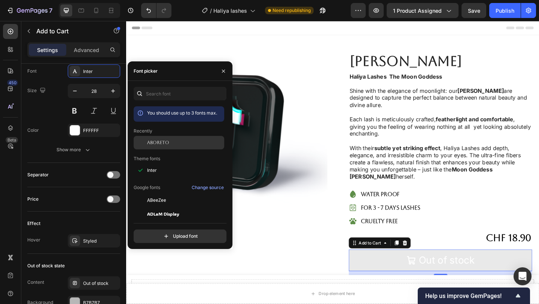
click at [155, 142] on span "Aboreto" at bounding box center [158, 142] width 22 height 7
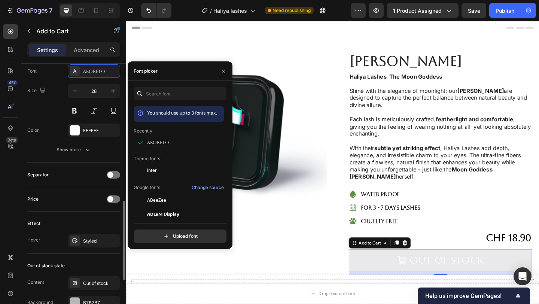
click at [76, 121] on div "Font Aboreto Size 28 Color FFFFFF Show more" at bounding box center [73, 110] width 93 height 92
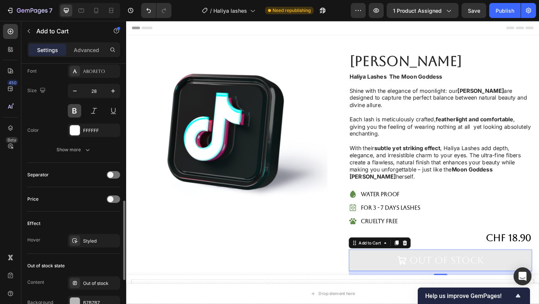
click at [75, 112] on button at bounding box center [74, 110] width 13 height 13
click at [88, 139] on div "Font Aboreto Size 28 Color FFFFFF Show more" at bounding box center [73, 110] width 93 height 92
click at [88, 136] on div "FFFFFF" at bounding box center [94, 130] width 52 height 13
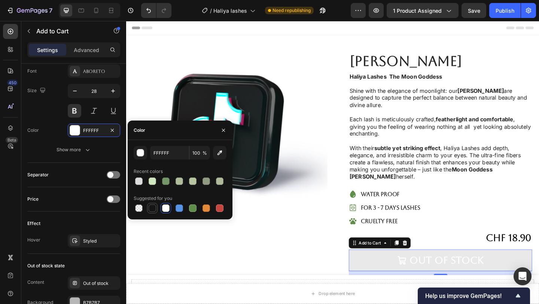
click at [152, 210] on div at bounding box center [152, 207] width 7 height 7
type input "151515"
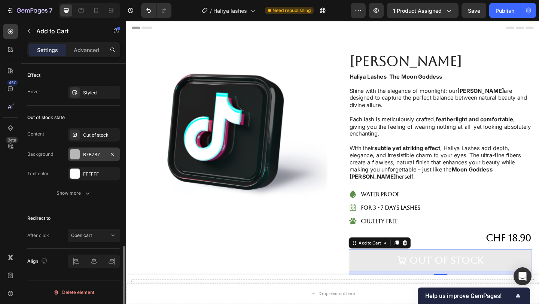
click at [96, 154] on div "B7B7B7" at bounding box center [94, 154] width 22 height 7
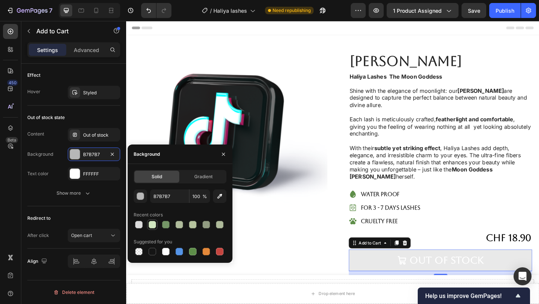
click at [152, 225] on div at bounding box center [152, 224] width 7 height 7
type input "D1E7C0"
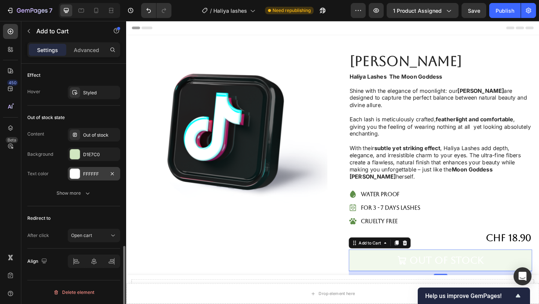
click at [106, 171] on div "FFFFFF" at bounding box center [94, 173] width 52 height 13
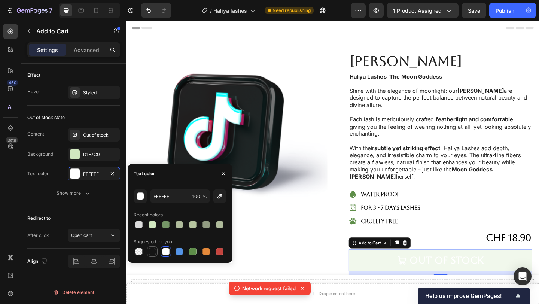
click at [153, 250] on div at bounding box center [152, 251] width 7 height 7
type input "151515"
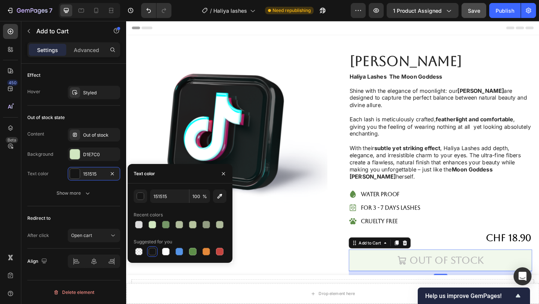
click at [467, 16] on button "Save" at bounding box center [474, 10] width 25 height 15
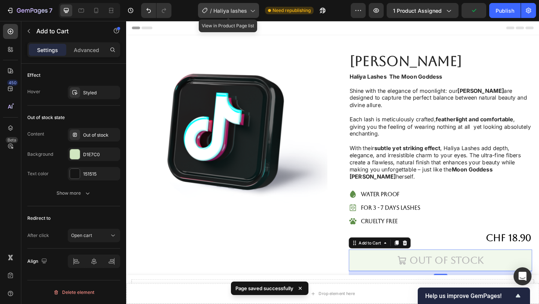
click at [218, 11] on span "Haliya lashes" at bounding box center [230, 11] width 34 height 8
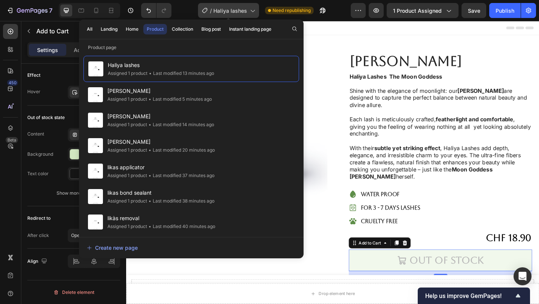
click at [236, 18] on div "/ Haliya lashes" at bounding box center [228, 10] width 61 height 15
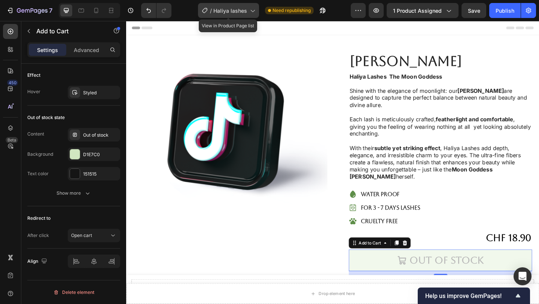
drag, startPoint x: 227, startPoint y: 1, endPoint x: 226, endPoint y: 6, distance: 4.9
click at [227, 1] on div "/ Haliya lashes" at bounding box center [228, 10] width 61 height 18
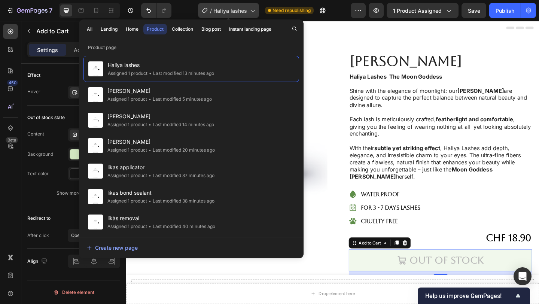
click at [226, 9] on span "Haliya lashes" at bounding box center [230, 11] width 34 height 8
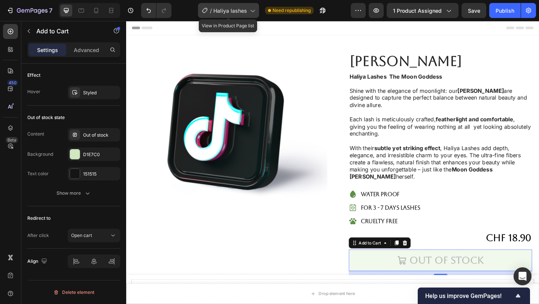
click at [233, 11] on span "Haliya lashes" at bounding box center [230, 11] width 34 height 8
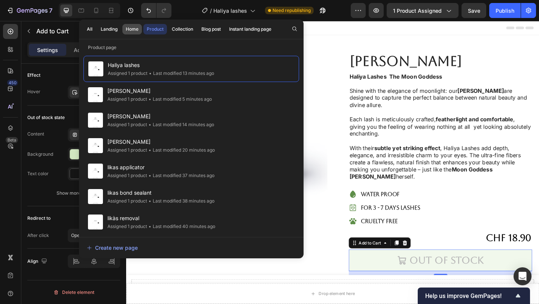
click at [130, 34] on button "Home" at bounding box center [131, 29] width 19 height 10
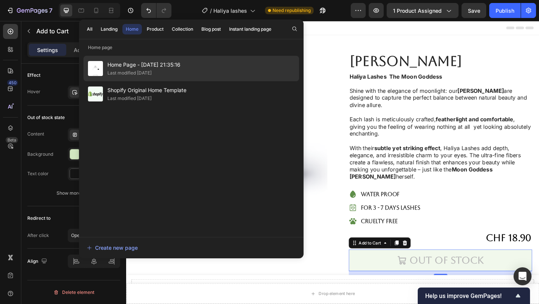
click at [142, 74] on div "Last modified [DATE]" at bounding box center [129, 72] width 44 height 7
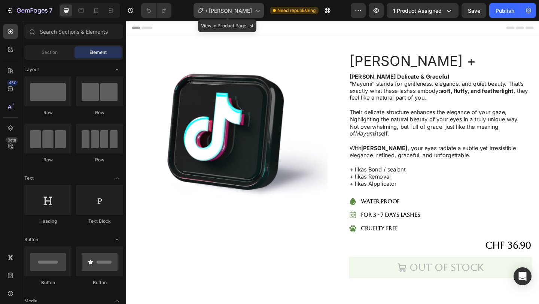
click at [248, 14] on span "[PERSON_NAME]" at bounding box center [230, 11] width 43 height 8
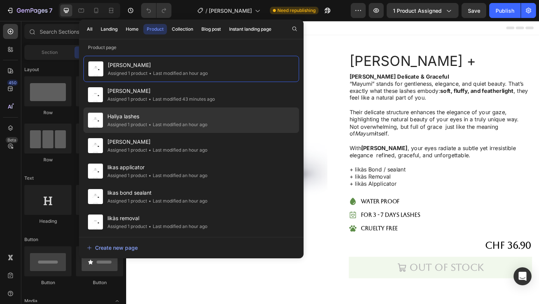
click at [167, 130] on div "Haliya lashes Assigned 1 product • Last modified an hour ago" at bounding box center [191, 119] width 216 height 25
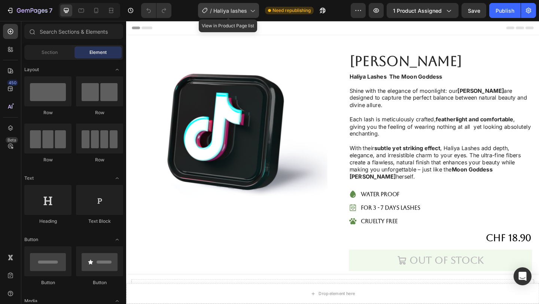
click at [219, 9] on span "Haliya lashes" at bounding box center [230, 11] width 34 height 8
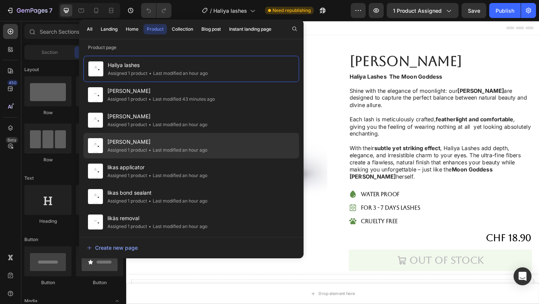
click at [149, 153] on div "• Last modified an hour ago" at bounding box center [177, 149] width 60 height 7
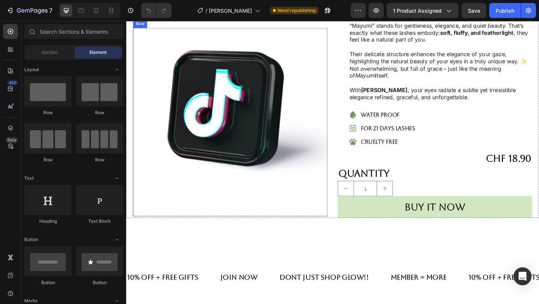
scroll to position [81, 0]
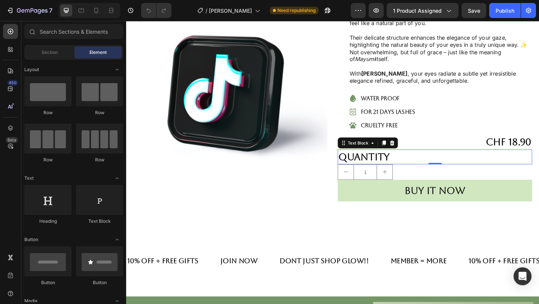
click at [419, 174] on div "Quantity" at bounding box center [462, 169] width 212 height 16
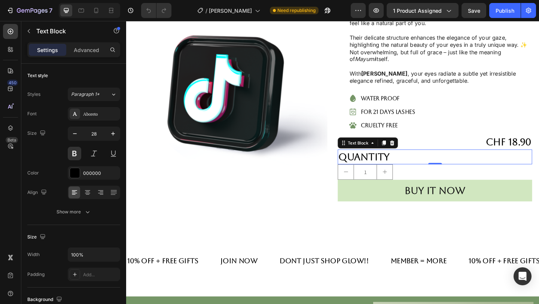
click at [423, 176] on div "Quantity" at bounding box center [462, 169] width 212 height 16
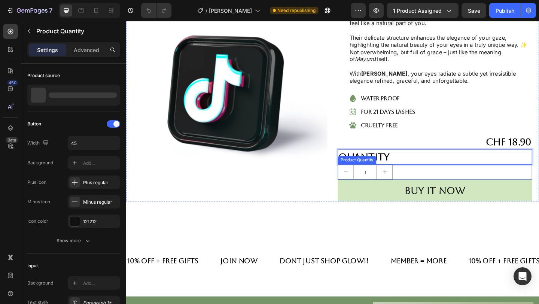
click at [431, 187] on div "1" at bounding box center [462, 185] width 212 height 17
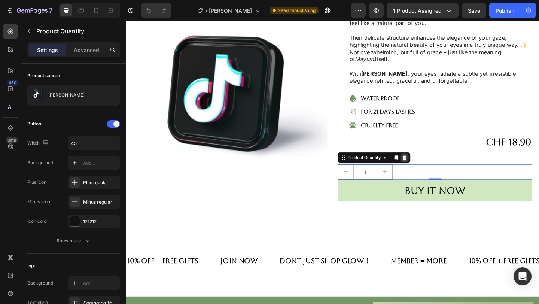
click at [433, 171] on div at bounding box center [429, 169] width 9 height 9
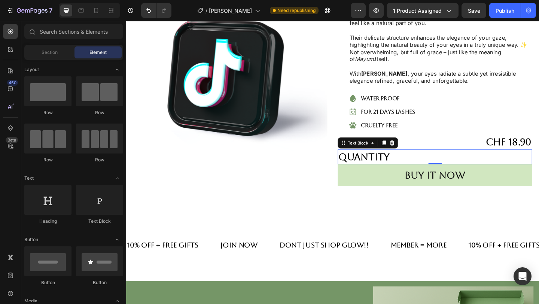
click at [426, 169] on p "Quantity" at bounding box center [462, 168] width 210 height 15
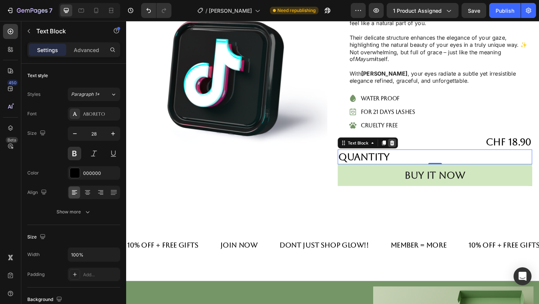
click at [417, 155] on icon at bounding box center [415, 153] width 5 height 5
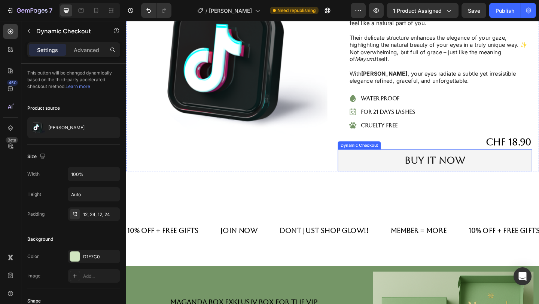
click at [418, 170] on button "Buy it now" at bounding box center [462, 173] width 212 height 24
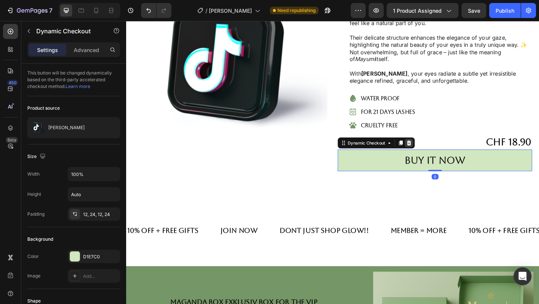
click at [437, 156] on div at bounding box center [433, 153] width 9 height 9
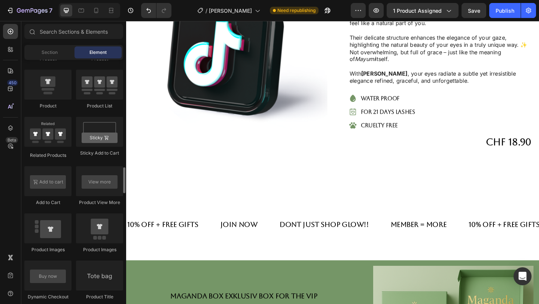
scroll to position [1006, 0]
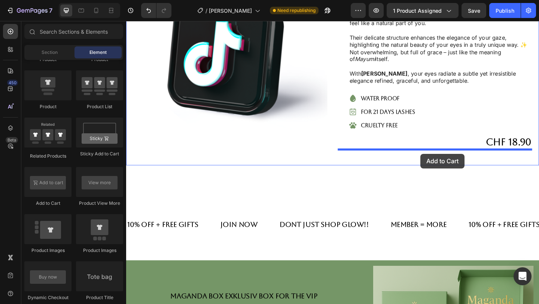
drag, startPoint x: 168, startPoint y: 197, endPoint x: 446, endPoint y: 164, distance: 279.8
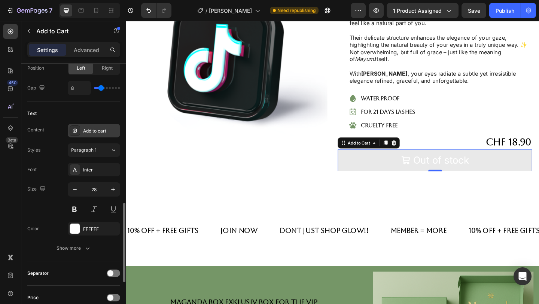
scroll to position [378, 0]
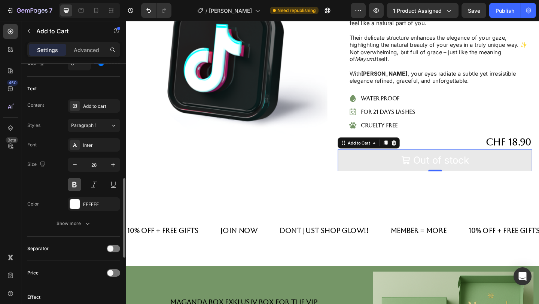
click at [76, 186] on button at bounding box center [74, 184] width 13 height 13
click at [99, 149] on div "Inter" at bounding box center [94, 144] width 52 height 13
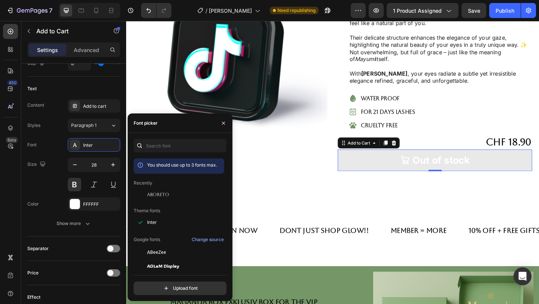
click at [163, 198] on div "Aboreto" at bounding box center [179, 194] width 91 height 13
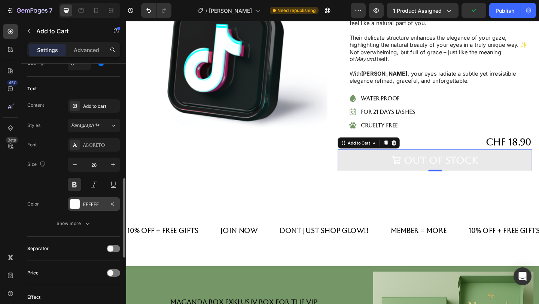
click at [88, 205] on div "FFFFFF" at bounding box center [94, 204] width 22 height 7
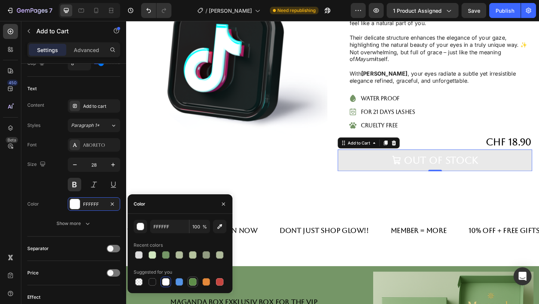
click at [194, 284] on div at bounding box center [192, 281] width 7 height 7
click at [152, 283] on div at bounding box center [152, 281] width 7 height 7
type input "151515"
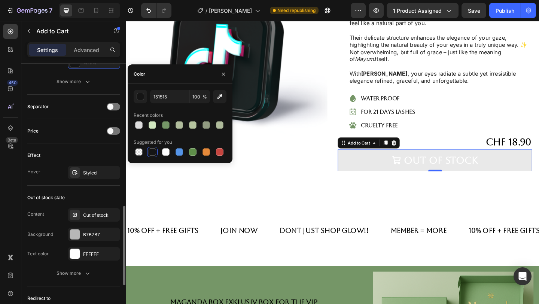
scroll to position [520, 0]
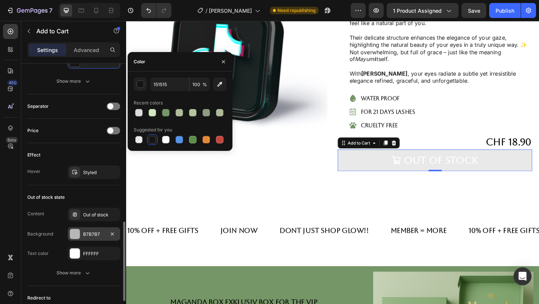
click at [93, 238] on div "B7B7B7" at bounding box center [94, 233] width 52 height 13
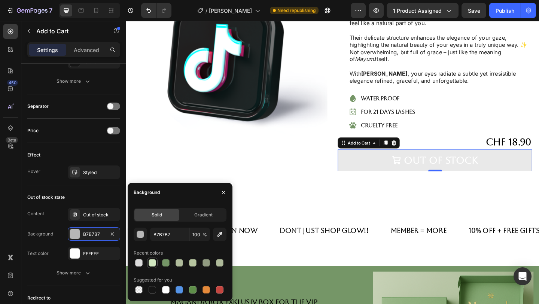
click at [155, 261] on div at bounding box center [152, 262] width 7 height 7
type input "D1E7C0"
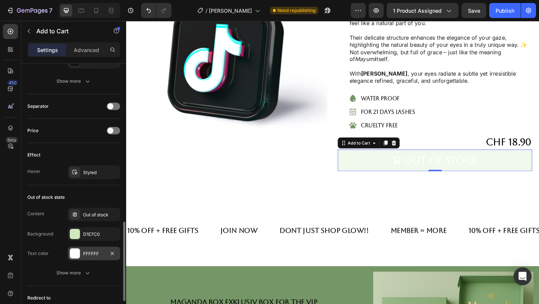
click at [101, 258] on div "FFFFFF" at bounding box center [94, 253] width 52 height 13
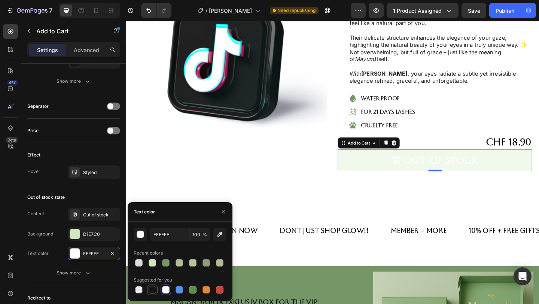
click at [152, 292] on div at bounding box center [152, 289] width 7 height 7
type input "151515"
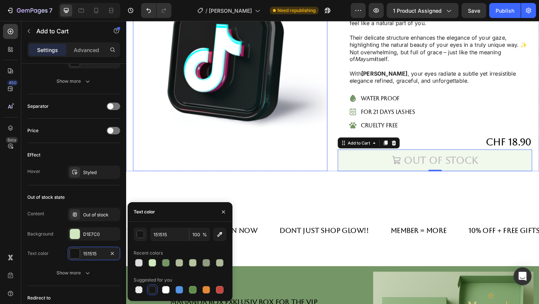
click at [243, 179] on div "Product Images" at bounding box center [240, 81] width 212 height 205
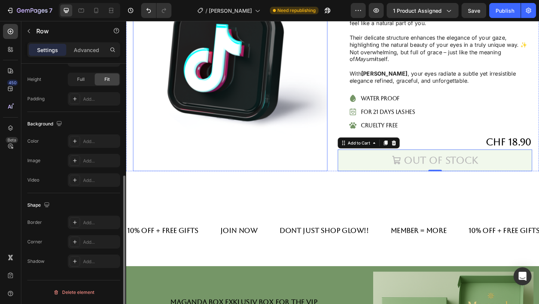
scroll to position [0, 0]
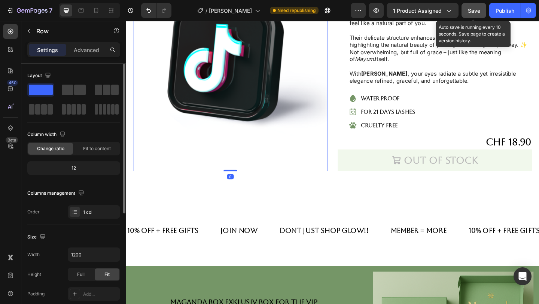
click at [479, 5] on button "Save" at bounding box center [474, 10] width 25 height 15
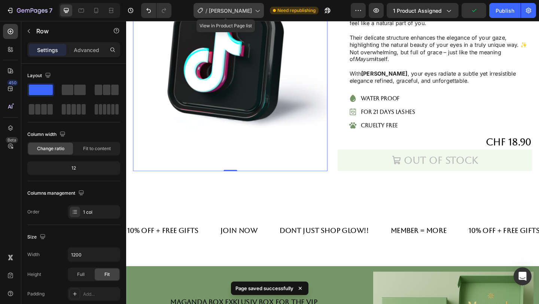
click at [248, 9] on span "[PERSON_NAME]" at bounding box center [230, 11] width 43 height 8
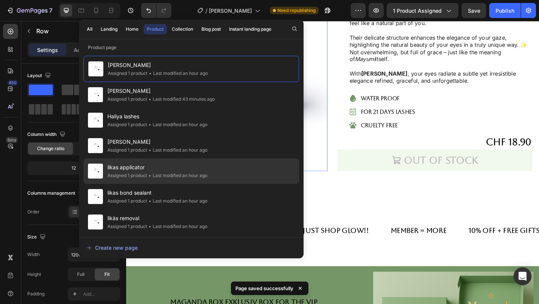
click at [177, 166] on span "likas applicator" at bounding box center [157, 167] width 100 height 9
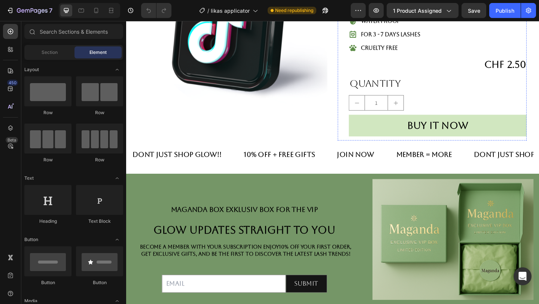
scroll to position [273, 0]
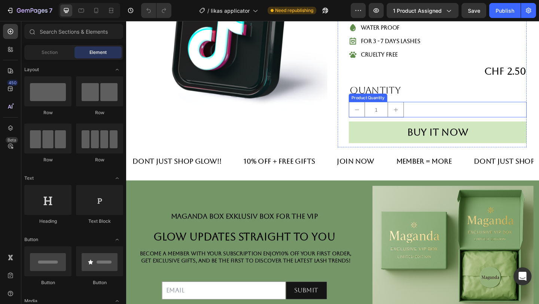
click at [434, 114] on div "1" at bounding box center [465, 117] width 194 height 17
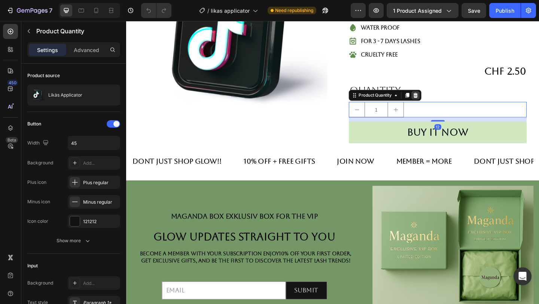
click at [441, 102] on icon at bounding box center [441, 101] width 5 height 5
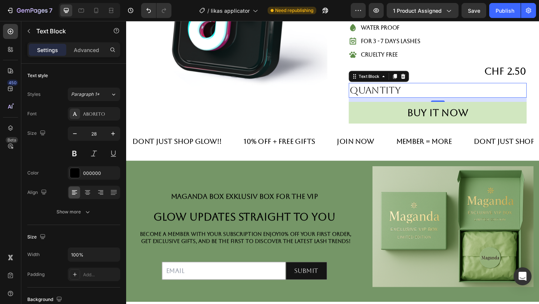
click at [432, 93] on div "Quantity" at bounding box center [465, 96] width 194 height 16
click at [428, 83] on icon at bounding box center [427, 81] width 5 height 5
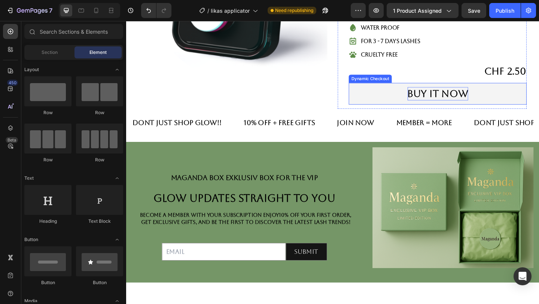
click at [438, 106] on div "Buy it now" at bounding box center [465, 100] width 66 height 15
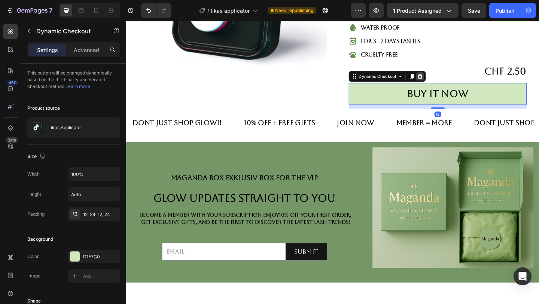
click at [449, 80] on div at bounding box center [445, 81] width 9 height 9
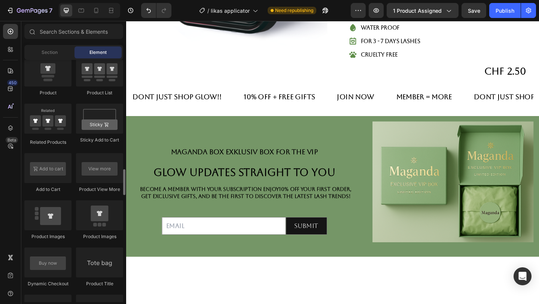
scroll to position [1021, 0]
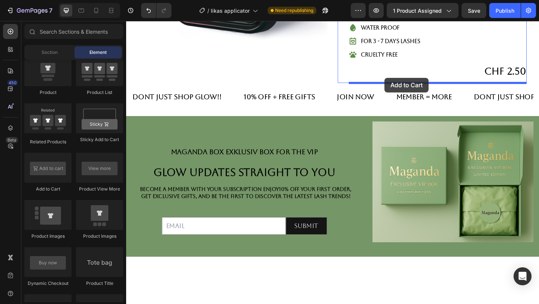
drag, startPoint x: 155, startPoint y: 200, endPoint x: 407, endPoint y: 81, distance: 278.4
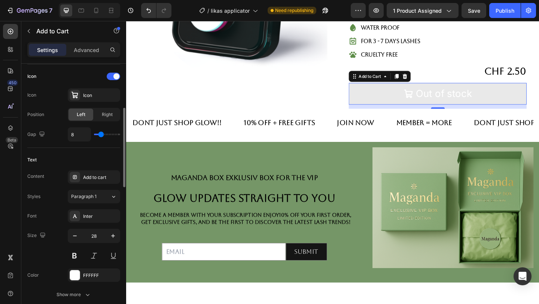
scroll to position [311, 0]
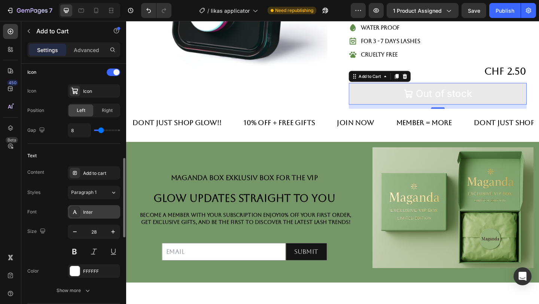
click at [91, 217] on div "Inter" at bounding box center [94, 211] width 52 height 13
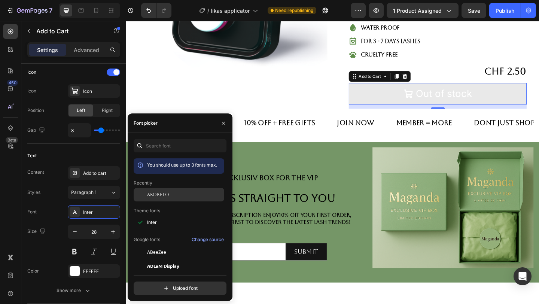
click at [168, 200] on div "Aboreto" at bounding box center [179, 194] width 91 height 13
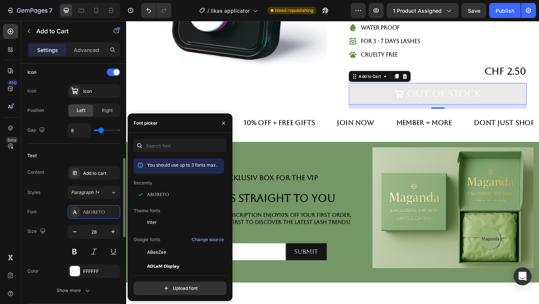
click at [77, 258] on div "Font Aboreto Size 28 Color FFFFFF Show more" at bounding box center [73, 251] width 93 height 92
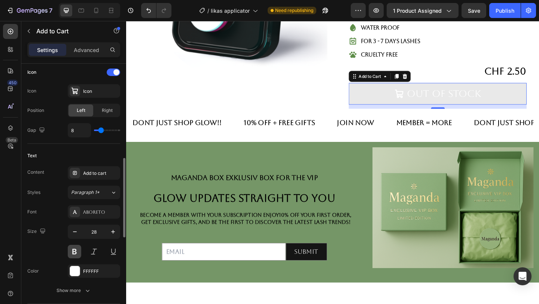
click at [75, 257] on button at bounding box center [74, 251] width 13 height 13
click at [97, 263] on div "Font Aboreto Size 28 Color FFFFFF Show more" at bounding box center [73, 251] width 93 height 92
click at [98, 271] on div "FFFFFF" at bounding box center [94, 271] width 22 height 7
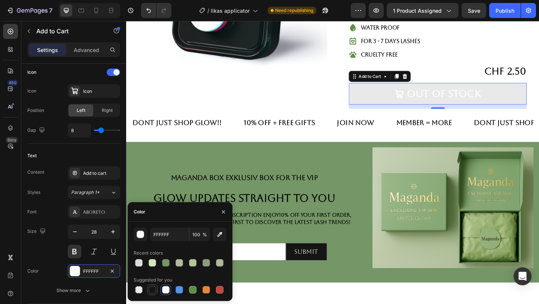
click at [148, 291] on div at bounding box center [152, 289] width 9 height 9
type input "151515"
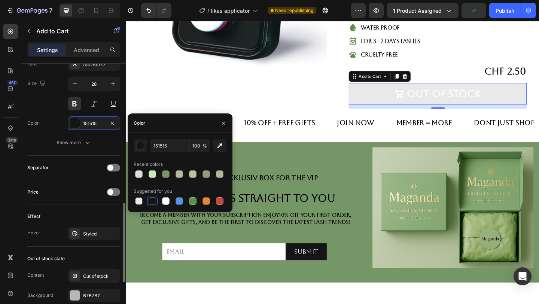
scroll to position [520, 0]
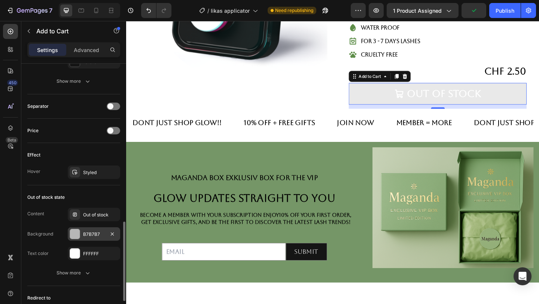
click at [105, 232] on div "B7B7B7" at bounding box center [94, 233] width 52 height 13
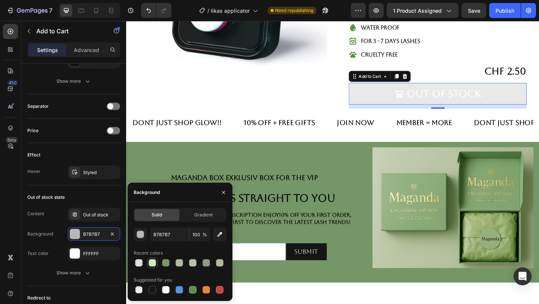
click at [154, 266] on div at bounding box center [152, 262] width 7 height 7
type input "D1E7C0"
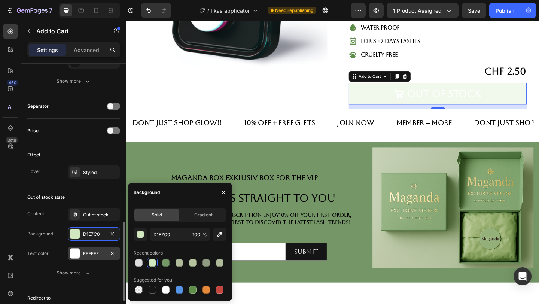
click at [99, 258] on div "FFFFFF" at bounding box center [94, 253] width 52 height 13
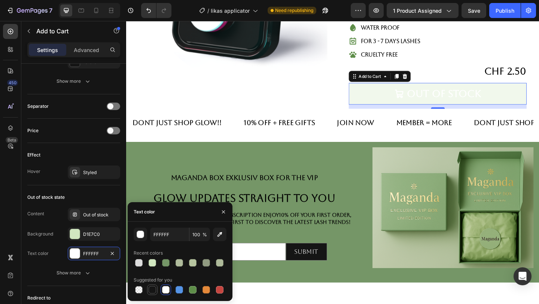
click at [151, 290] on div at bounding box center [152, 289] width 7 height 7
type input "151515"
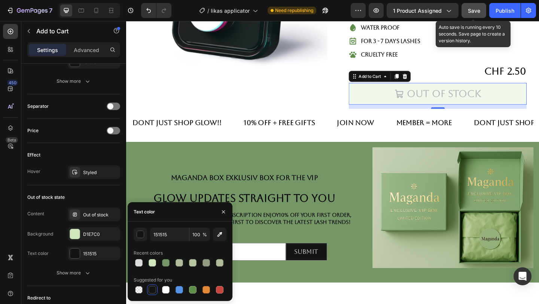
click at [476, 6] on button "Save" at bounding box center [474, 10] width 25 height 15
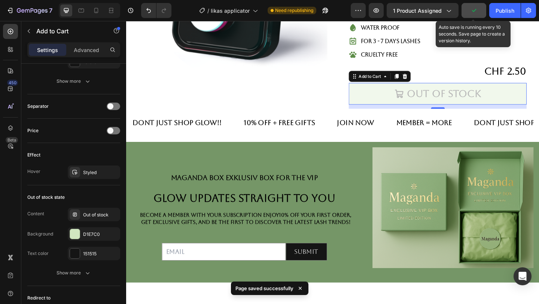
click at [476, 10] on icon "button" at bounding box center [473, 10] width 7 height 7
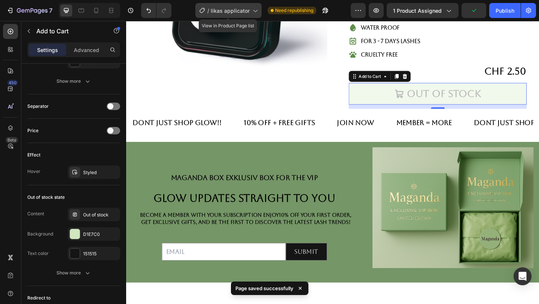
click at [243, 12] on span "likas applicator" at bounding box center [230, 11] width 39 height 8
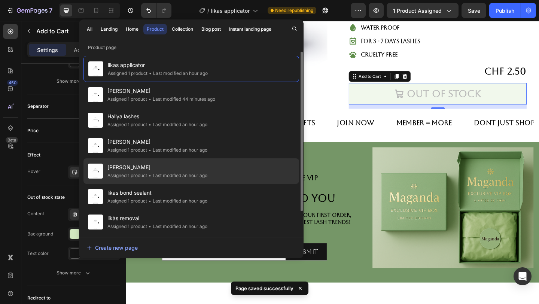
scroll to position [26, 0]
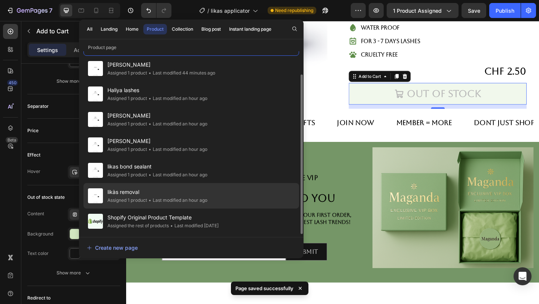
click at [151, 195] on span "likàs removal" at bounding box center [157, 192] width 100 height 9
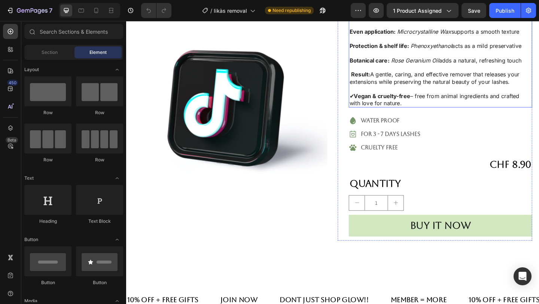
scroll to position [161, 0]
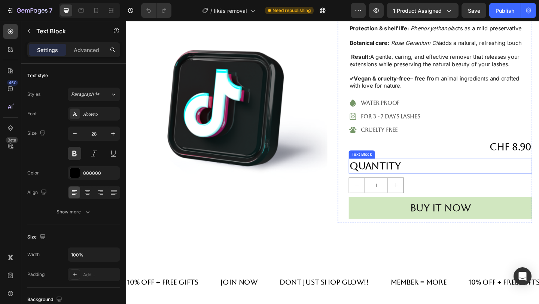
click at [432, 171] on div "Quantity" at bounding box center [468, 179] width 200 height 16
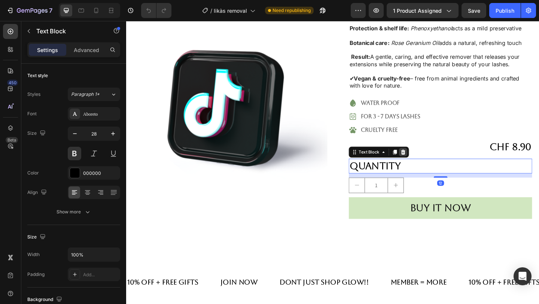
click at [430, 161] on icon at bounding box center [428, 164] width 6 height 6
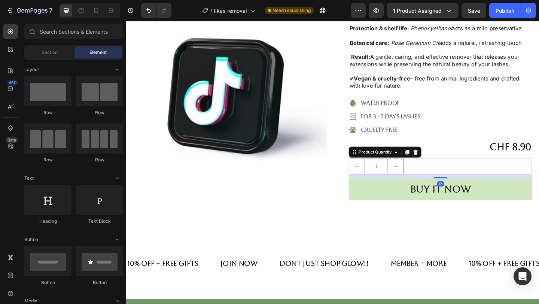
click at [430, 171] on div "1" at bounding box center [468, 179] width 200 height 17
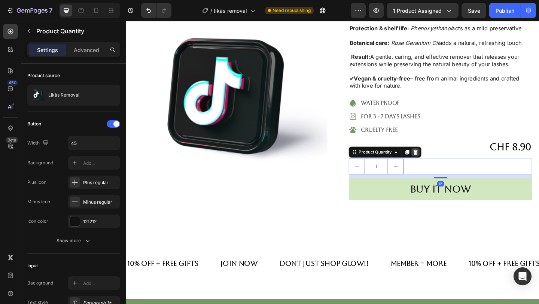
click at [444, 159] on div at bounding box center [441, 163] width 9 height 9
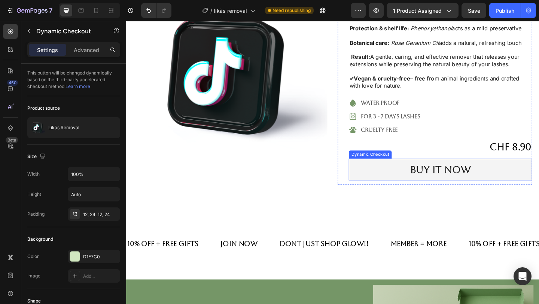
click at [433, 171] on button "Buy it now" at bounding box center [468, 183] width 200 height 24
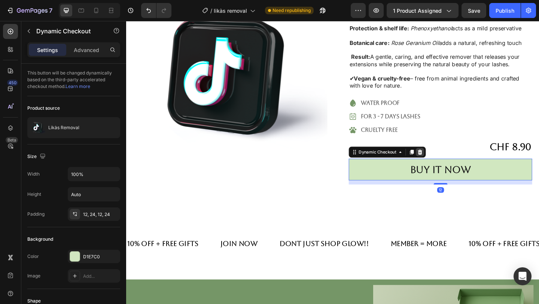
click at [450, 159] on div at bounding box center [445, 163] width 9 height 9
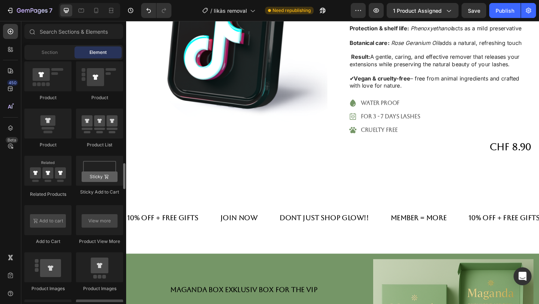
scroll to position [962, 0]
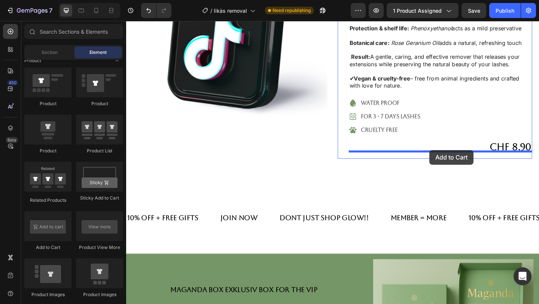
drag, startPoint x: 178, startPoint y: 237, endPoint x: 456, endPoint y: 161, distance: 288.4
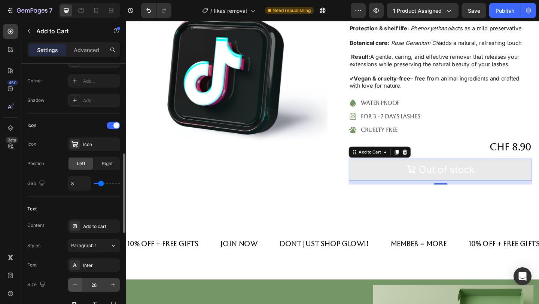
scroll to position [183, 0]
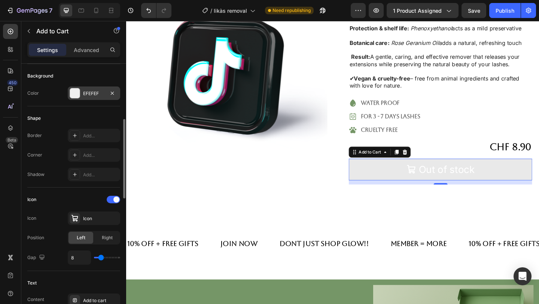
click at [96, 98] on div "EFEFEF" at bounding box center [94, 92] width 52 height 13
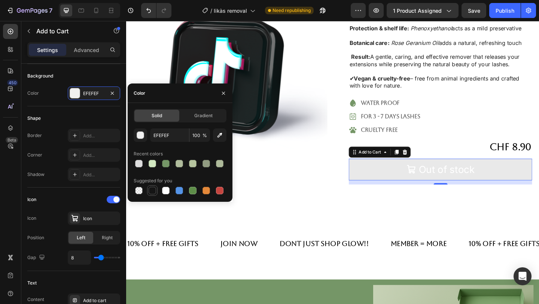
click at [152, 193] on div at bounding box center [152, 190] width 7 height 7
type input "151515"
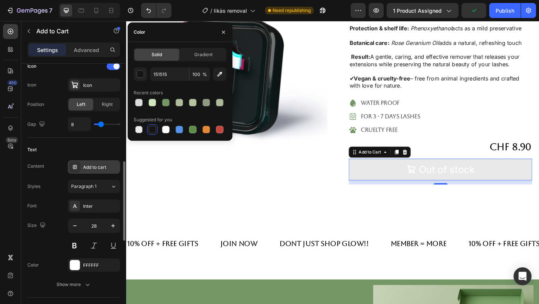
scroll to position [318, 0]
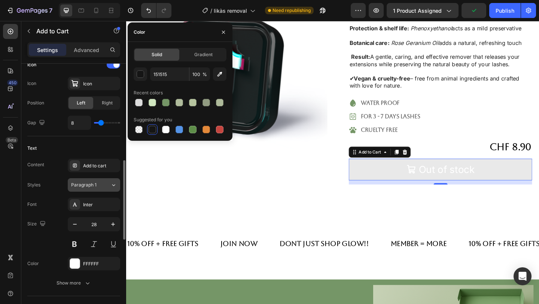
click at [98, 186] on div "Paragraph 1" at bounding box center [86, 185] width 30 height 7
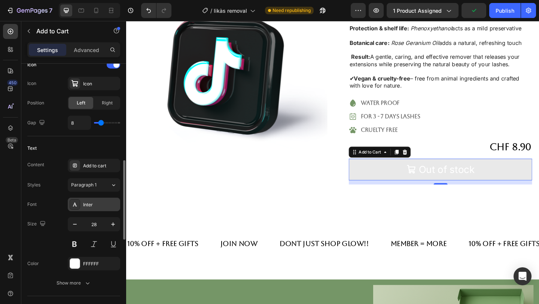
click at [98, 204] on div "Inter" at bounding box center [100, 204] width 35 height 7
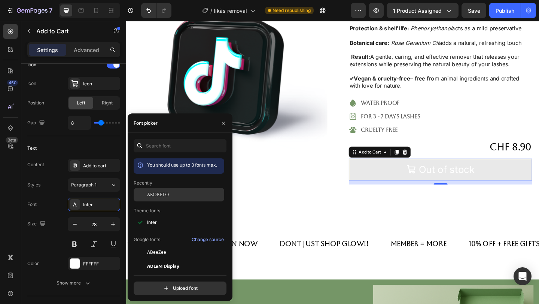
click at [171, 200] on div "Aboreto" at bounding box center [179, 194] width 91 height 13
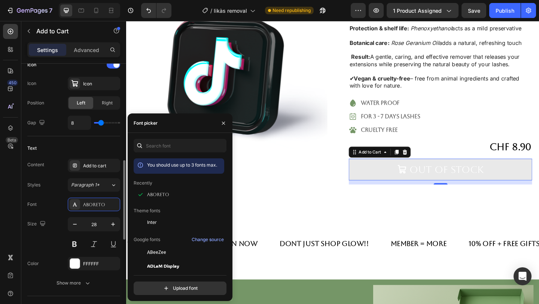
click at [76, 251] on div "Font Aboreto Size 28 Color FFFFFF Show more" at bounding box center [73, 244] width 93 height 92
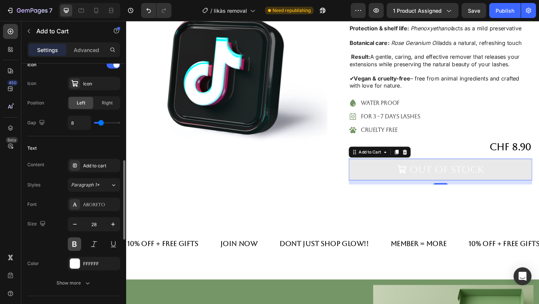
click at [76, 248] on button at bounding box center [74, 243] width 13 height 13
click at [86, 264] on div "FFFFFF" at bounding box center [94, 264] width 22 height 7
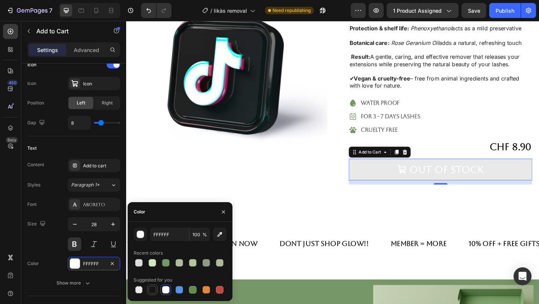
click at [152, 289] on div at bounding box center [152, 289] width 7 height 7
type input "151515"
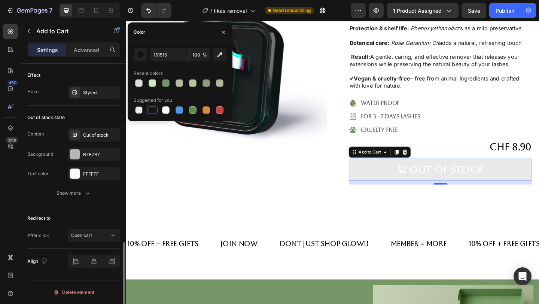
scroll to position [597, 0]
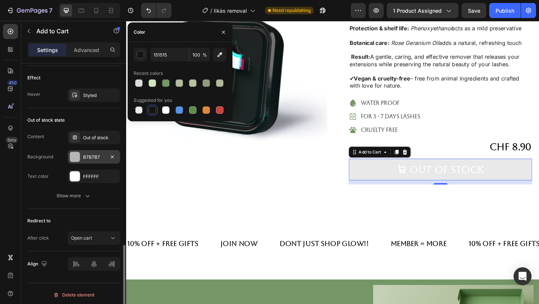
click at [103, 162] on div "B7B7B7" at bounding box center [94, 156] width 52 height 13
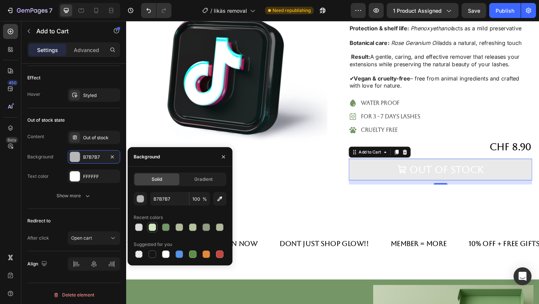
click at [155, 228] on div at bounding box center [152, 227] width 7 height 7
type input "D1E7C0"
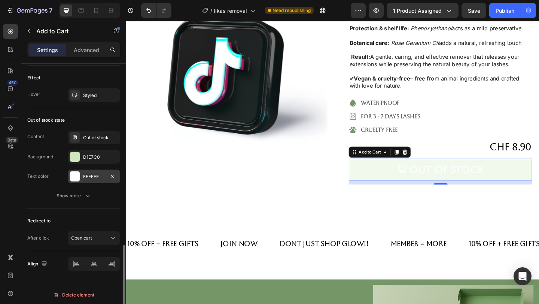
click at [103, 175] on div "FFFFFF" at bounding box center [94, 176] width 22 height 7
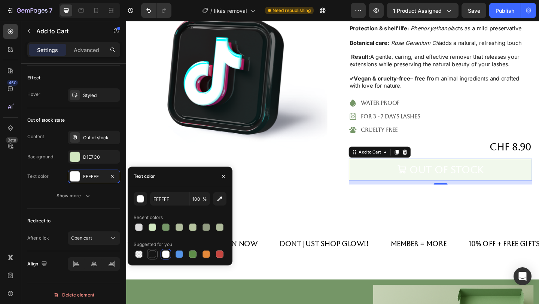
click at [155, 251] on div at bounding box center [152, 253] width 7 height 7
type input "151515"
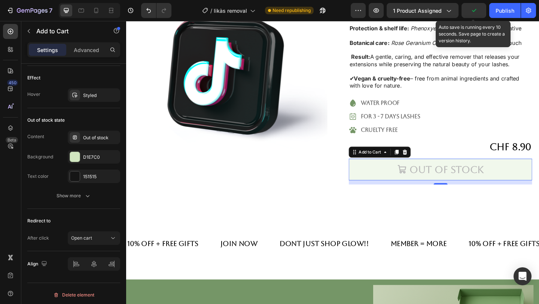
click at [477, 10] on icon "button" at bounding box center [473, 10] width 7 height 7
click at [477, 10] on span "Save" at bounding box center [474, 10] width 12 height 6
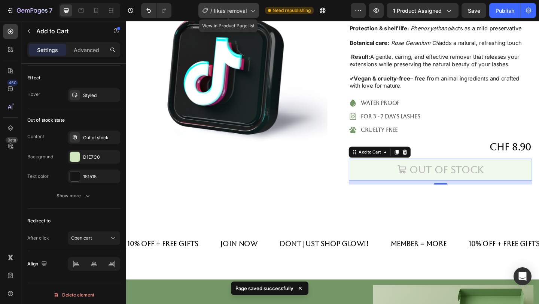
click at [225, 10] on span "likàs removal" at bounding box center [230, 11] width 33 height 8
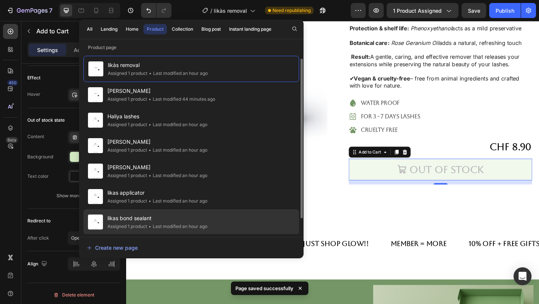
scroll to position [26, 0]
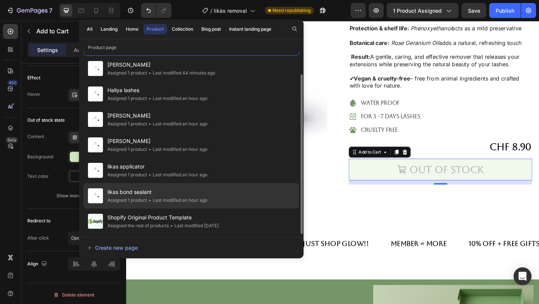
click at [174, 197] on div "• Last modified an hour ago" at bounding box center [177, 200] width 60 height 7
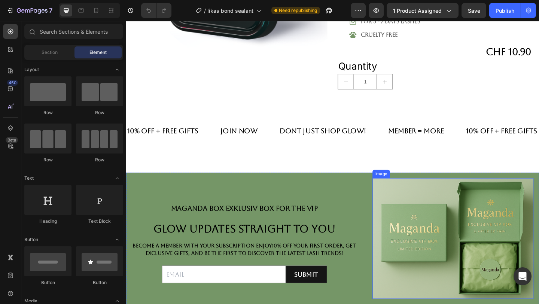
scroll to position [153, 0]
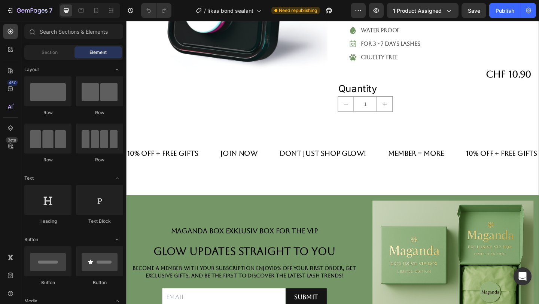
click at [417, 116] on div "1" at bounding box center [462, 111] width 212 height 17
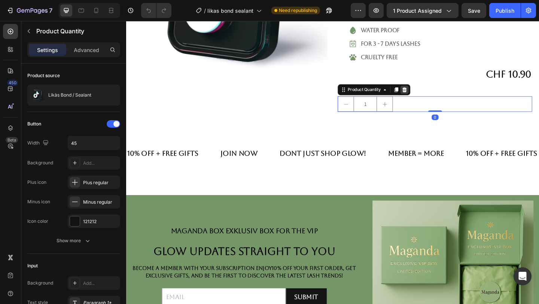
click at [431, 96] on icon at bounding box center [429, 95] width 5 height 5
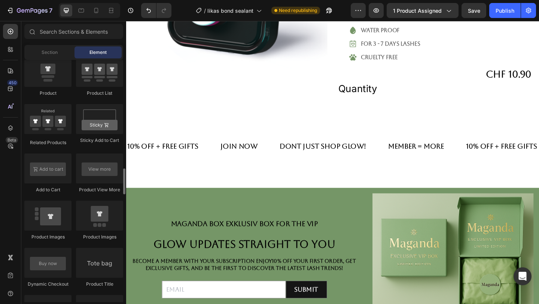
scroll to position [1024, 0]
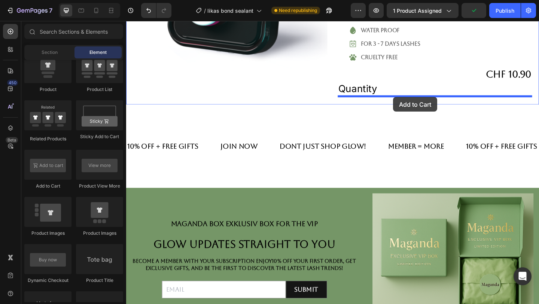
drag, startPoint x: 174, startPoint y: 190, endPoint x: 416, endPoint y: 106, distance: 256.7
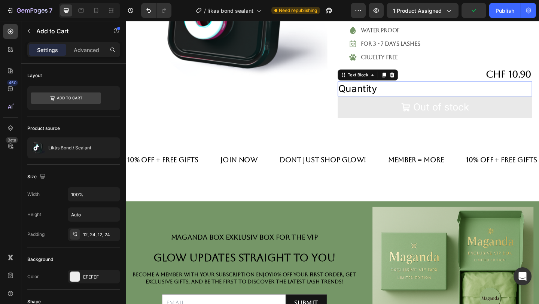
click at [432, 91] on div "Quantity" at bounding box center [462, 95] width 212 height 16
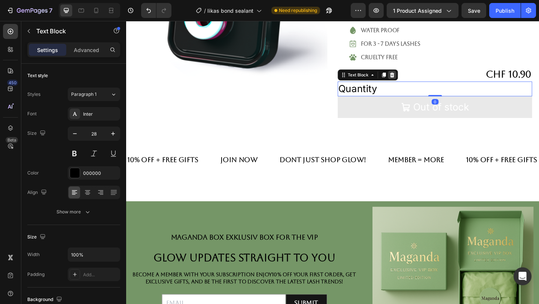
click at [417, 76] on div at bounding box center [415, 79] width 9 height 9
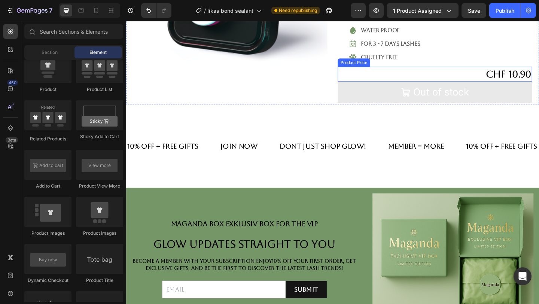
click at [417, 104] on button "Out of stock" at bounding box center [462, 99] width 212 height 24
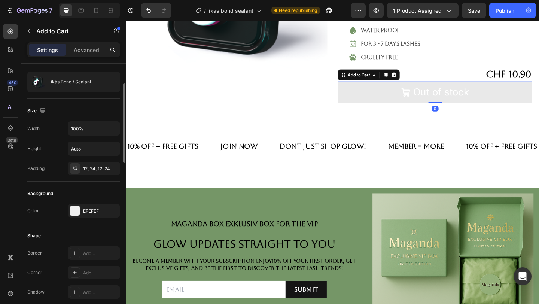
scroll to position [85, 0]
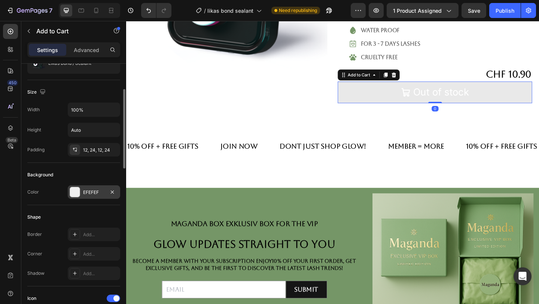
click at [85, 192] on div "EFEFEF" at bounding box center [94, 192] width 22 height 7
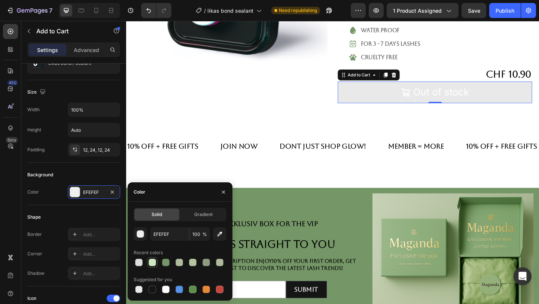
click at [151, 261] on div at bounding box center [152, 262] width 7 height 7
click at [153, 293] on div at bounding box center [152, 289] width 7 height 7
type input "151515"
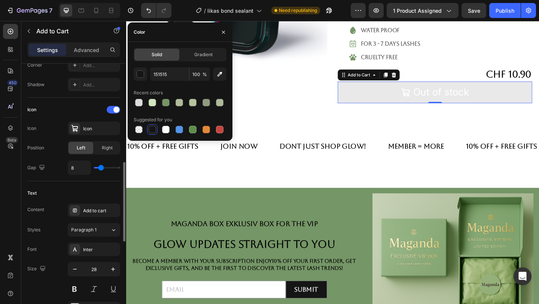
scroll to position [294, 0]
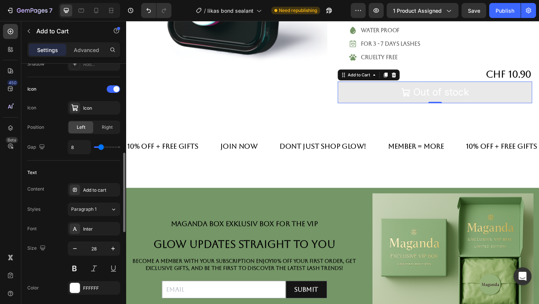
click at [89, 231] on div "Inter" at bounding box center [100, 229] width 35 height 7
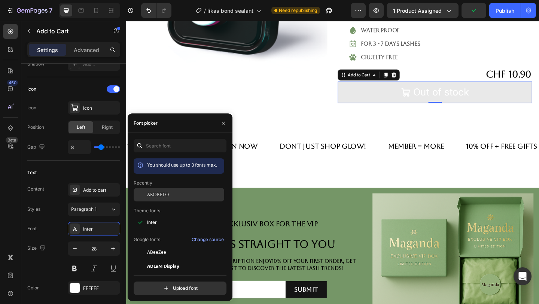
click at [167, 194] on span "Aboreto" at bounding box center [158, 194] width 22 height 7
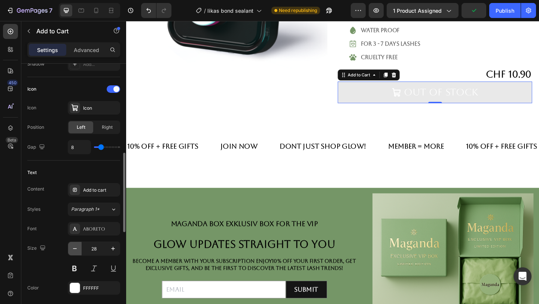
click at [76, 246] on icon "button" at bounding box center [74, 248] width 7 height 7
click at [115, 256] on div "27" at bounding box center [94, 259] width 52 height 34
click at [114, 251] on icon "button" at bounding box center [112, 248] width 7 height 7
type input "28"
click at [79, 267] on button at bounding box center [74, 268] width 13 height 13
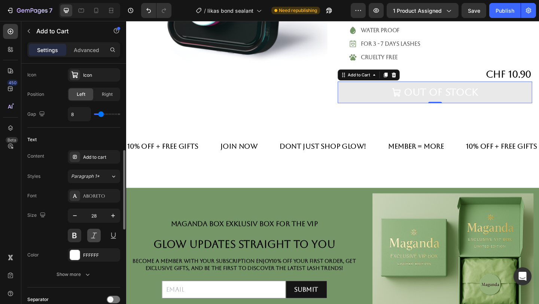
scroll to position [327, 0]
click at [94, 254] on div "FFFFFF" at bounding box center [94, 255] width 22 height 7
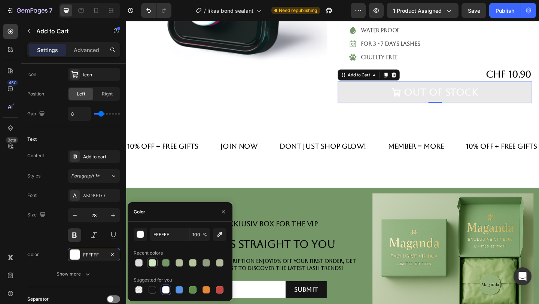
click at [155, 265] on div at bounding box center [152, 262] width 7 height 7
click at [153, 292] on div at bounding box center [152, 289] width 7 height 7
type input "151515"
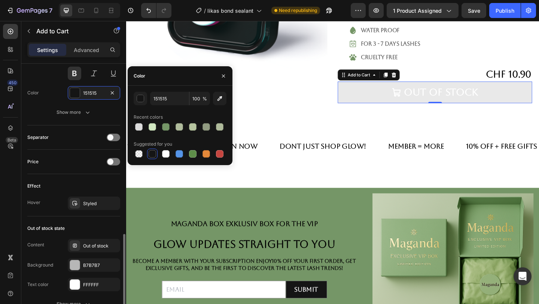
scroll to position [506, 0]
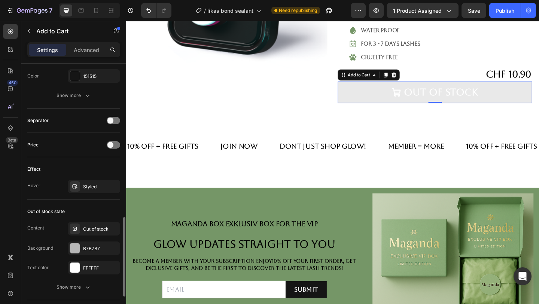
click at [89, 256] on div "Content Out of stock Background B7B7B7 Text color FFFFFF" at bounding box center [73, 248] width 93 height 52
click at [89, 249] on div "B7B7B7" at bounding box center [94, 248] width 22 height 7
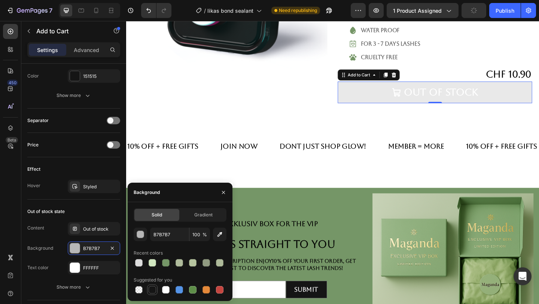
click at [152, 291] on div at bounding box center [152, 289] width 7 height 7
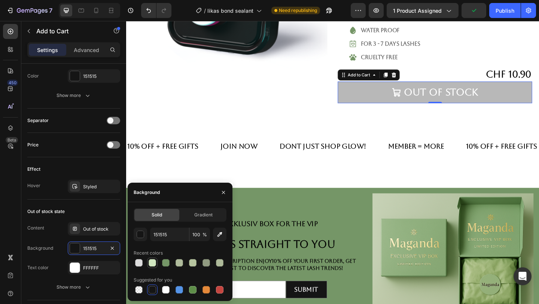
click at [153, 262] on div at bounding box center [152, 262] width 7 height 7
type input "D1E7C0"
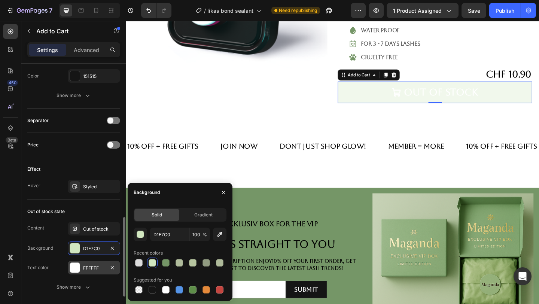
click at [106, 262] on div "FFFFFF" at bounding box center [94, 267] width 52 height 13
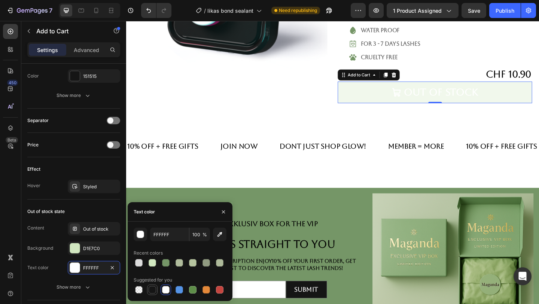
click at [151, 293] on div at bounding box center [152, 289] width 7 height 7
type input "151515"
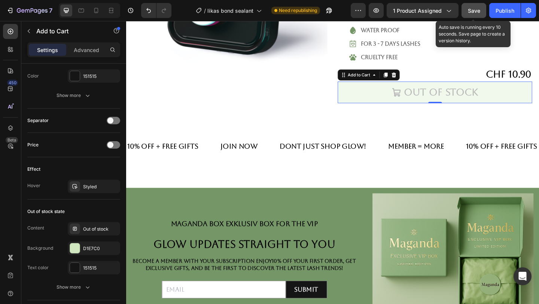
click at [476, 11] on span "Save" at bounding box center [474, 10] width 12 height 6
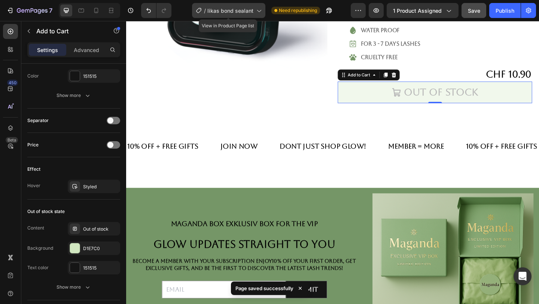
click at [253, 15] on div "/ likas bond sealant" at bounding box center [228, 10] width 73 height 15
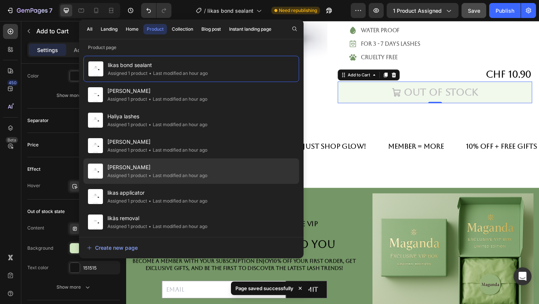
scroll to position [26, 0]
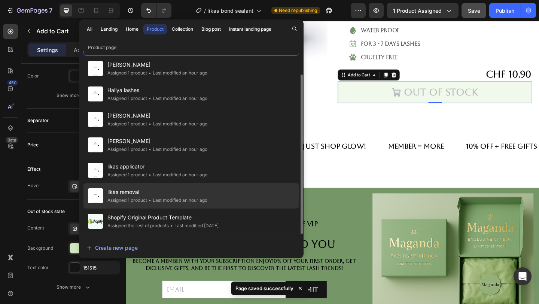
click at [133, 195] on span "likàs removal" at bounding box center [157, 192] width 100 height 9
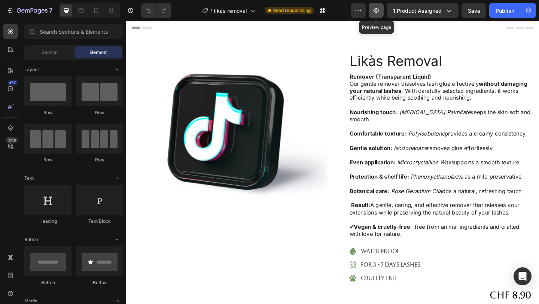
click at [382, 9] on button "button" at bounding box center [376, 10] width 15 height 15
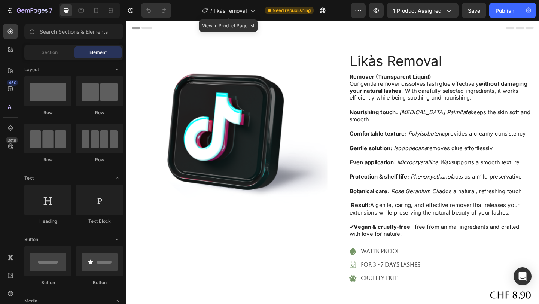
click at [250, 18] on div "/ likàs removal" at bounding box center [228, 10] width 61 height 18
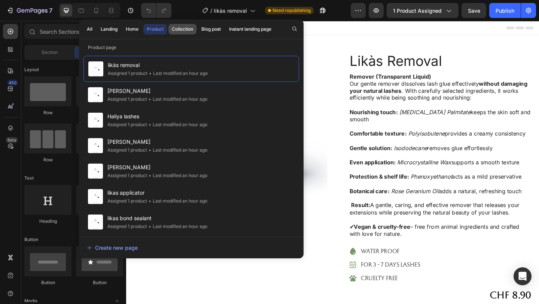
click at [192, 29] on div "Collection" at bounding box center [182, 29] width 21 height 7
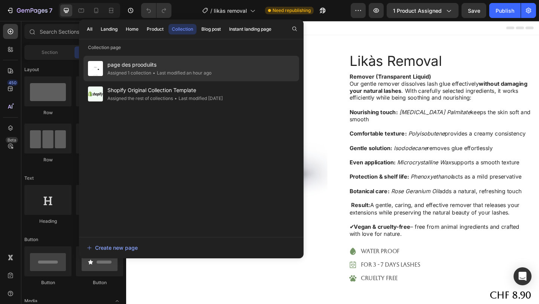
click at [167, 63] on span "page des prooduiits" at bounding box center [159, 64] width 104 height 9
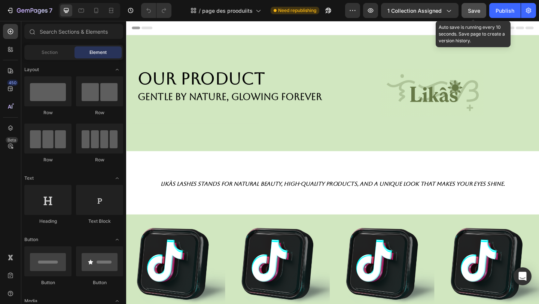
click at [467, 15] on button "Save" at bounding box center [474, 10] width 25 height 15
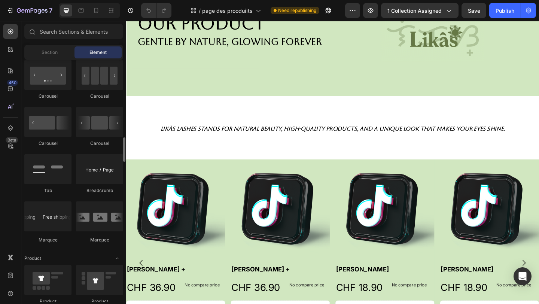
scroll to position [767, 0]
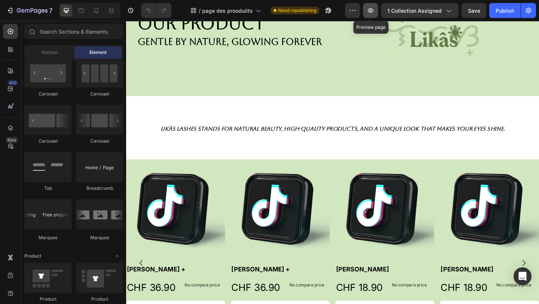
click at [370, 10] on icon "button" at bounding box center [370, 10] width 7 height 7
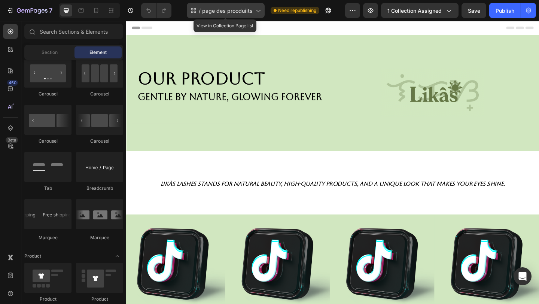
click at [229, 13] on span "page des prooduiits" at bounding box center [227, 11] width 51 height 8
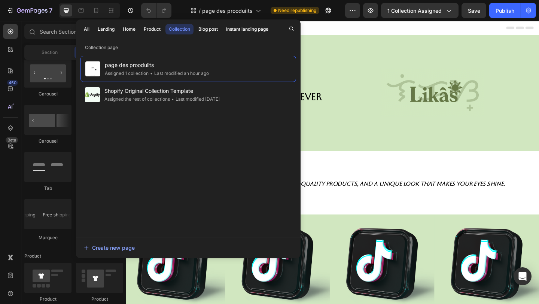
click at [213, 35] on div "All Landing Home Product Collection Blog post Instant landing page" at bounding box center [176, 28] width 200 height 19
click at [213, 30] on div "Blog post" at bounding box center [207, 29] width 19 height 7
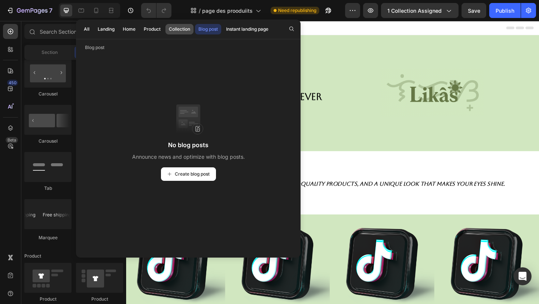
click at [187, 29] on div "Collection" at bounding box center [179, 29] width 21 height 7
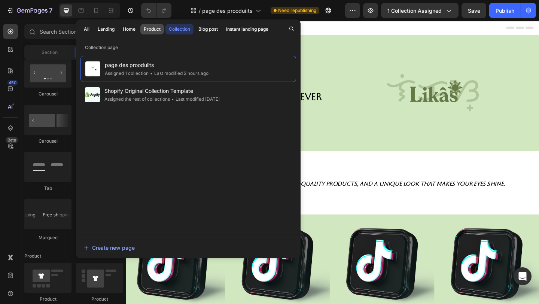
click at [156, 30] on div "Product" at bounding box center [152, 29] width 17 height 7
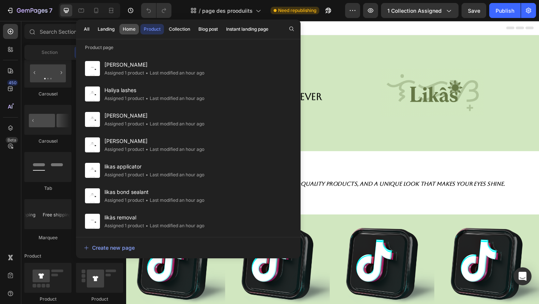
click at [135, 28] on div "Home" at bounding box center [129, 29] width 13 height 7
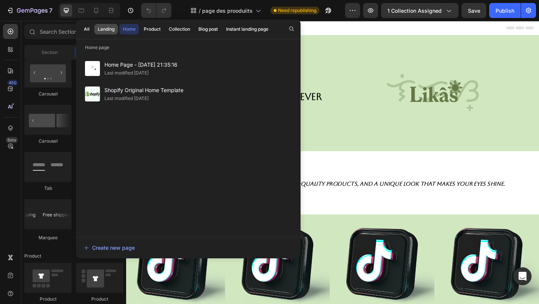
click at [113, 32] on div "Landing" at bounding box center [106, 29] width 17 height 7
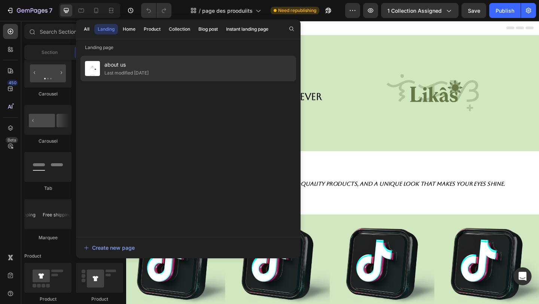
click at [148, 77] on div "about us Last modified 3 days ago" at bounding box center [189, 68] width 216 height 25
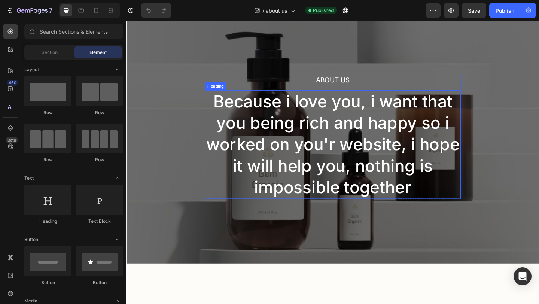
scroll to position [31, 0]
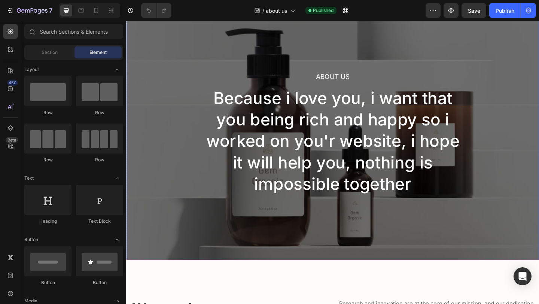
click at [426, 25] on div "About Us Heading Because i love you, i want that you being rich and happy so i …" at bounding box center [350, 143] width 449 height 276
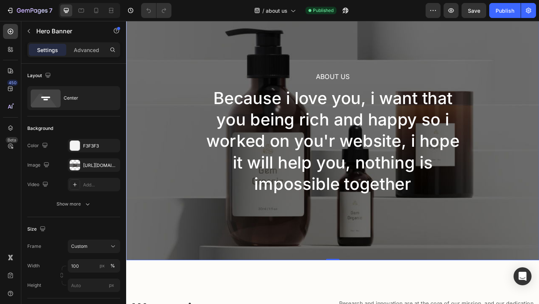
click at [426, 33] on div "About Us Heading Because i love you, i want that you being rich and happy so i …" at bounding box center [350, 143] width 449 height 276
click at [422, 49] on div "About Us Heading Because i love you, i want that you being rich and happy so i …" at bounding box center [350, 143] width 449 height 276
click at [88, 170] on div "https://ucarecdn.com/4fb72192-f465-4825-b116-5a4fbe82ed3a/-/format/auto/" at bounding box center [94, 164] width 52 height 13
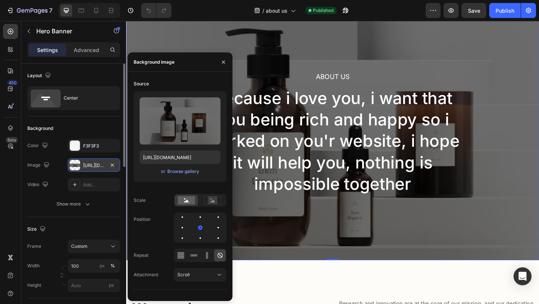
click at [88, 170] on div "https://ucarecdn.com/4fb72192-f465-4825-b116-5a4fbe82ed3a/-/format/auto/" at bounding box center [94, 164] width 52 height 13
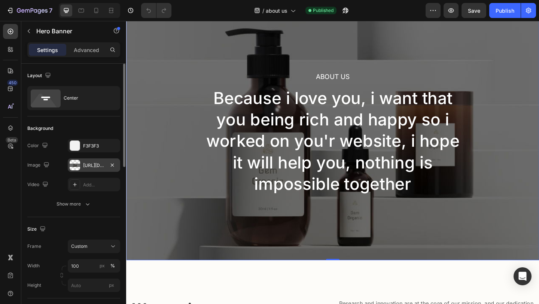
click at [94, 167] on div "https://ucarecdn.com/4fb72192-f465-4825-b116-5a4fbe82ed3a/-/format/auto/" at bounding box center [94, 165] width 22 height 7
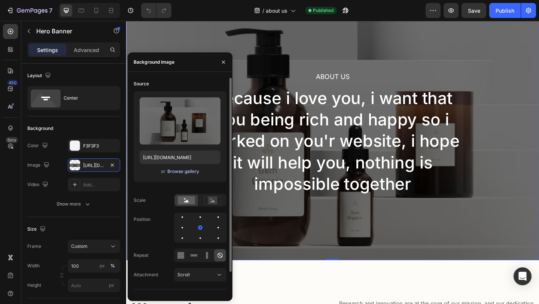
click at [189, 174] on div "Browse gallery" at bounding box center [183, 171] width 32 height 7
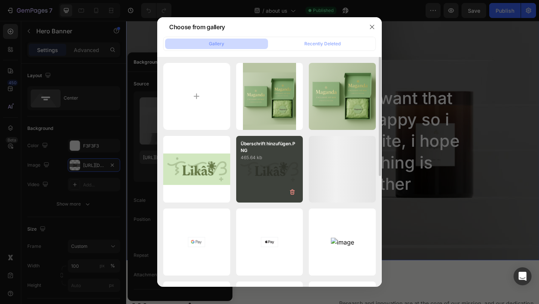
click at [279, 172] on div "Überschrift hinzufügen.PNG 465.64 kb" at bounding box center [269, 169] width 67 height 67
type input "https://cdn.shopify.com/s/files/1/0916/8810/8359/files/gempages_581967958549463…"
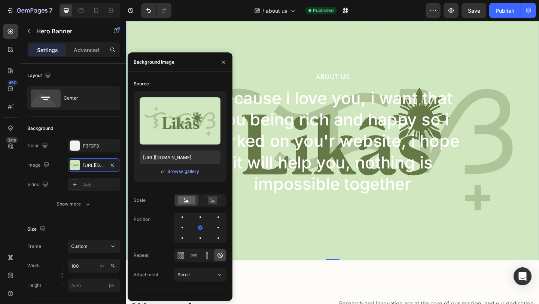
click at [381, 256] on div "About Us Heading Because i love you, i want that you being rich and happy so i …" at bounding box center [350, 143] width 449 height 276
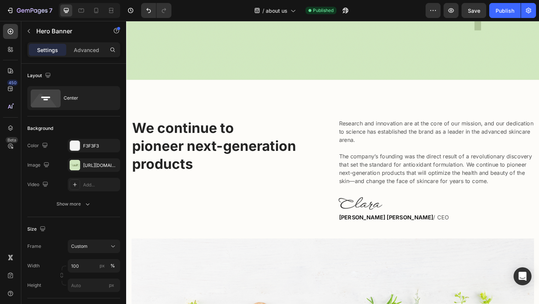
scroll to position [224, 0]
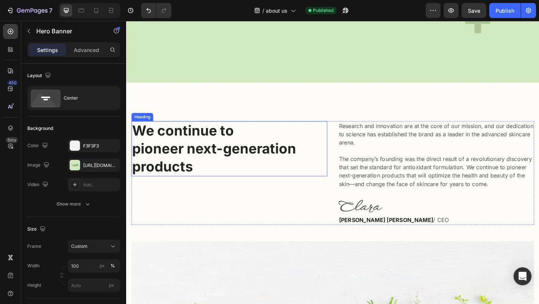
click at [257, 168] on p "We continue to pioneer next-generation products" at bounding box center [239, 160] width 212 height 58
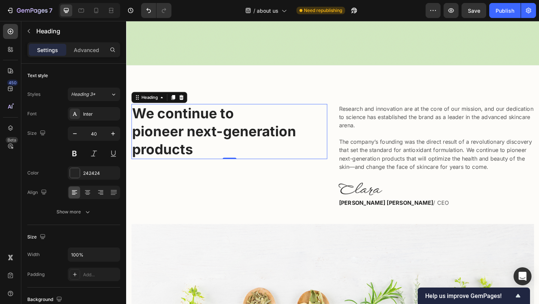
scroll to position [244, 0]
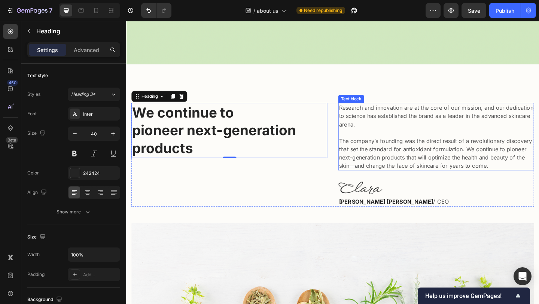
click at [379, 168] on p "Research and innovation are at the core of our mission, and our dedication to s…" at bounding box center [464, 147] width 212 height 72
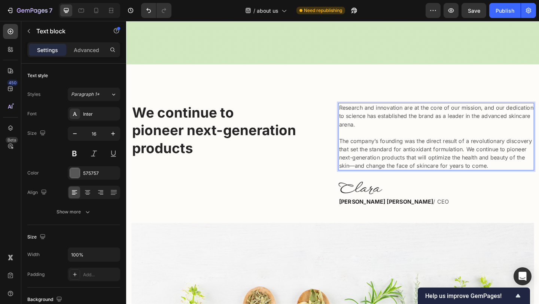
click at [485, 183] on div "Research and innovation are at the core of our mission, and our dedication to s…" at bounding box center [463, 146] width 213 height 73
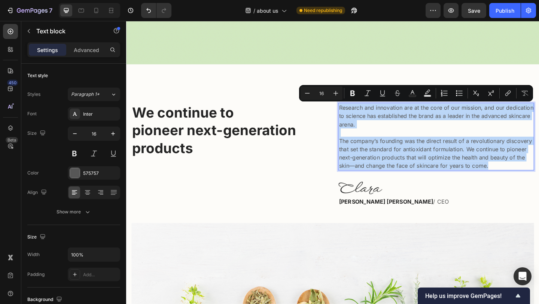
drag, startPoint x: 523, startPoint y: 177, endPoint x: 358, endPoint y: 115, distance: 177.3
click at [358, 115] on p "Research and innovation are at the core of our mission, and our dedication to s…" at bounding box center [464, 147] width 212 height 72
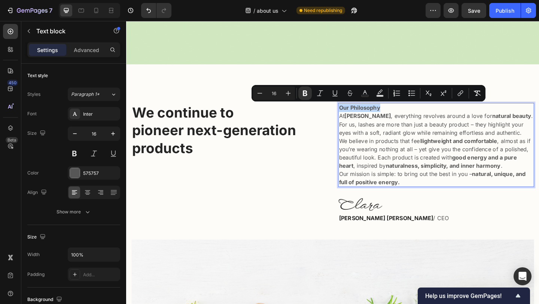
drag, startPoint x: 404, startPoint y: 118, endPoint x: 358, endPoint y: 115, distance: 45.5
click at [358, 115] on p "Our Philosophy" at bounding box center [464, 115] width 212 height 9
copy strong "Our Philosophy"
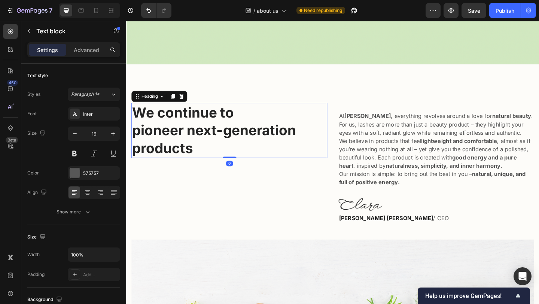
click at [245, 149] on p "We continue to pioneer next-generation products" at bounding box center [239, 140] width 212 height 58
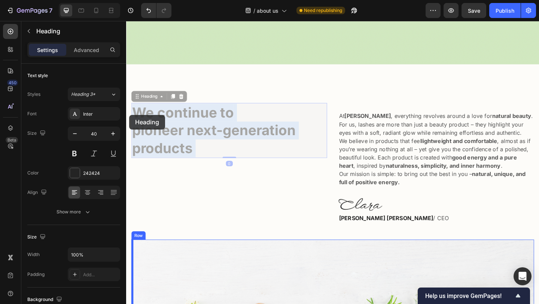
drag, startPoint x: 206, startPoint y: 158, endPoint x: 130, endPoint y: 123, distance: 84.4
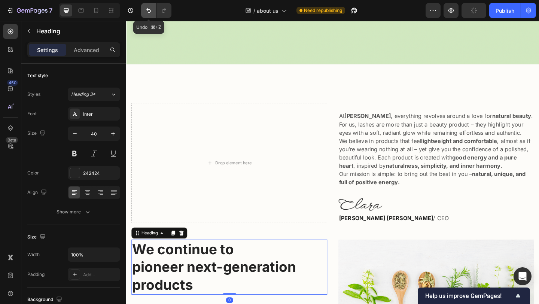
click at [144, 9] on button "Undo/Redo" at bounding box center [148, 10] width 15 height 15
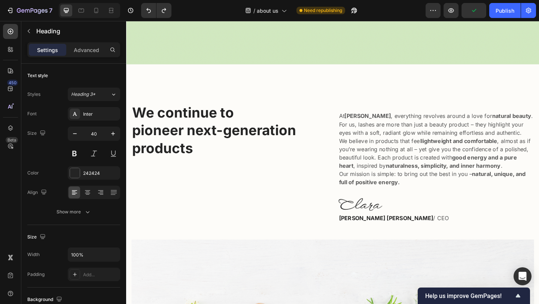
click at [235, 154] on p "We continue to pioneer next-generation products" at bounding box center [239, 140] width 212 height 58
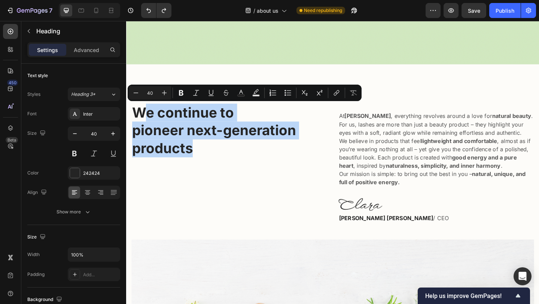
drag, startPoint x: 206, startPoint y: 167, endPoint x: 141, endPoint y: 116, distance: 83.0
click at [141, 116] on p "We continue to pioneer next-generation products" at bounding box center [239, 140] width 212 height 58
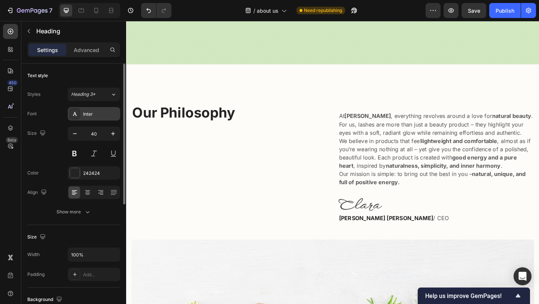
click at [110, 118] on div "Inter" at bounding box center [94, 113] width 52 height 13
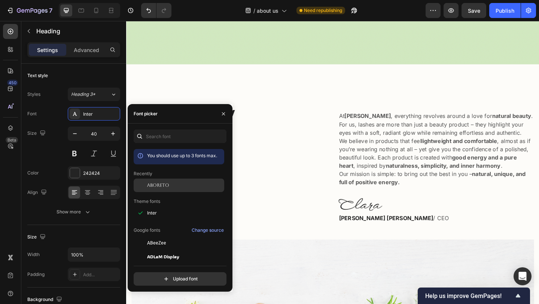
click at [165, 182] on span "Aboreto" at bounding box center [158, 185] width 22 height 7
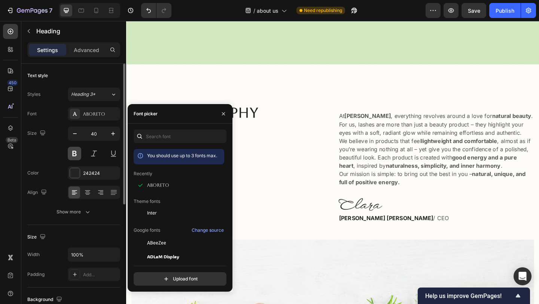
click at [76, 152] on button at bounding box center [74, 153] width 13 height 13
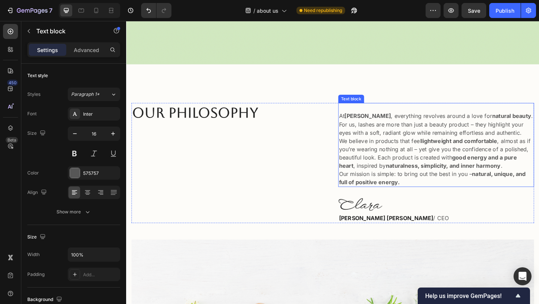
click at [495, 133] on p "At Ilkas Lashes , everything revolves around a love for natural beauty . For us…" at bounding box center [464, 133] width 212 height 27
click at [493, 132] on p "At Ilkas Lashes , everything revolves around a love for natural beauty . For us…" at bounding box center [464, 133] width 212 height 27
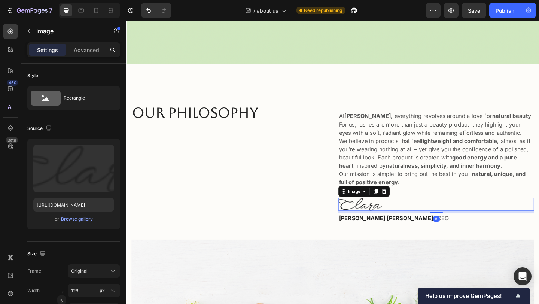
click at [391, 225] on img at bounding box center [381, 220] width 48 height 14
click at [428, 222] on div at bounding box center [463, 220] width 213 height 14
click at [416, 221] on div at bounding box center [463, 220] width 213 height 14
click at [408, 222] on div at bounding box center [463, 220] width 213 height 14
click at [81, 219] on div "Browse gallery" at bounding box center [77, 219] width 32 height 7
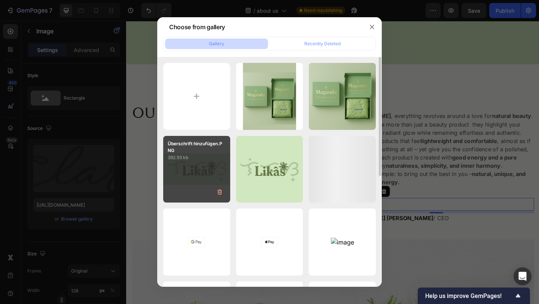
click at [203, 166] on div "Überschrift hinzufügen.PNG 392.93 kb" at bounding box center [196, 169] width 67 height 67
type input "https://cdn.shopify.com/s/files/1/0916/8810/8359/files/gempages_581967958549463…"
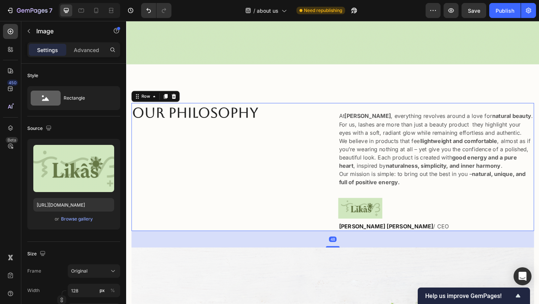
click at [229, 188] on div "⁠⁠⁠⁠⁠⁠⁠ Our Philosophy Heading" at bounding box center [238, 179] width 213 height 139
click at [400, 228] on img at bounding box center [381, 224] width 48 height 22
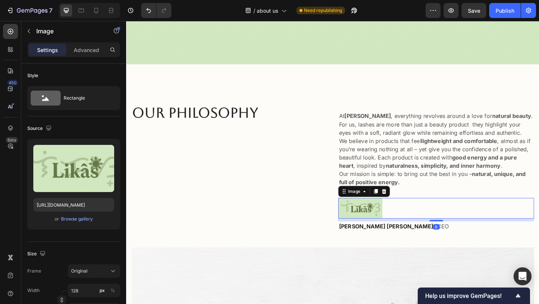
click at [418, 233] on div at bounding box center [463, 224] width 213 height 22
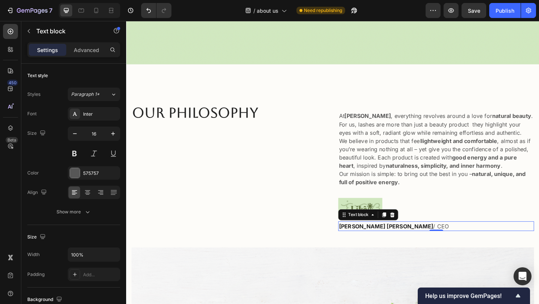
click at [413, 243] on p "Clara Christine / CEO" at bounding box center [464, 244] width 212 height 9
click at [401, 243] on p "Clara Christine / CEO" at bounding box center [464, 244] width 212 height 9
click at [403, 243] on p "Clara Christine / CEO" at bounding box center [464, 244] width 212 height 9
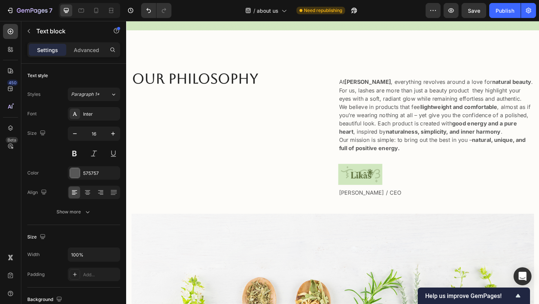
scroll to position [279, 0]
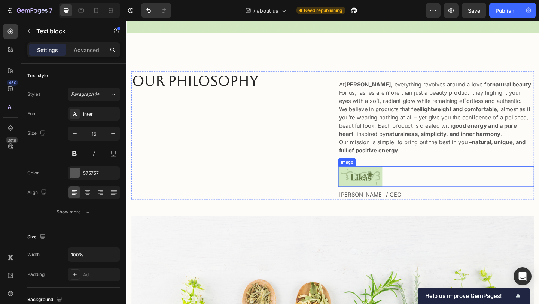
click at [397, 189] on img at bounding box center [381, 190] width 48 height 22
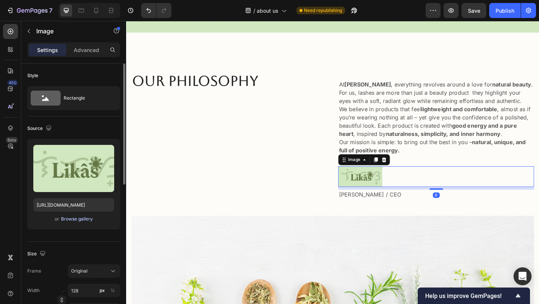
click at [79, 220] on div "Browse gallery" at bounding box center [77, 219] width 32 height 7
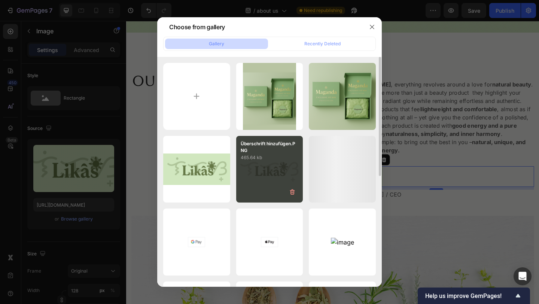
click at [280, 169] on div "Überschrift hinzufügen.PNG 465.64 kb" at bounding box center [269, 169] width 67 height 67
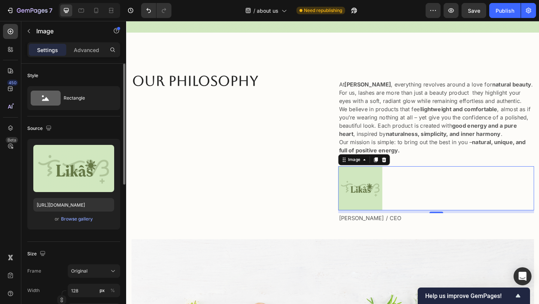
click at [76, 223] on div "or Browse gallery" at bounding box center [73, 219] width 81 height 9
click at [76, 222] on div "or Browse gallery" at bounding box center [73, 219] width 81 height 9
click at [75, 219] on div "Browse gallery" at bounding box center [77, 219] width 32 height 7
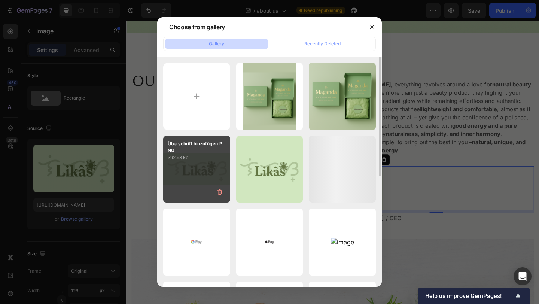
click at [216, 166] on div "Überschrift hinzufügen.PNG 392.93 kb" at bounding box center [196, 169] width 67 height 67
type input "https://cdn.shopify.com/s/files/1/0916/8810/8359/files/gempages_581967958549463…"
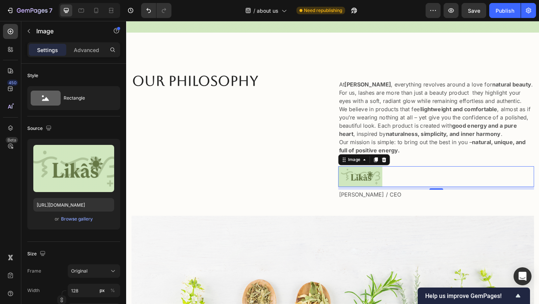
click at [400, 195] on img at bounding box center [381, 190] width 48 height 22
click at [414, 192] on div at bounding box center [463, 190] width 213 height 22
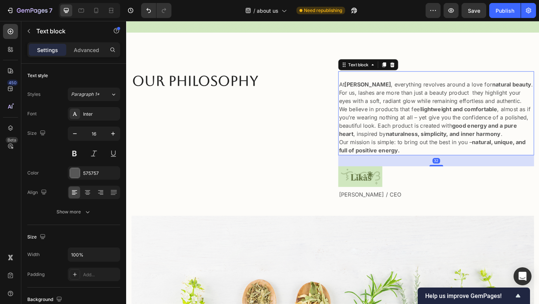
click at [423, 136] on p "We believe in products that feel lightweight and comfortable , almost as if you…" at bounding box center [464, 130] width 212 height 36
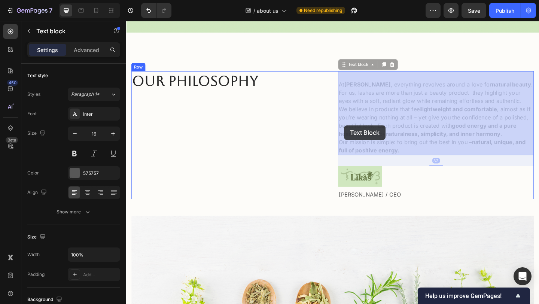
drag, startPoint x: 429, startPoint y: 161, endPoint x: 364, endPoint y: 134, distance: 70.7
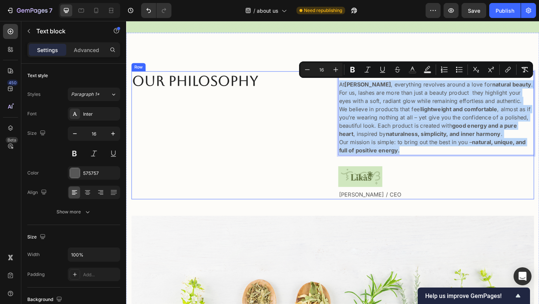
drag, startPoint x: 359, startPoint y: 87, endPoint x: 447, endPoint y: 170, distance: 120.3
click at [447, 170] on div "At Ilkas Lashes , everything revolves around a love for natural beauty . For us…" at bounding box center [463, 145] width 213 height 139
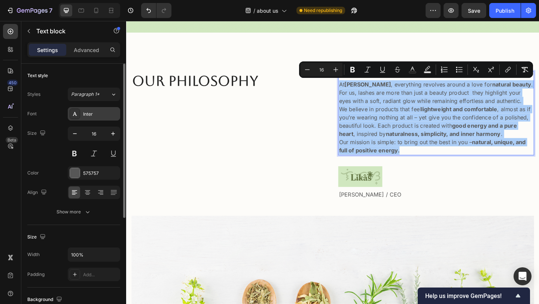
click at [93, 114] on div "Inter" at bounding box center [100, 114] width 35 height 7
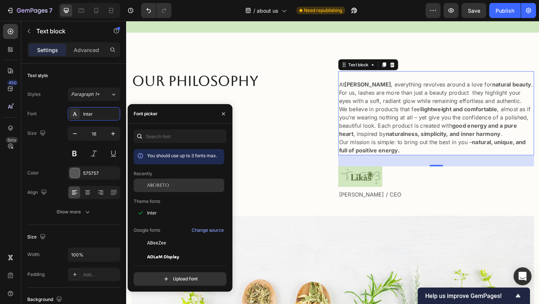
click at [146, 185] on div at bounding box center [140, 185] width 13 height 13
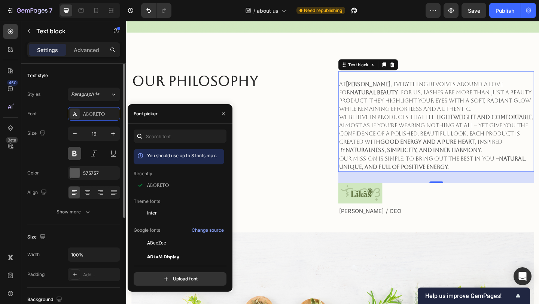
click at [73, 155] on button at bounding box center [74, 153] width 13 height 13
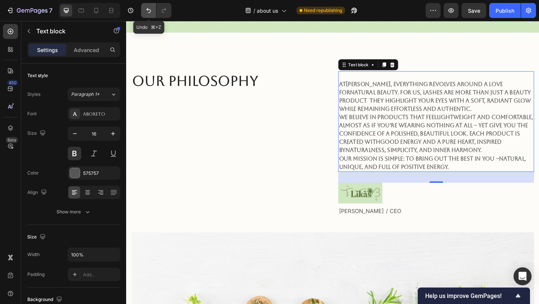
click at [145, 16] on button "Undo/Redo" at bounding box center [148, 10] width 15 height 15
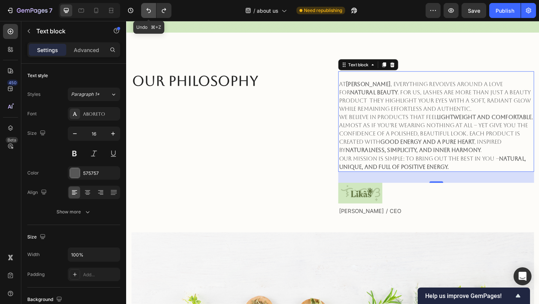
click at [145, 16] on button "Undo/Redo" at bounding box center [148, 10] width 15 height 15
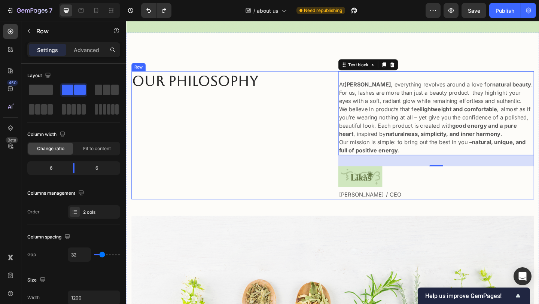
click at [240, 169] on div "Our Philosophy Heading" at bounding box center [238, 145] width 213 height 139
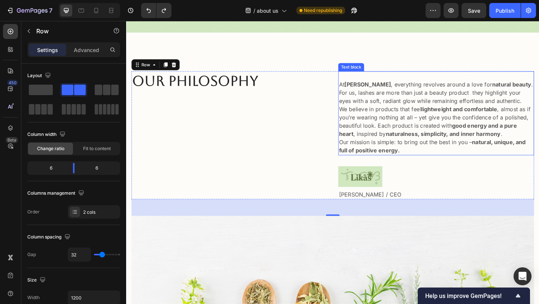
click at [539, 146] on p "We believe in products that feel lightweight and comfortable , almost as if you…" at bounding box center [464, 130] width 212 height 36
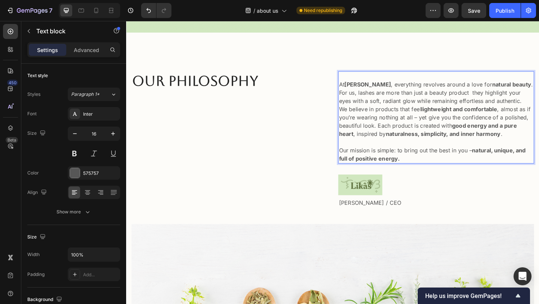
click at [500, 161] on p "Our mission is simple: to bring out the best in you – natural, unique, and full…" at bounding box center [464, 166] width 212 height 18
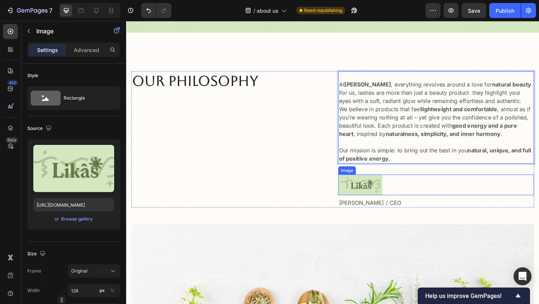
click at [403, 200] on img at bounding box center [381, 199] width 48 height 22
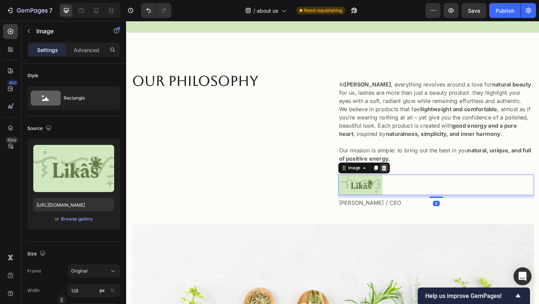
click at [407, 183] on icon at bounding box center [406, 180] width 5 height 5
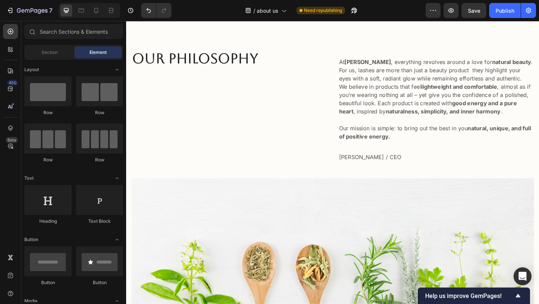
scroll to position [0, 0]
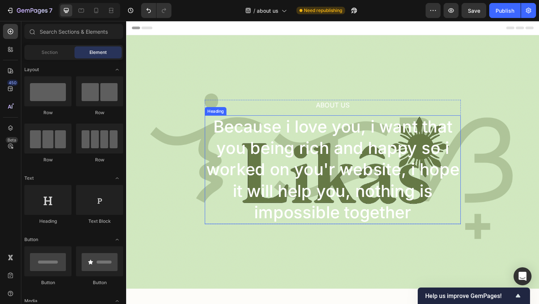
click at [270, 216] on h2 "Because i love you, i want that you being rich and happy so i worked on you'r w…" at bounding box center [351, 183] width 279 height 118
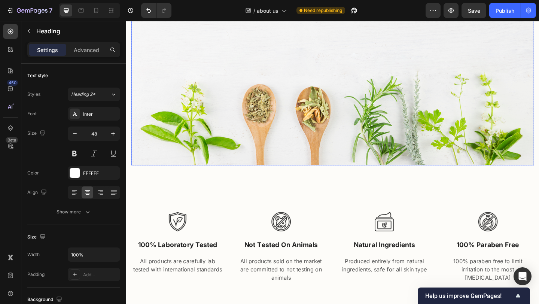
scroll to position [471, 0]
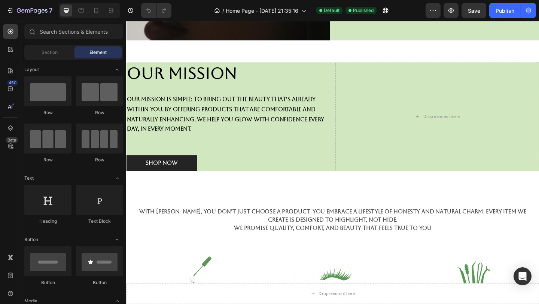
scroll to position [376, 0]
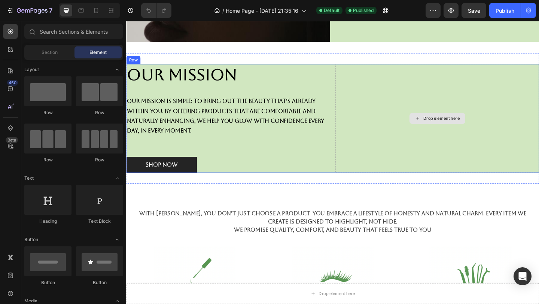
click at [471, 121] on div "Drop element here" at bounding box center [465, 127] width 222 height 119
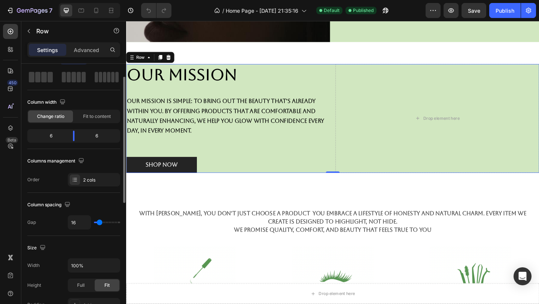
scroll to position [31, 0]
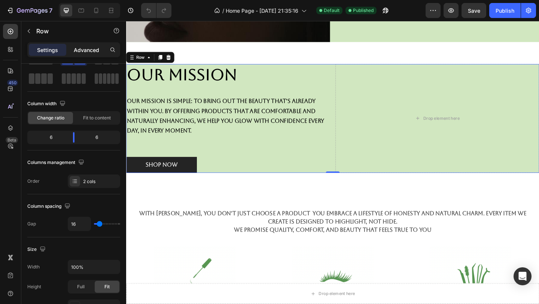
click at [79, 48] on p "Advanced" at bounding box center [86, 50] width 25 height 8
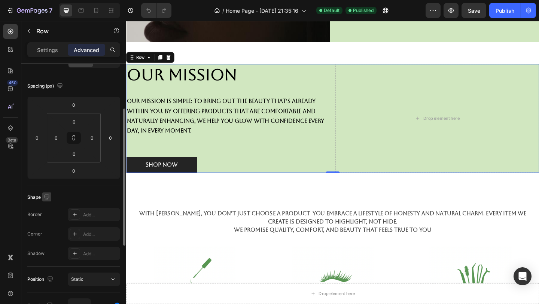
scroll to position [75, 0]
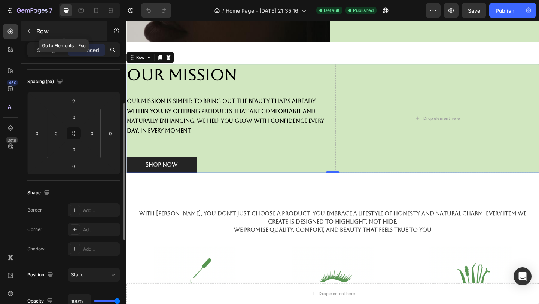
click at [30, 30] on icon "button" at bounding box center [29, 31] width 6 height 6
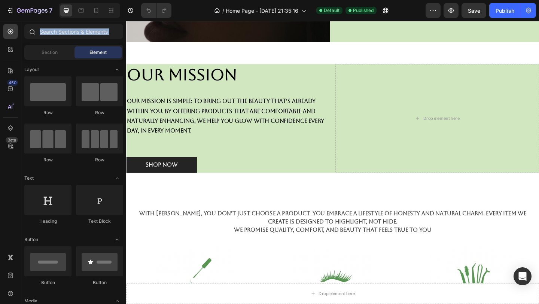
click at [29, 30] on icon at bounding box center [32, 31] width 6 height 6
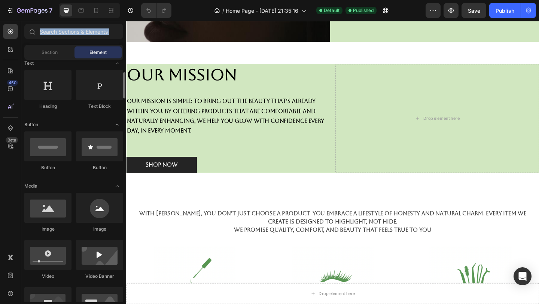
scroll to position [116, 0]
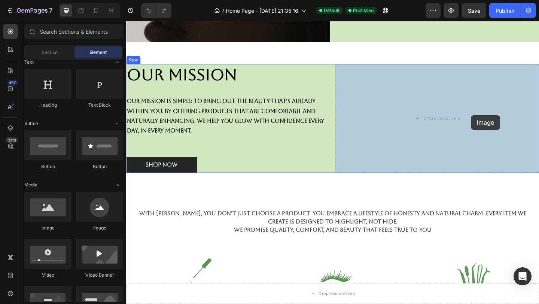
drag, startPoint x: 186, startPoint y: 238, endPoint x: 488, endPoint y: 131, distance: 320.1
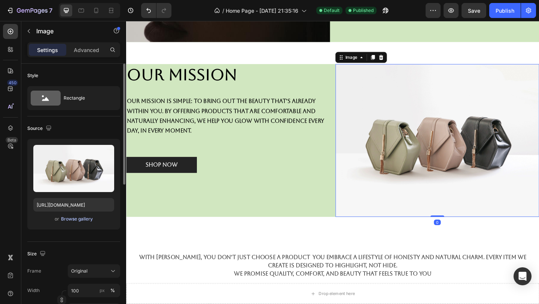
click at [88, 222] on div "Browse gallery" at bounding box center [77, 219] width 32 height 7
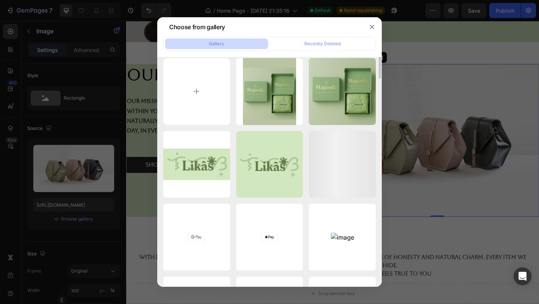
scroll to position [0, 0]
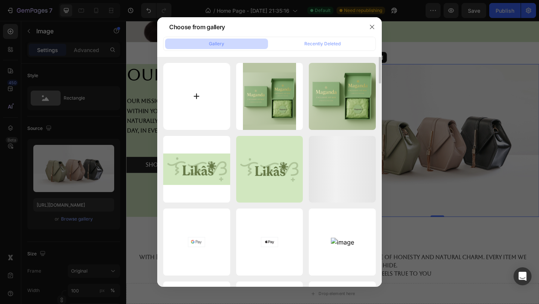
click at [209, 107] on input "file" at bounding box center [196, 96] width 67 height 67
type input "C:\fakepath\IMG_3916.JPG"
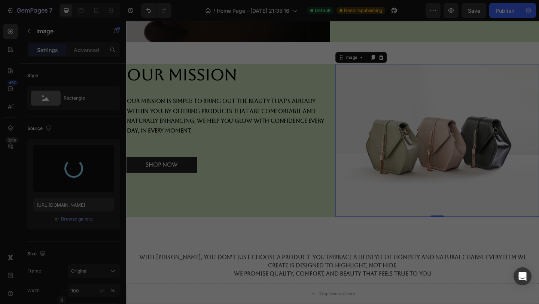
type input "[URL][DOMAIN_NAME]"
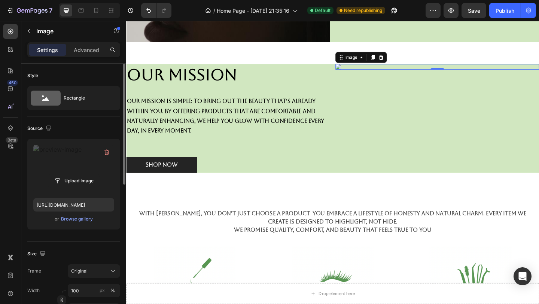
click at [67, 152] on label at bounding box center [73, 168] width 81 height 47
click at [67, 174] on input "file" at bounding box center [74, 180] width 52 height 13
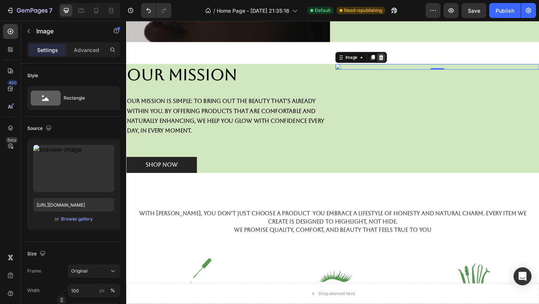
click at [403, 61] on icon at bounding box center [403, 60] width 5 height 5
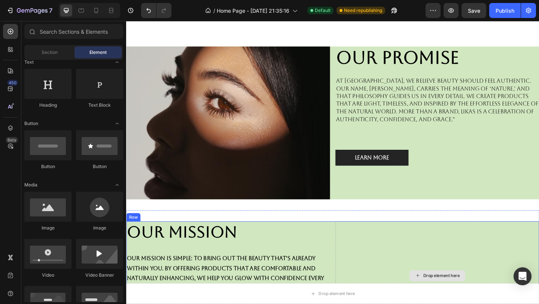
scroll to position [109, 0]
